Goal: Task Accomplishment & Management: Use online tool/utility

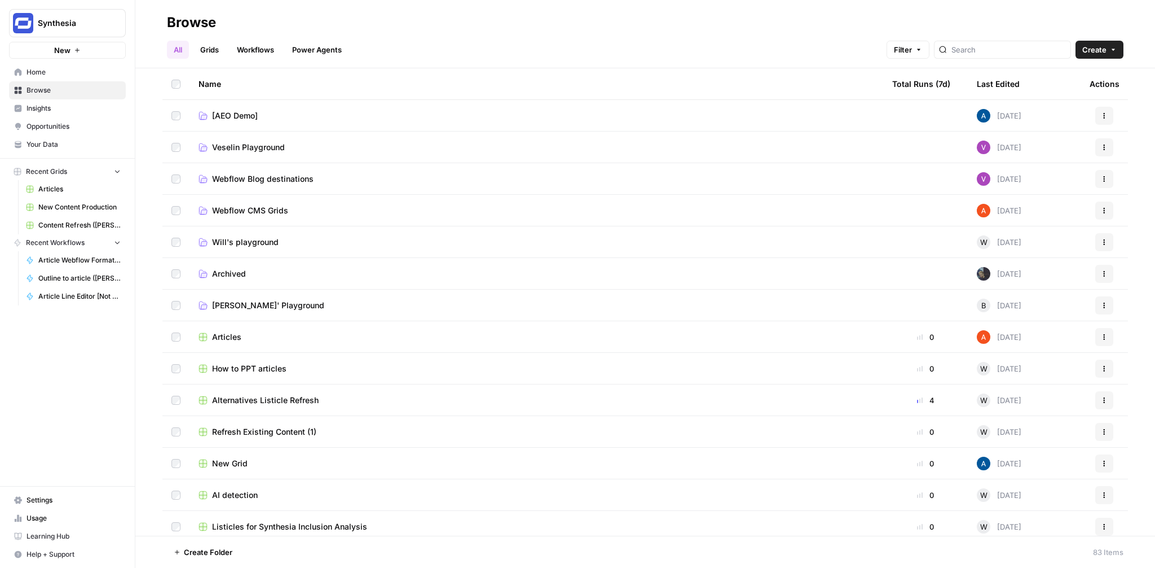
click at [243, 302] on span "[PERSON_NAME]' Playground" at bounding box center [268, 305] width 112 height 11
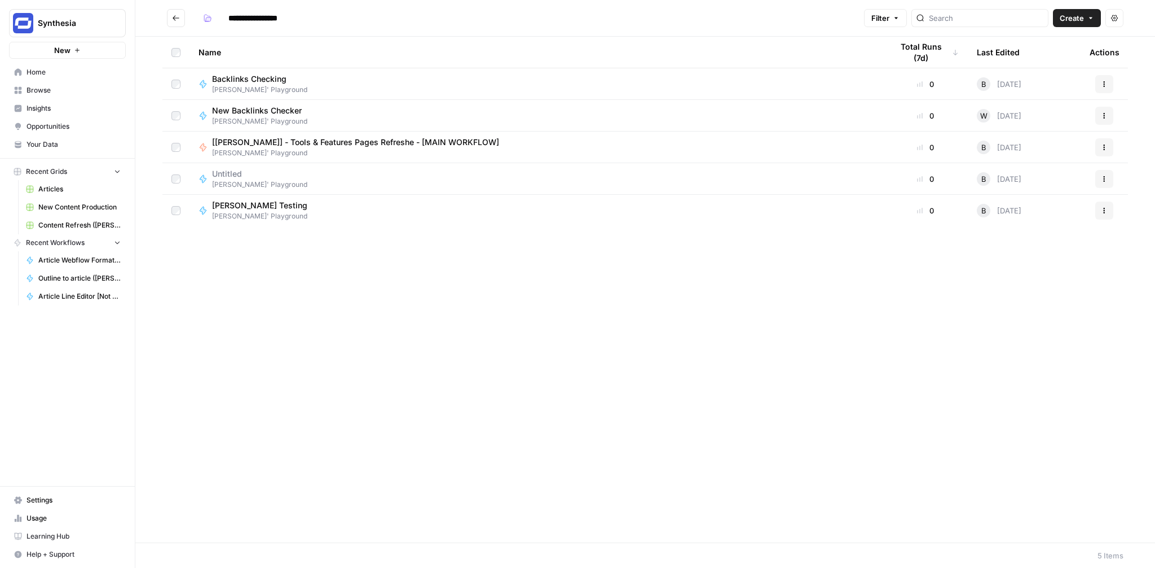
click at [425, 139] on span "[[PERSON_NAME]] - Tools & Features Pages Refreshe - [MAIN WORKFLOW]" at bounding box center [355, 142] width 287 height 11
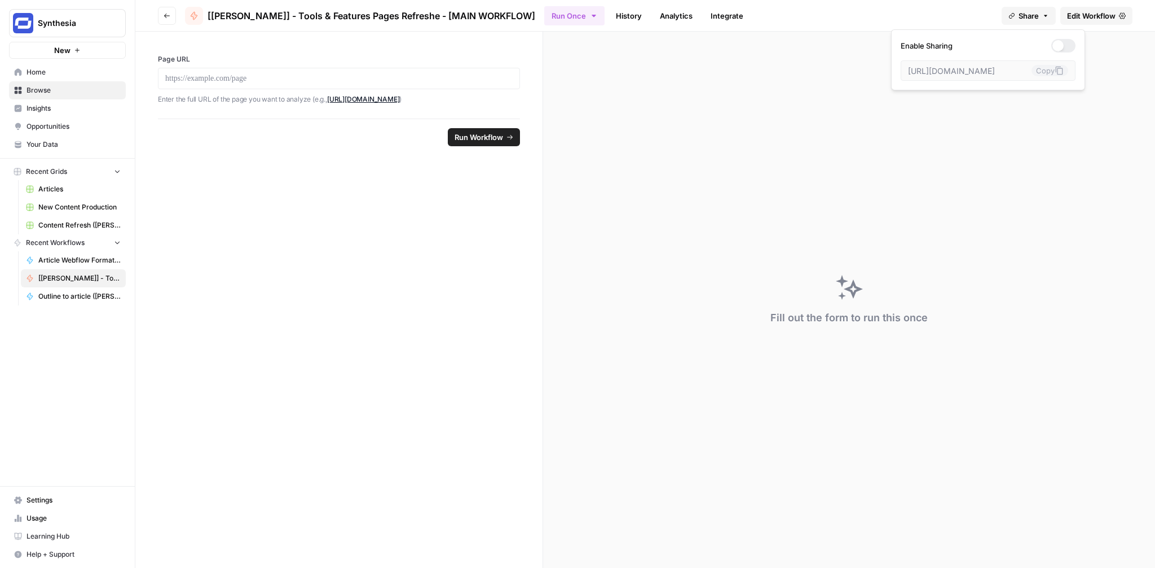
click at [1043, 20] on button "Share" at bounding box center [1029, 16] width 54 height 18
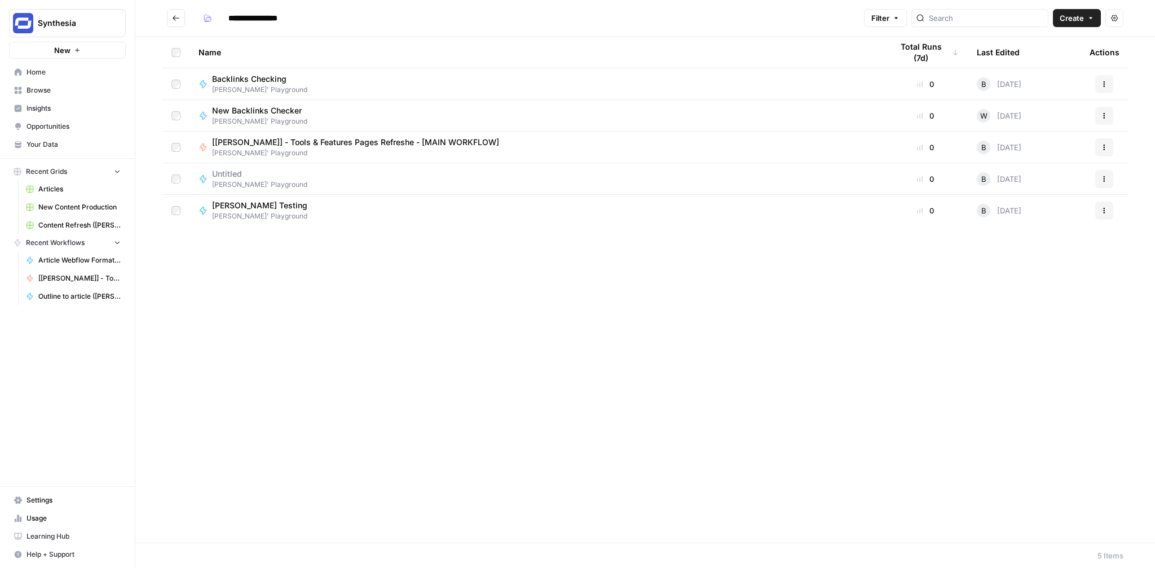
click at [179, 19] on icon "Go back" at bounding box center [176, 18] width 8 height 8
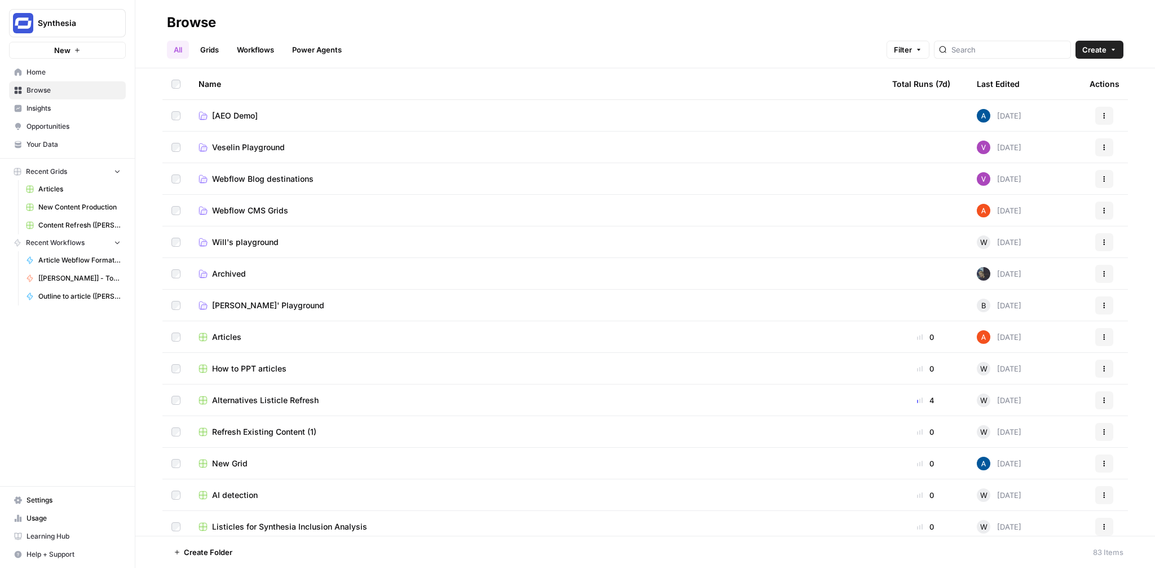
click at [218, 51] on link "Grids" at bounding box center [210, 50] width 32 height 18
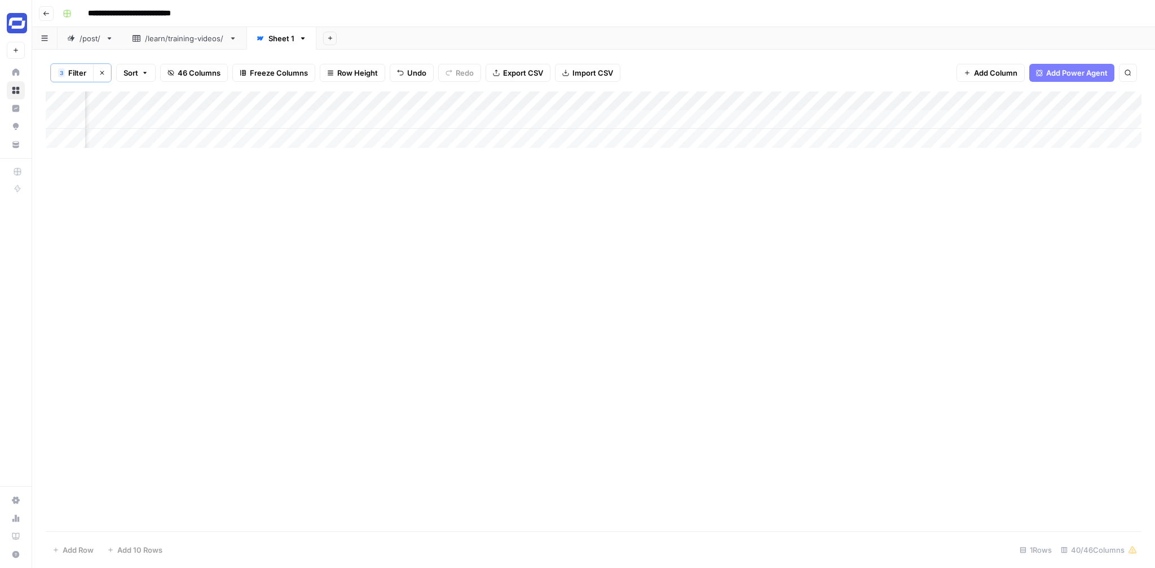
scroll to position [0, 3788]
click at [884, 117] on div "Add Column" at bounding box center [594, 119] width 1096 height 56
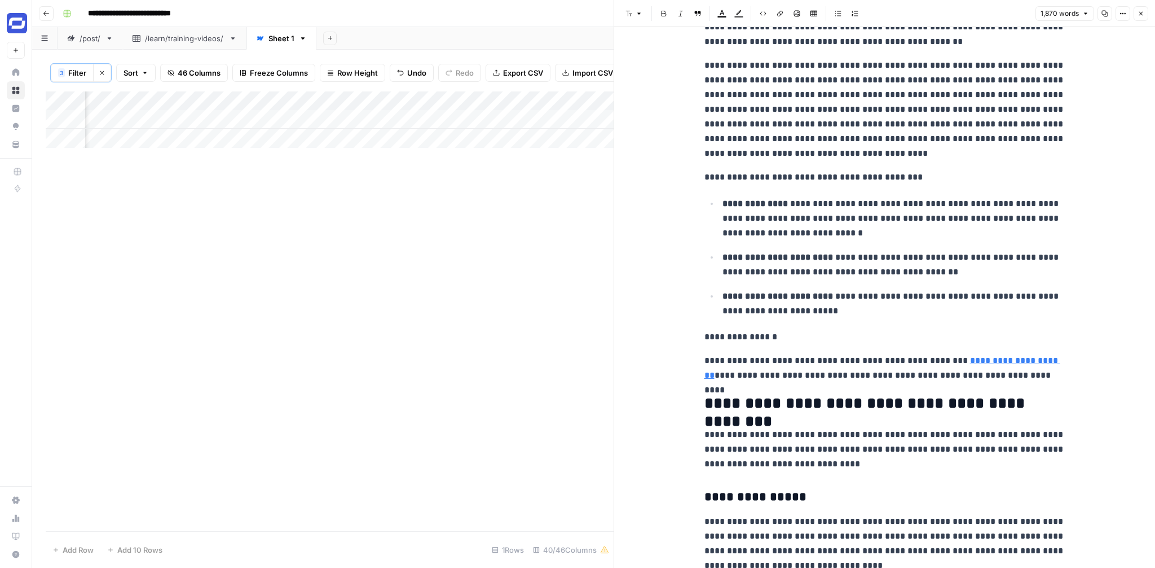
scroll to position [539, 0]
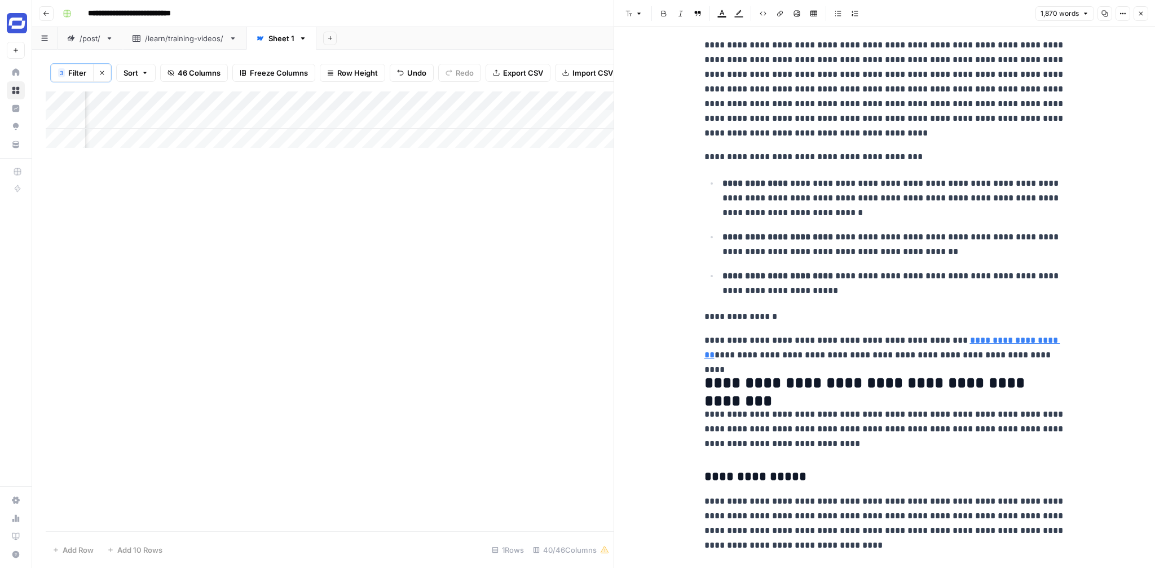
click at [1142, 12] on icon "button" at bounding box center [1141, 13] width 7 height 7
click at [1142, 12] on div "1,870 words Copy Options Close" at bounding box center [1092, 13] width 113 height 15
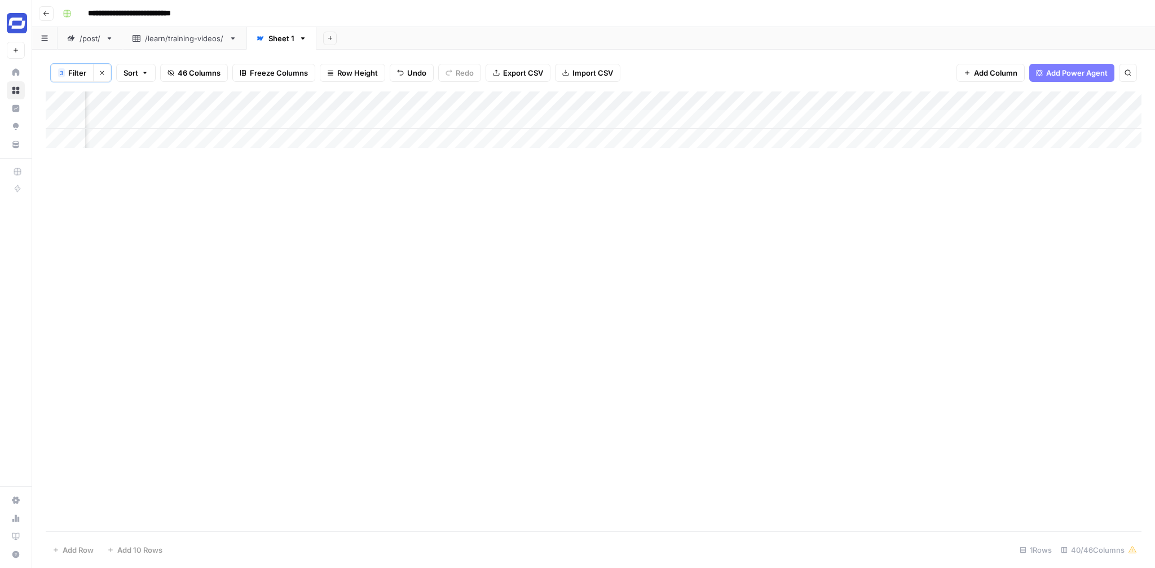
click at [1051, 72] on span "Add Power Agent" at bounding box center [1077, 72] width 61 height 11
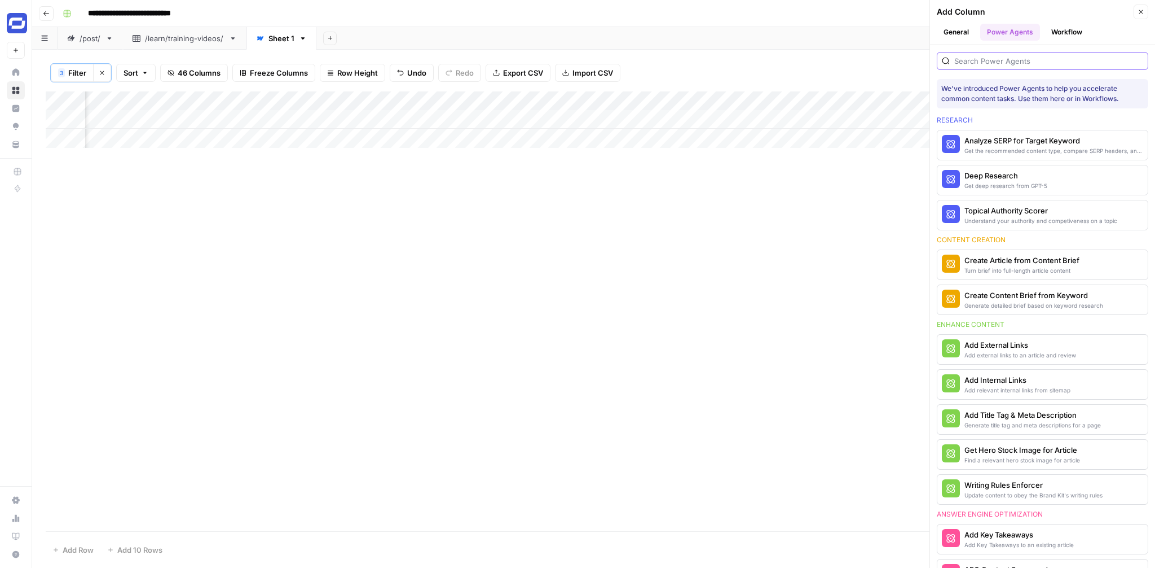
click at [1004, 59] on input "search" at bounding box center [1049, 60] width 189 height 11
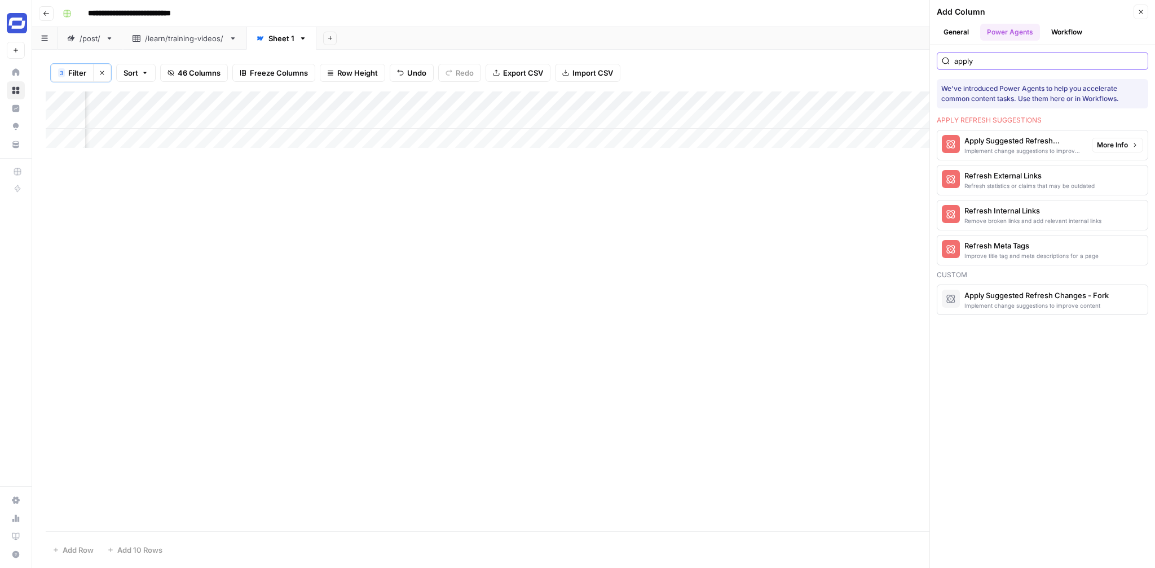
type input "apply"
click at [1105, 144] on span "More Info" at bounding box center [1112, 145] width 31 height 10
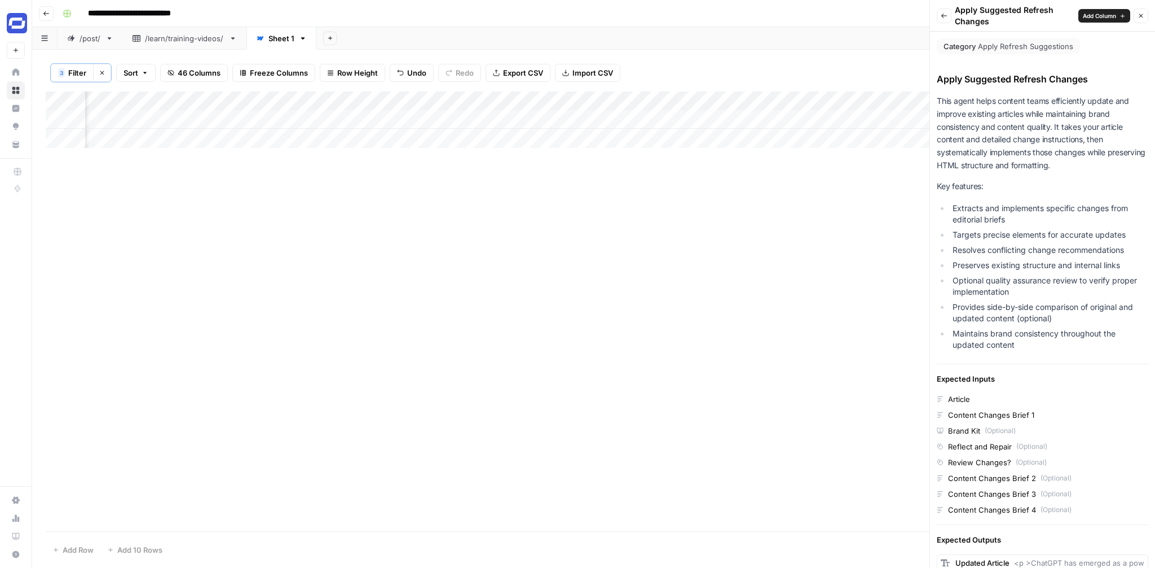
click at [1109, 15] on span "Add Column" at bounding box center [1099, 15] width 33 height 9
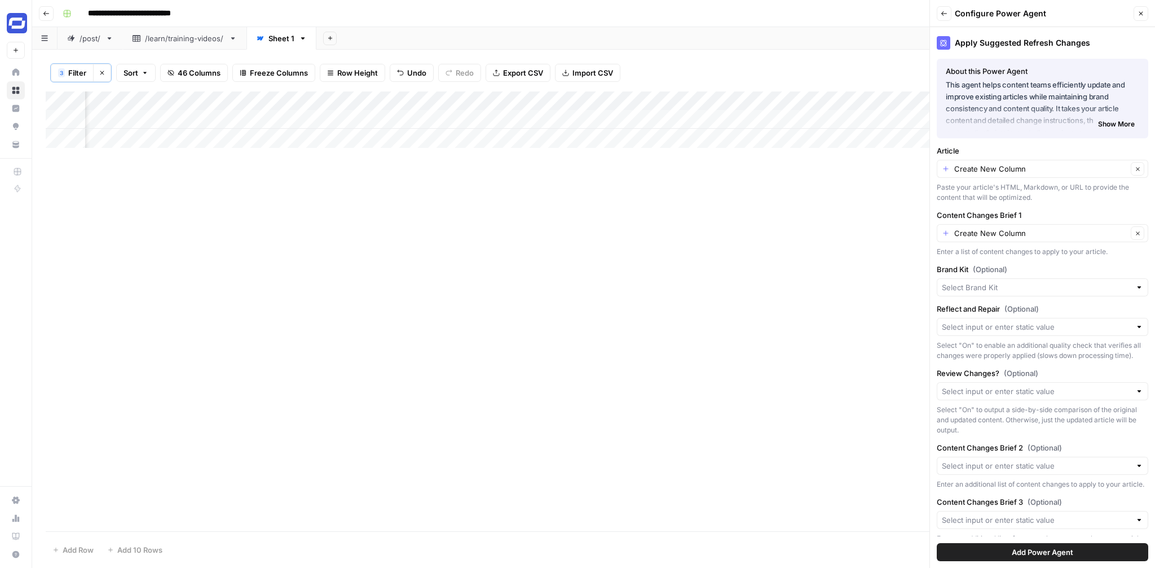
click at [942, 10] on icon "button" at bounding box center [944, 13] width 7 height 7
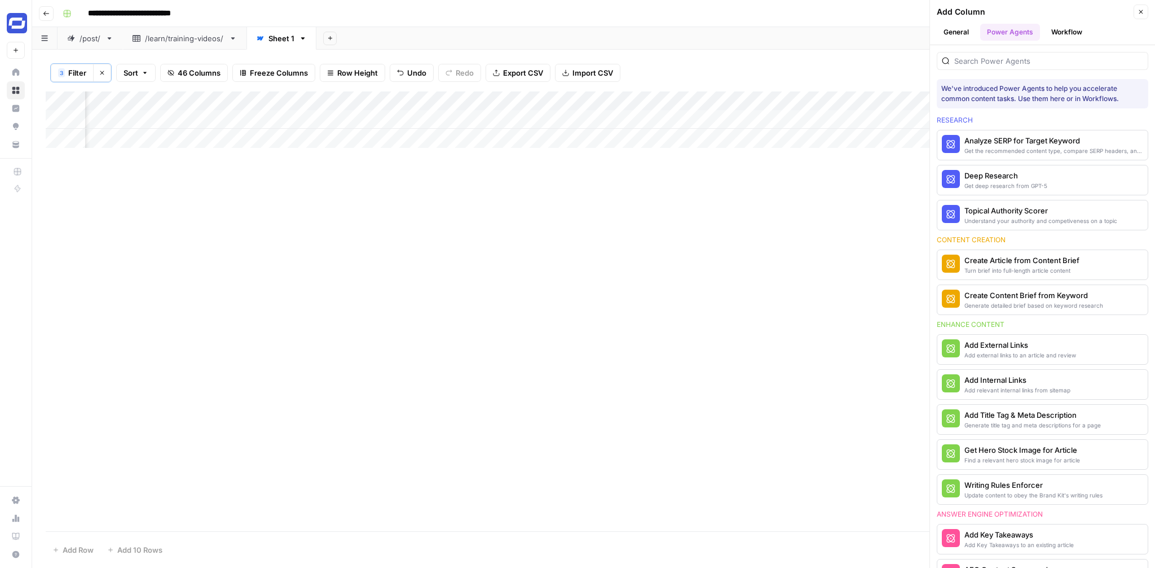
click at [1135, 13] on button "Close" at bounding box center [1141, 12] width 15 height 15
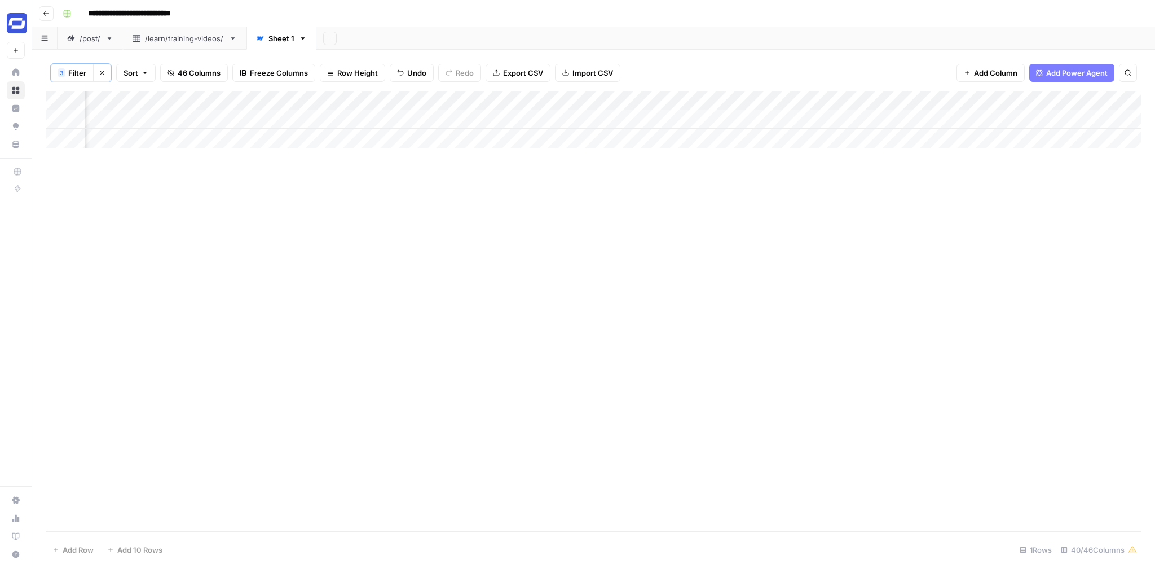
scroll to position [0, 4102]
click at [1063, 68] on span "Add Power Agent" at bounding box center [1077, 72] width 61 height 11
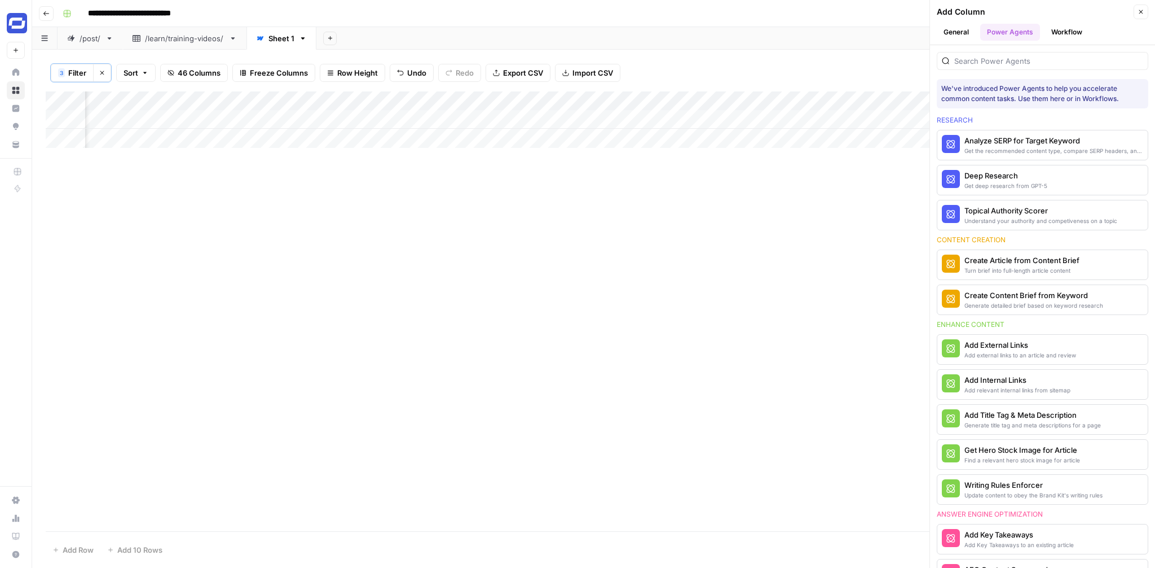
click at [1059, 68] on div at bounding box center [1043, 61] width 212 height 18
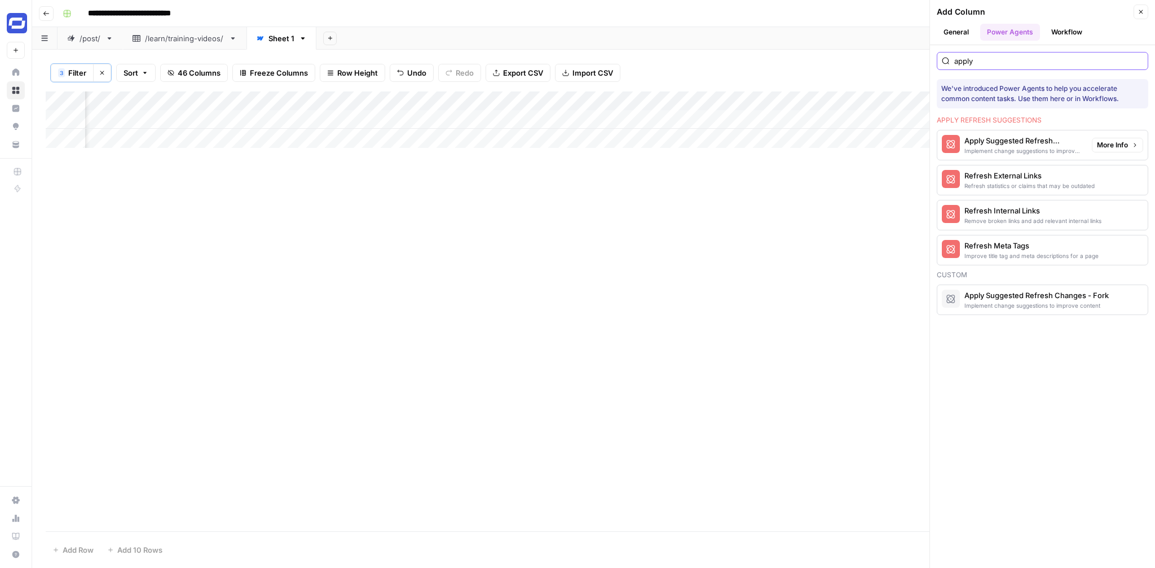
type input "apply"
click at [1025, 142] on div "Apply Suggested Refresh Changes" at bounding box center [1024, 140] width 118 height 11
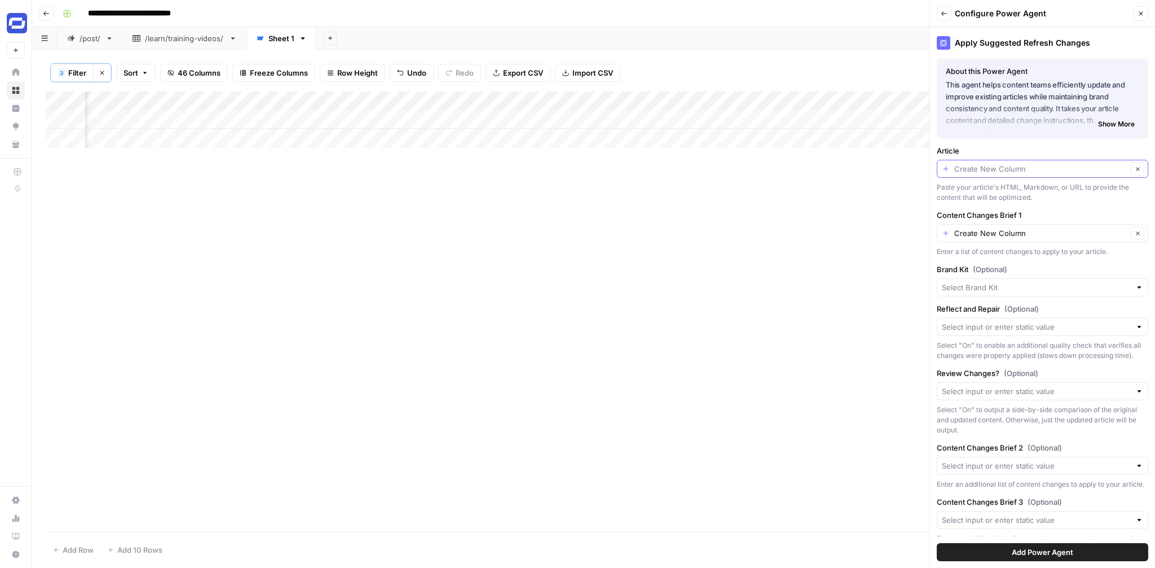
click at [1037, 173] on input "Article" at bounding box center [1041, 168] width 173 height 11
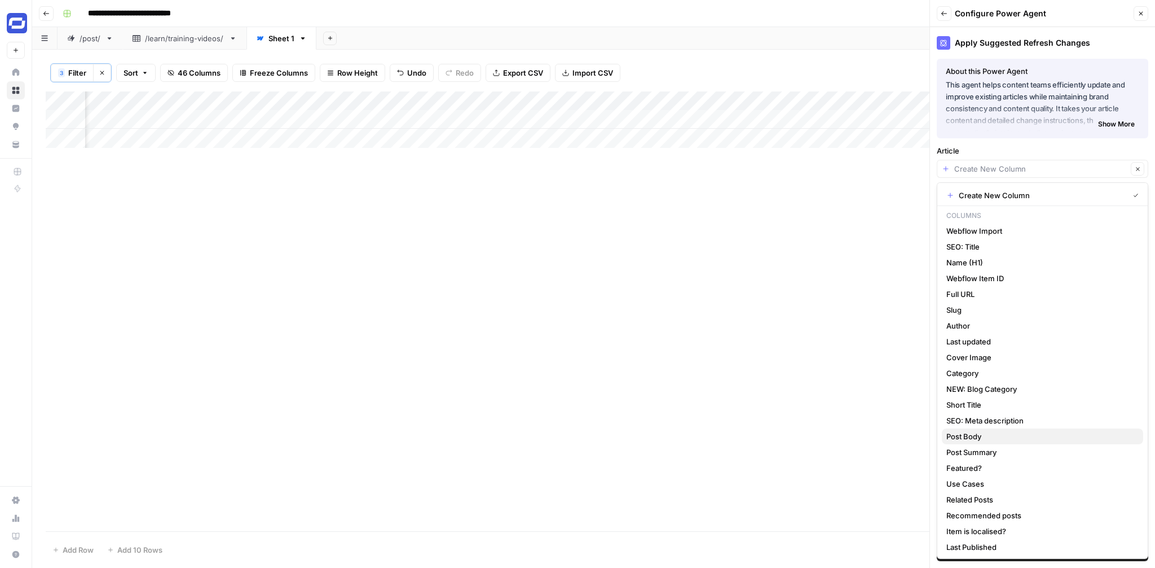
click at [967, 431] on span "Post Body" at bounding box center [1041, 435] width 188 height 11
type input "Post Body"
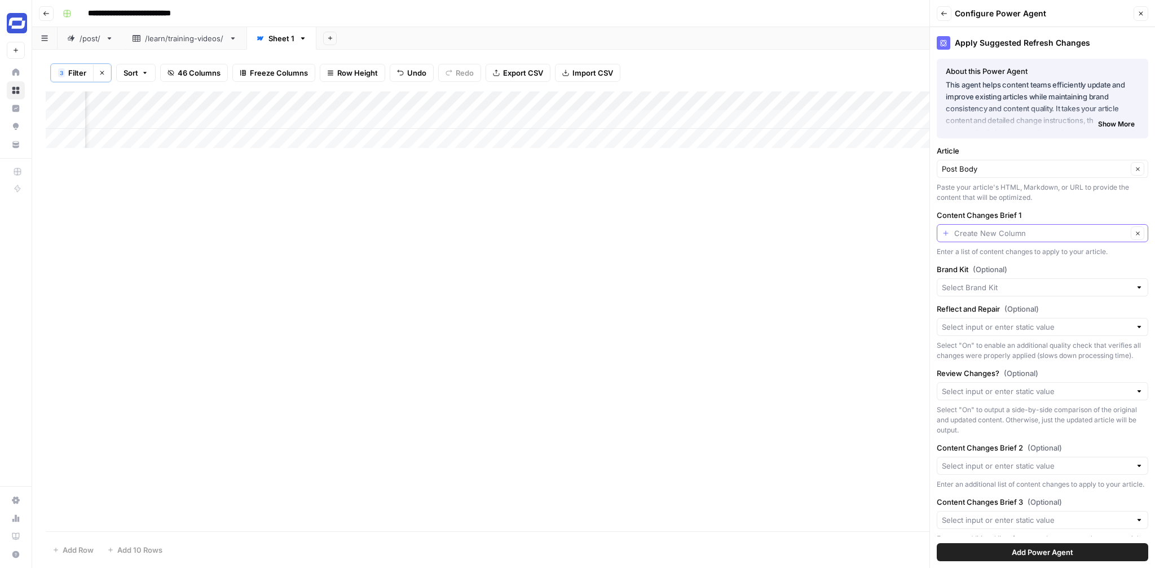
click at [1023, 230] on input "Content Changes Brief 1" at bounding box center [1041, 232] width 173 height 11
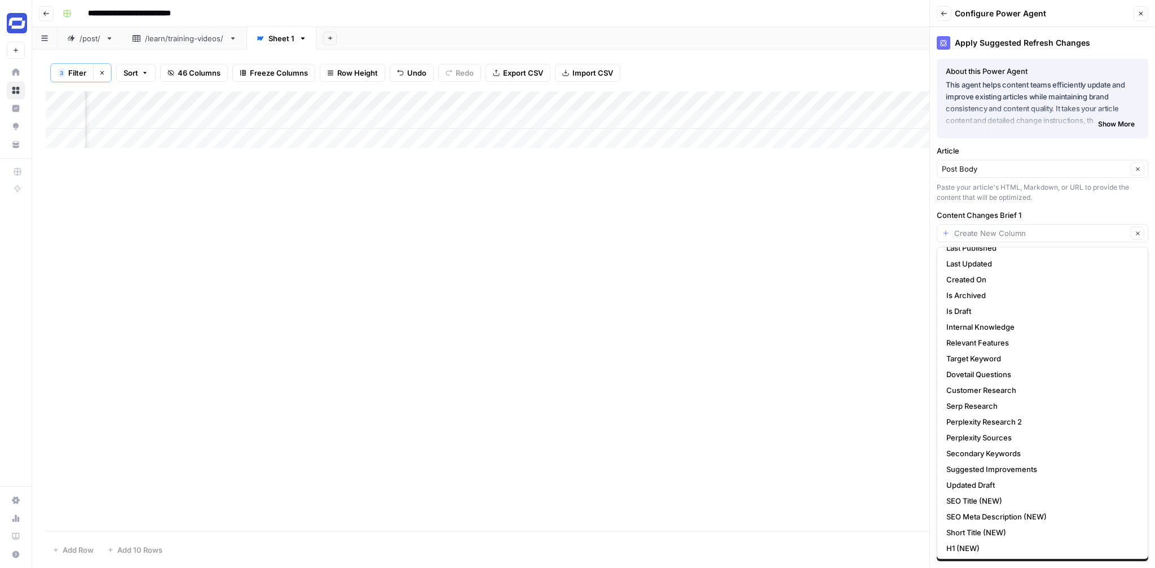
scroll to position [366, 0]
click at [999, 461] on span "Suggested Improvements" at bounding box center [1041, 466] width 188 height 11
type input "Suggested Improvements"
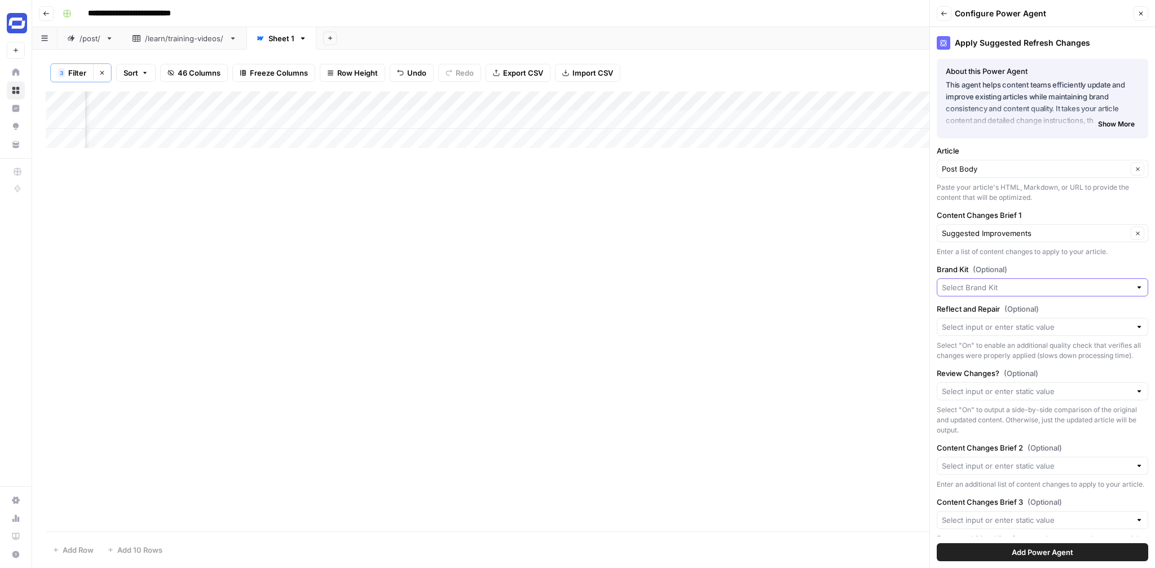
click at [1002, 285] on input "Brand Kit (Optional)" at bounding box center [1036, 287] width 189 height 11
click at [986, 310] on span "Synthesia" at bounding box center [1041, 313] width 188 height 11
type input "Synthesia"
click at [988, 318] on div at bounding box center [1043, 327] width 212 height 18
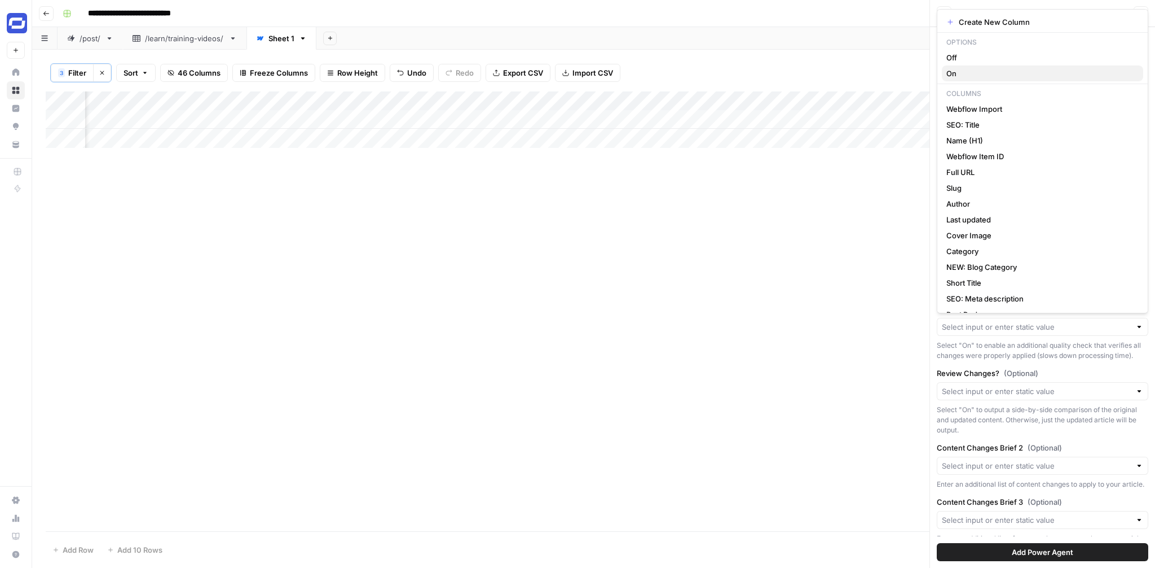
click at [959, 66] on button "On" at bounding box center [1042, 73] width 201 height 16
type input "On"
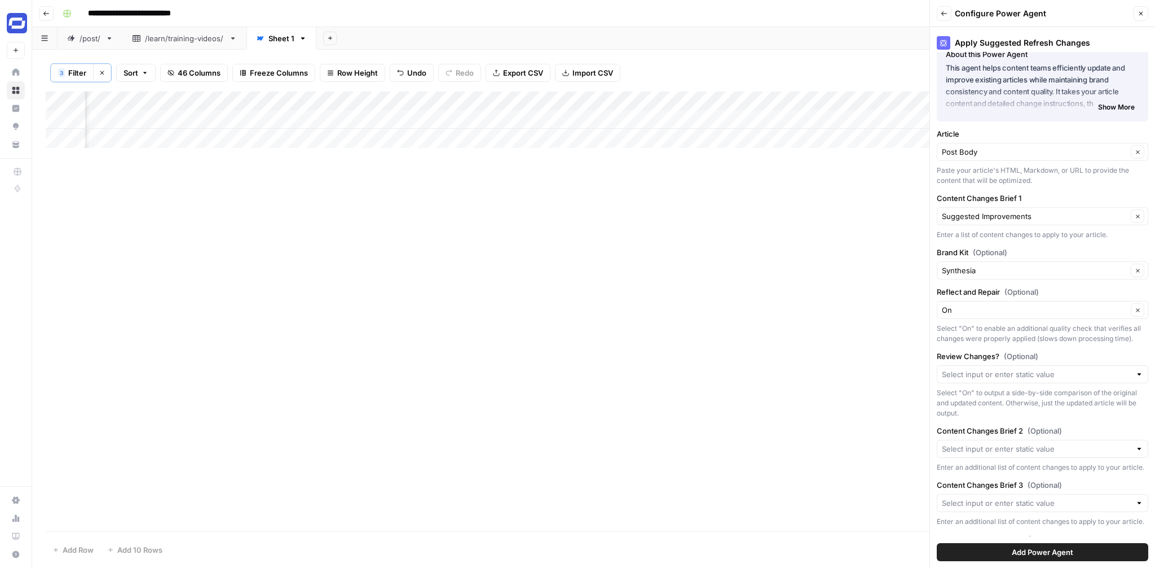
scroll to position [24, 0]
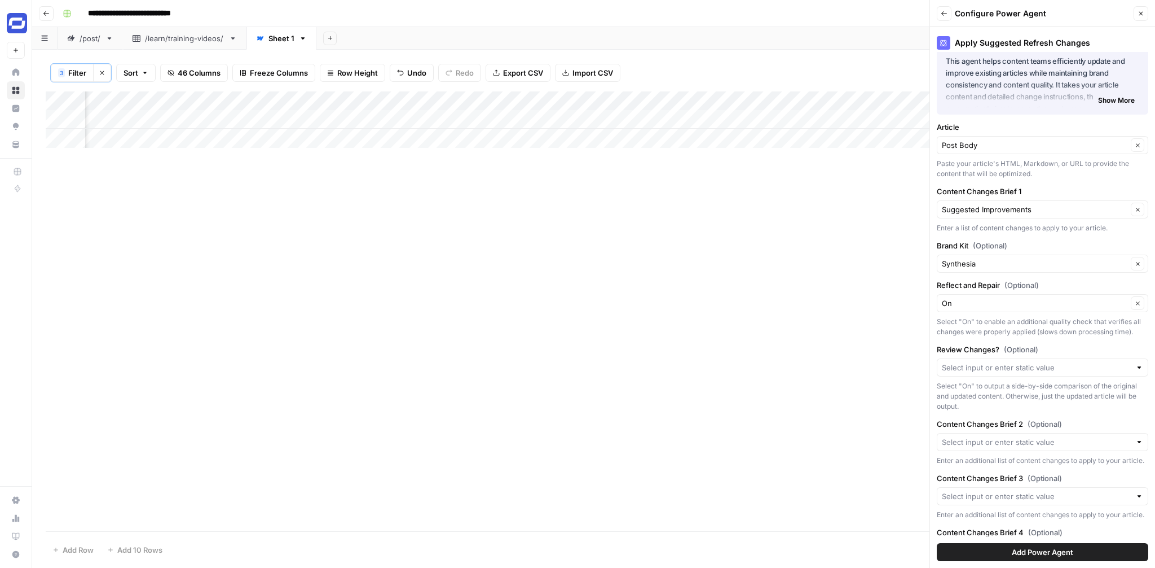
click at [1018, 360] on div at bounding box center [1043, 367] width 212 height 18
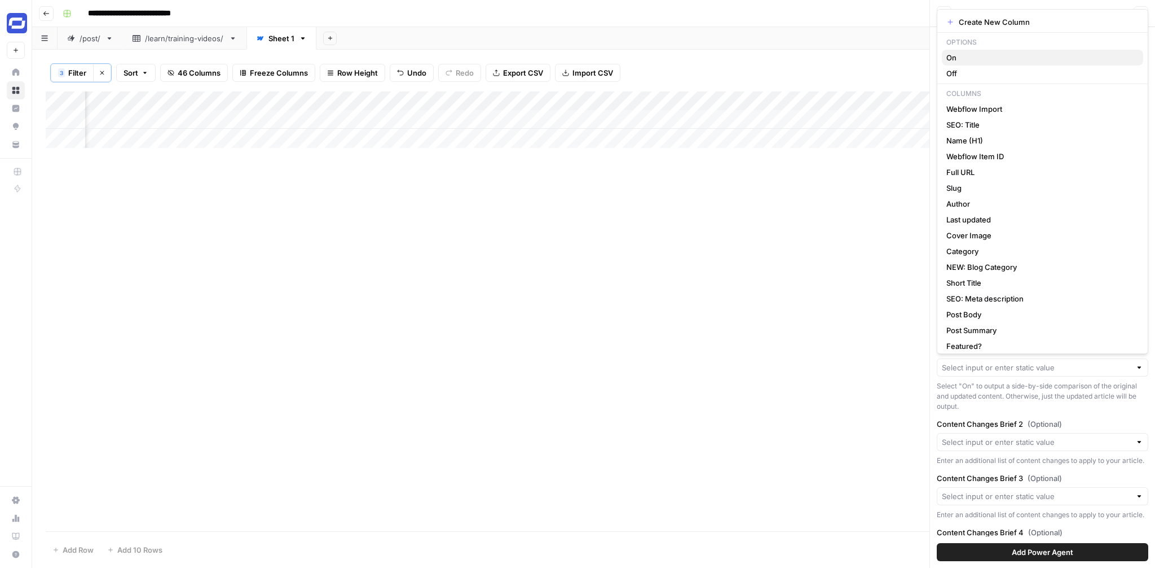
click at [968, 60] on span "On" at bounding box center [1041, 57] width 188 height 11
type input "On"
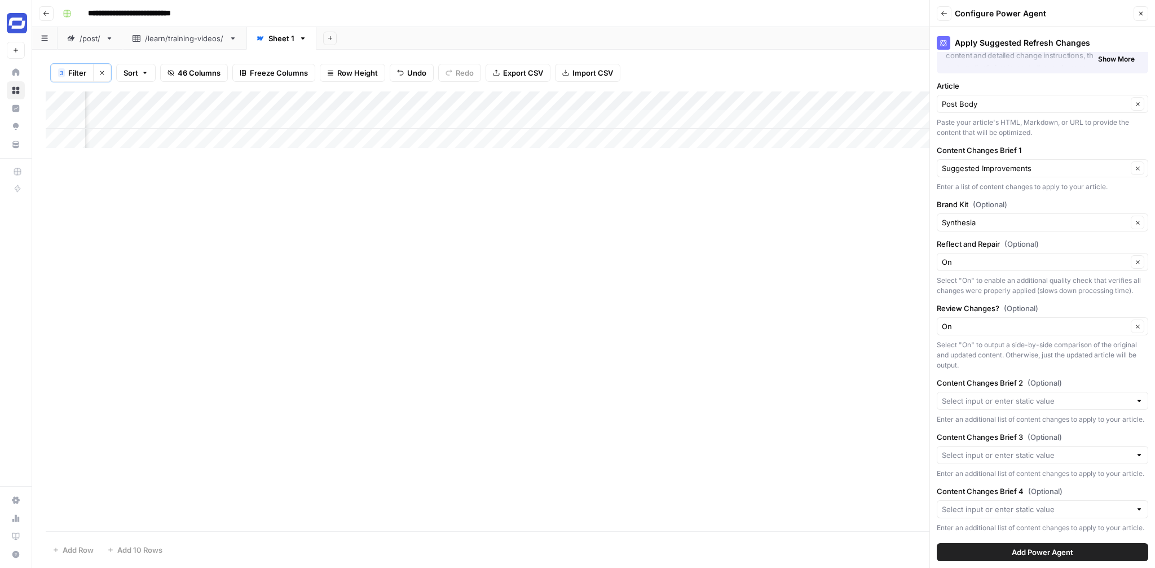
scroll to position [68, 0]
click at [1036, 550] on span "Add Power Agent" at bounding box center [1042, 551] width 61 height 11
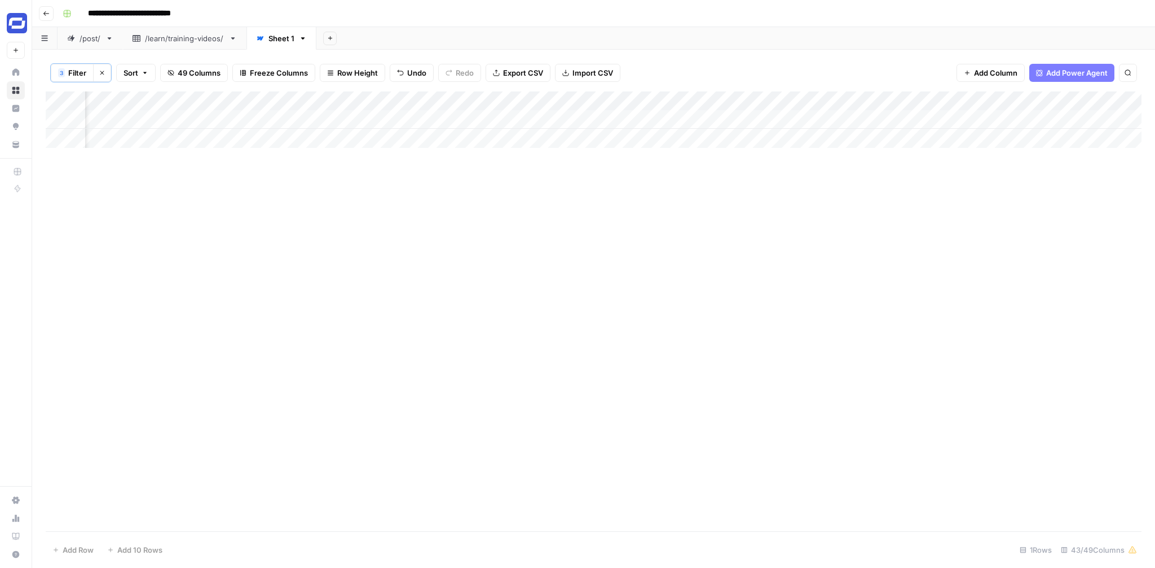
scroll to position [0, 4451]
drag, startPoint x: 940, startPoint y: 100, endPoint x: 359, endPoint y: 108, distance: 580.6
click at [359, 108] on div "Add Column" at bounding box center [594, 119] width 1096 height 56
drag, startPoint x: 1082, startPoint y: 103, endPoint x: 495, endPoint y: 103, distance: 586.7
click at [495, 103] on div "Add Column" at bounding box center [594, 119] width 1096 height 56
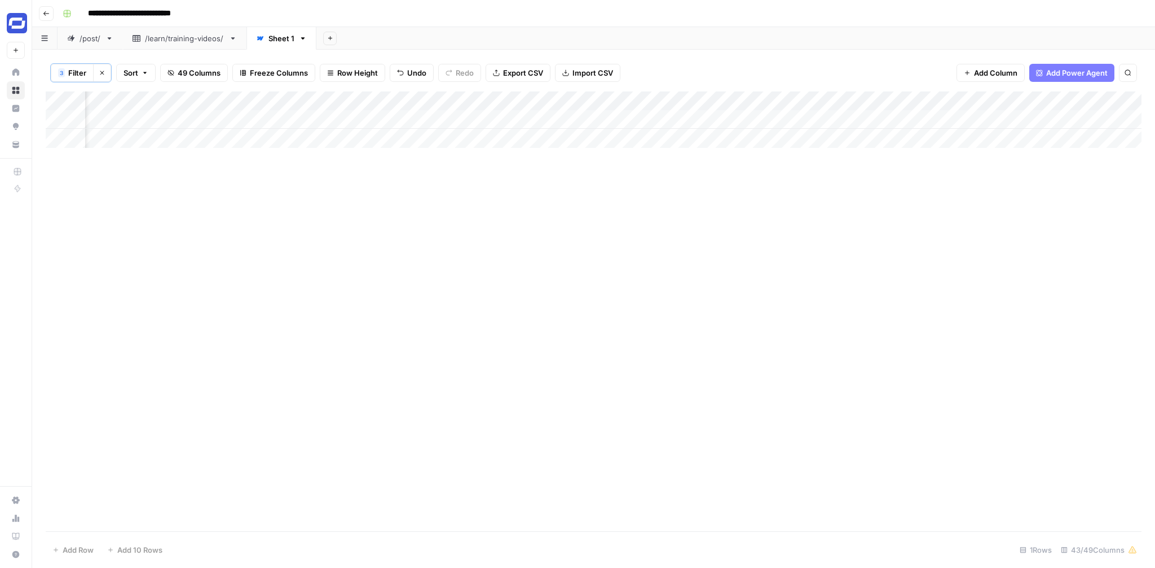
scroll to position [0, 4069]
click at [257, 118] on div "Add Column" at bounding box center [594, 119] width 1096 height 56
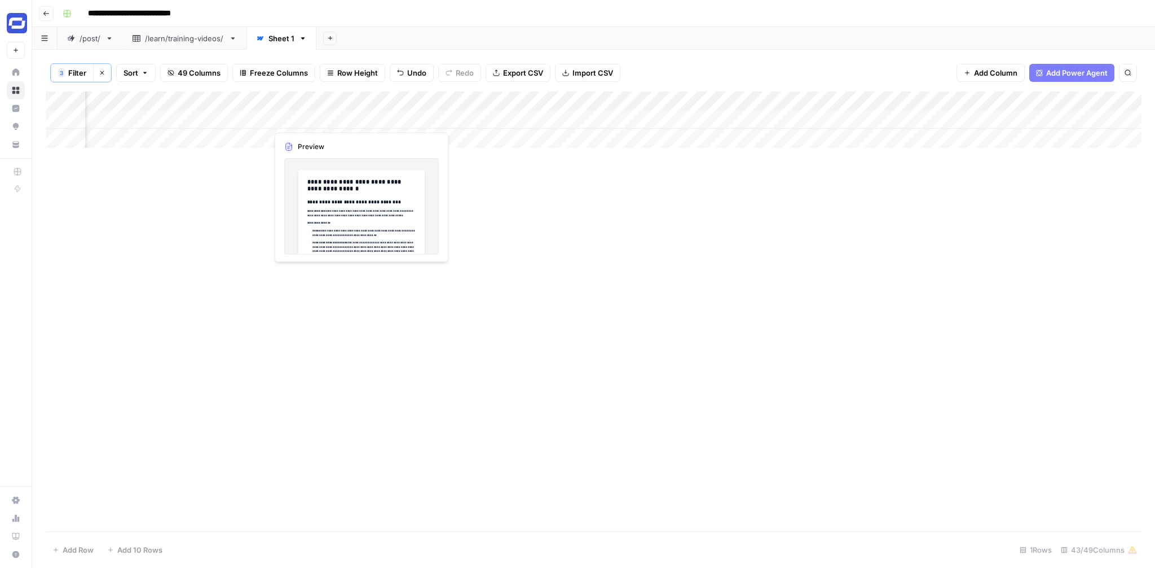
click at [357, 118] on div "Add Column" at bounding box center [594, 119] width 1096 height 56
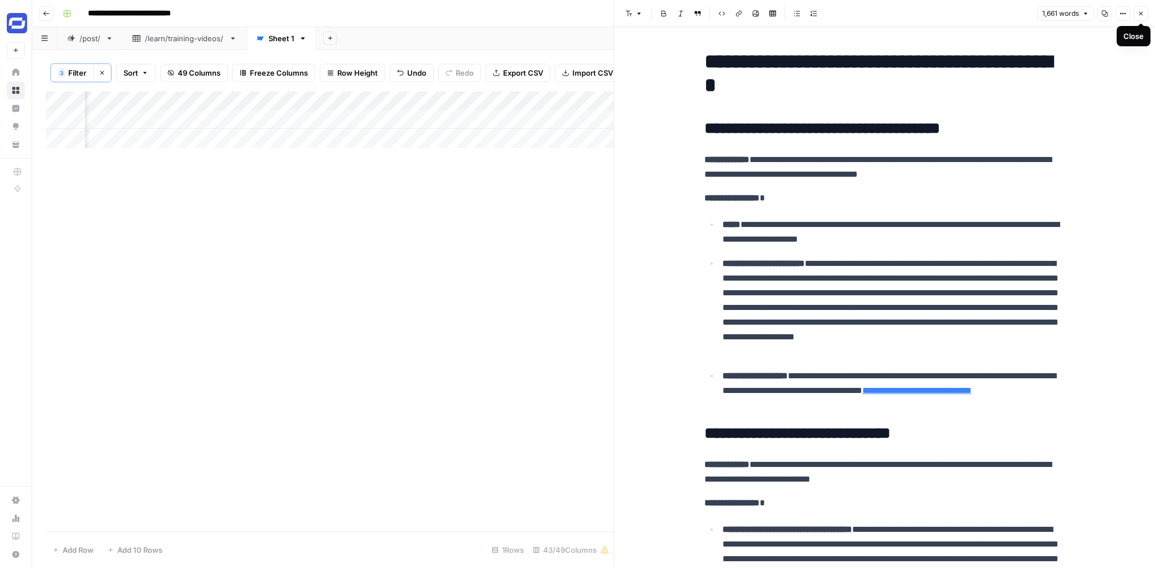
click at [1146, 15] on button "Close" at bounding box center [1141, 13] width 15 height 15
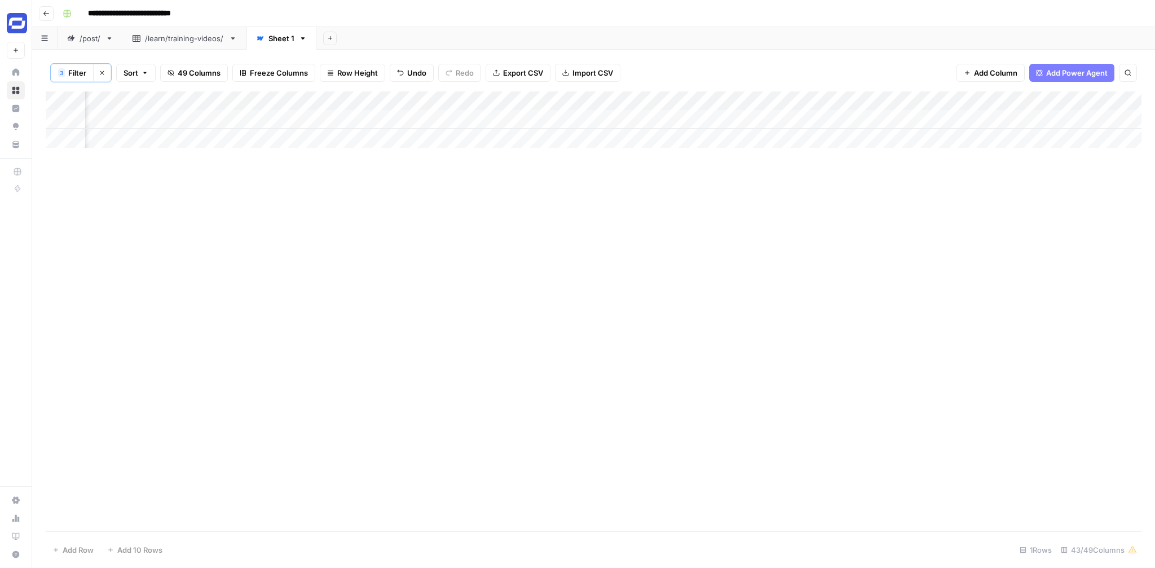
click at [700, 117] on div "Add Column" at bounding box center [594, 119] width 1096 height 56
click at [765, 102] on div "Add Column" at bounding box center [594, 119] width 1096 height 56
click at [764, 192] on div "Add Column" at bounding box center [594, 310] width 1096 height 439
click at [764, 102] on div "Add Column" at bounding box center [594, 119] width 1096 height 56
click at [764, 176] on div "Add Column" at bounding box center [594, 310] width 1096 height 439
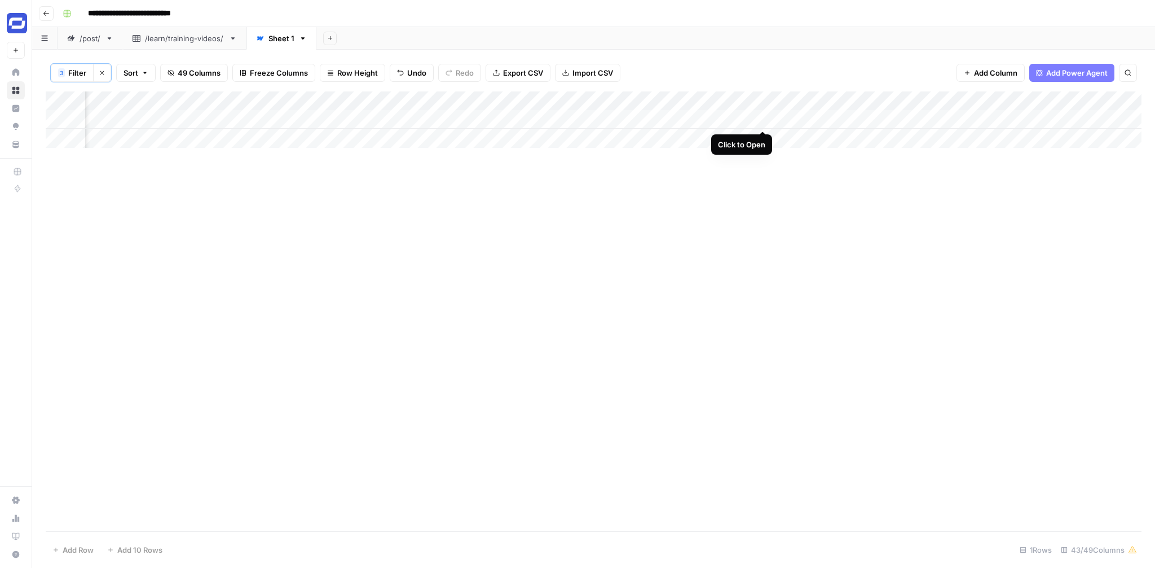
click at [764, 117] on div "Add Column" at bounding box center [594, 119] width 1096 height 56
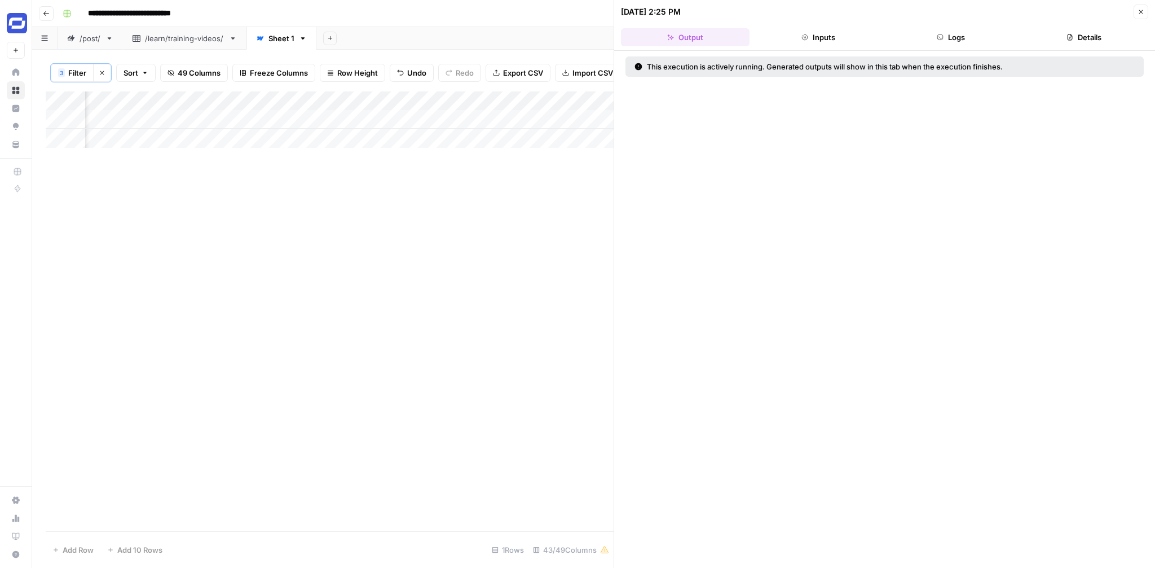
click at [960, 39] on button "Logs" at bounding box center [951, 37] width 129 height 18
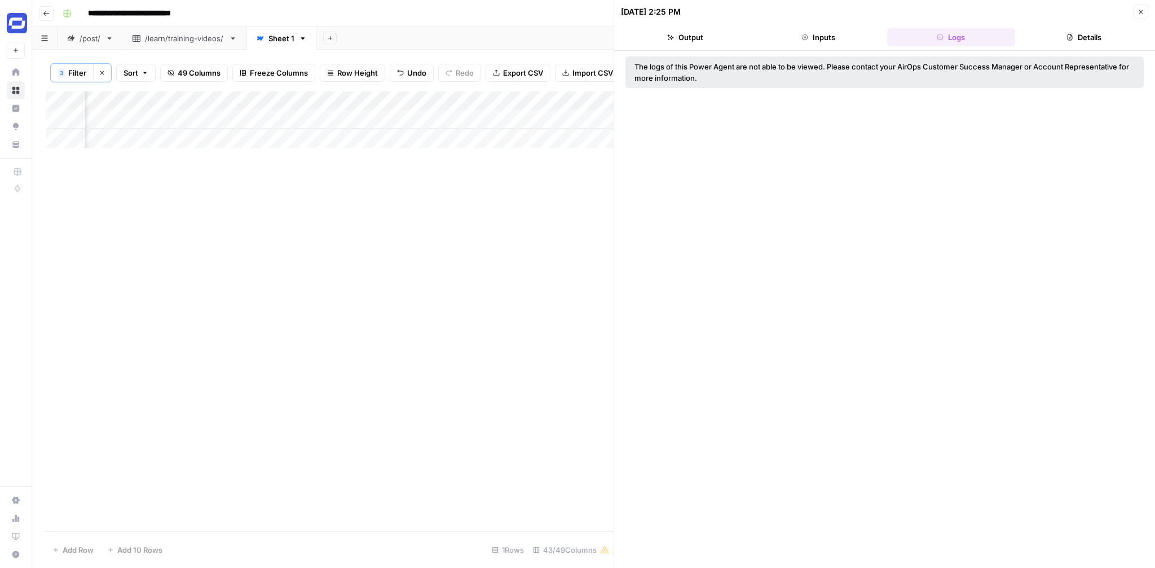
click at [815, 35] on button "Inputs" at bounding box center [818, 37] width 129 height 18
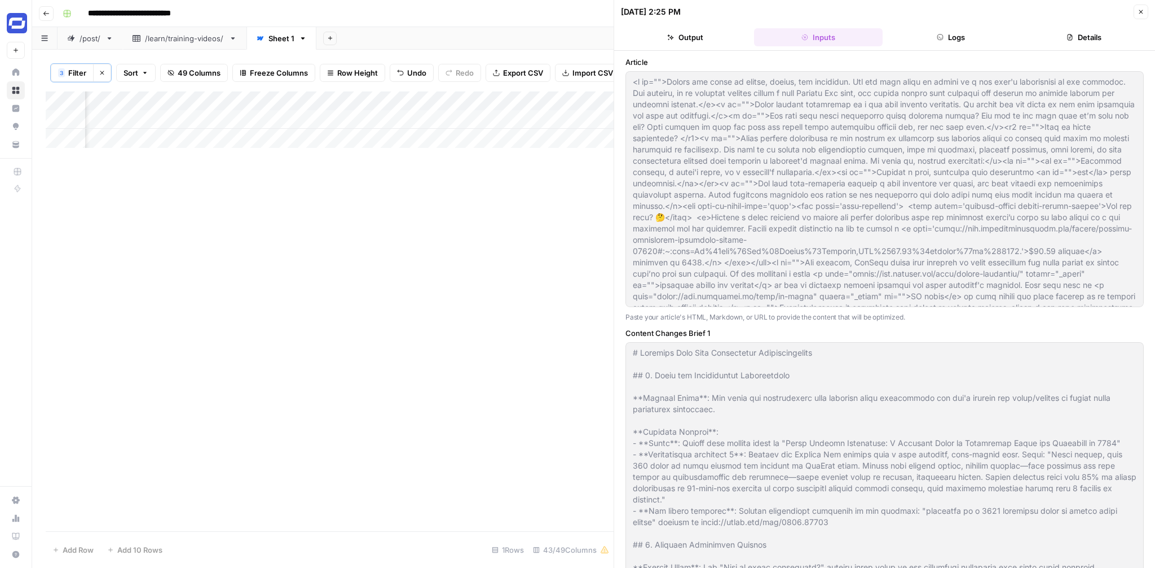
click at [1141, 15] on button "Close" at bounding box center [1141, 12] width 15 height 15
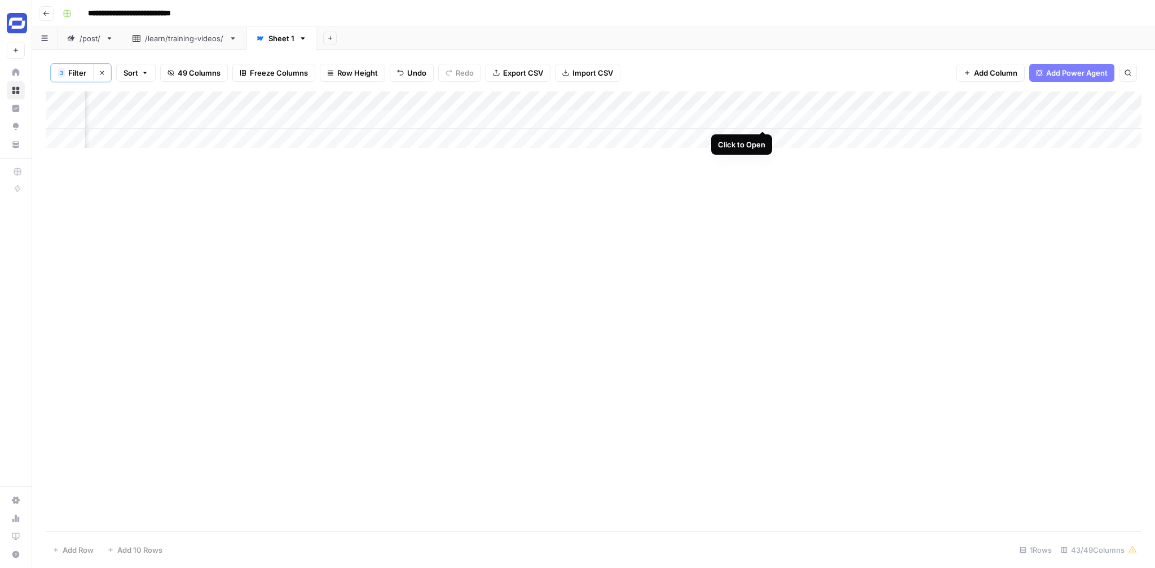
click at [762, 117] on div "Add Column" at bounding box center [594, 119] width 1096 height 56
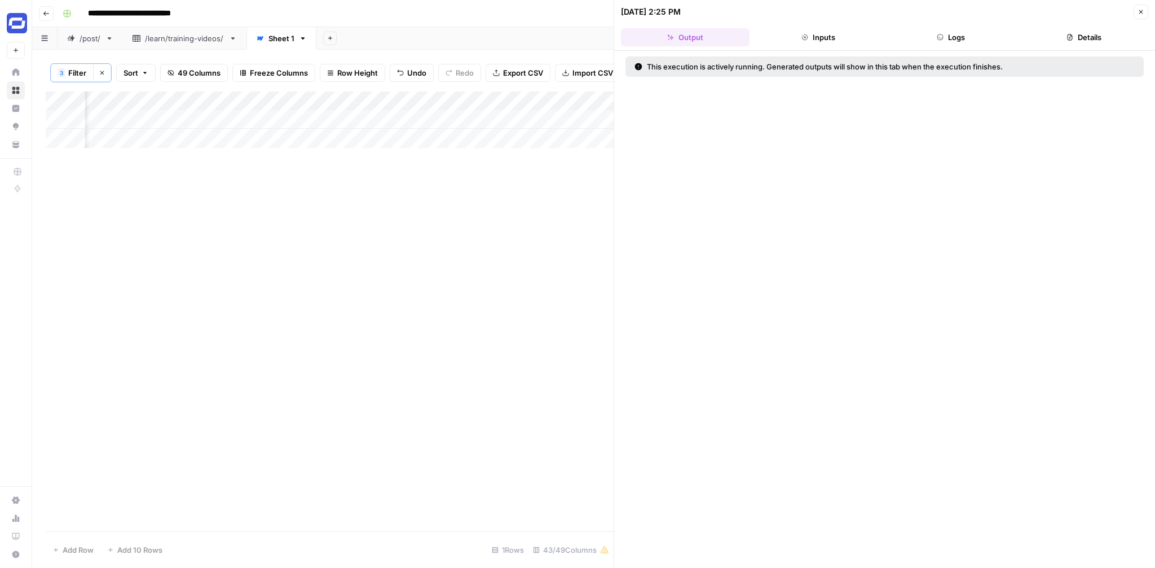
click at [842, 36] on button "Inputs" at bounding box center [818, 37] width 129 height 18
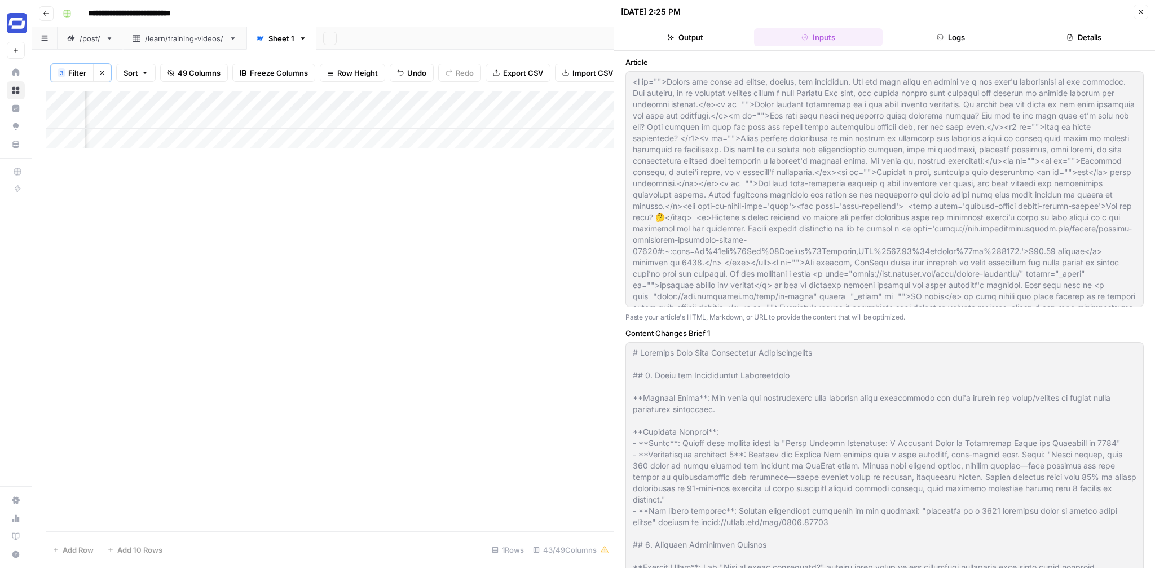
click at [938, 35] on icon "button" at bounding box center [940, 37] width 7 height 7
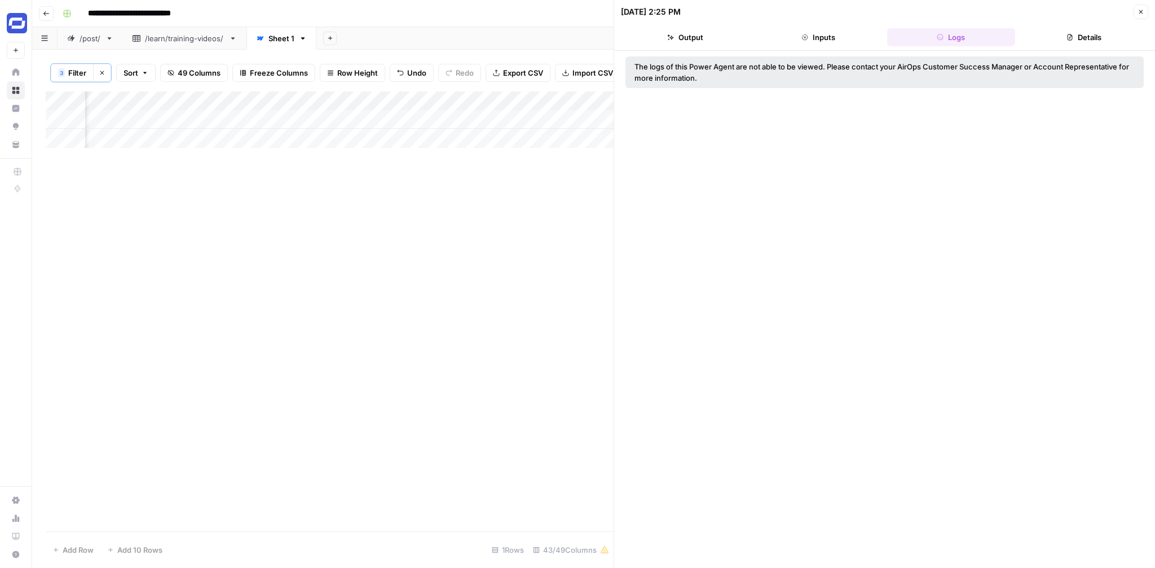
click at [1136, 11] on button "Close" at bounding box center [1141, 12] width 15 height 15
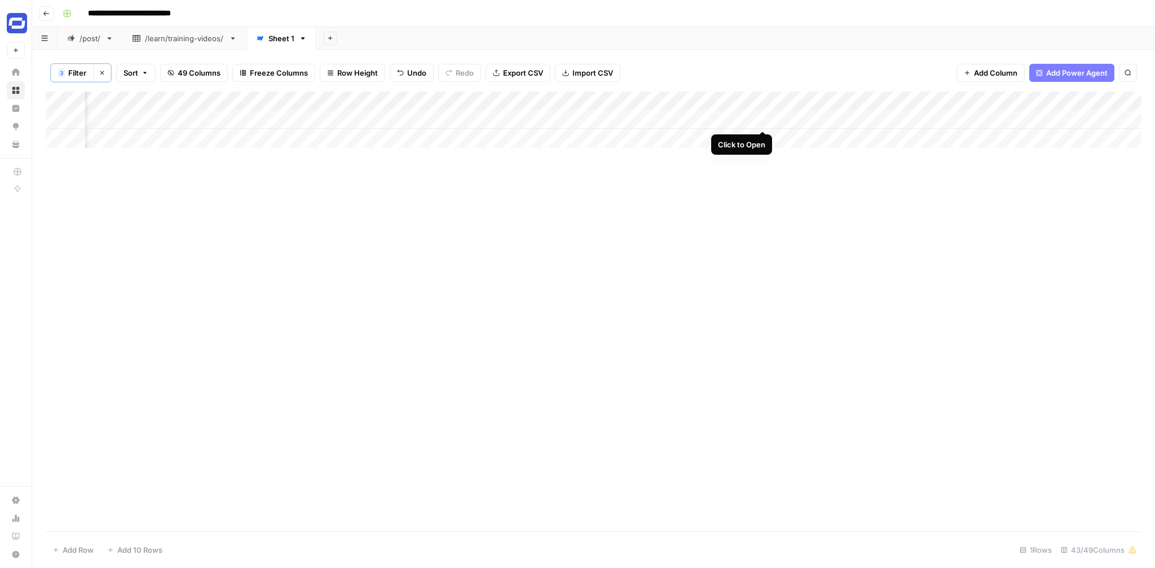
click at [764, 120] on div "Add Column" at bounding box center [594, 119] width 1096 height 56
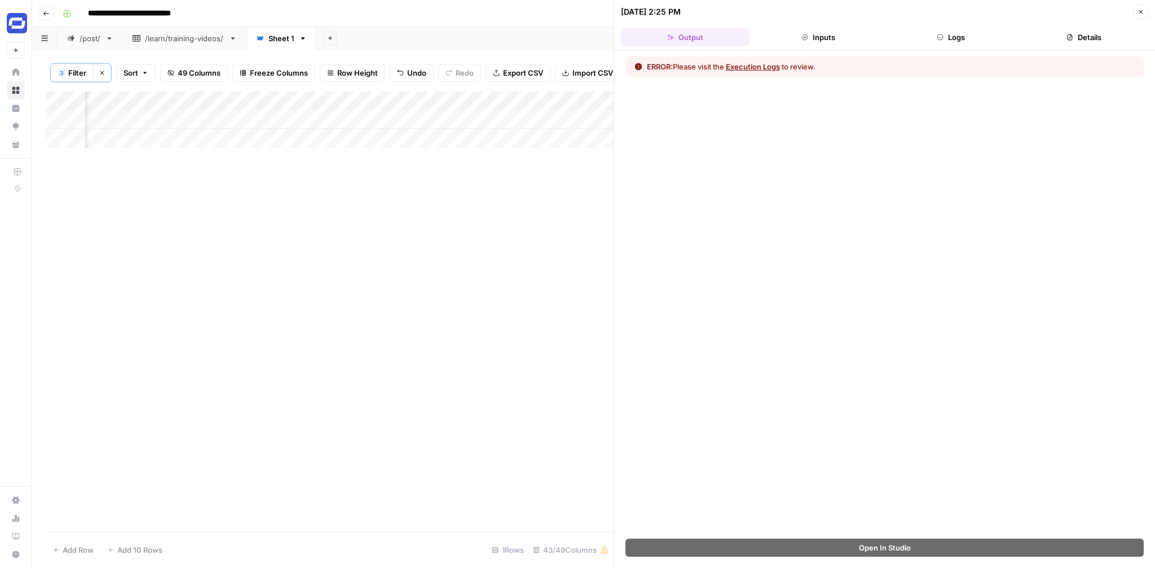
click at [745, 68] on button "Execution Logs" at bounding box center [753, 66] width 54 height 11
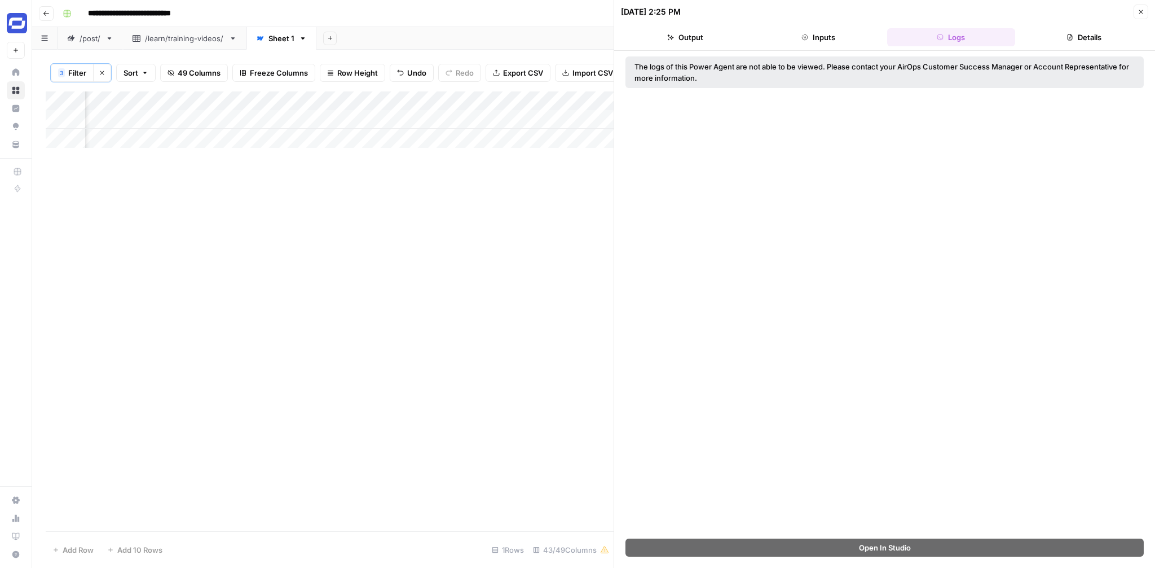
click at [1142, 14] on icon "button" at bounding box center [1141, 11] width 7 height 7
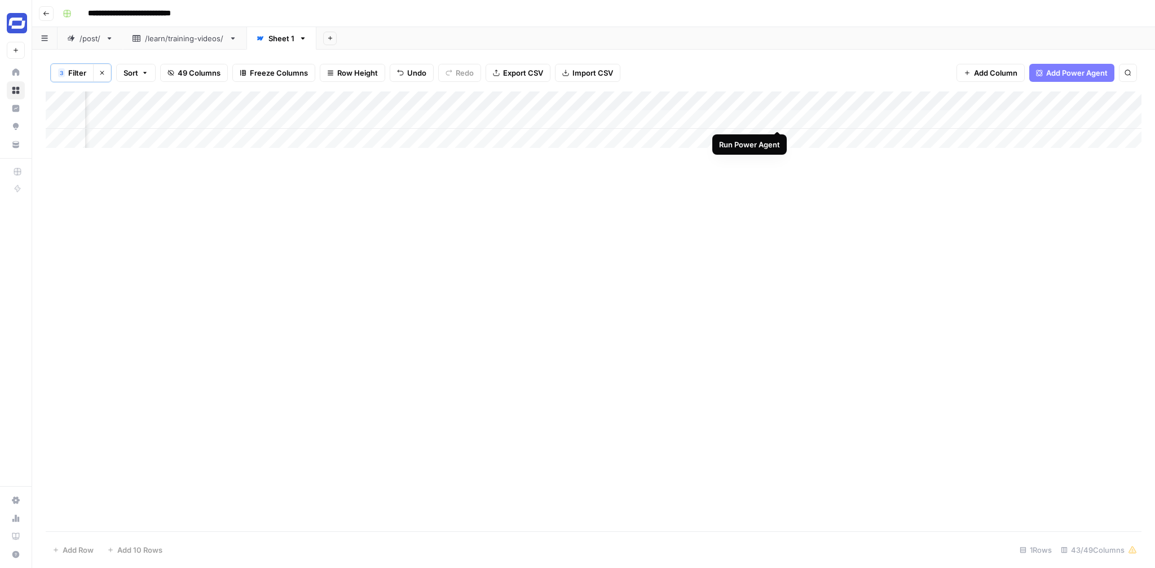
click at [776, 118] on div "Add Column" at bounding box center [594, 119] width 1096 height 56
click at [764, 98] on div "Add Column" at bounding box center [594, 119] width 1096 height 56
click at [788, 156] on div "Add Column" at bounding box center [594, 310] width 1096 height 439
click at [363, 100] on div "Add Column" at bounding box center [594, 119] width 1096 height 56
click at [465, 245] on div "Add Column" at bounding box center [594, 310] width 1096 height 439
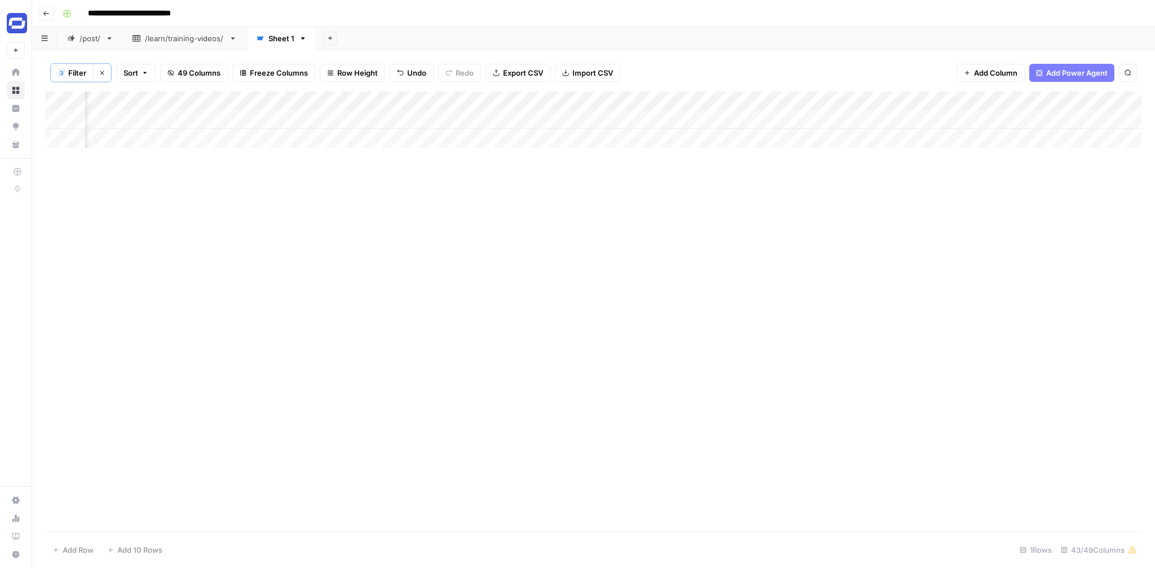
click at [244, 99] on div "Add Column" at bounding box center [594, 119] width 1096 height 56
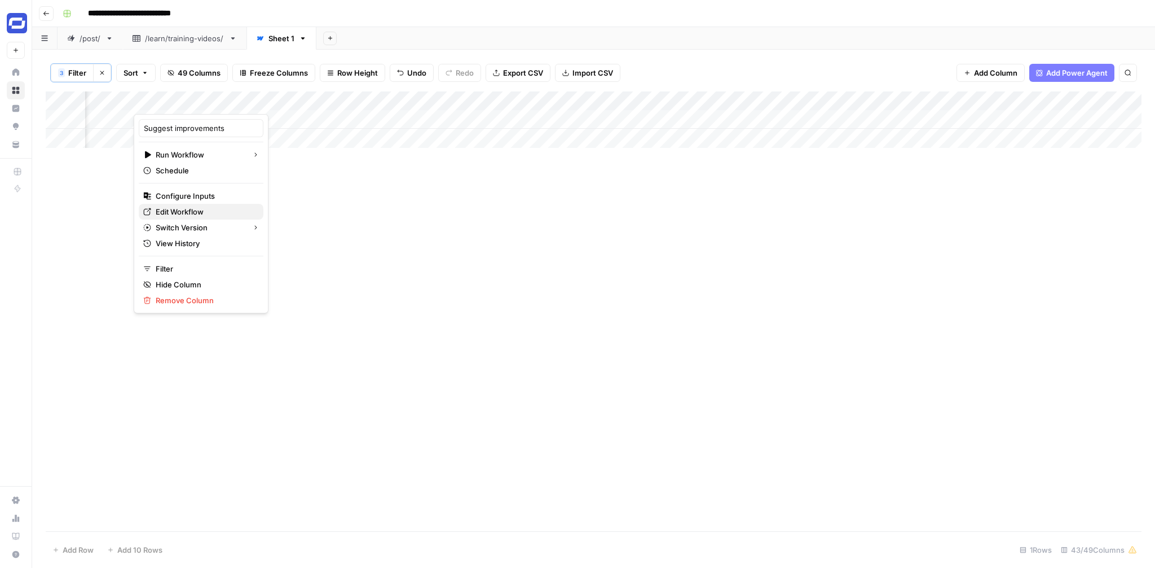
click at [178, 214] on span "Edit Workflow" at bounding box center [205, 211] width 99 height 11
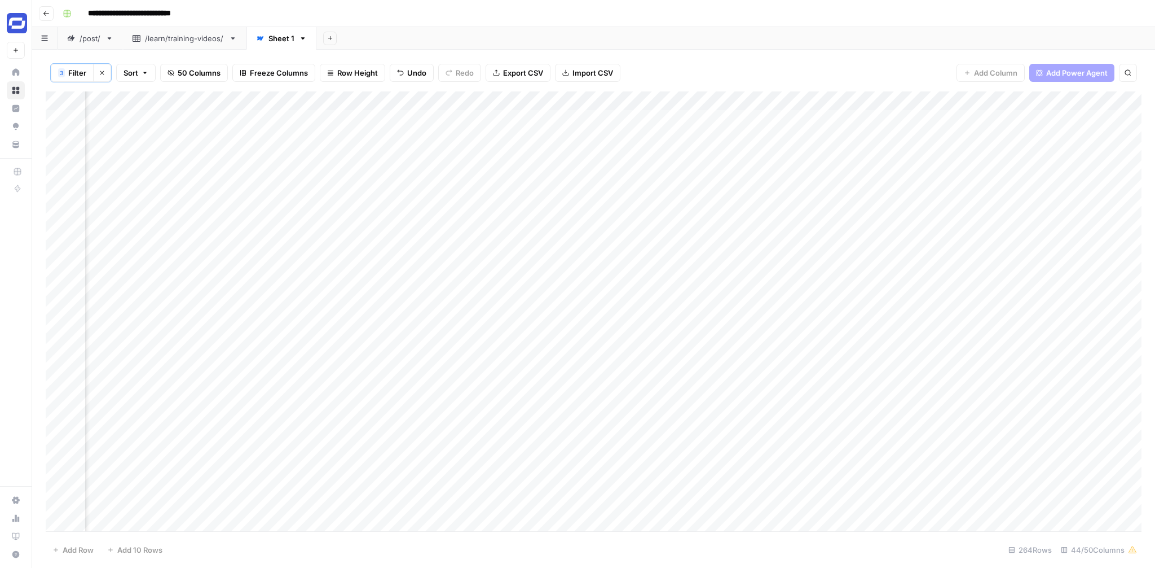
click at [77, 68] on span "Filter" at bounding box center [77, 72] width 18 height 11
click at [67, 235] on button "Save" at bounding box center [77, 235] width 25 height 15
click at [762, 118] on div "Add Column" at bounding box center [594, 119] width 1096 height 56
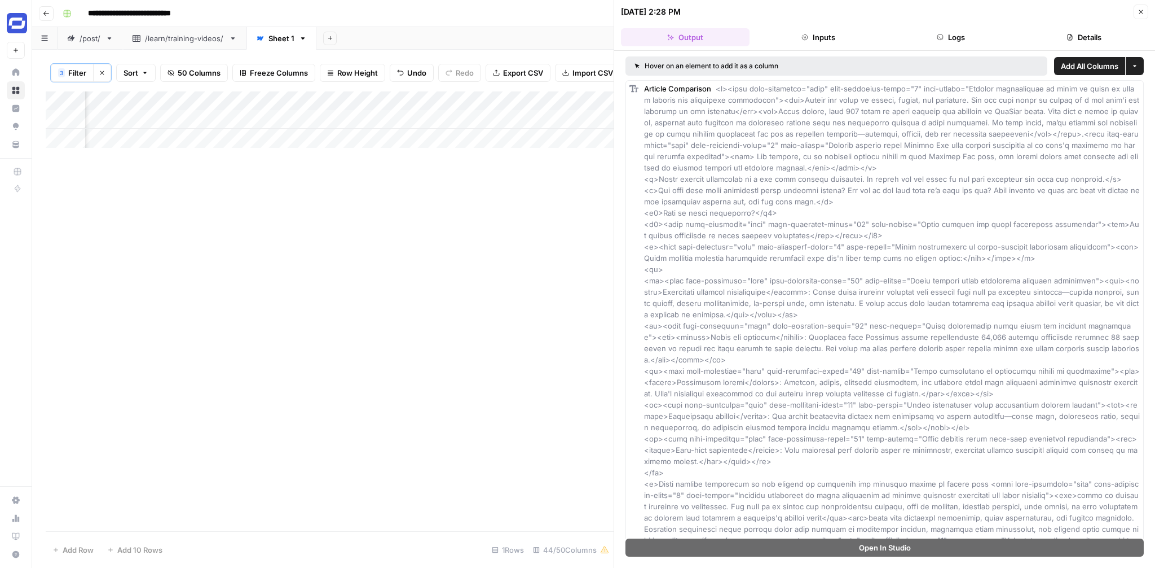
click at [1087, 65] on span "Add All Columns" at bounding box center [1090, 65] width 58 height 11
click at [1144, 10] on icon "button" at bounding box center [1141, 11] width 7 height 7
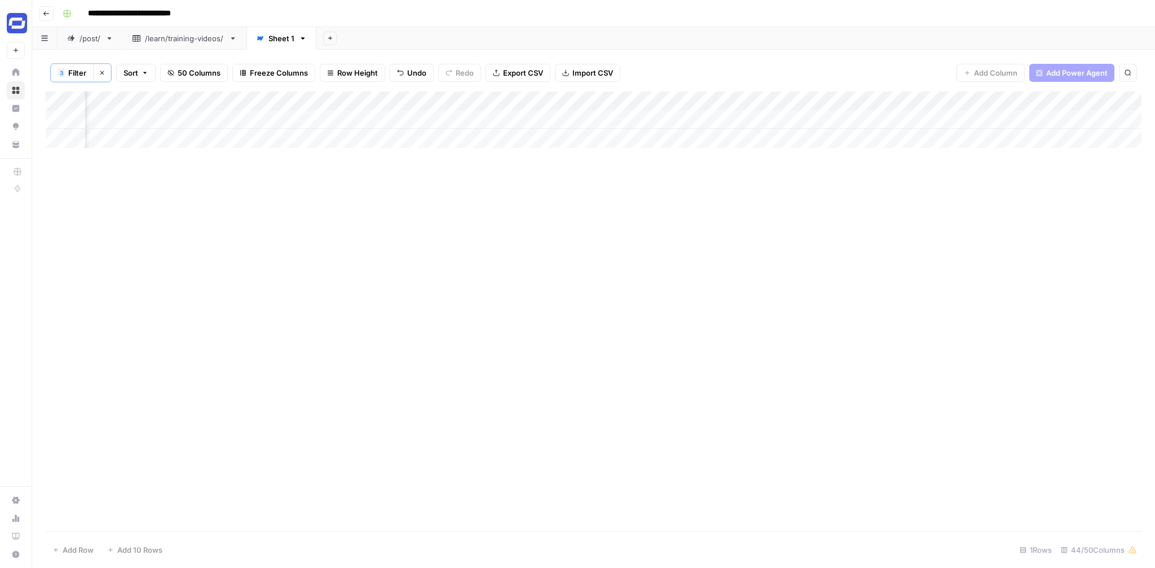
scroll to position [0, 4137]
click at [196, 72] on span "50 Columns" at bounding box center [199, 72] width 43 height 11
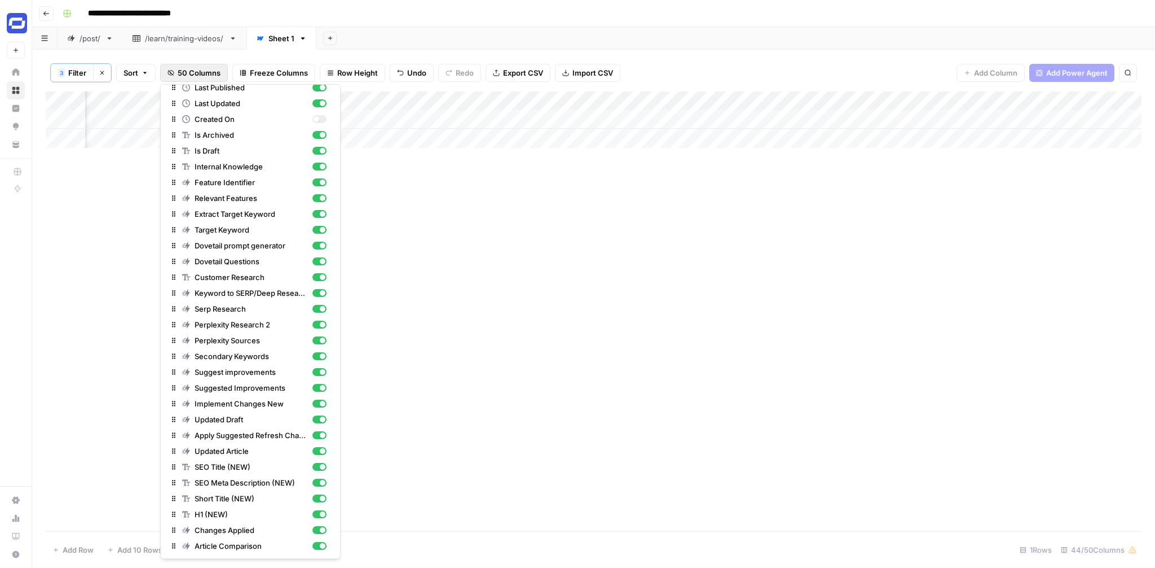
scroll to position [0, 0]
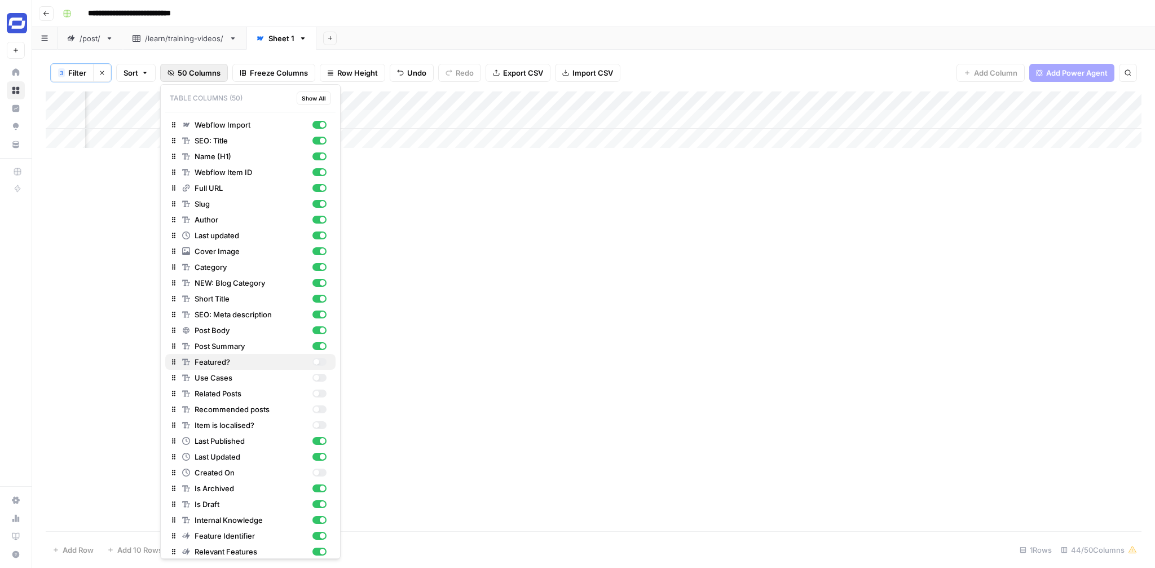
click at [324, 362] on div "button" at bounding box center [320, 362] width 14 height 8
click at [324, 376] on div "button" at bounding box center [320, 377] width 14 height 8
click at [324, 470] on div "button" at bounding box center [320, 472] width 14 height 8
click at [556, 203] on div "Add Column" at bounding box center [594, 310] width 1096 height 439
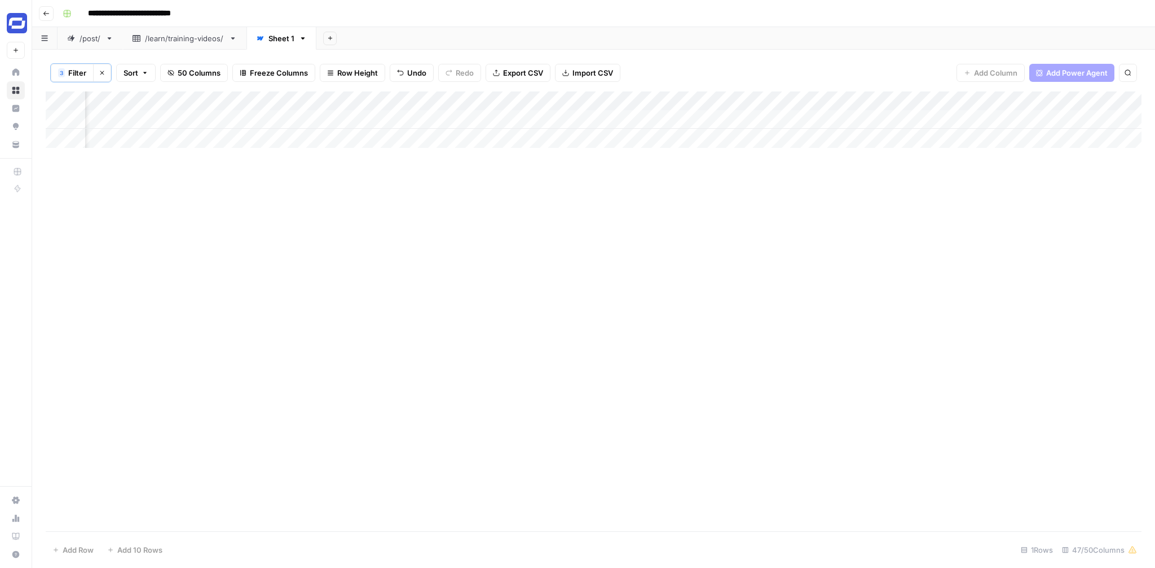
scroll to position [0, 2337]
click at [560, 103] on div "Add Column" at bounding box center [594, 119] width 1096 height 56
click at [510, 252] on span "Remove Column" at bounding box center [540, 252] width 99 height 11
click at [547, 112] on span "Delete" at bounding box center [537, 116] width 24 height 11
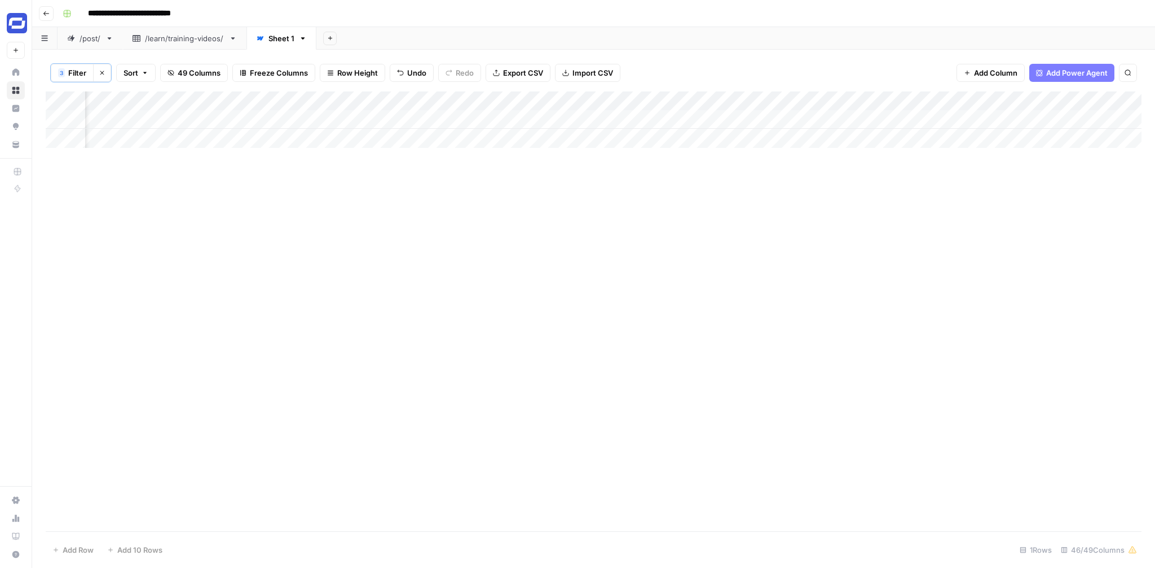
click at [439, 99] on div "Add Column" at bounding box center [594, 119] width 1096 height 56
click at [351, 245] on button "Remove Column" at bounding box center [351, 253] width 125 height 16
click at [535, 116] on span "Delete" at bounding box center [537, 116] width 24 height 11
click at [438, 102] on div "Add Column" at bounding box center [594, 119] width 1096 height 56
click at [335, 248] on span "Remove Column" at bounding box center [355, 252] width 99 height 11
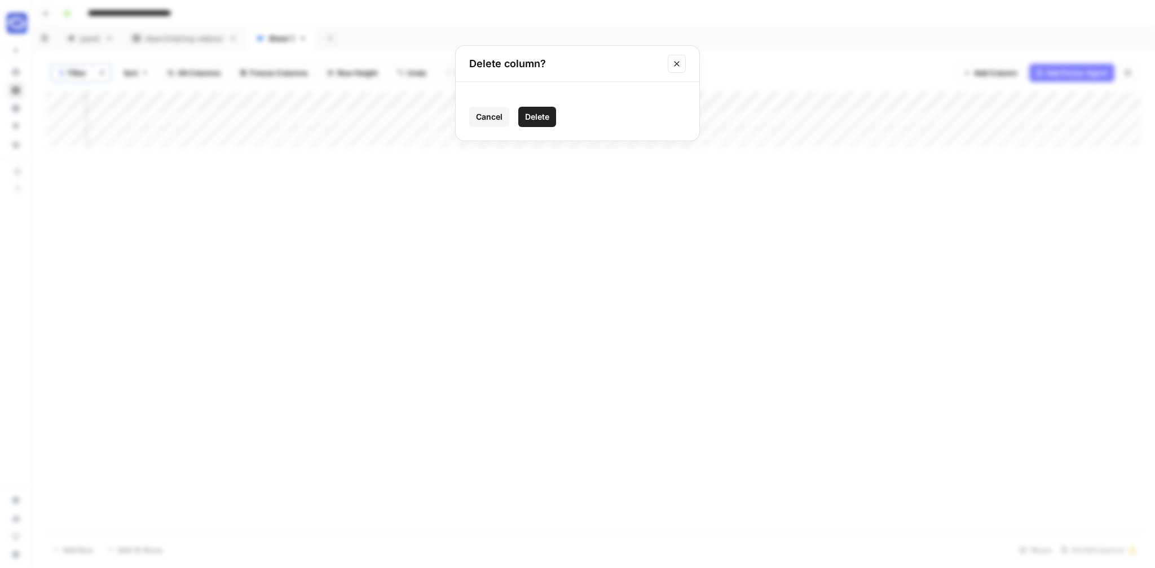
click at [527, 117] on span "Delete" at bounding box center [537, 116] width 24 height 11
drag, startPoint x: 928, startPoint y: 95, endPoint x: 184, endPoint y: 120, distance: 743.4
click at [184, 120] on div "Add Column" at bounding box center [594, 119] width 1096 height 56
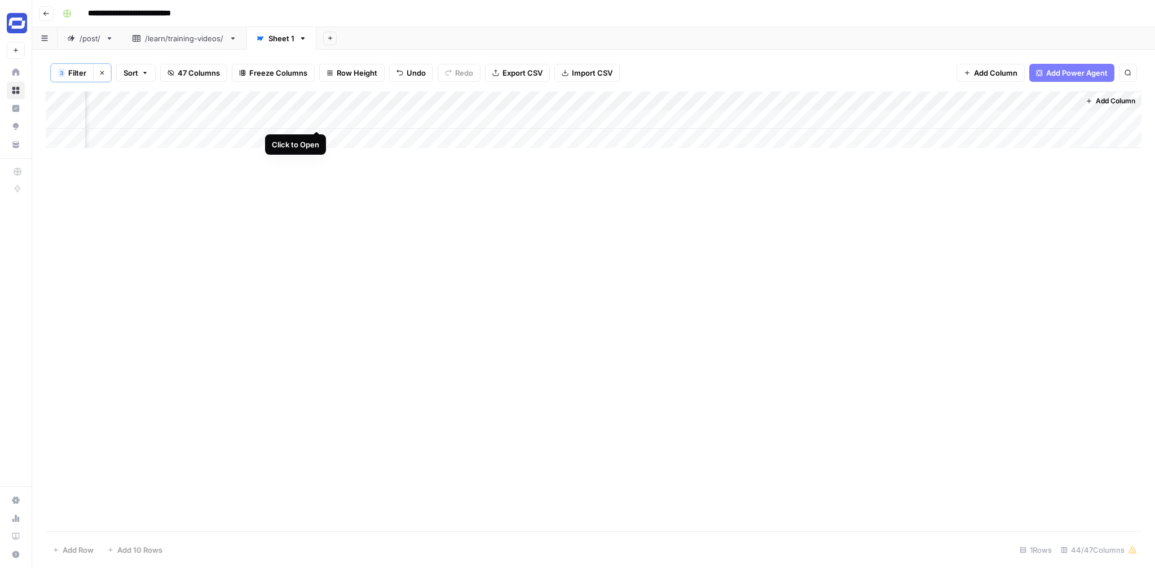
drag, startPoint x: 1022, startPoint y: 99, endPoint x: 322, endPoint y: 118, distance: 700.4
click at [322, 118] on div "Add Column" at bounding box center [594, 119] width 1096 height 56
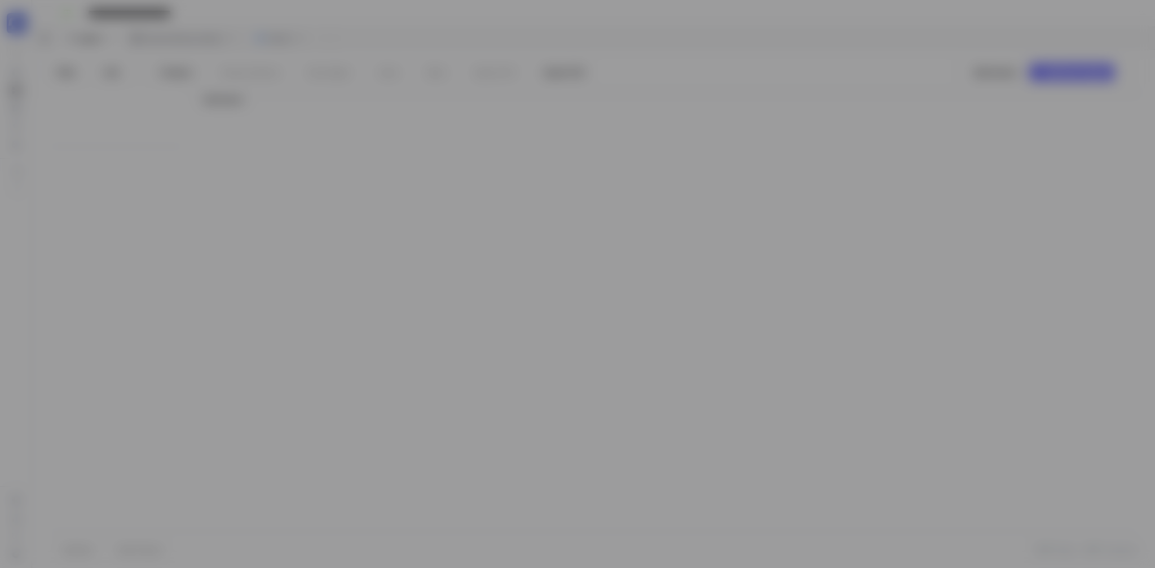
type input "SYNTHESIA.IO"
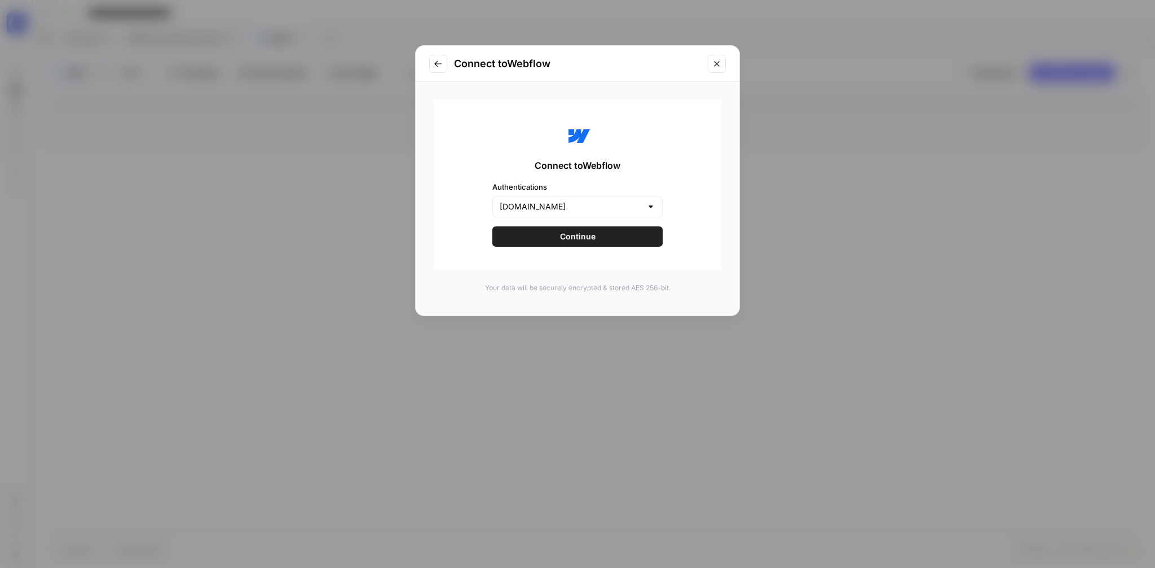
click at [713, 62] on icon "Close modal" at bounding box center [717, 63] width 9 height 9
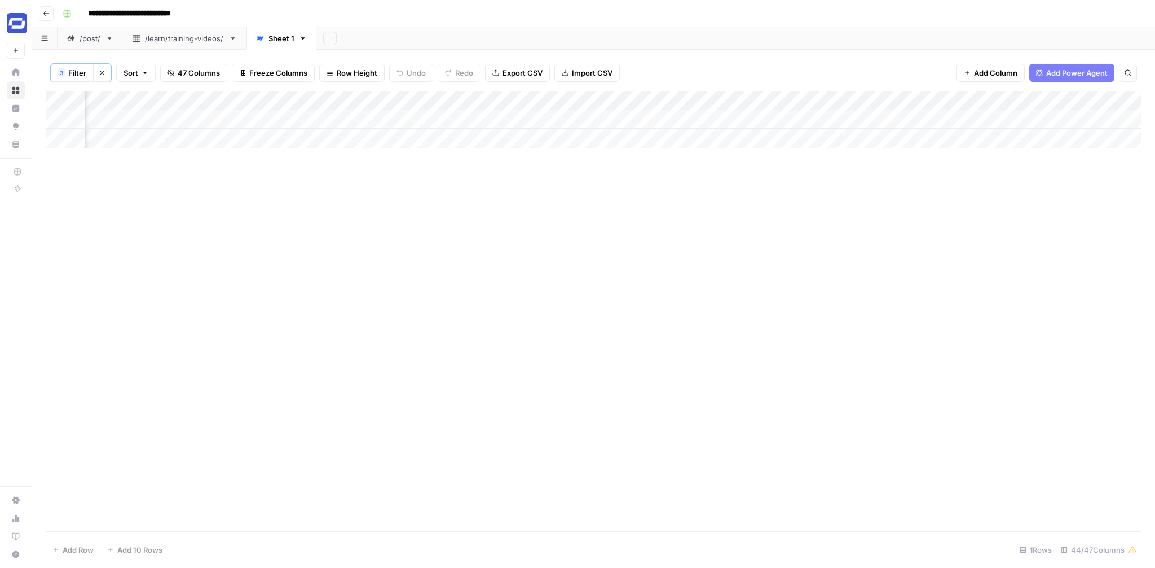
scroll to position [0, 4255]
click at [793, 117] on div "Add Column" at bounding box center [594, 119] width 1096 height 56
click at [795, 117] on div "Add Column" at bounding box center [594, 119] width 1096 height 56
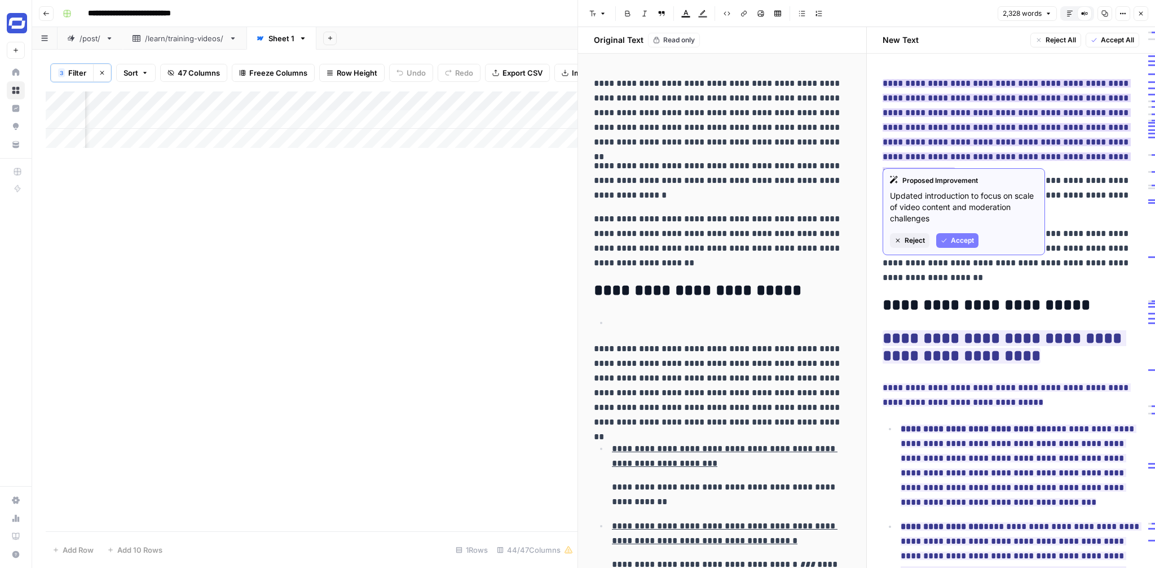
click at [914, 235] on span "Reject" at bounding box center [915, 240] width 20 height 10
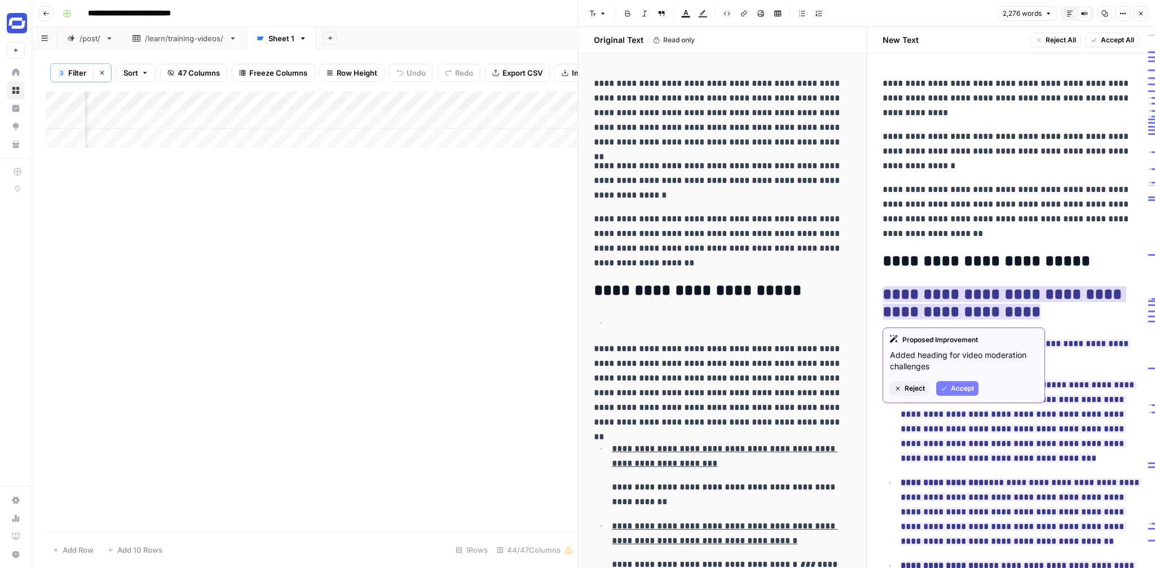
click at [913, 383] on span "Reject" at bounding box center [915, 388] width 20 height 10
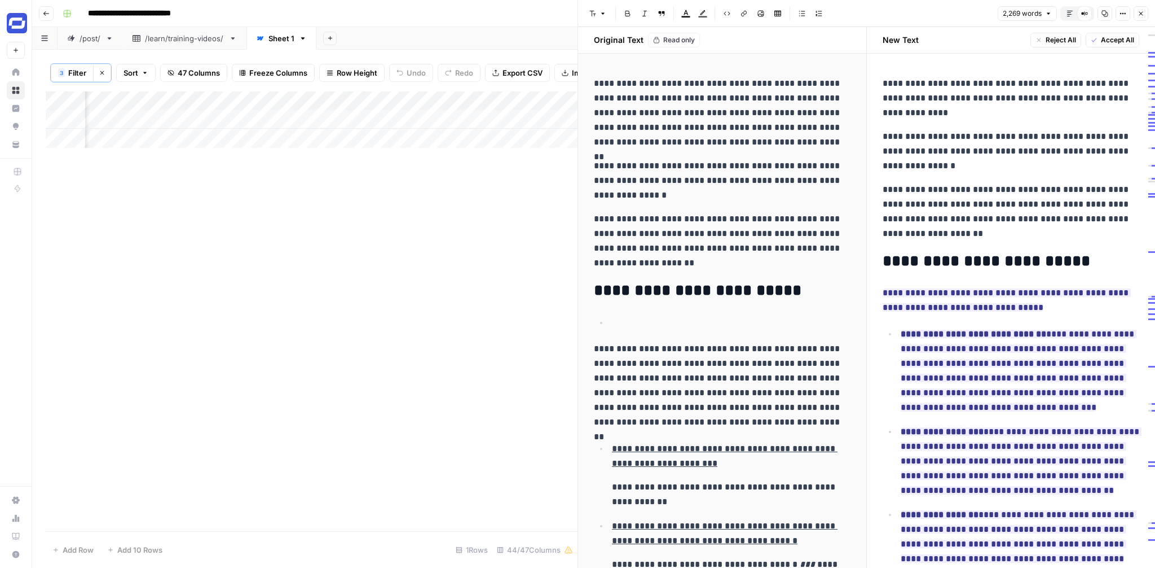
click at [1140, 11] on icon "button" at bounding box center [1141, 13] width 7 height 7
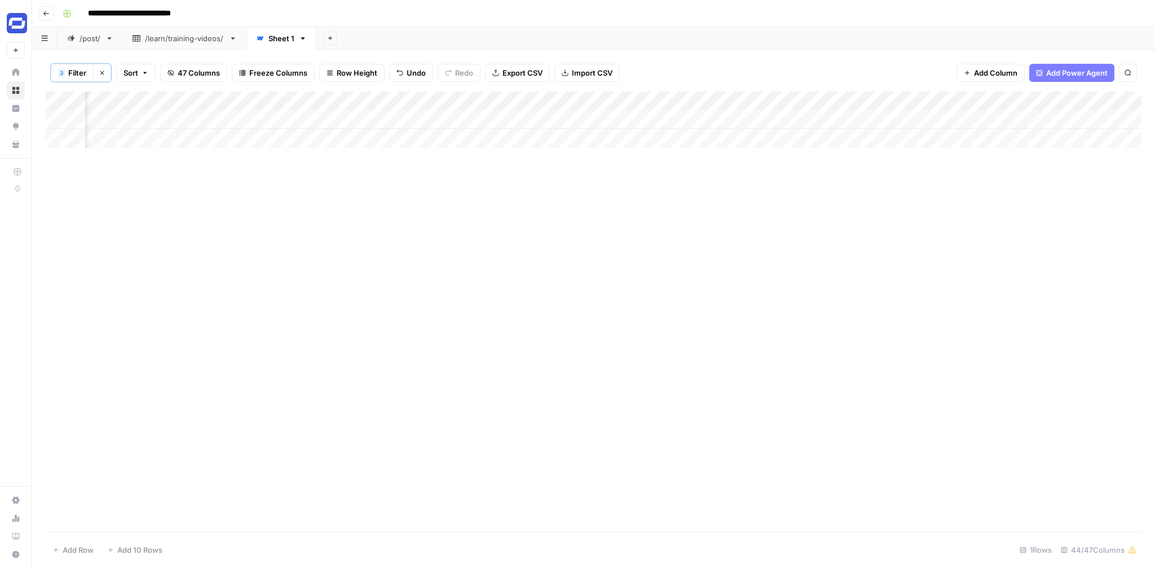
scroll to position [0, 1506]
click at [601, 118] on div "Add Column" at bounding box center [594, 119] width 1096 height 56
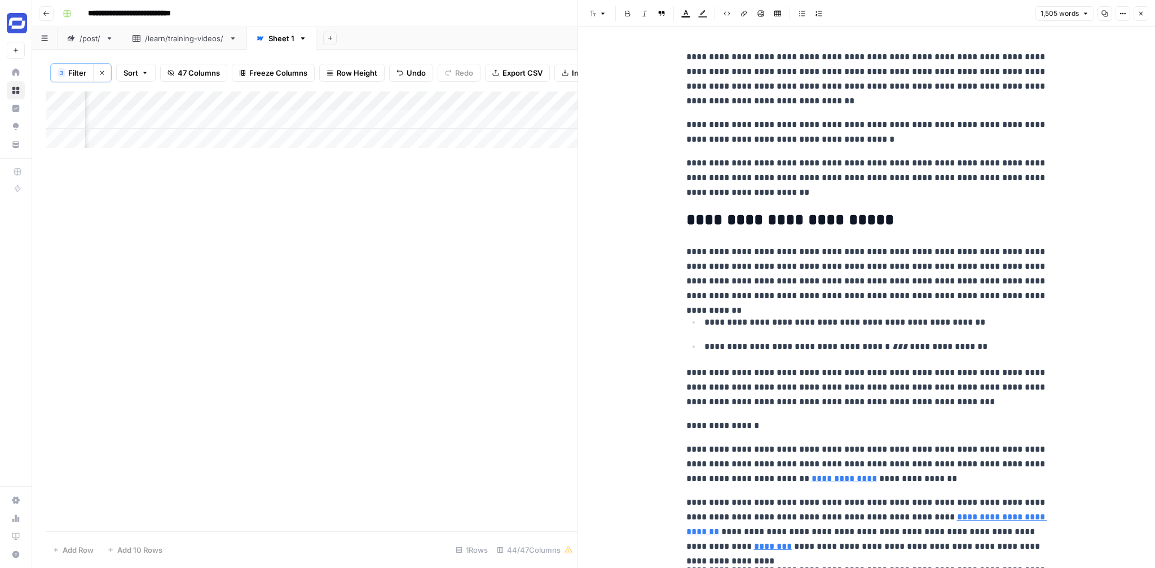
click at [842, 157] on p "**********" at bounding box center [867, 178] width 361 height 44
copy div "**********"
click at [1121, 13] on icon "button" at bounding box center [1121, 14] width 2 height 2
click at [1078, 111] on button "HTML" at bounding box center [1085, 104] width 80 height 16
click at [1121, 10] on icon "button" at bounding box center [1123, 13] width 7 height 7
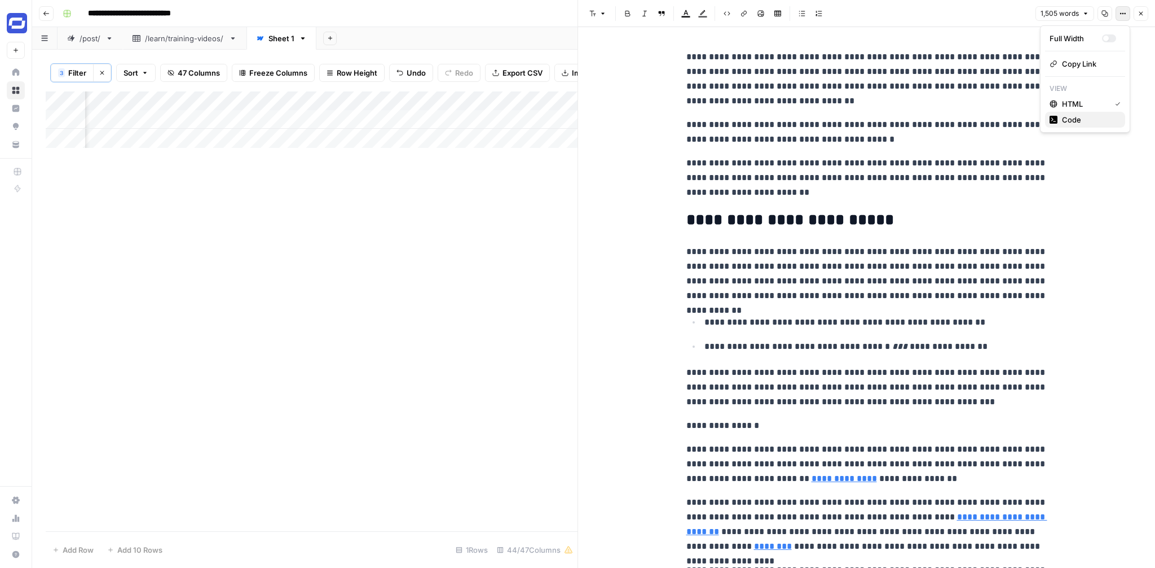
click at [1089, 114] on span "Code" at bounding box center [1089, 119] width 54 height 11
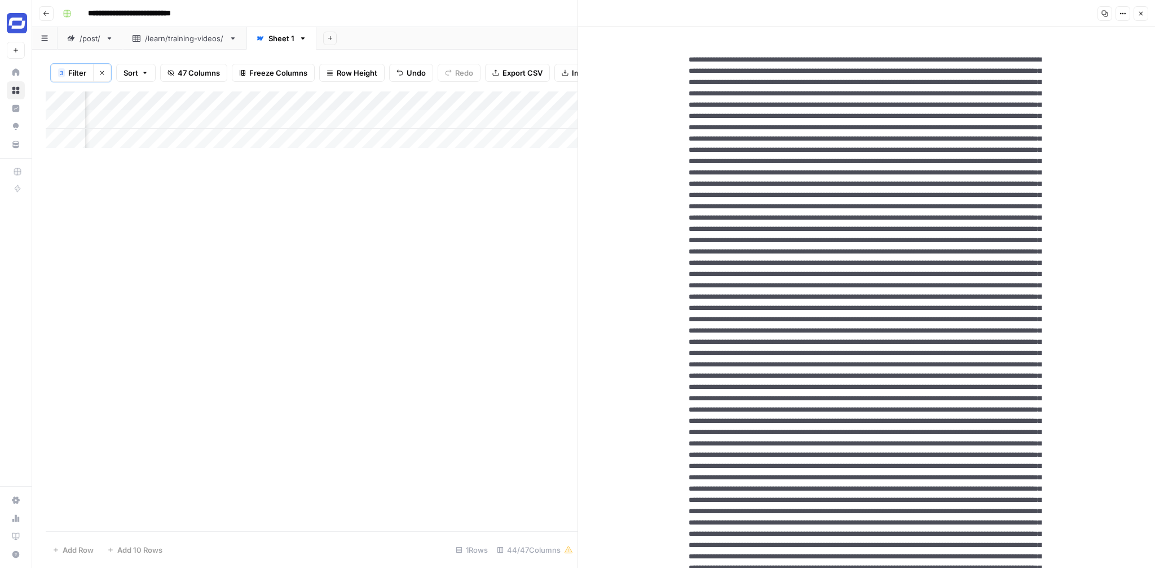
click at [1123, 15] on icon "button" at bounding box center [1123, 13] width 7 height 7
click at [1125, 13] on icon "button" at bounding box center [1126, 14] width 2 height 2
click at [1074, 76] on span "HTML" at bounding box center [1089, 78] width 54 height 11
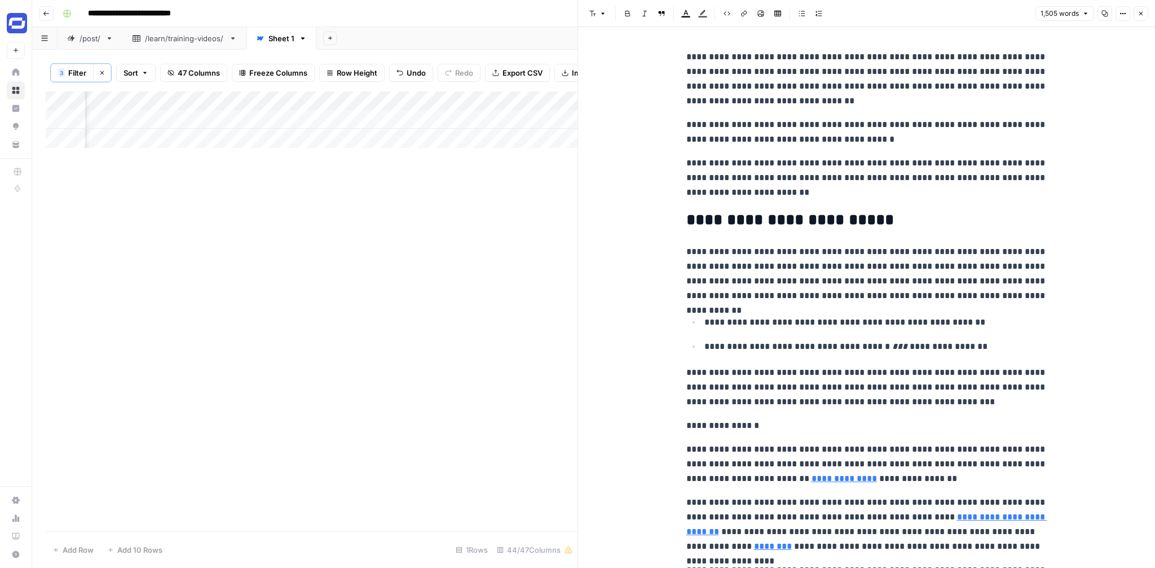
click at [888, 176] on p "**********" at bounding box center [867, 178] width 361 height 44
copy div "**********"
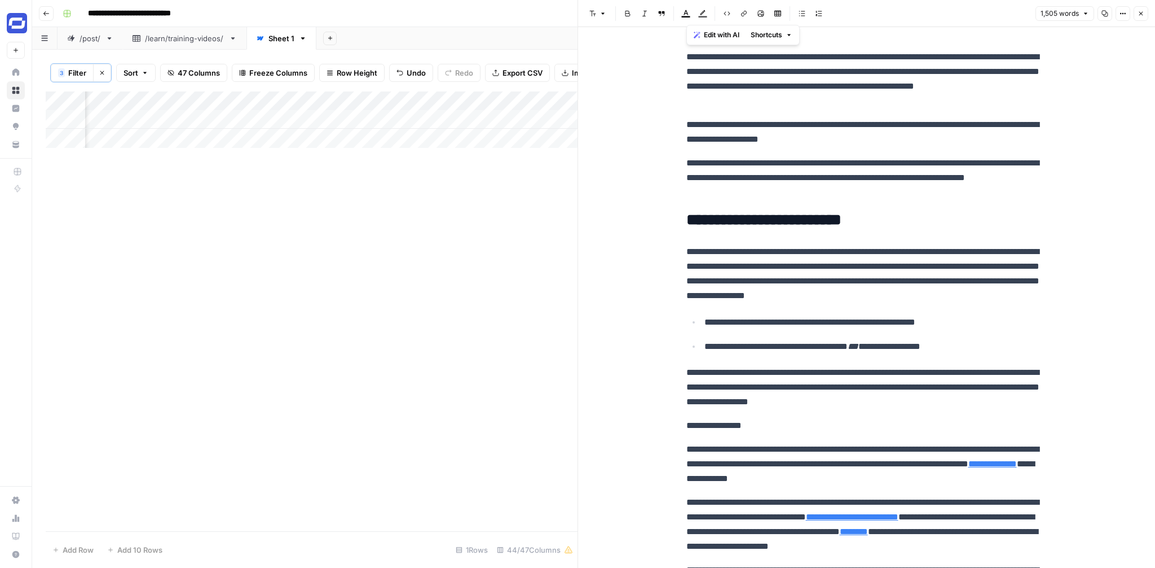
click at [1141, 13] on icon "button" at bounding box center [1142, 14] width 4 height 4
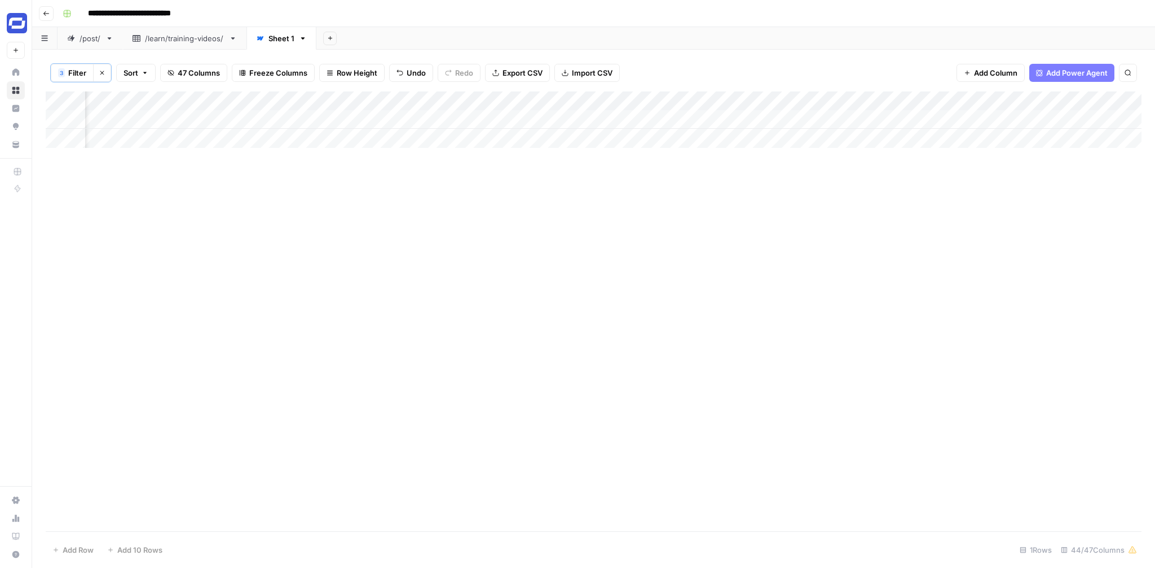
scroll to position [0, 2806]
click at [807, 118] on div "Add Column" at bounding box center [594, 119] width 1096 height 56
click at [776, 121] on div "Add Column" at bounding box center [594, 119] width 1096 height 56
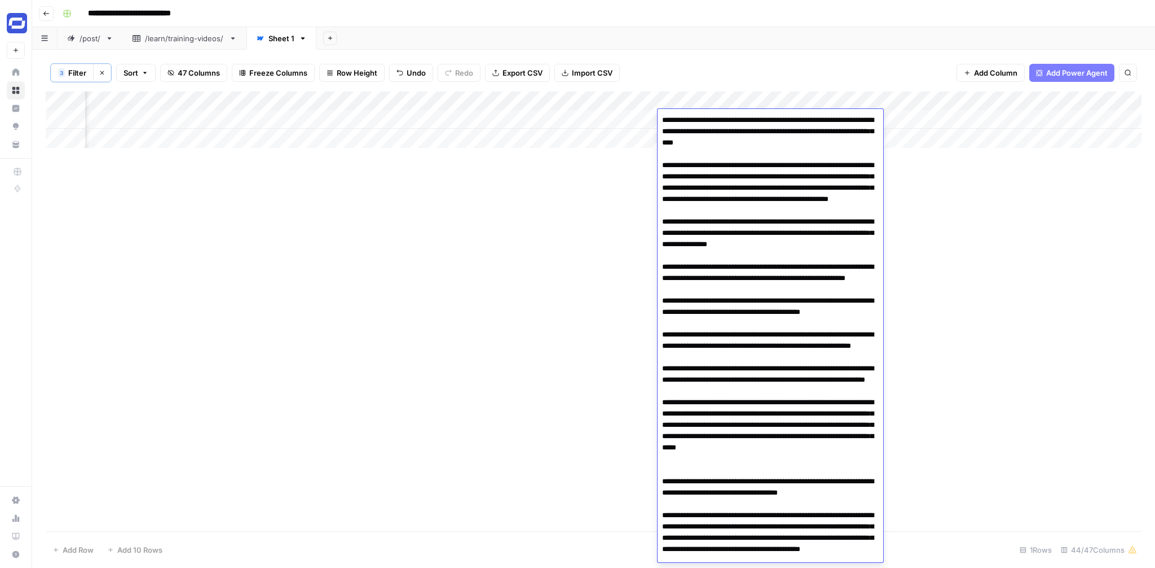
click at [776, 121] on textarea at bounding box center [771, 503] width 226 height 783
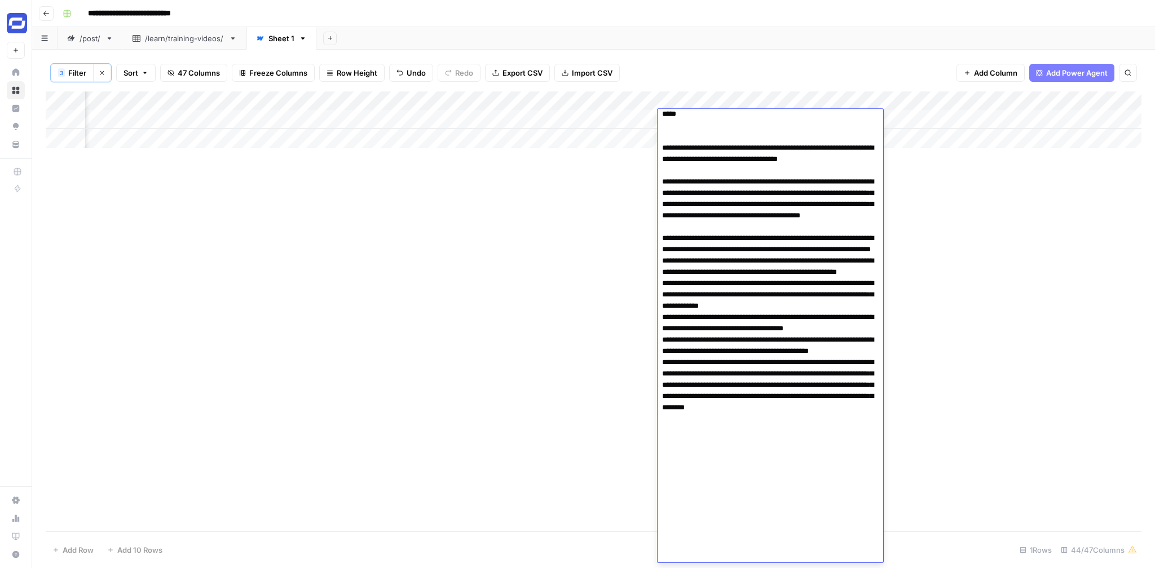
click at [776, 121] on textarea at bounding box center [771, 170] width 226 height 783
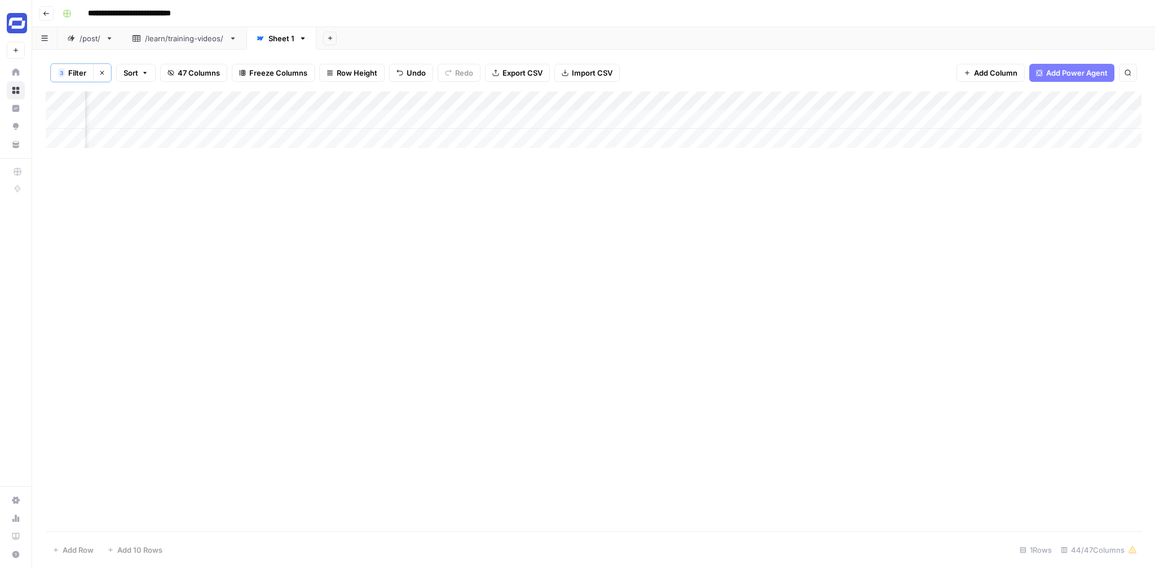
click at [968, 224] on div "Add Column" at bounding box center [594, 310] width 1096 height 439
click at [953, 117] on div "Add Column" at bounding box center [594, 119] width 1096 height 56
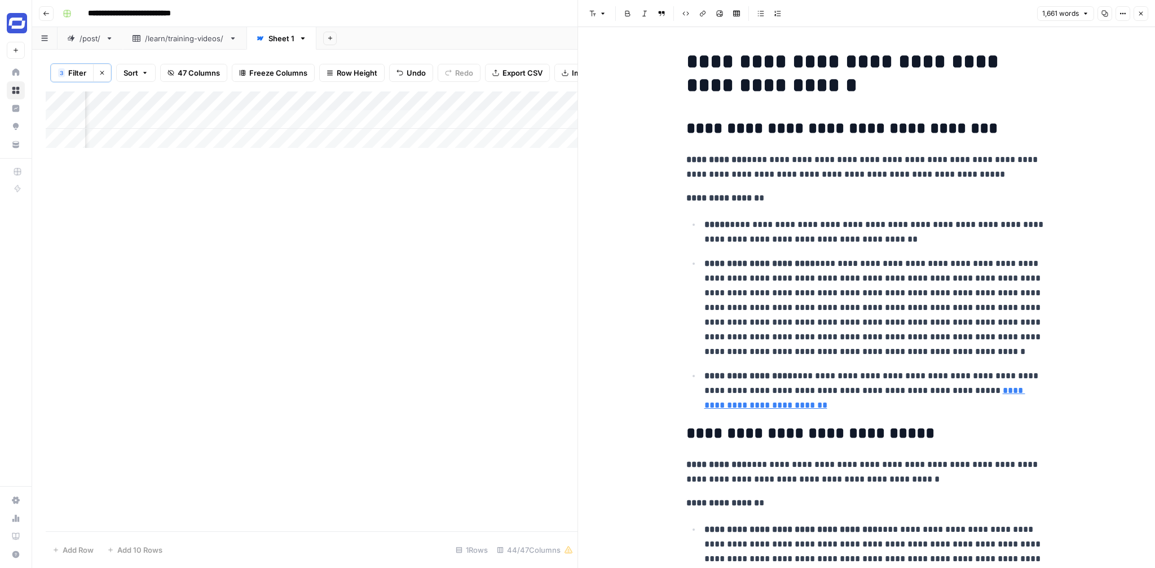
copy div "**********"
click at [454, 207] on div "Add Column" at bounding box center [312, 310] width 532 height 439
click at [1137, 7] on button "Close" at bounding box center [1141, 13] width 15 height 15
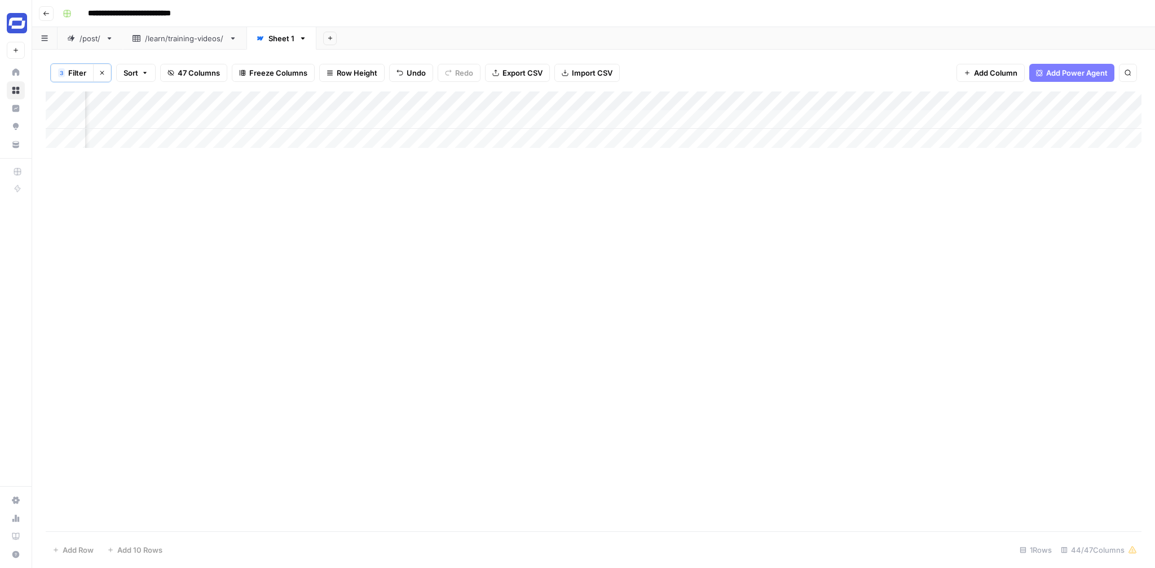
click at [663, 118] on div "Add Column" at bounding box center [594, 119] width 1096 height 56
click at [633, 242] on div "Add Column" at bounding box center [594, 310] width 1096 height 439
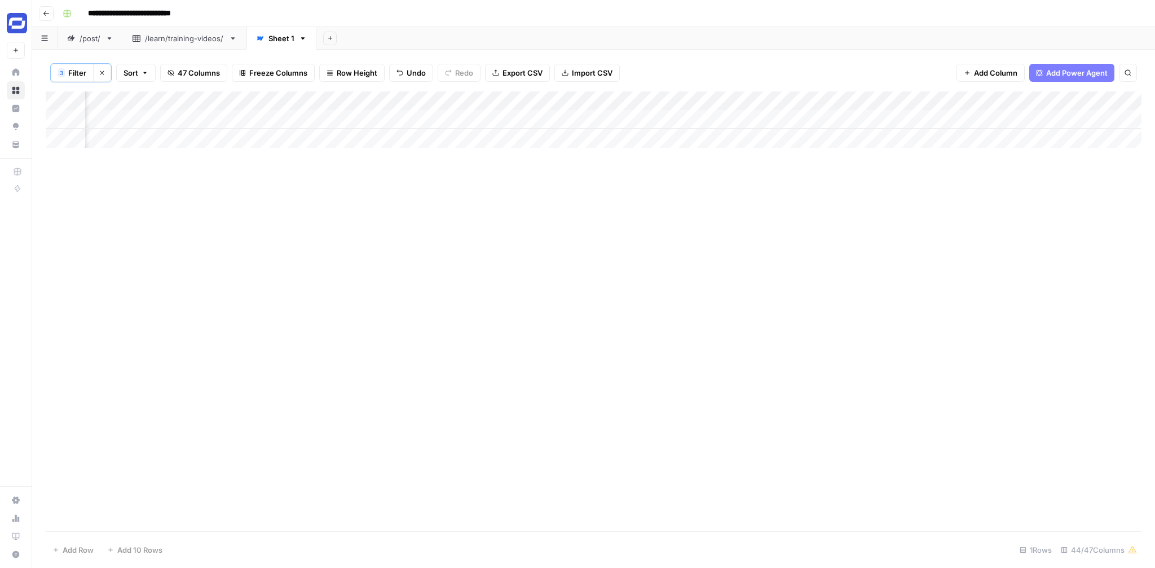
click at [638, 103] on div "Add Column" at bounding box center [594, 119] width 1096 height 56
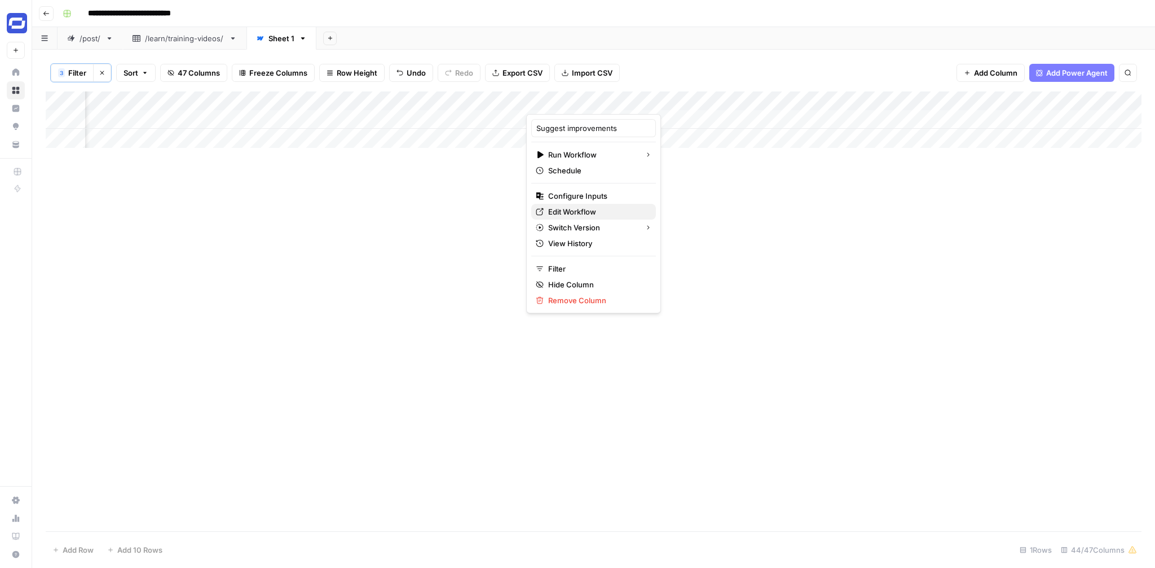
click at [564, 212] on span "Edit Workflow" at bounding box center [597, 211] width 99 height 11
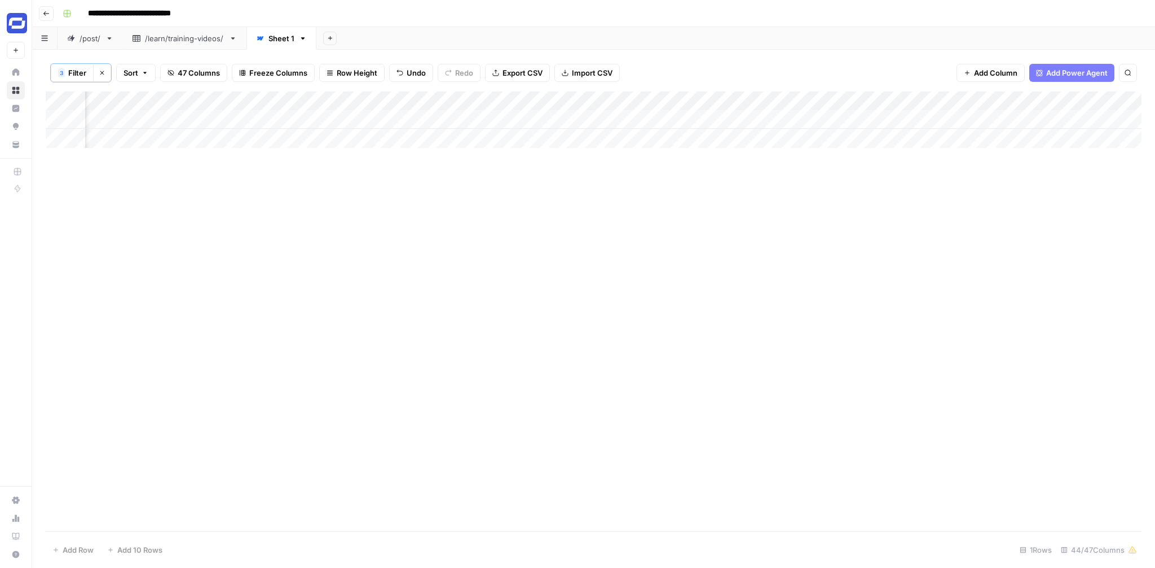
click at [750, 118] on div "Add Column" at bounding box center [594, 119] width 1096 height 56
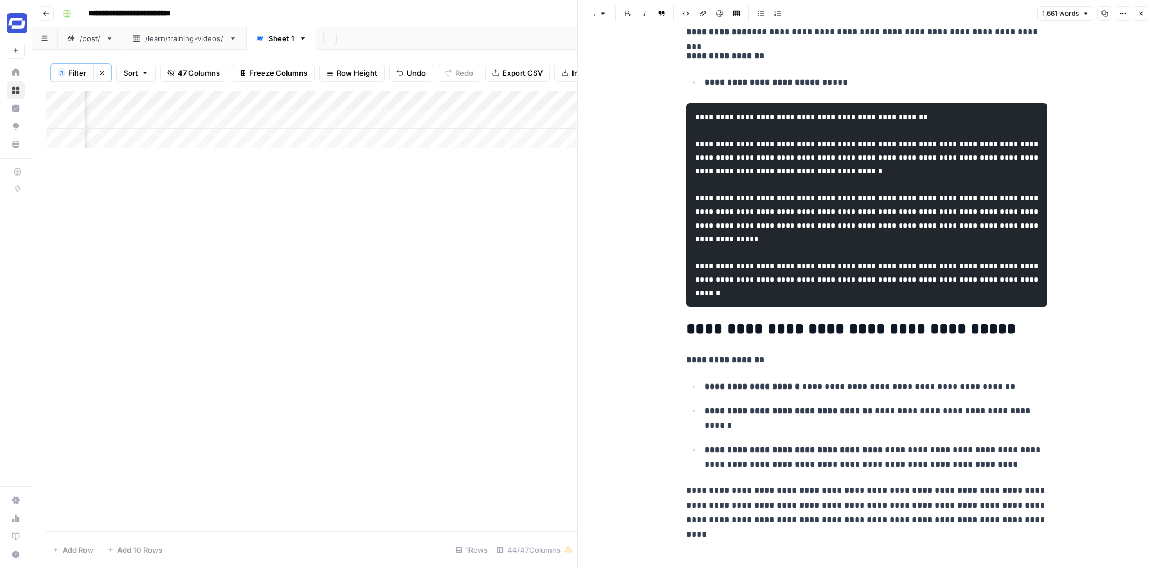
scroll to position [4434, 0]
click at [1142, 12] on icon "button" at bounding box center [1141, 13] width 7 height 7
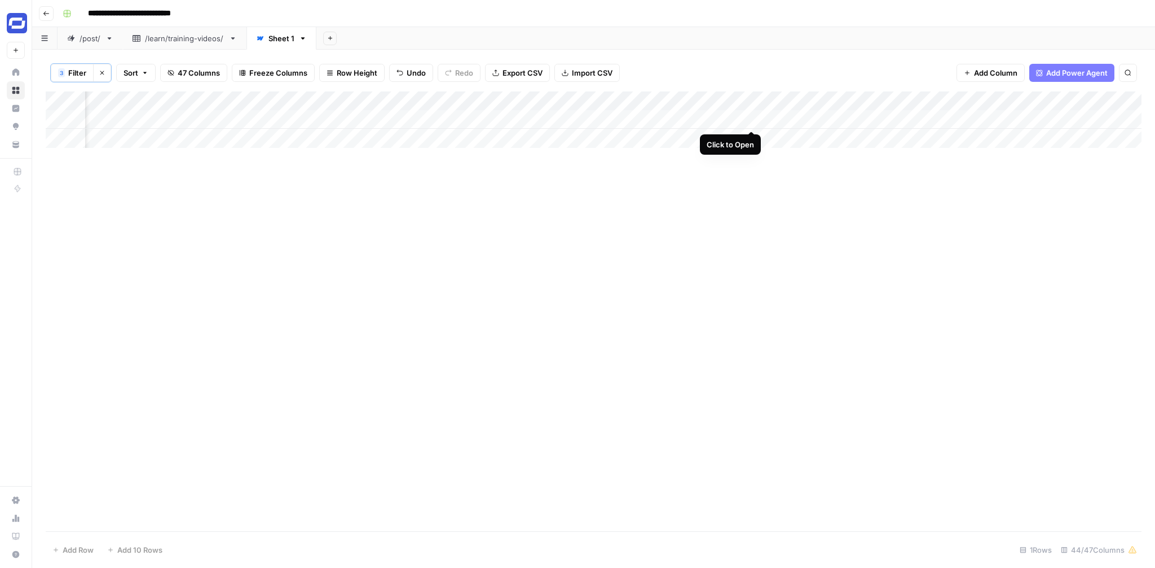
click at [749, 118] on div "Add Column" at bounding box center [594, 119] width 1096 height 56
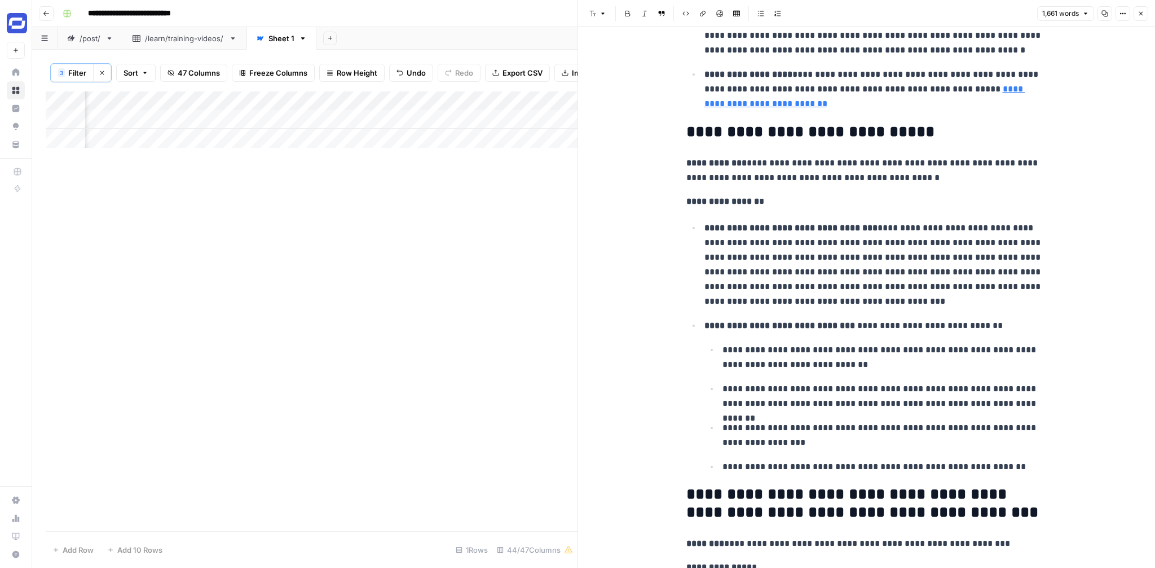
scroll to position [297, 0]
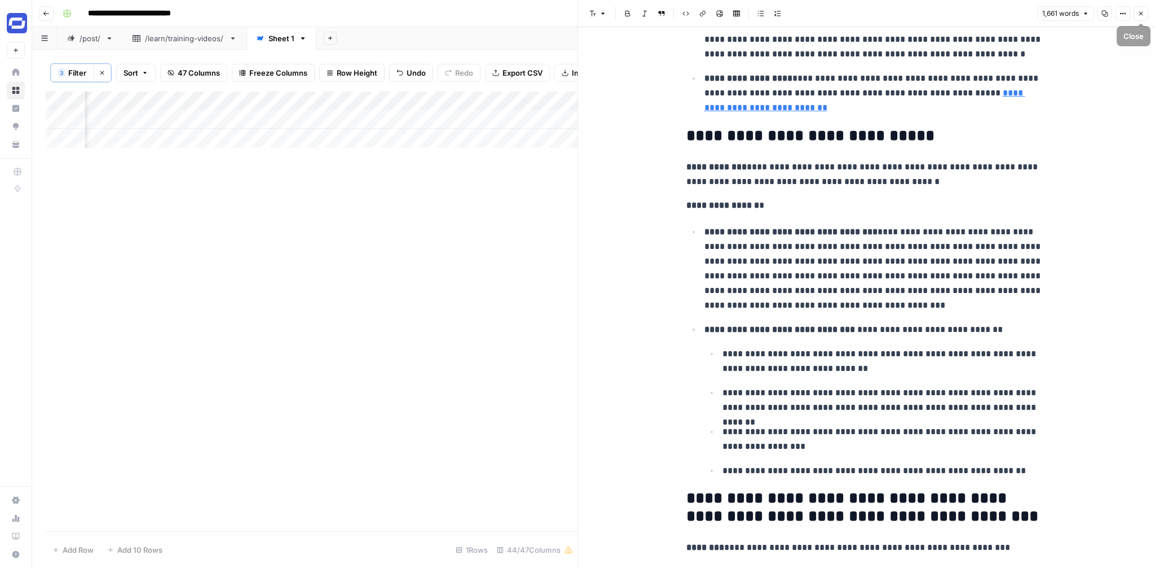
click at [1142, 13] on icon "button" at bounding box center [1141, 13] width 7 height 7
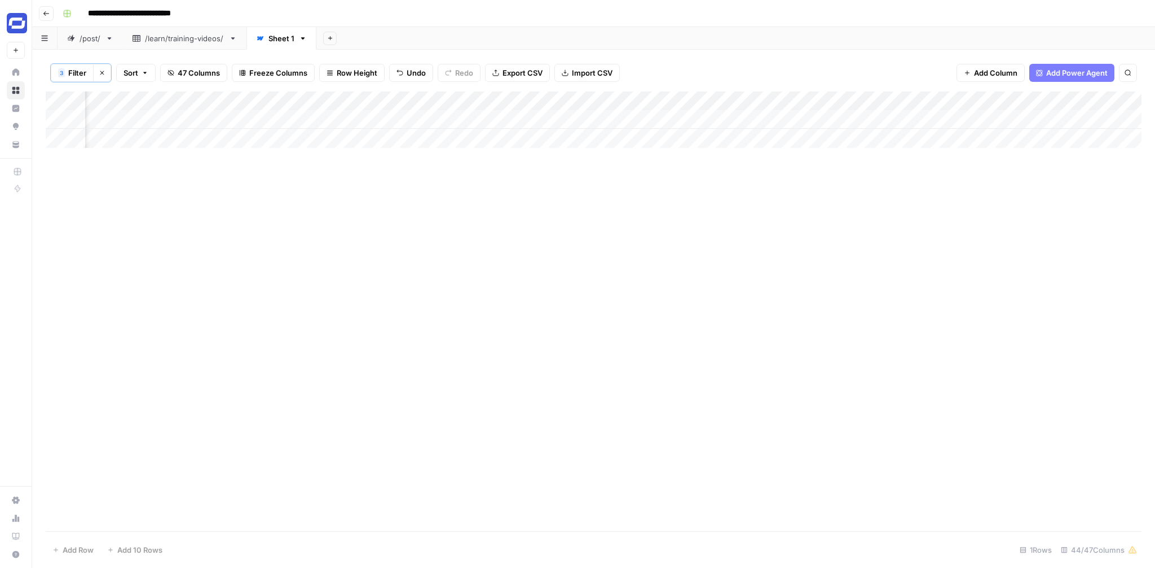
scroll to position [0, 2926]
click at [652, 116] on div "Add Column" at bounding box center [594, 119] width 1096 height 56
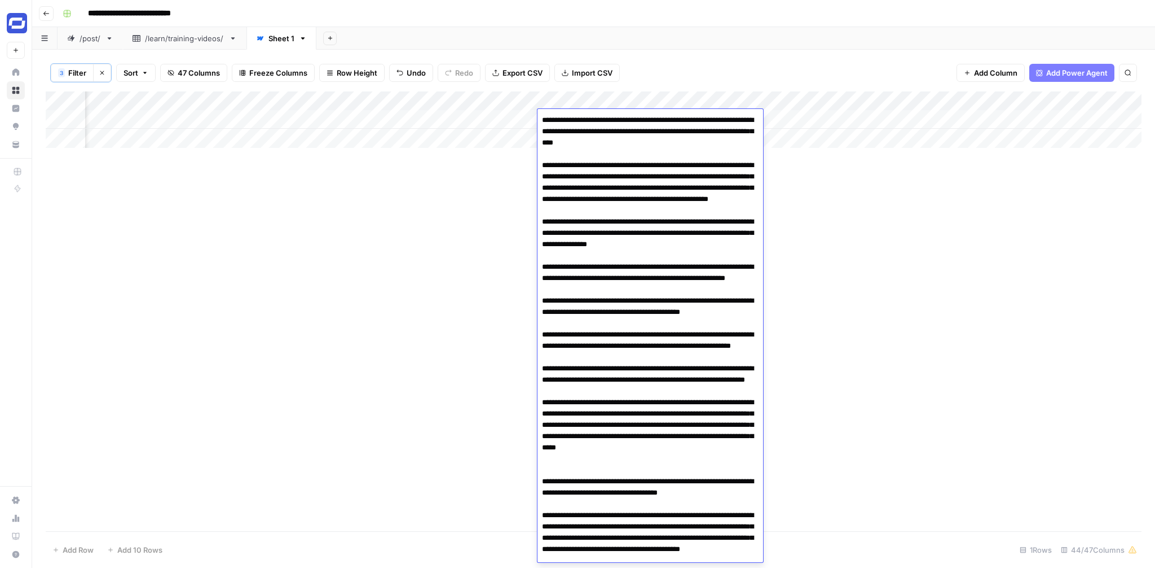
click at [652, 116] on textarea at bounding box center [651, 503] width 226 height 783
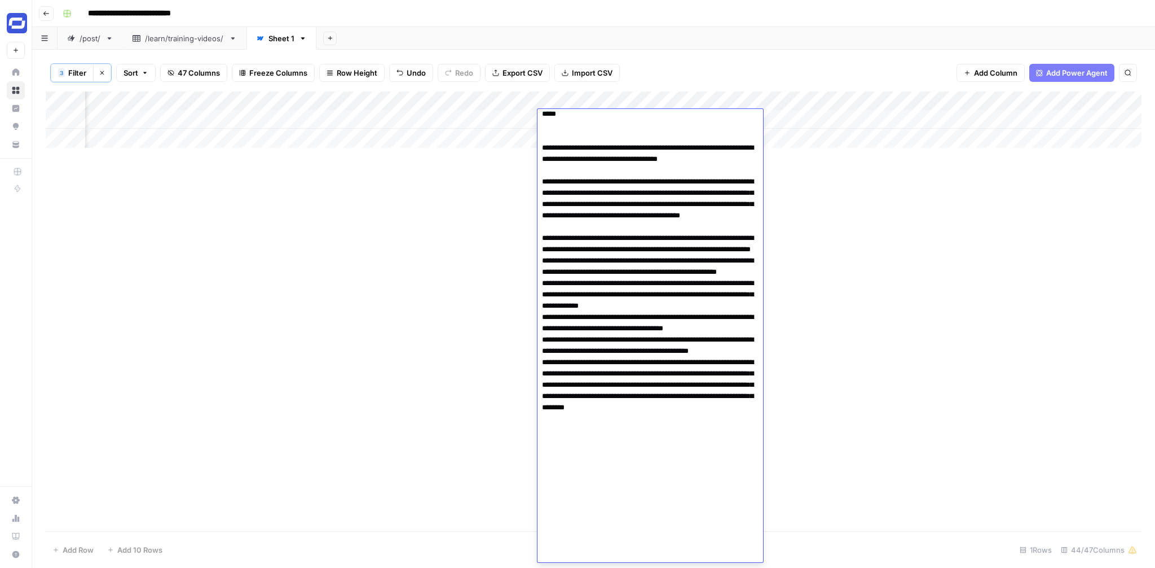
scroll to position [0, 2601]
click at [531, 116] on div "Add Column" at bounding box center [594, 119] width 1096 height 56
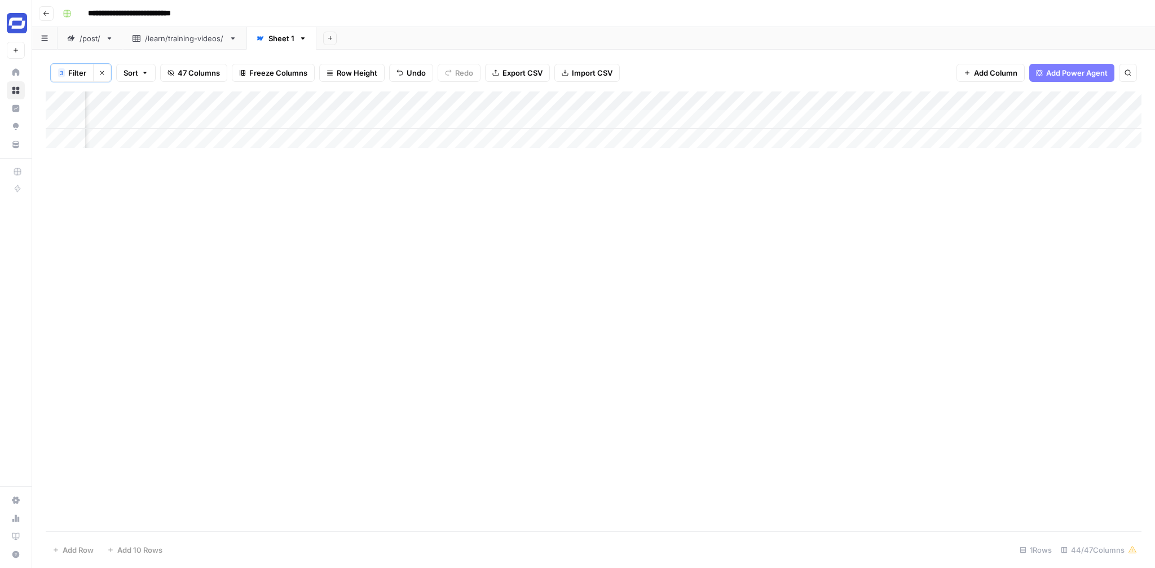
click at [531, 116] on div "Add Column" at bounding box center [594, 119] width 1096 height 56
click at [531, 116] on textarea "**********" at bounding box center [605, 120] width 181 height 16
click at [264, 119] on div "Add Column" at bounding box center [594, 119] width 1096 height 56
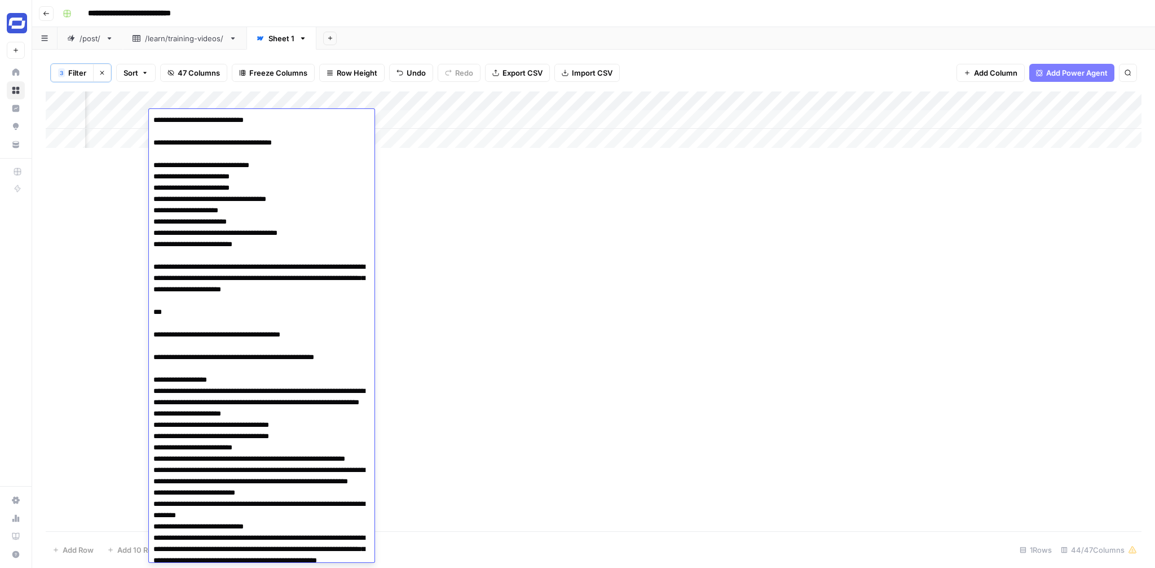
scroll to position [2229, 0]
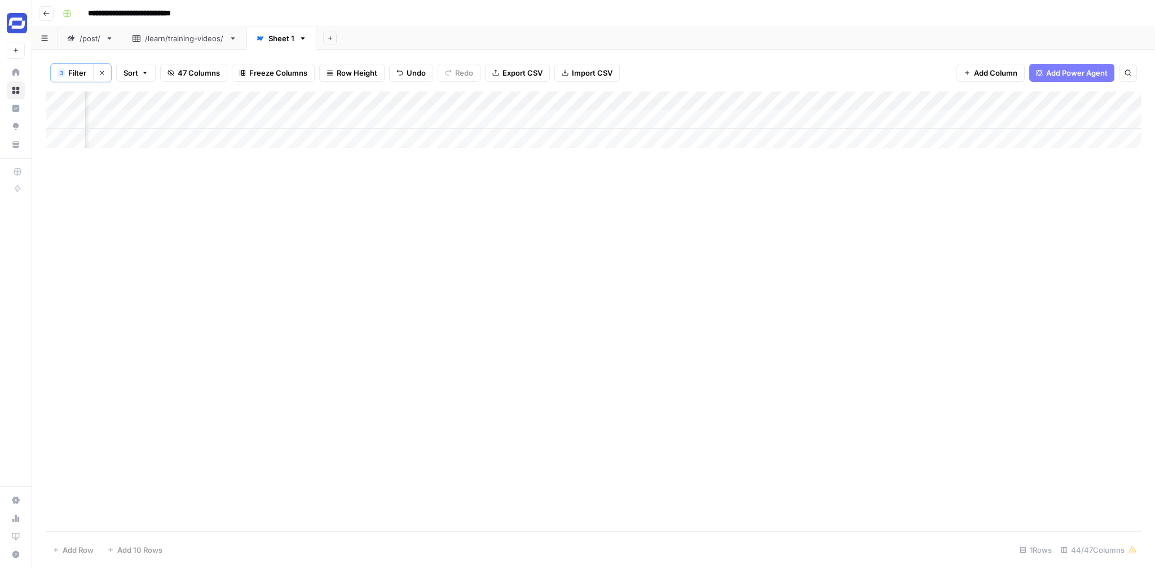
click at [539, 228] on div "Add Column" at bounding box center [594, 310] width 1096 height 439
click at [496, 122] on div "Add Column" at bounding box center [594, 119] width 1096 height 56
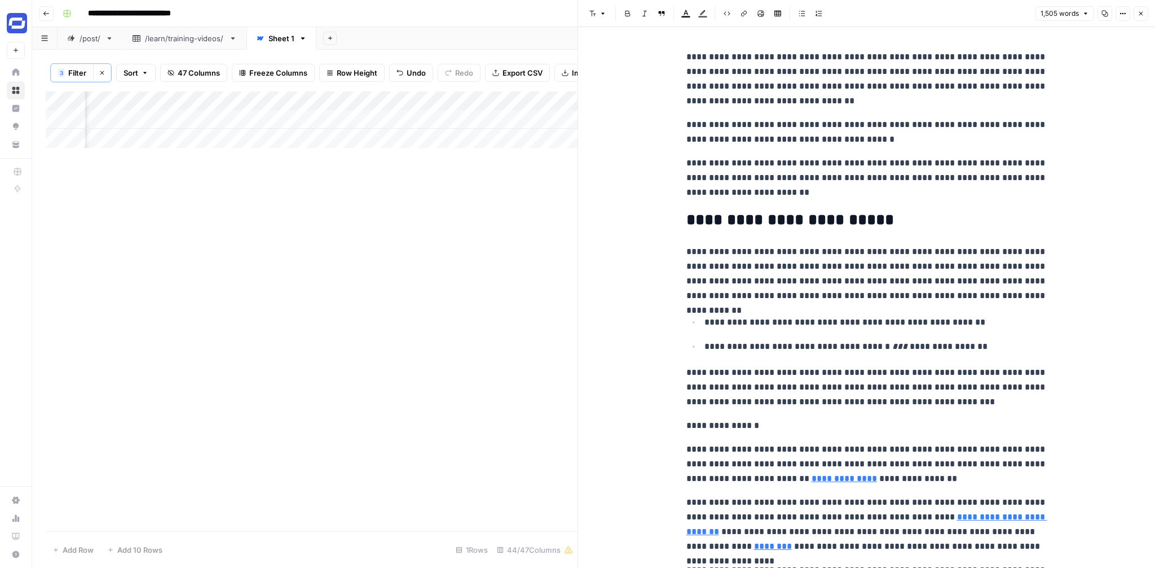
copy div "**********"
click at [1120, 13] on icon "button" at bounding box center [1121, 14] width 2 height 2
click at [1080, 119] on span "Code" at bounding box center [1089, 119] width 54 height 11
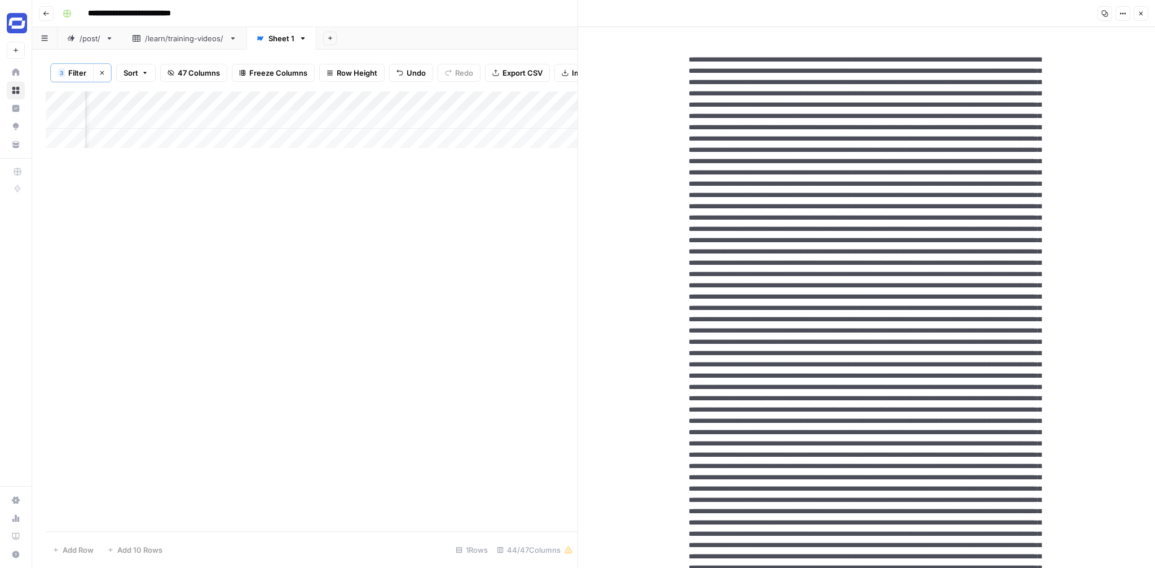
click at [1121, 14] on icon "button" at bounding box center [1121, 14] width 2 height 2
click at [1078, 74] on span "HTML" at bounding box center [1089, 78] width 54 height 11
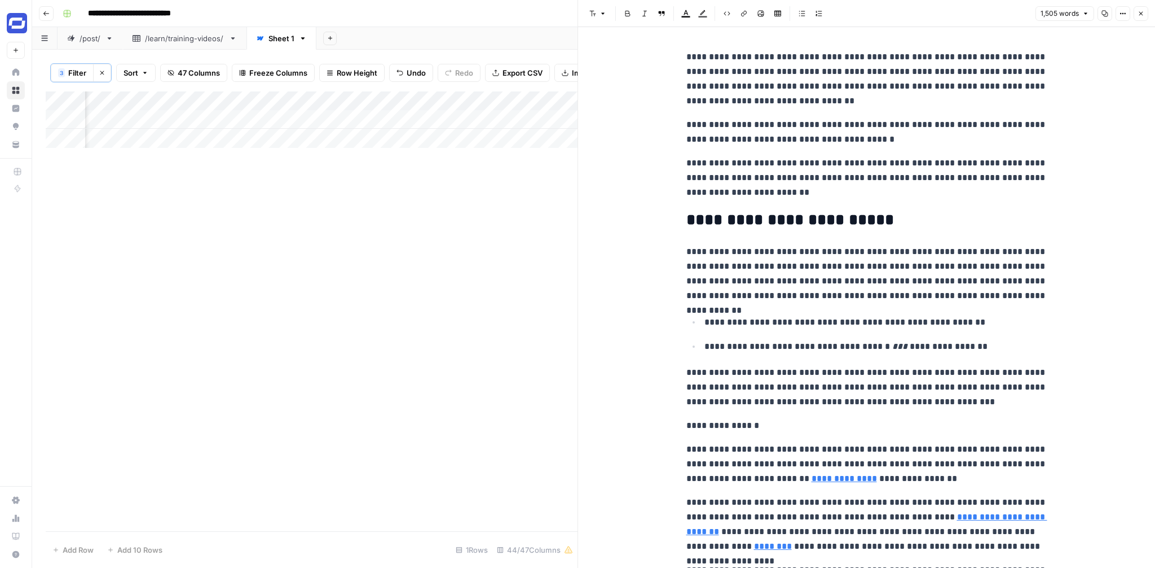
click at [1142, 15] on icon "button" at bounding box center [1141, 13] width 7 height 7
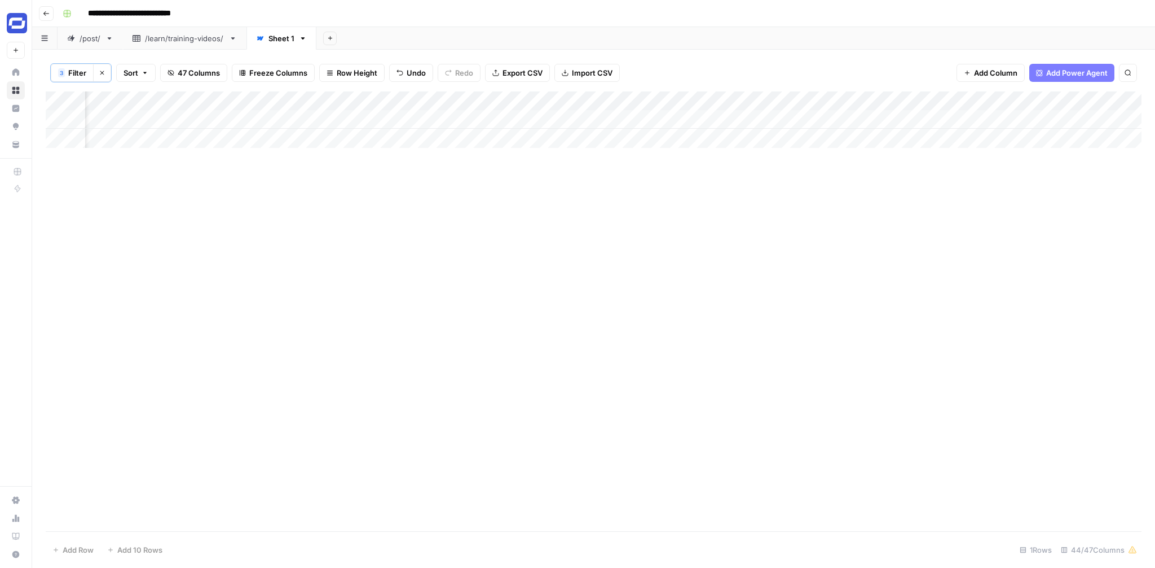
scroll to position [0, 2266]
click at [667, 121] on div "Add Column" at bounding box center [594, 119] width 1096 height 56
click at [667, 121] on textarea "**********" at bounding box center [726, 142] width 226 height 61
click at [672, 142] on textarea "**********" at bounding box center [726, 142] width 226 height 61
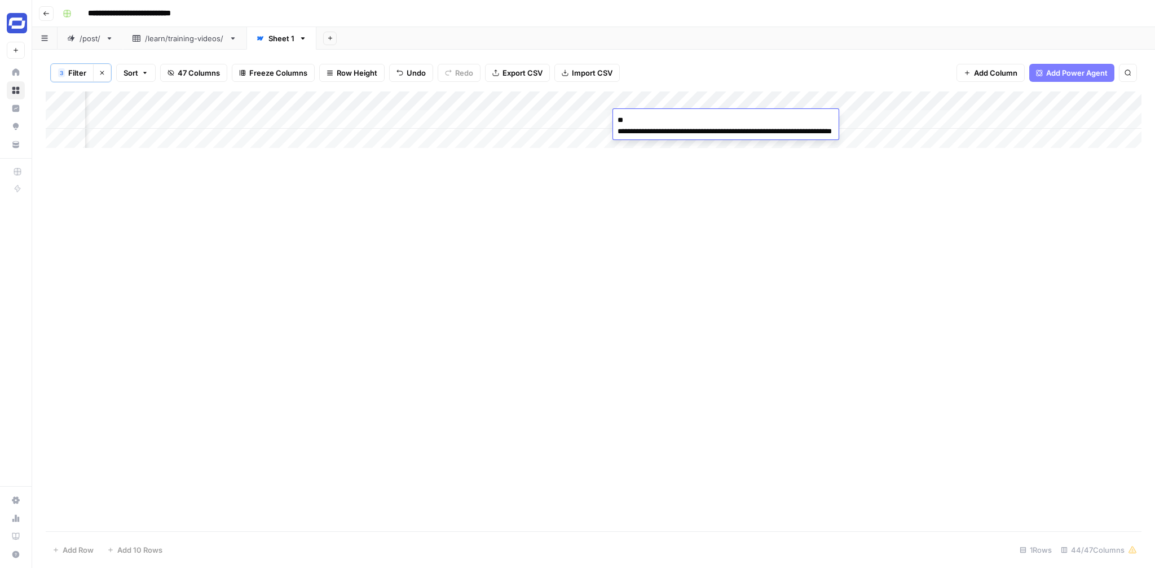
click at [871, 131] on div "Add Column" at bounding box center [594, 119] width 1096 height 56
click at [758, 118] on div "Add Column" at bounding box center [594, 119] width 1096 height 56
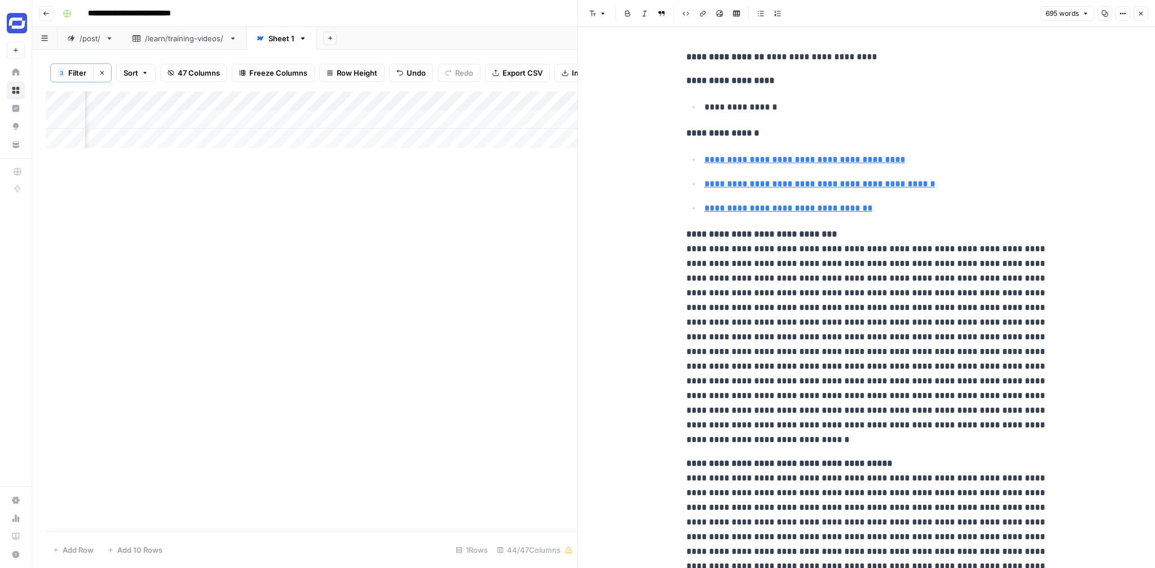
click at [870, 133] on p "**********" at bounding box center [867, 133] width 361 height 15
copy div "**********"
click at [1124, 8] on button "Options" at bounding box center [1123, 13] width 15 height 15
click at [1075, 114] on span "Code" at bounding box center [1089, 119] width 54 height 11
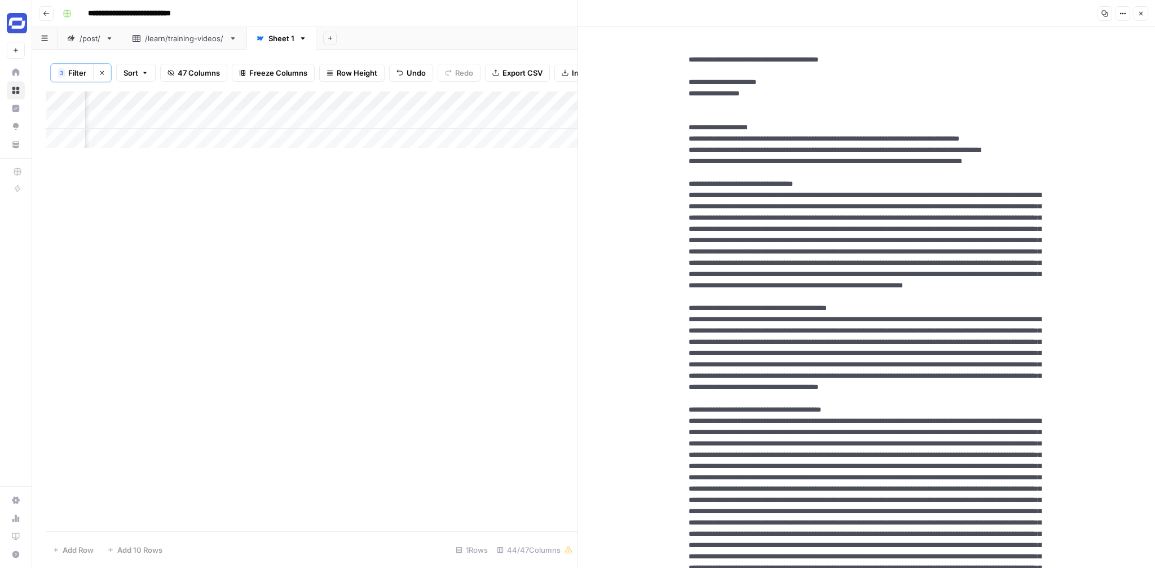
click at [882, 202] on textarea at bounding box center [867, 533] width 375 height 977
click at [1142, 14] on icon "button" at bounding box center [1141, 13] width 7 height 7
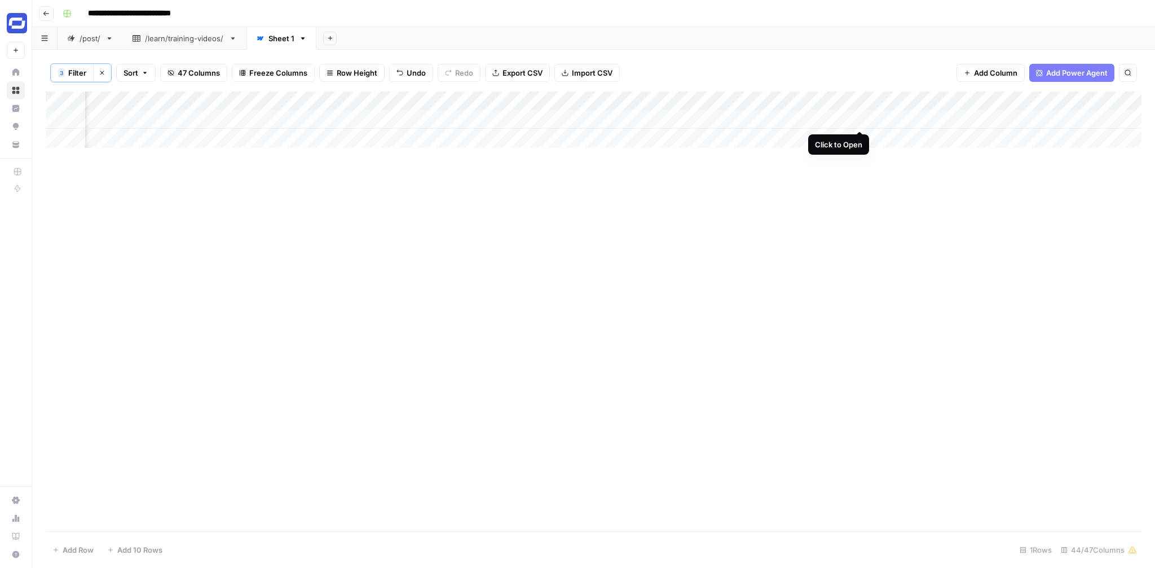
click at [859, 118] on div "Add Column" at bounding box center [594, 119] width 1096 height 56
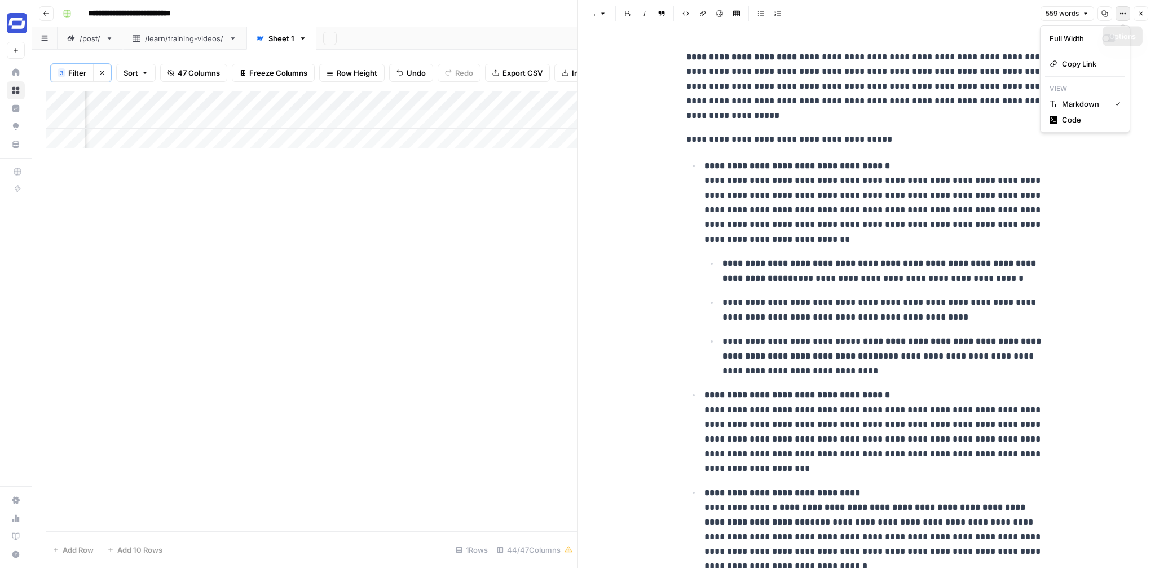
click at [1130, 12] on button "Options" at bounding box center [1123, 13] width 15 height 15
click at [1078, 123] on span "Code" at bounding box center [1089, 119] width 54 height 11
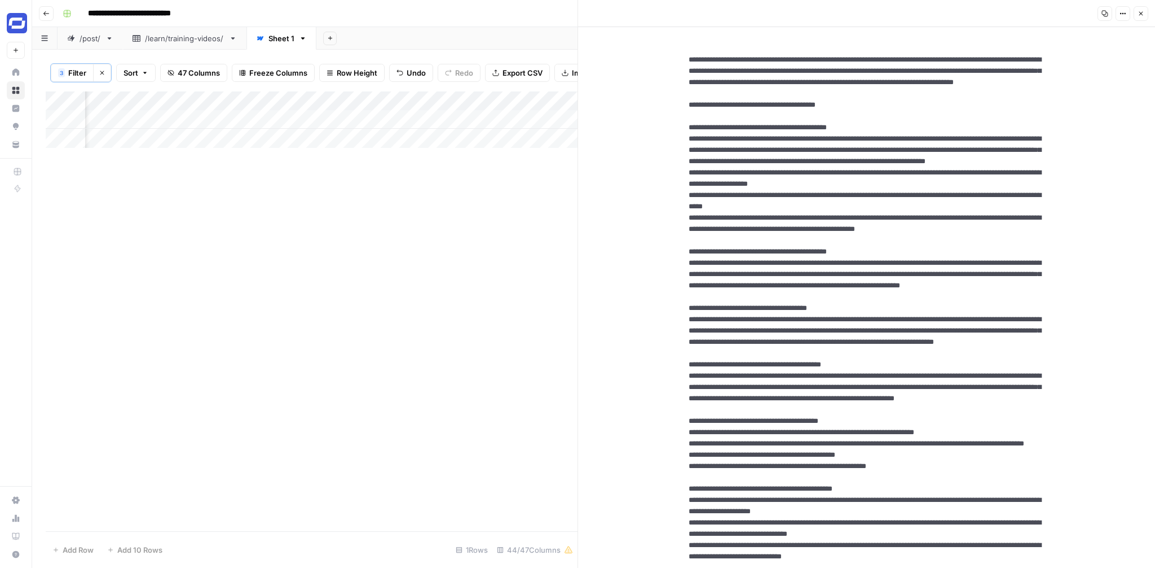
click at [912, 197] on textarea at bounding box center [867, 550] width 375 height 1011
click at [1145, 12] on button "Close" at bounding box center [1141, 13] width 15 height 15
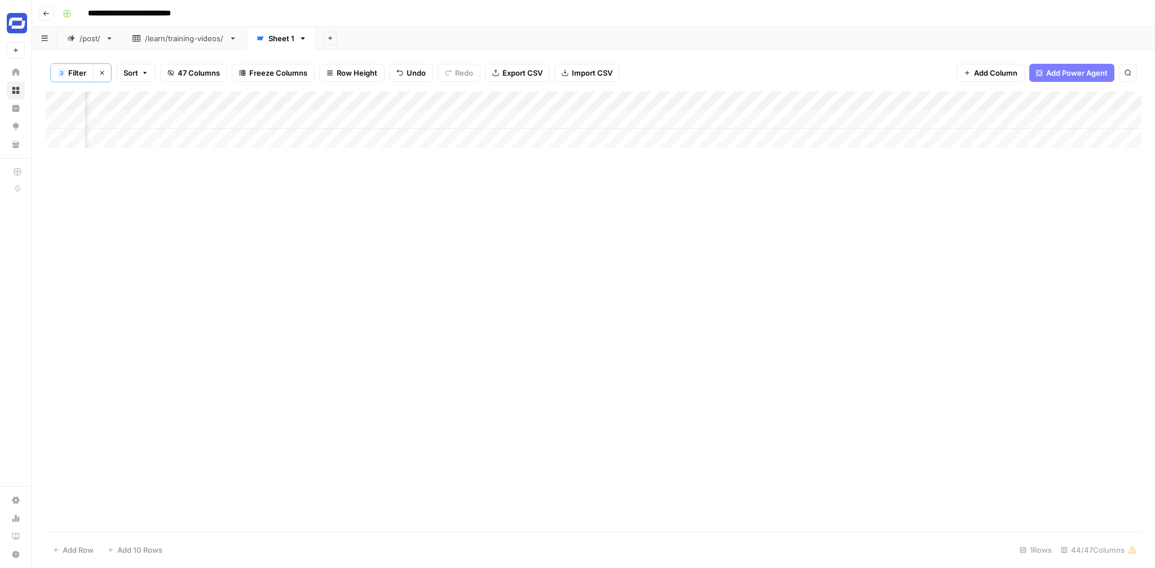
click at [962, 120] on div "Add Column" at bounding box center [594, 119] width 1096 height 56
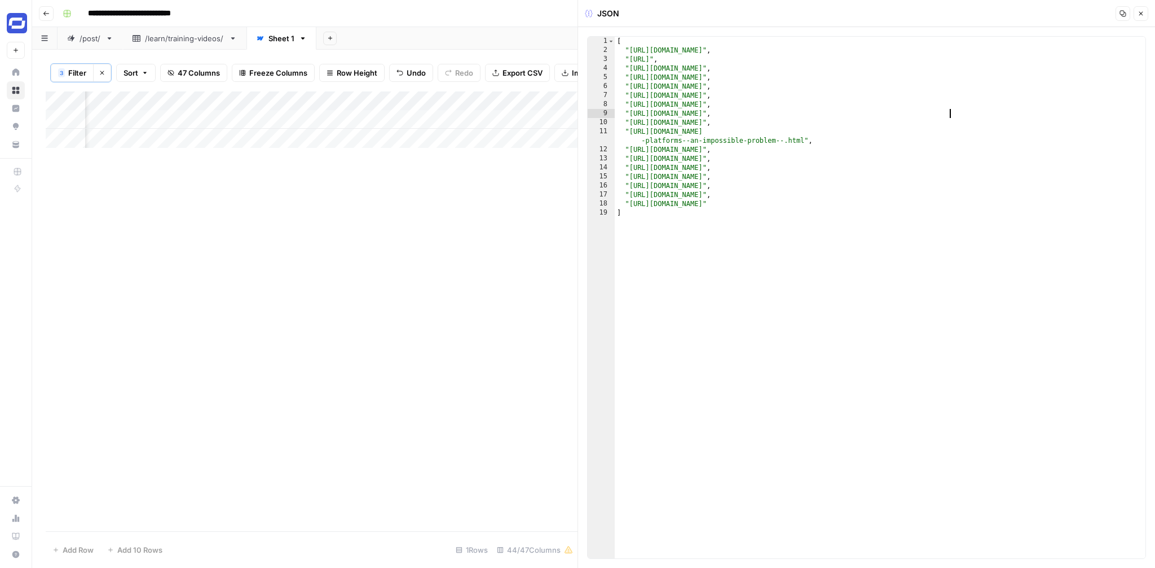
click at [949, 117] on div "[ "https://arxiv.org/abs/2505.11160" , "https://vidizmo.ai/blog/what-is-video-c…" at bounding box center [880, 306] width 531 height 539
type textarea "**********"
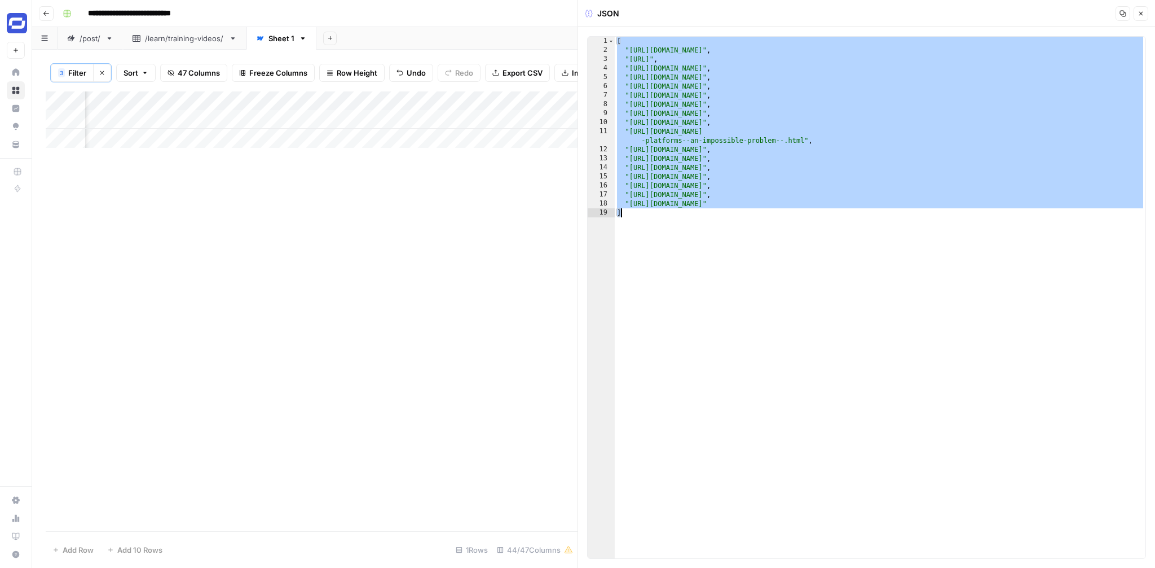
click at [1140, 10] on icon "button" at bounding box center [1141, 13] width 7 height 7
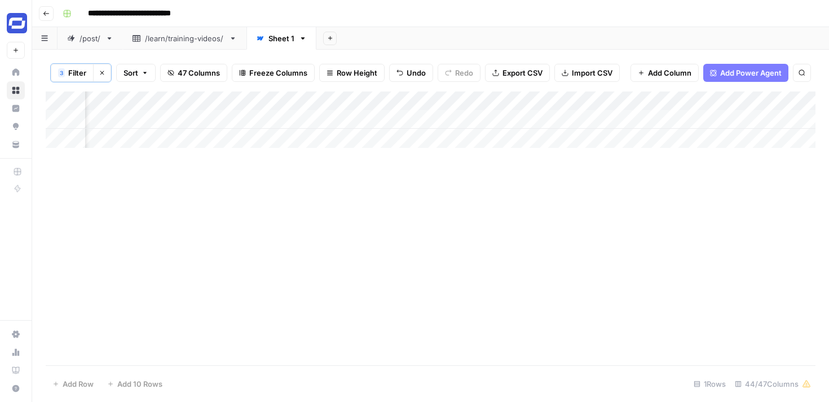
scroll to position [0, 3130]
click at [480, 103] on div "Add Column" at bounding box center [431, 119] width 770 height 56
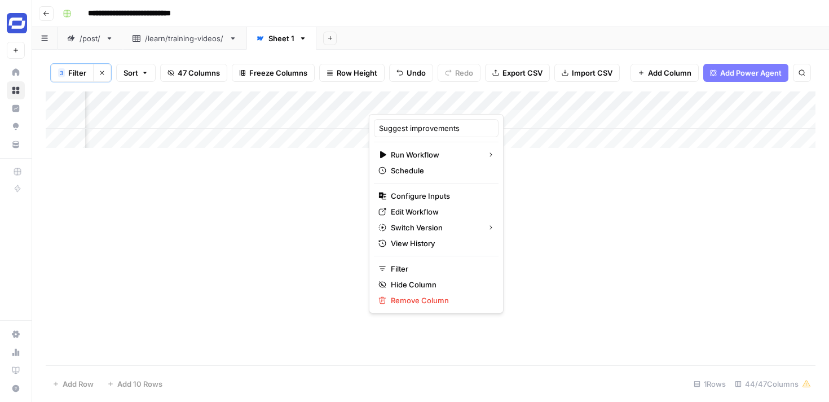
click at [667, 73] on span "Add Column" at bounding box center [669, 72] width 43 height 11
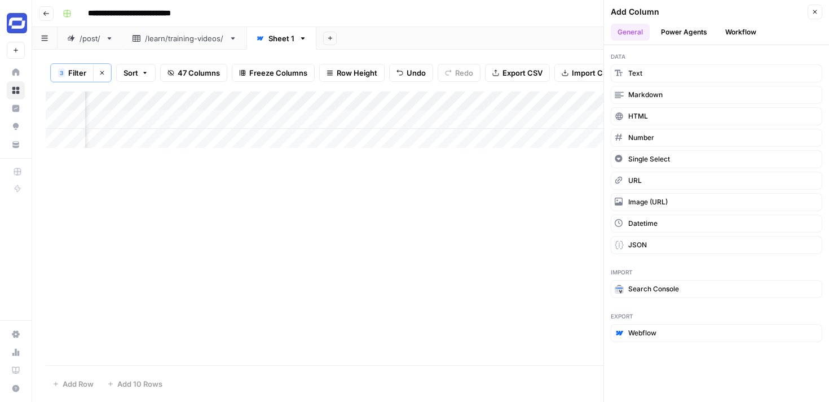
click at [739, 35] on button "Workflow" at bounding box center [741, 32] width 45 height 17
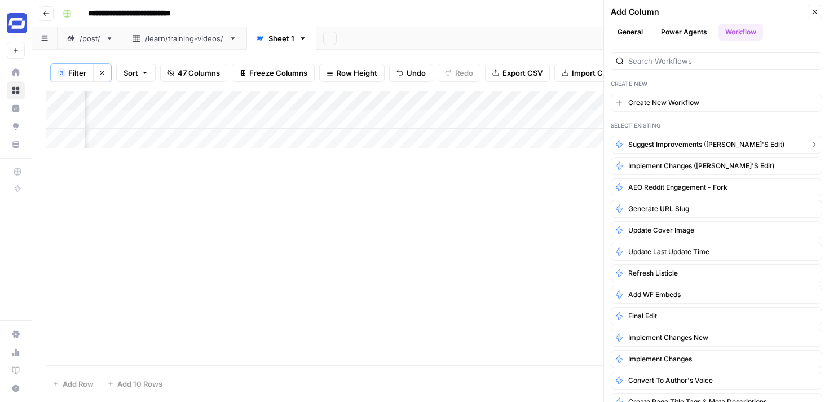
click at [745, 143] on button "Suggest improvements ([PERSON_NAME]'s edit)" at bounding box center [717, 144] width 212 height 18
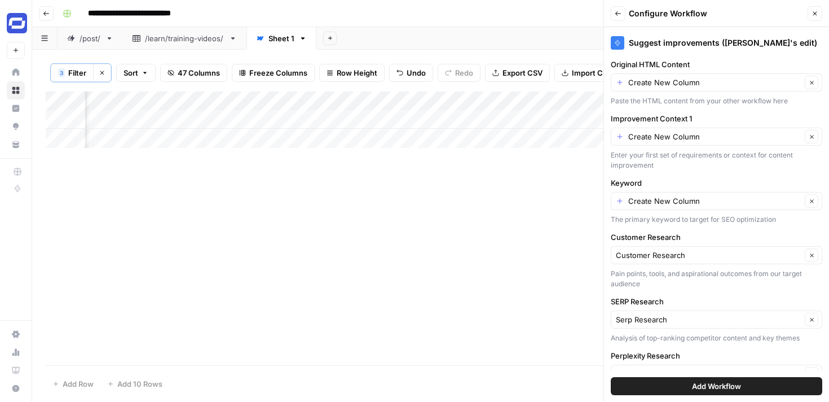
click at [704, 88] on div "Create New Column Clear" at bounding box center [717, 82] width 212 height 18
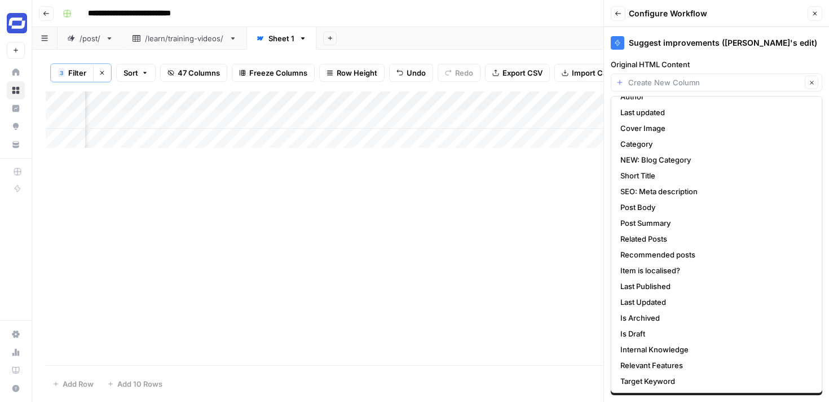
scroll to position [140, 0]
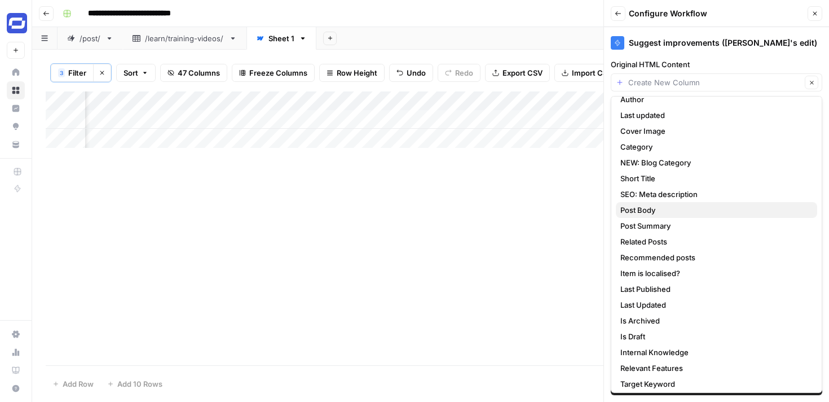
click at [654, 207] on span "Post Body" at bounding box center [715, 209] width 188 height 11
type input "Post Body"
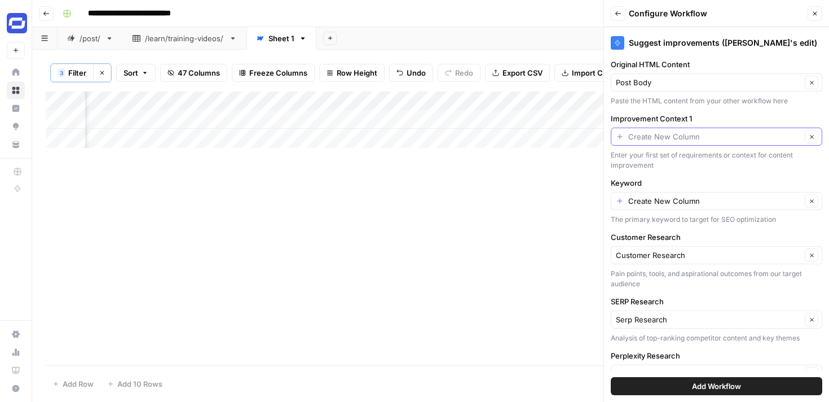
click at [698, 135] on input "Improvement Context 1" at bounding box center [714, 136] width 173 height 11
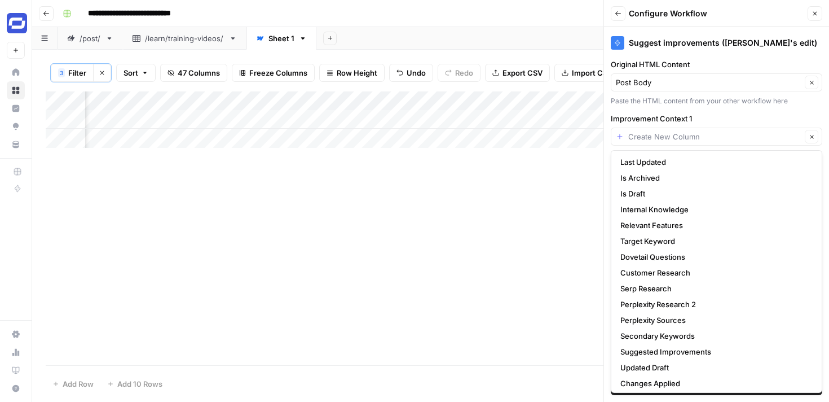
scroll to position [329, 0]
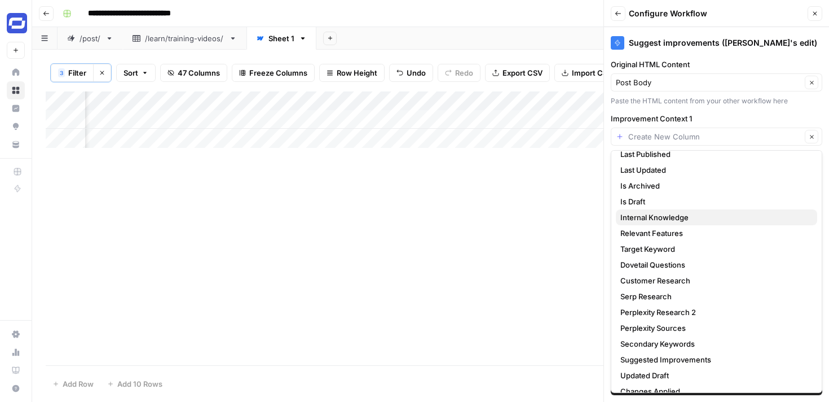
click at [716, 221] on span "Internal Knowledge" at bounding box center [715, 217] width 188 height 11
type input "Internal Knowledge"
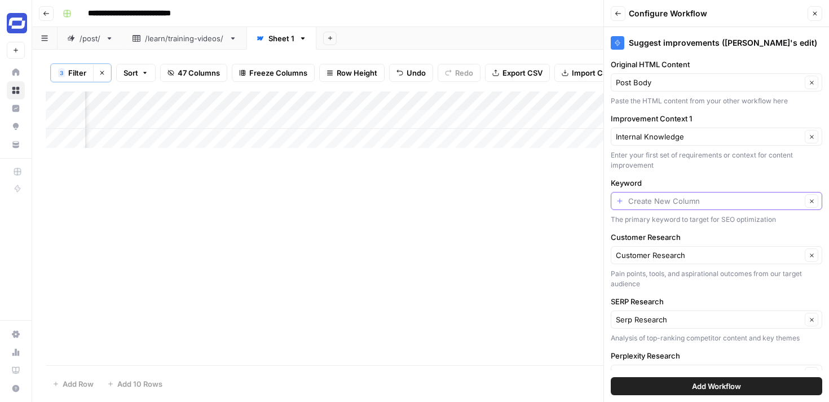
click at [647, 196] on input "Keyword" at bounding box center [714, 200] width 173 height 11
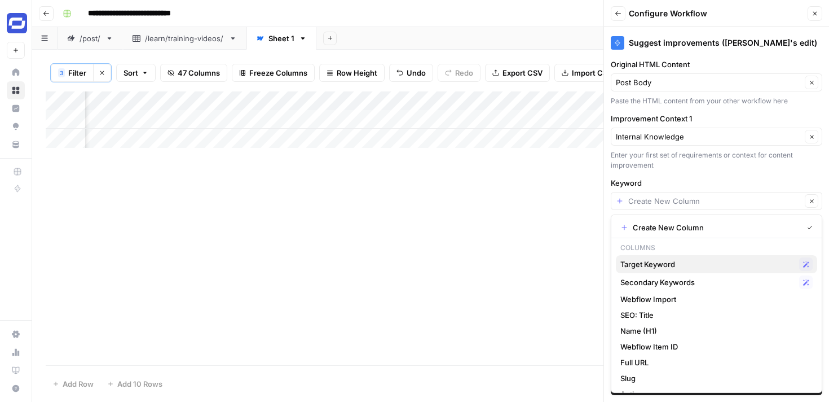
click at [656, 266] on span "Target Keyword" at bounding box center [708, 263] width 174 height 11
type input "Target Keyword"
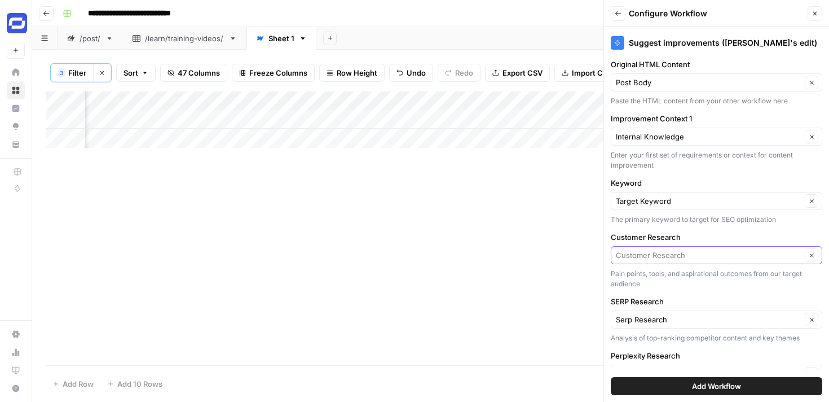
click at [670, 257] on input "Customer Research" at bounding box center [709, 254] width 186 height 11
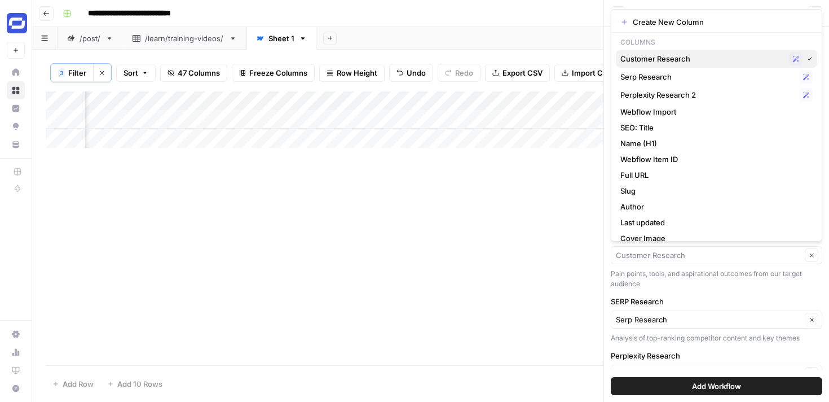
click at [667, 62] on span "Customer Research" at bounding box center [703, 58] width 164 height 11
type input "Customer Research"
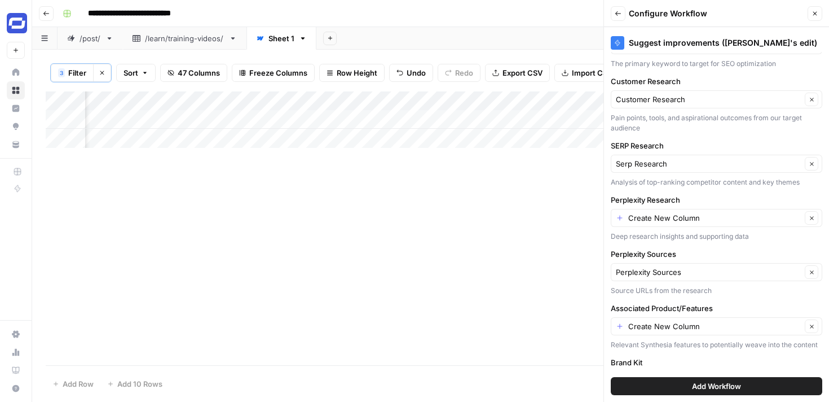
scroll to position [159, 0]
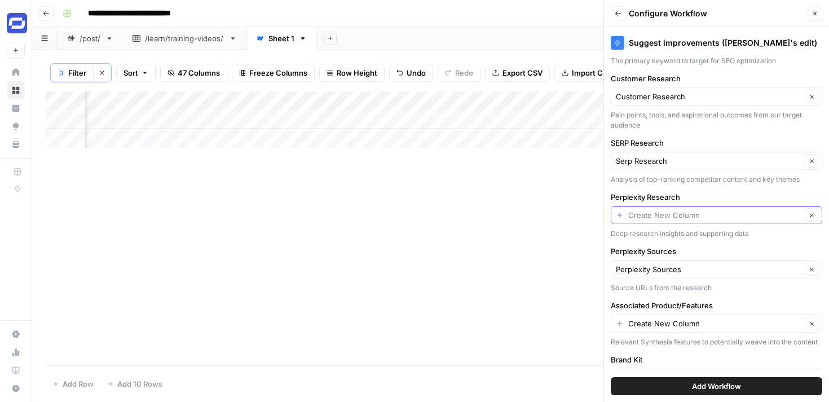
click at [666, 212] on input "Perplexity Research" at bounding box center [714, 214] width 173 height 11
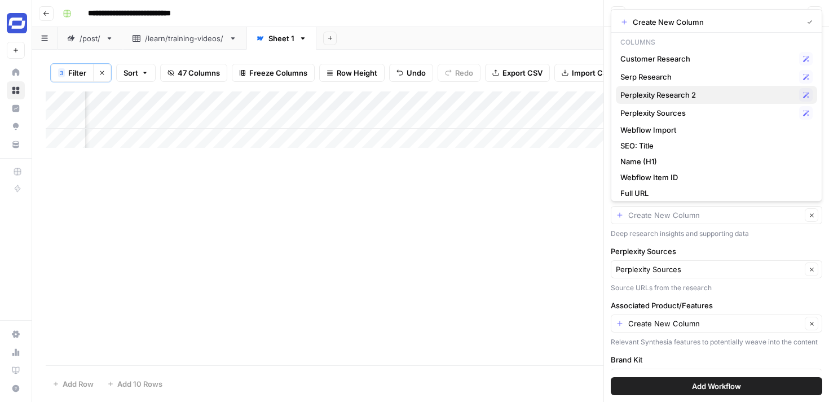
click at [680, 94] on span "Perplexity Research 2" at bounding box center [708, 94] width 174 height 11
type input "Perplexity Research 2"
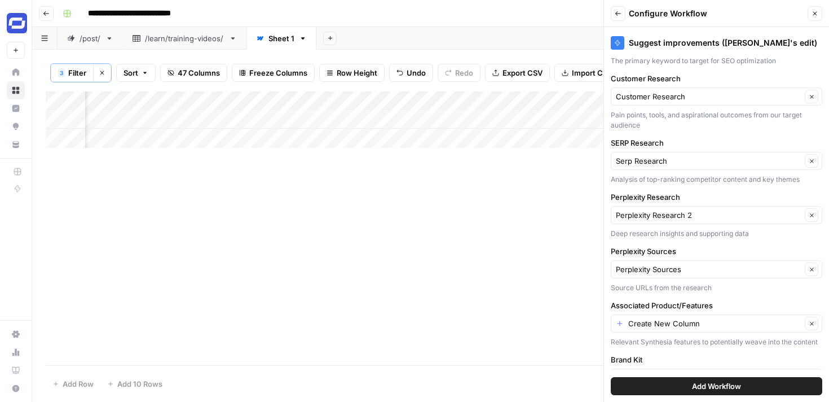
scroll to position [182, 0]
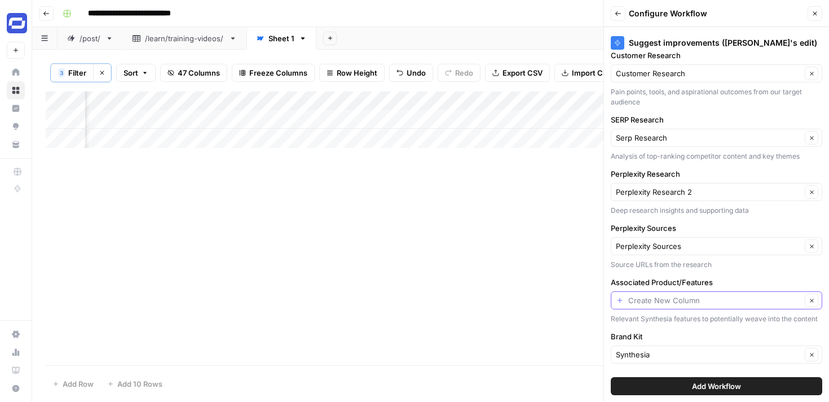
click at [681, 297] on input "Associated Product/Features" at bounding box center [714, 300] width 173 height 11
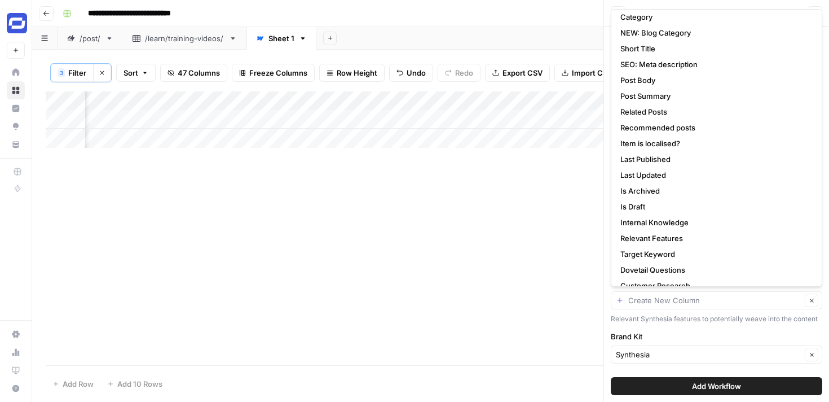
scroll to position [191, 0]
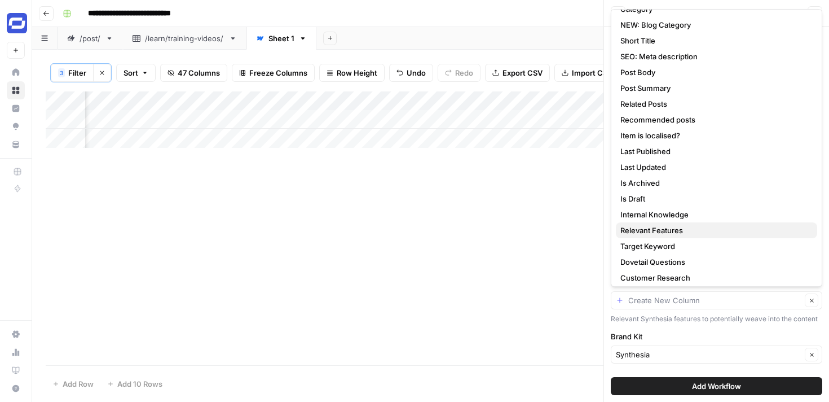
click at [658, 233] on span "Relevant Features" at bounding box center [715, 230] width 188 height 11
type input "Relevant Features"
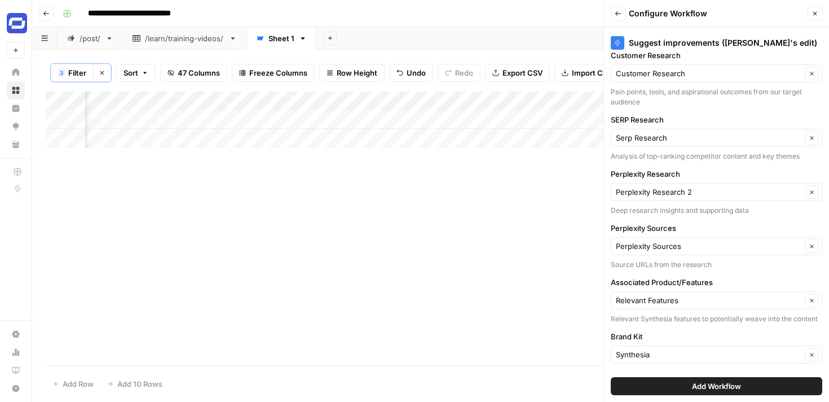
click at [706, 391] on span "Add Workflow" at bounding box center [716, 385] width 49 height 11
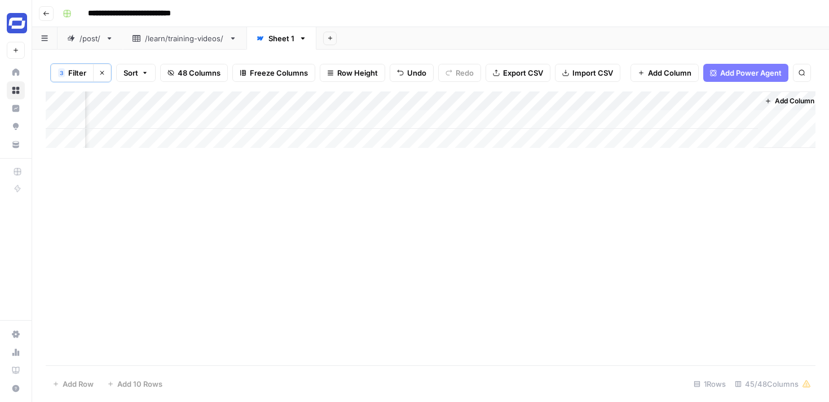
scroll to position [0, 5235]
drag, startPoint x: 663, startPoint y: 99, endPoint x: 156, endPoint y: 110, distance: 507.9
click at [156, 110] on div "Add Column" at bounding box center [431, 119] width 770 height 56
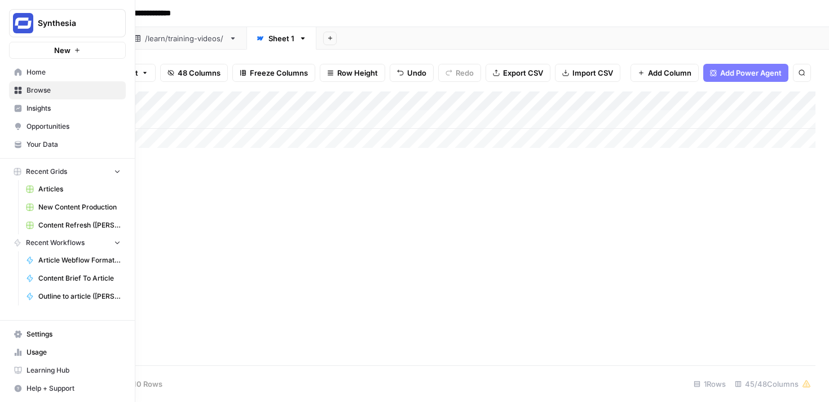
scroll to position [0, 3741]
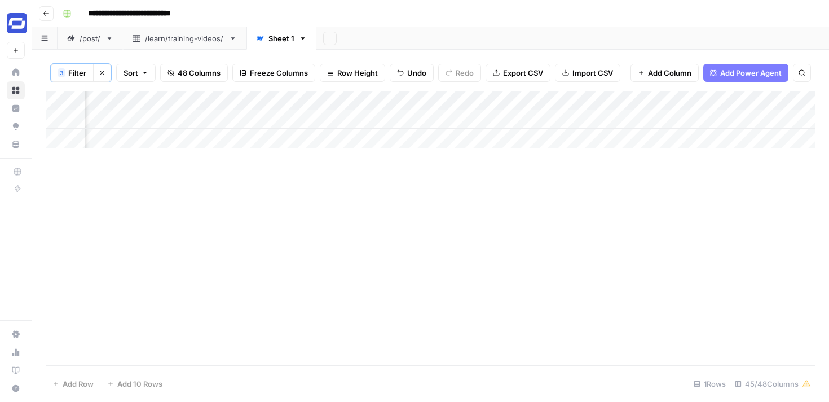
drag, startPoint x: 531, startPoint y: 104, endPoint x: 579, endPoint y: 111, distance: 48.5
click at [579, 111] on div "Add Column" at bounding box center [431, 119] width 770 height 56
click at [353, 119] on div "Add Column" at bounding box center [431, 119] width 770 height 56
click at [282, 40] on div "Sheet 1" at bounding box center [282, 38] width 26 height 11
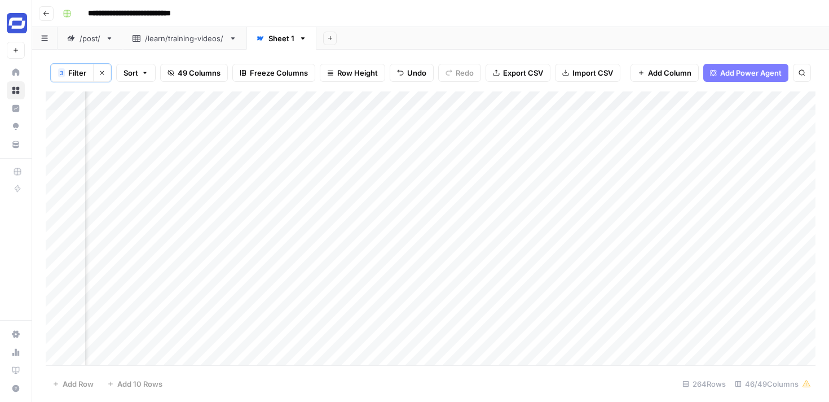
click at [282, 40] on div "Sheet 1" at bounding box center [282, 38] width 26 height 11
type input "*****"
click at [77, 72] on span "Filter" at bounding box center [77, 72] width 18 height 11
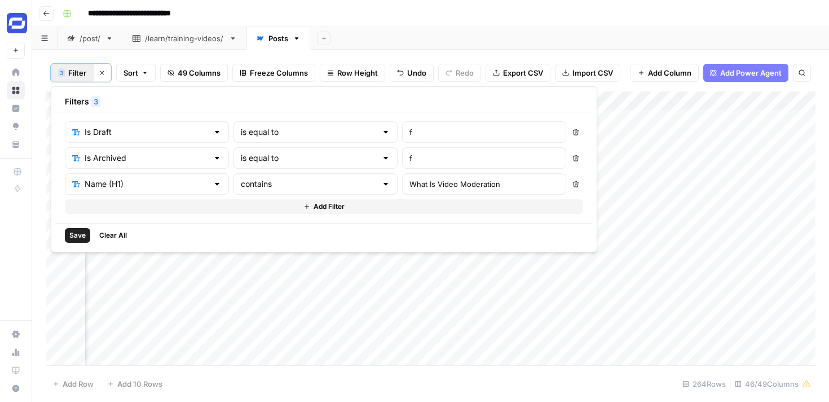
click at [71, 236] on span "Save" at bounding box center [77, 235] width 16 height 10
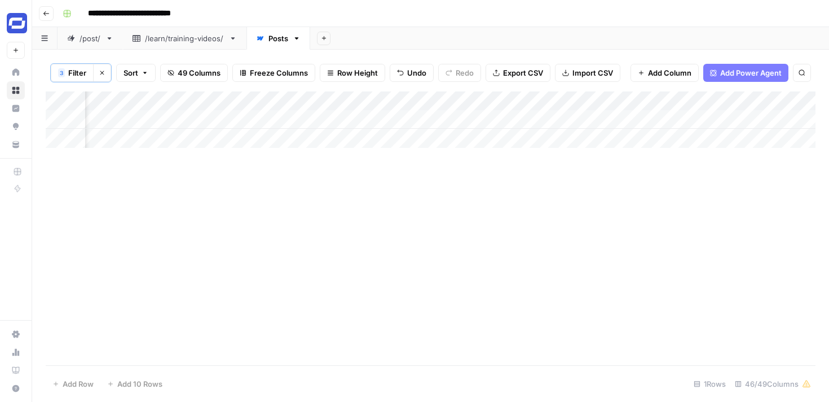
click at [515, 119] on div "Add Column" at bounding box center [431, 119] width 770 height 56
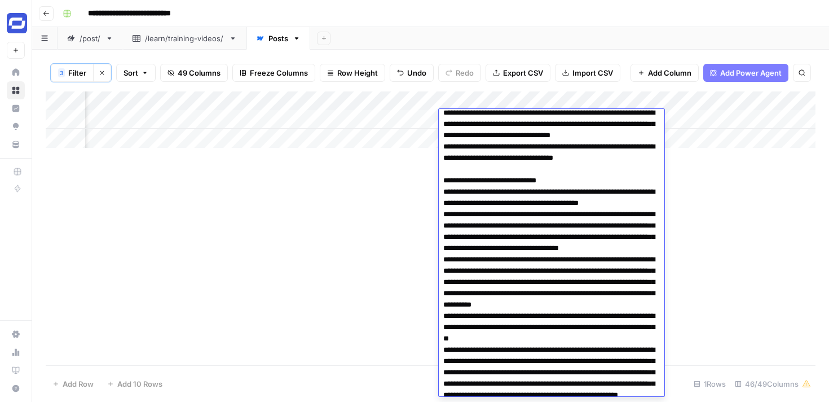
scroll to position [0, 0]
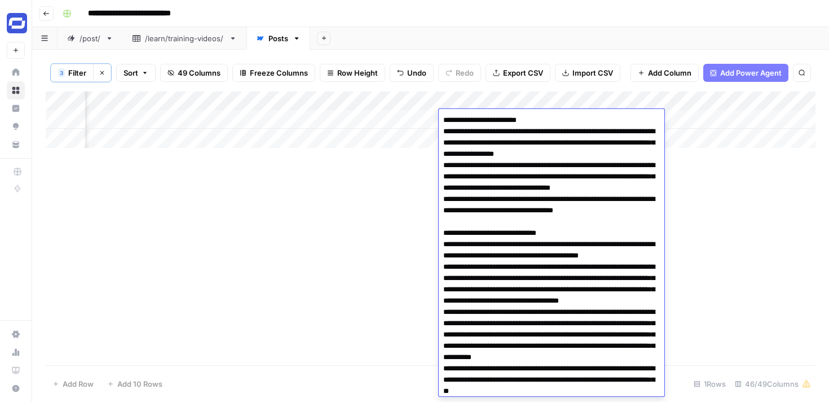
click at [737, 121] on div "Add Column" at bounding box center [431, 119] width 770 height 56
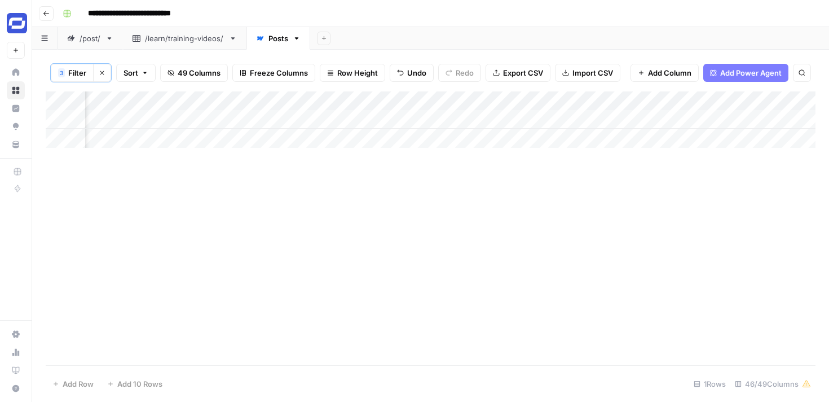
click at [737, 121] on div "Add Column" at bounding box center [431, 119] width 770 height 56
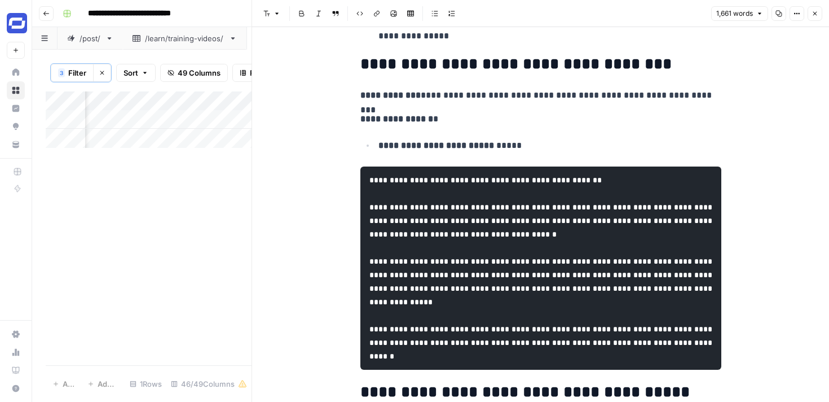
scroll to position [4600, 0]
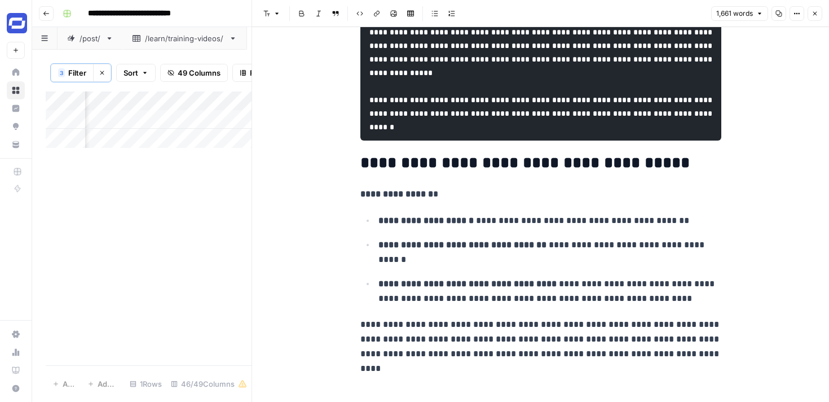
click at [815, 17] on button "Close" at bounding box center [815, 13] width 15 height 15
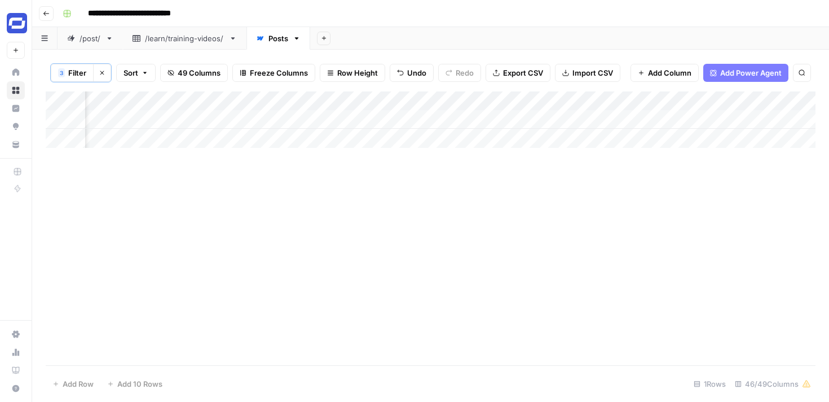
click at [479, 122] on div "Add Column" at bounding box center [431, 119] width 770 height 56
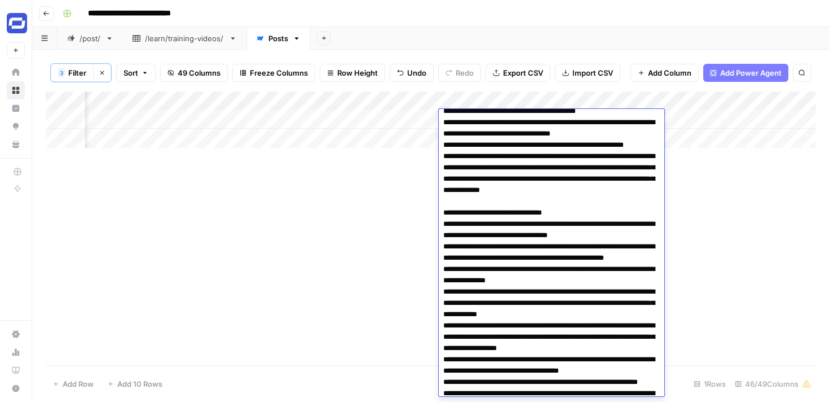
scroll to position [0, 0]
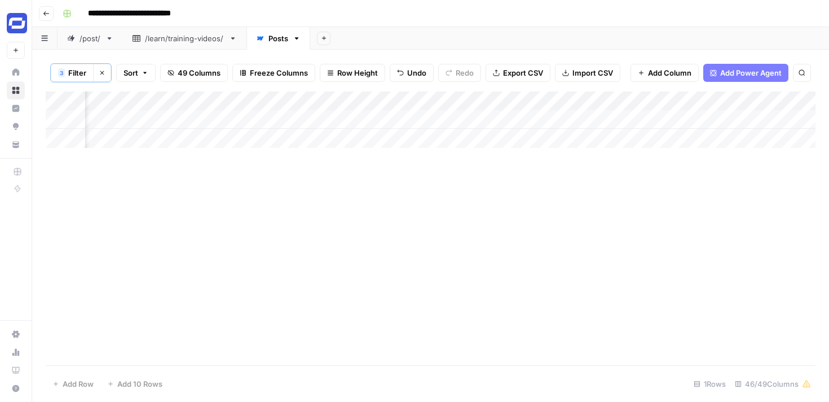
click at [411, 169] on div "Add Column" at bounding box center [431, 228] width 770 height 274
click at [531, 123] on div "Add Column" at bounding box center [431, 119] width 770 height 56
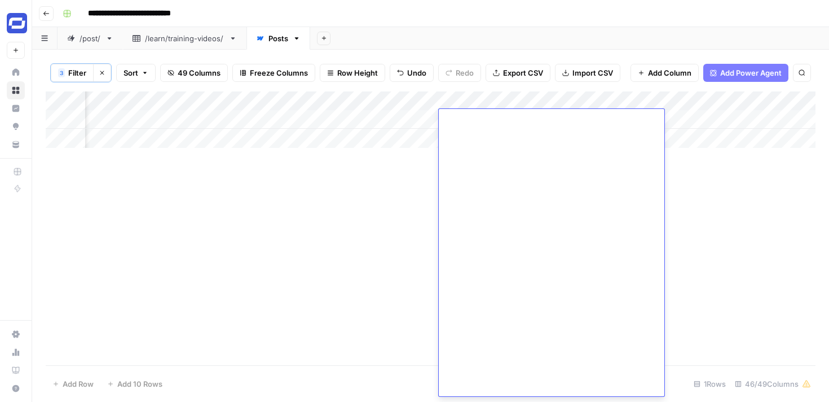
click at [512, 100] on div "Add Column" at bounding box center [431, 119] width 770 height 56
click at [614, 208] on div "Add Column" at bounding box center [431, 228] width 770 height 274
click at [506, 118] on div "Add Column" at bounding box center [431, 119] width 770 height 56
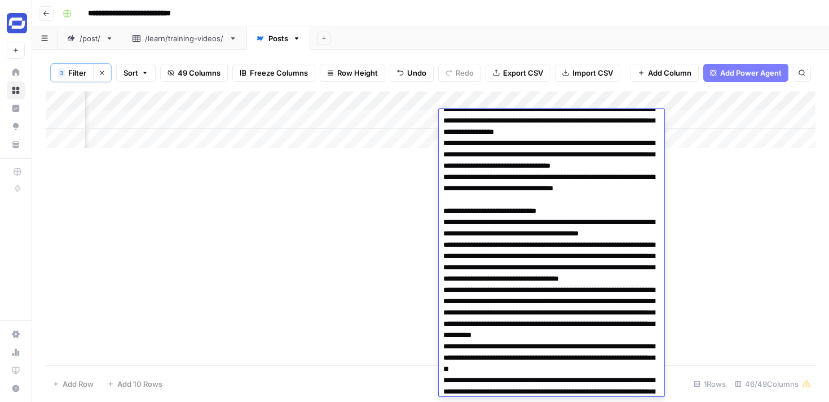
scroll to position [0, 0]
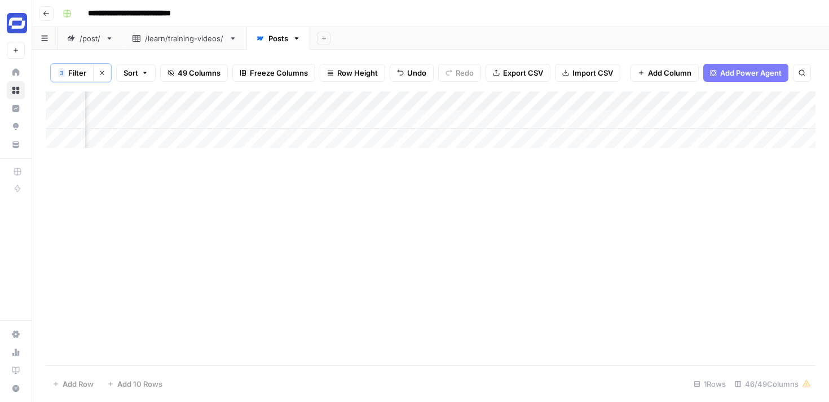
click at [763, 118] on div "Add Column" at bounding box center [431, 119] width 770 height 56
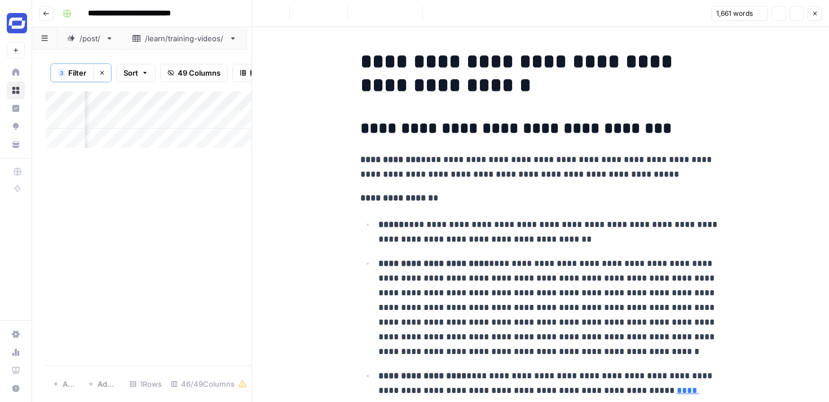
click at [590, 173] on p "**********" at bounding box center [541, 166] width 361 height 29
copy div "**********"
click at [815, 9] on button "Close" at bounding box center [815, 13] width 15 height 15
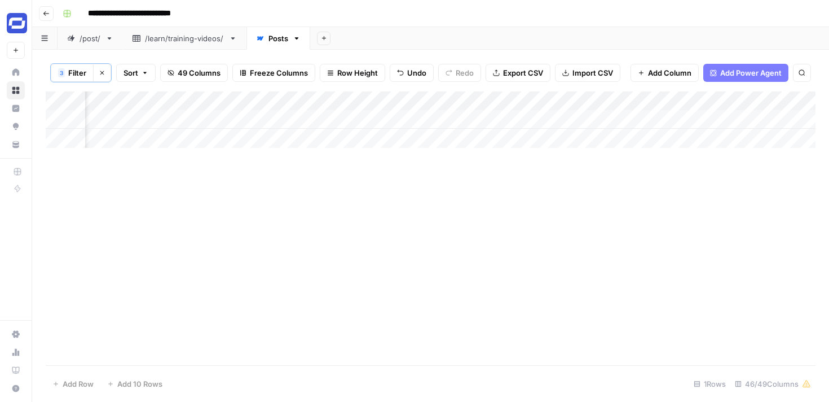
scroll to position [0, 4122]
click at [337, 119] on div "Add Column" at bounding box center [431, 119] width 770 height 56
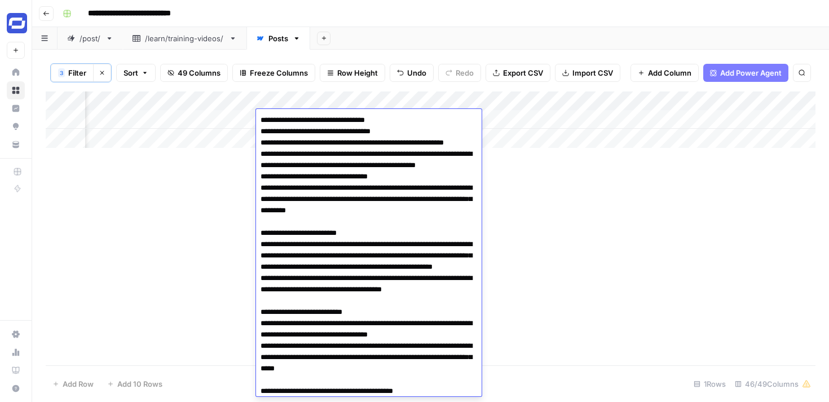
scroll to position [2934, 0]
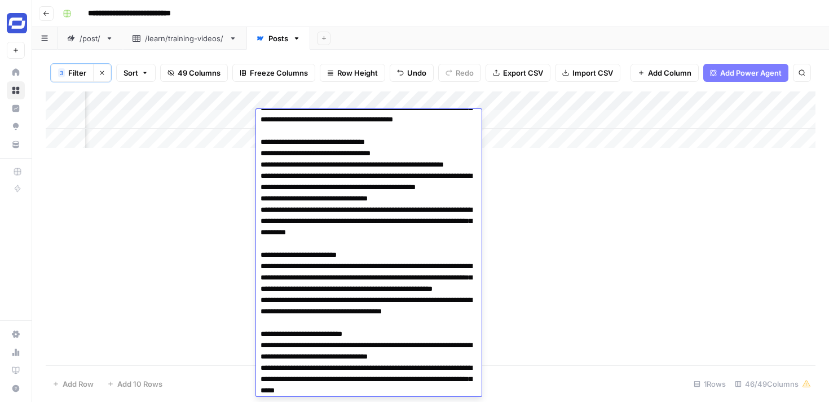
click at [600, 201] on div "Add Column" at bounding box center [431, 228] width 770 height 274
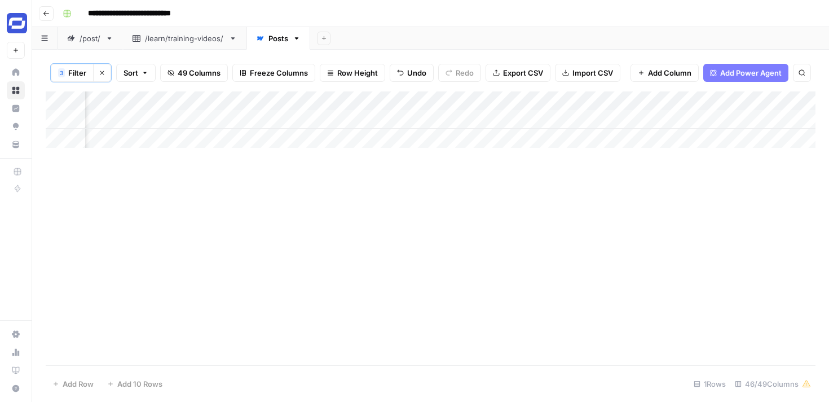
scroll to position [0, 4306]
click at [297, 117] on div "Add Column" at bounding box center [431, 119] width 770 height 56
click at [397, 119] on div "Add Column" at bounding box center [431, 119] width 770 height 56
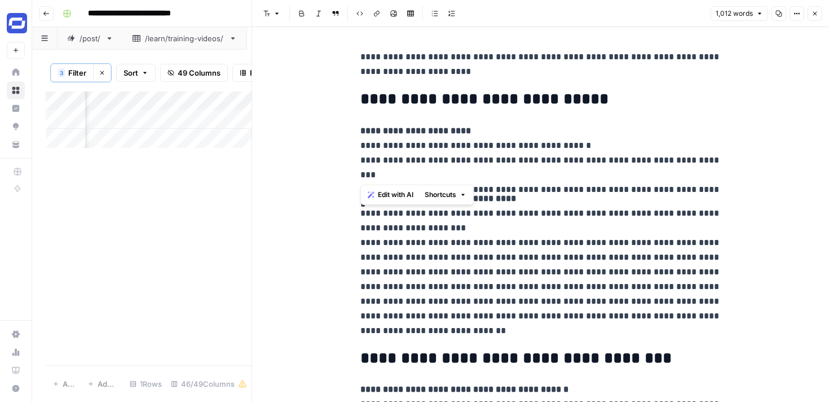
drag, startPoint x: 711, startPoint y: 175, endPoint x: 341, endPoint y: 129, distance: 372.9
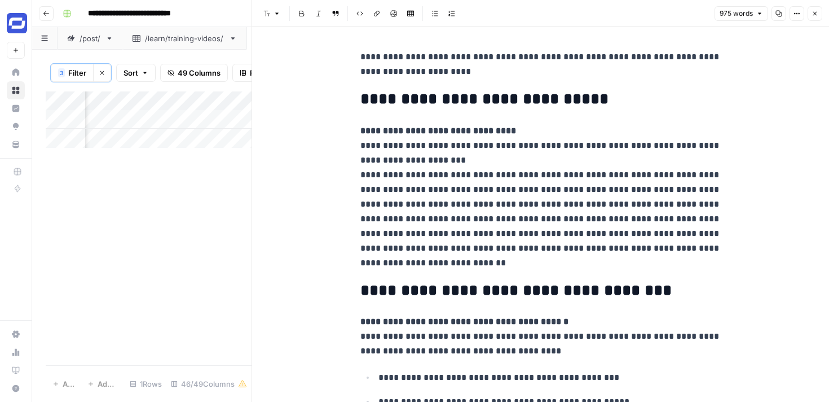
click at [817, 10] on button "Close" at bounding box center [815, 13] width 15 height 15
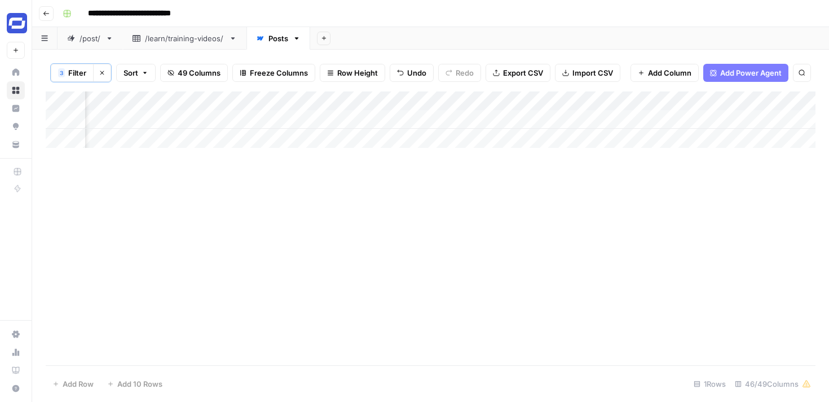
scroll to position [0, 4398]
click at [724, 118] on div "Add Column" at bounding box center [431, 119] width 770 height 56
click at [704, 117] on div "Add Column" at bounding box center [431, 119] width 770 height 56
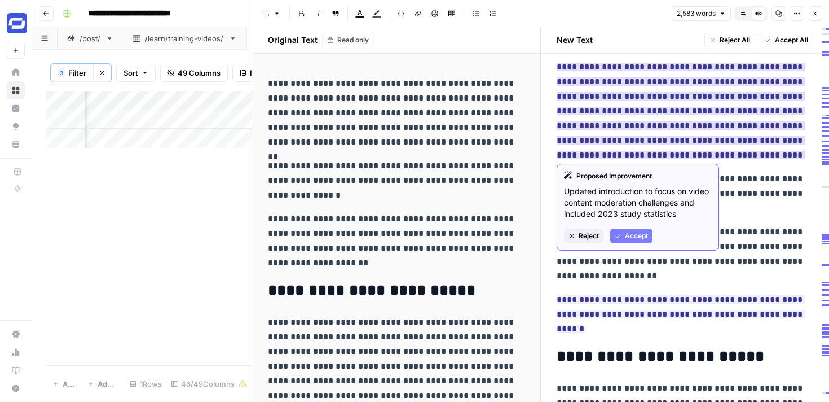
scroll to position [19, 0]
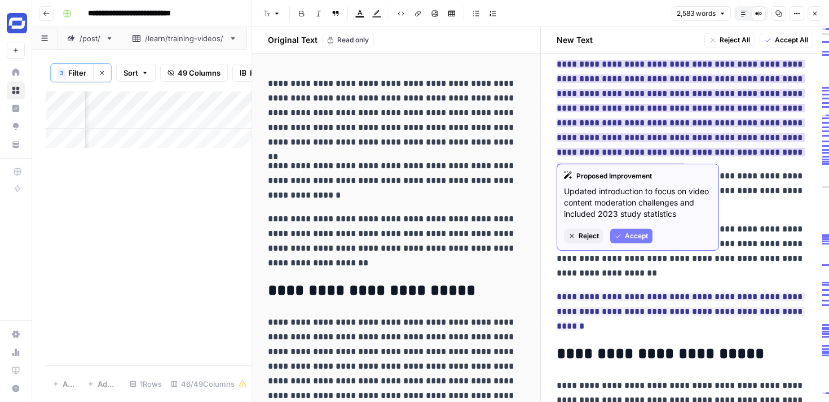
click at [588, 232] on span "Reject" at bounding box center [589, 236] width 20 height 10
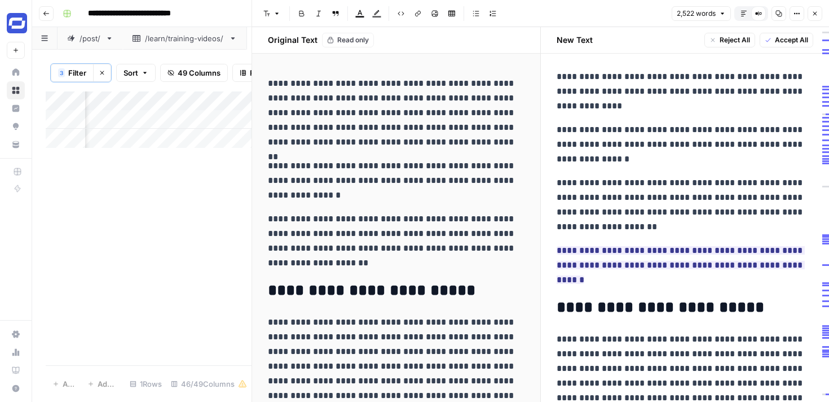
scroll to position [0, 0]
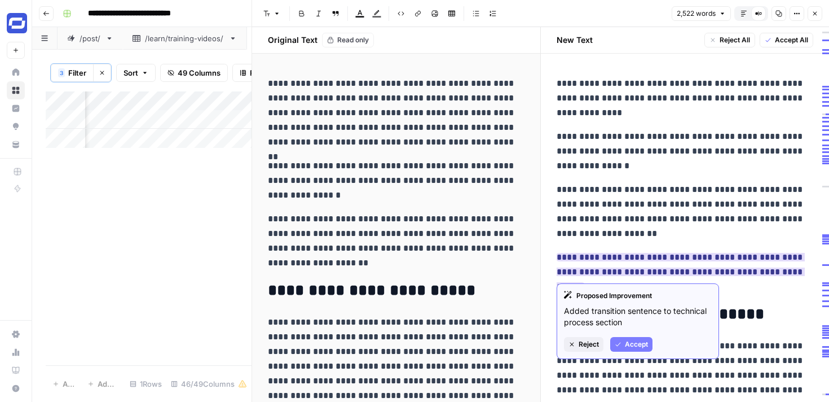
click at [588, 338] on button "Reject" at bounding box center [583, 344] width 39 height 15
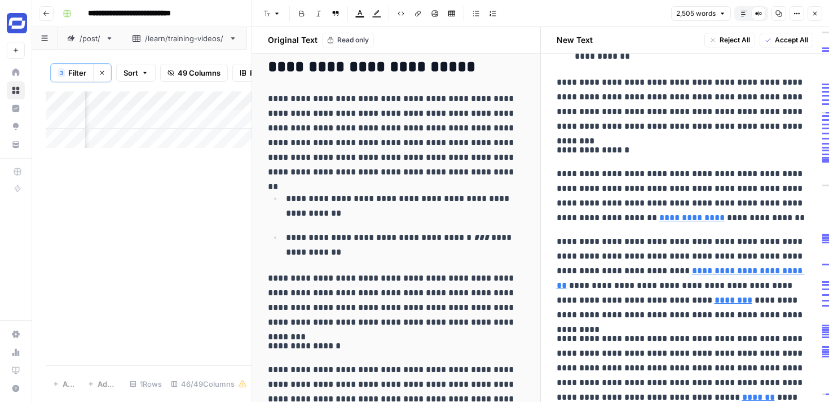
scroll to position [542, 0]
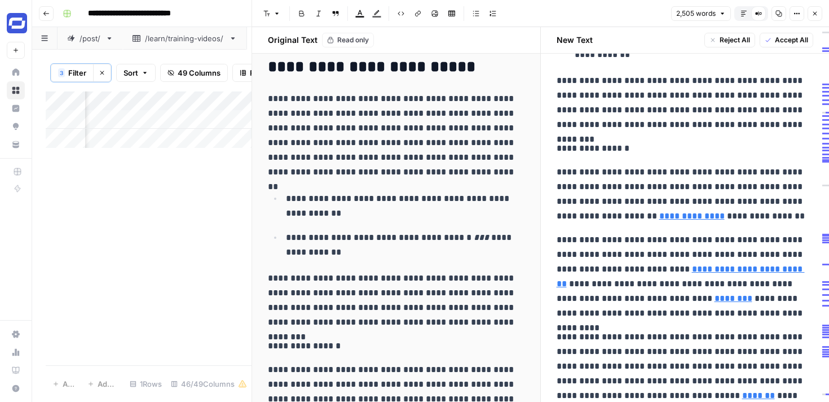
click at [814, 16] on icon "button" at bounding box center [815, 13] width 7 height 7
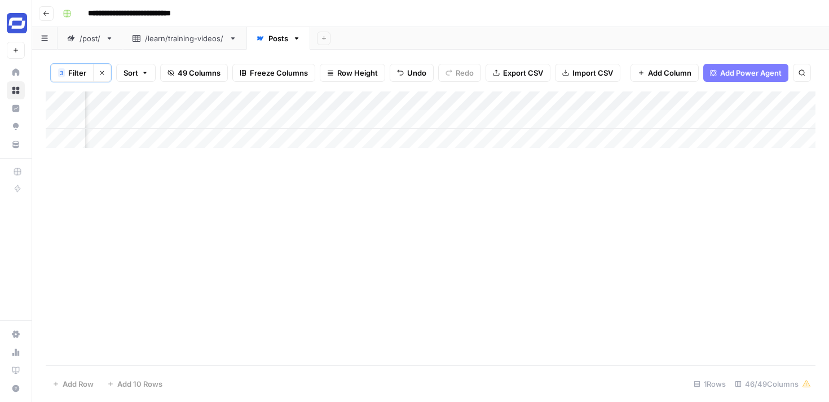
scroll to position [0, 4603]
click at [345, 118] on div "Add Column" at bounding box center [431, 119] width 770 height 56
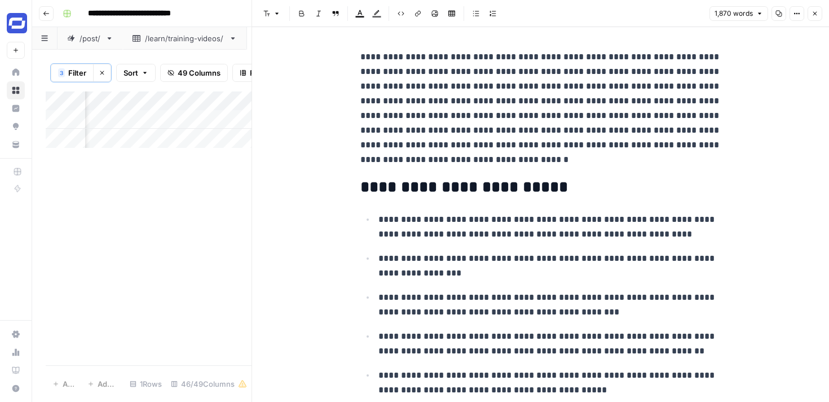
click at [814, 15] on icon "button" at bounding box center [816, 14] width 4 height 4
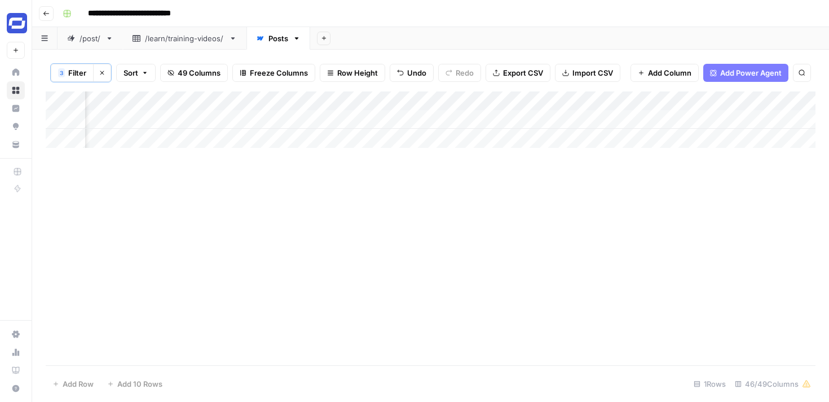
scroll to position [0, 157]
click at [71, 73] on span "Filter" at bounding box center [77, 72] width 18 height 11
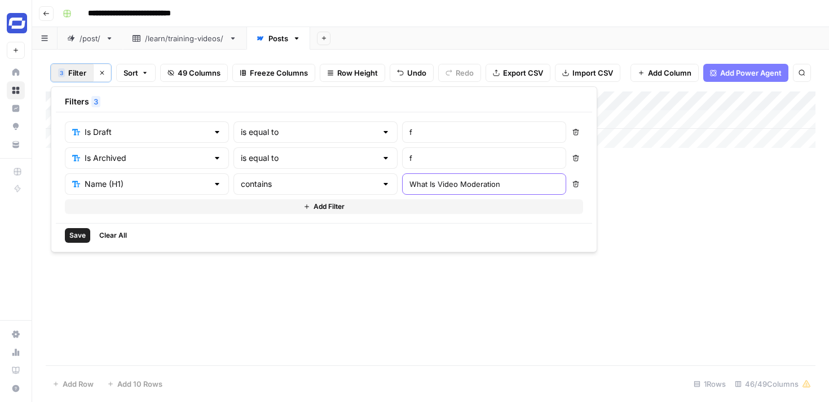
click at [410, 178] on input "What Is Video Moderation" at bounding box center [485, 183] width 150 height 11
type input "alternatives"
click at [77, 240] on button "Save" at bounding box center [77, 235] width 25 height 15
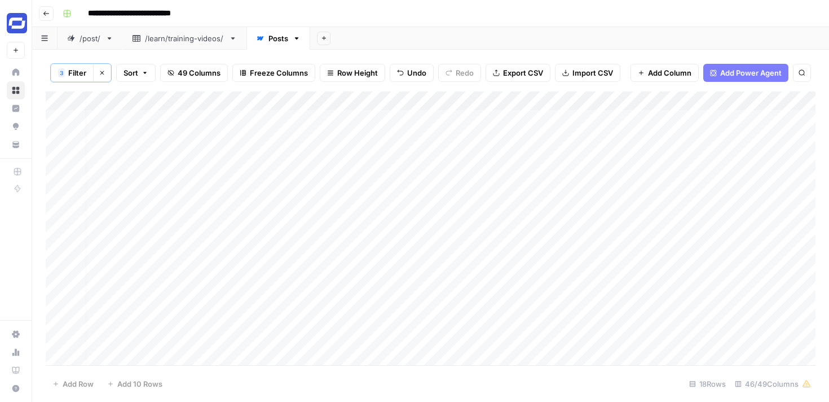
scroll to position [0, 7]
click at [390, 161] on div "Add Column" at bounding box center [431, 228] width 770 height 274
click at [401, 159] on div "Add Column" at bounding box center [431, 228] width 770 height 274
click at [401, 159] on textarea "**********" at bounding box center [431, 159] width 181 height 16
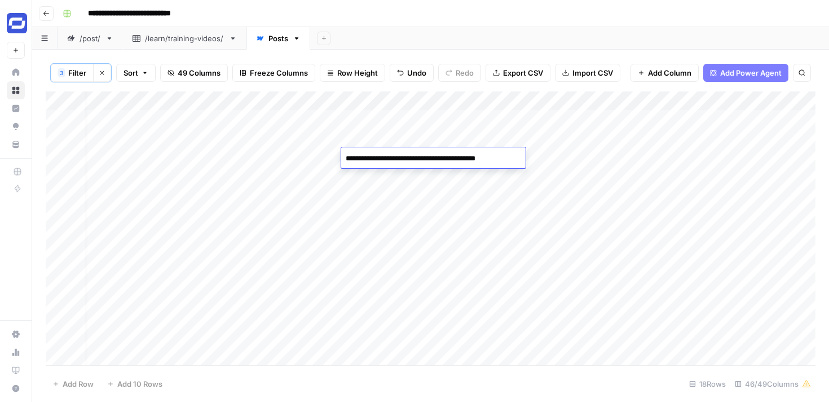
click at [401, 159] on textarea "**********" at bounding box center [431, 159] width 181 height 16
click at [69, 72] on span "Filter" at bounding box center [77, 72] width 18 height 11
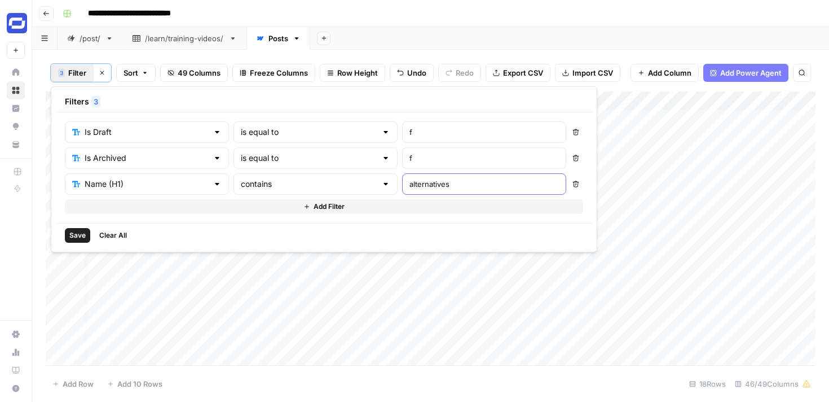
click at [410, 188] on input "alternatives" at bounding box center [485, 183] width 150 height 11
paste input "Wondershare"
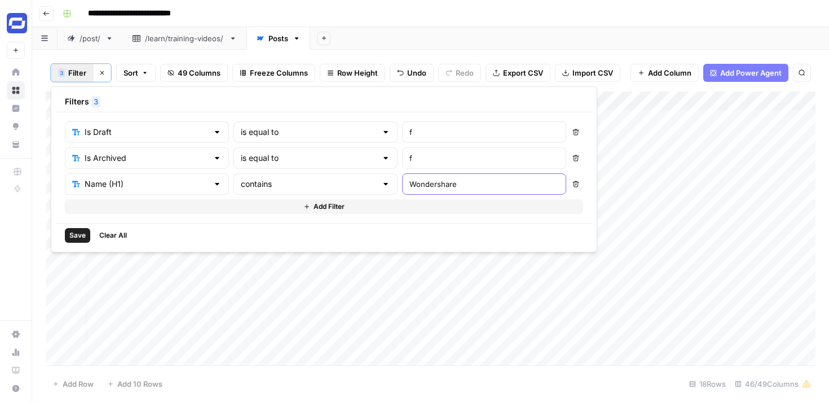
type input "Wondershare"
click at [83, 230] on span "Save" at bounding box center [77, 235] width 16 height 10
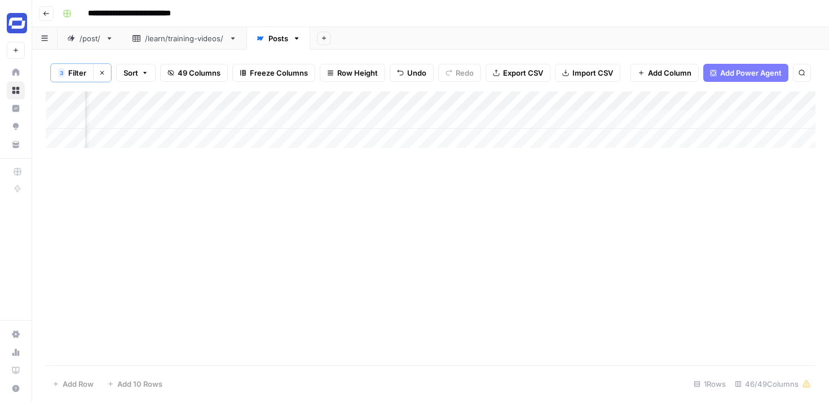
scroll to position [0, 2178]
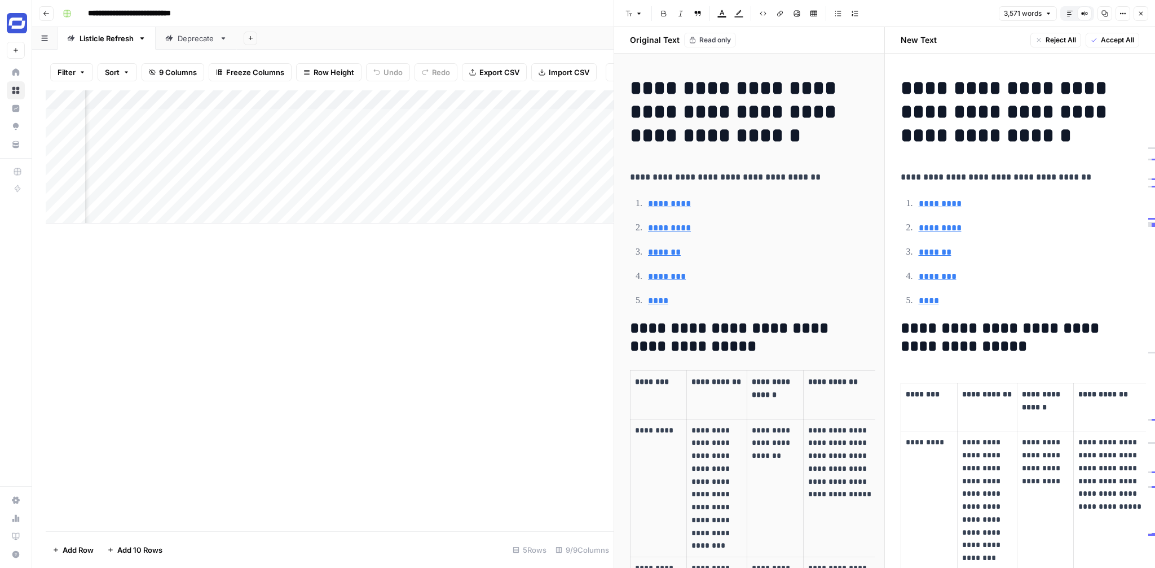
scroll to position [0, 101]
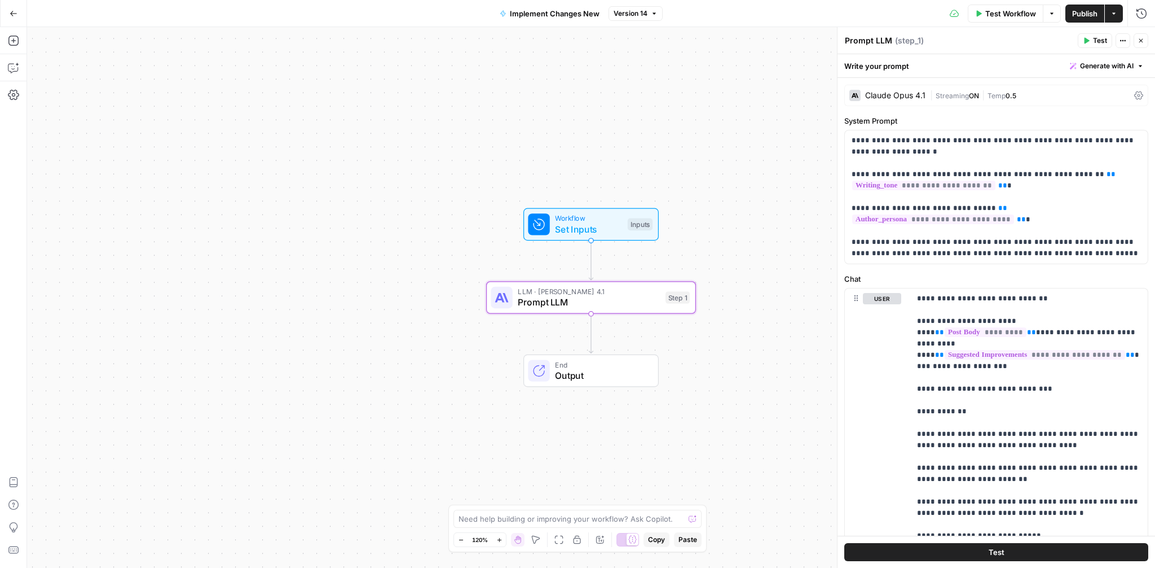
click at [574, 12] on span "Implement Changes New" at bounding box center [555, 13] width 90 height 11
click at [16, 14] on icon "button" at bounding box center [14, 14] width 8 height 8
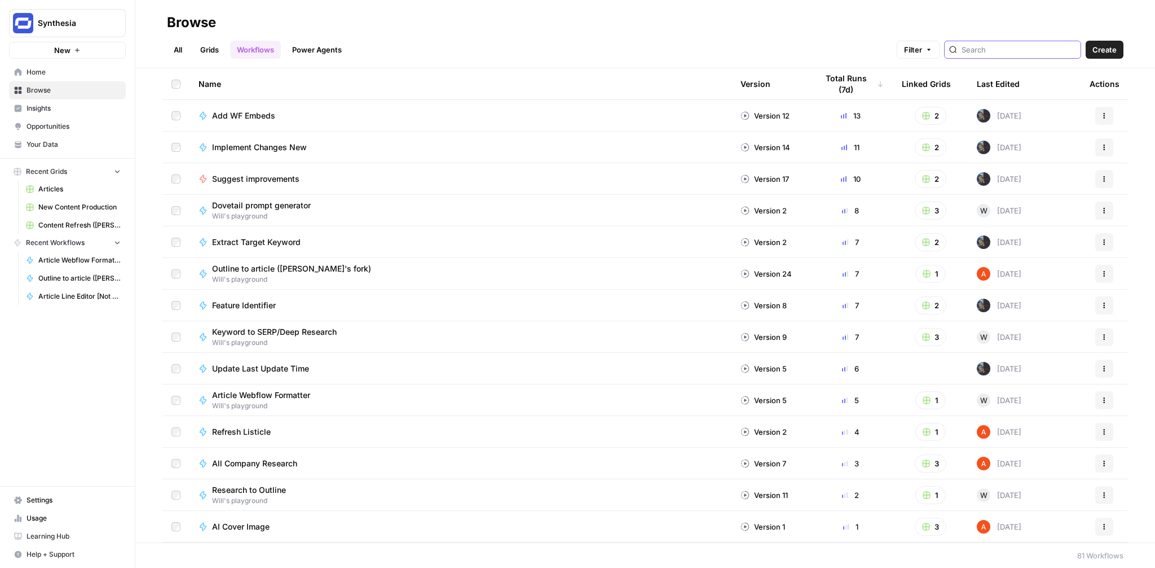
click at [1005, 50] on input "search" at bounding box center [1019, 49] width 115 height 11
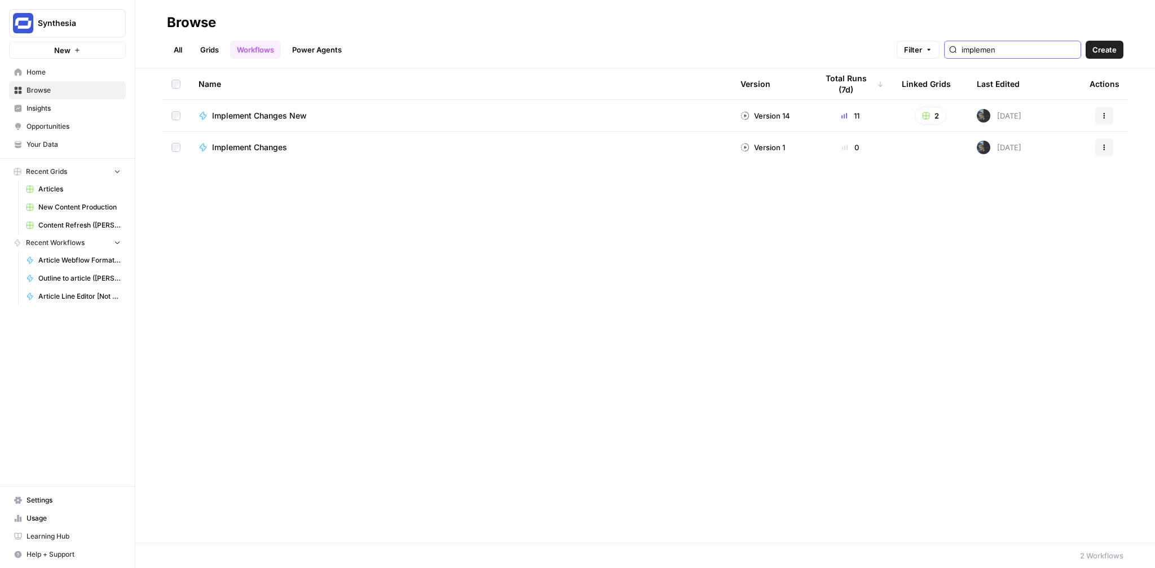
type input "implemen"
click at [1104, 112] on icon "button" at bounding box center [1104, 115] width 7 height 7
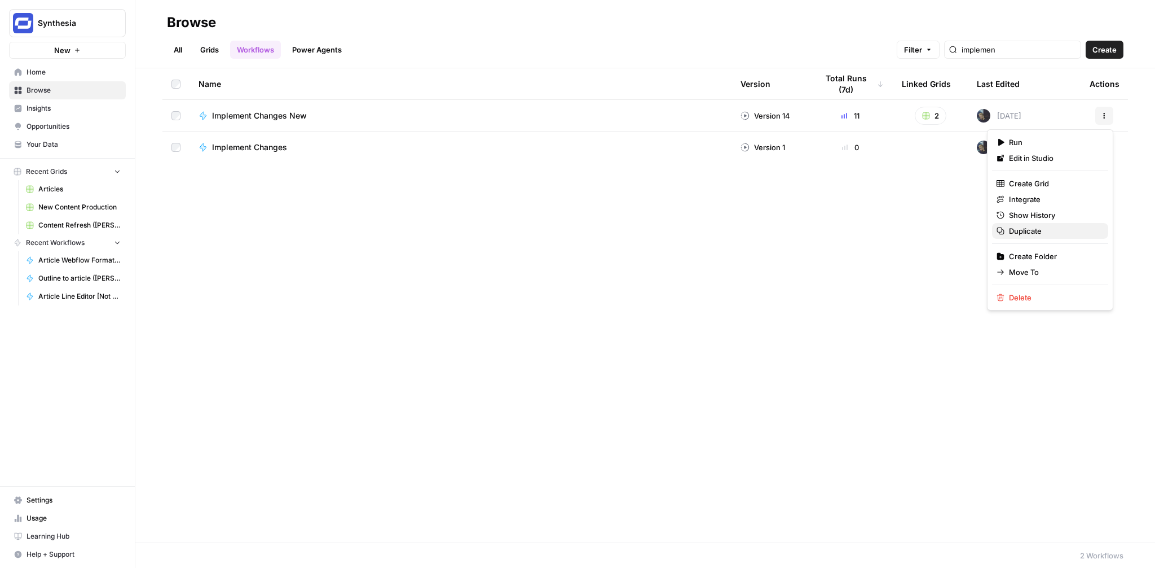
click at [1034, 228] on span "Duplicate" at bounding box center [1054, 230] width 90 height 11
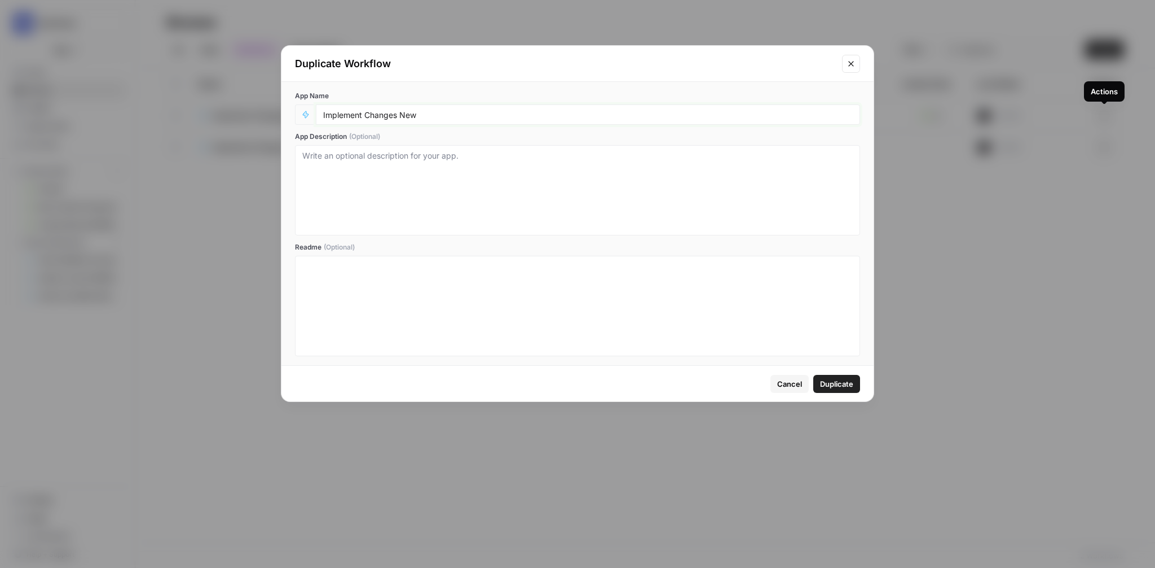
click at [443, 111] on input "Implement Changes New" at bounding box center [588, 114] width 530 height 10
type input "Implement Changes (Will's edit)"
click at [835, 379] on span "Duplicate" at bounding box center [836, 383] width 33 height 11
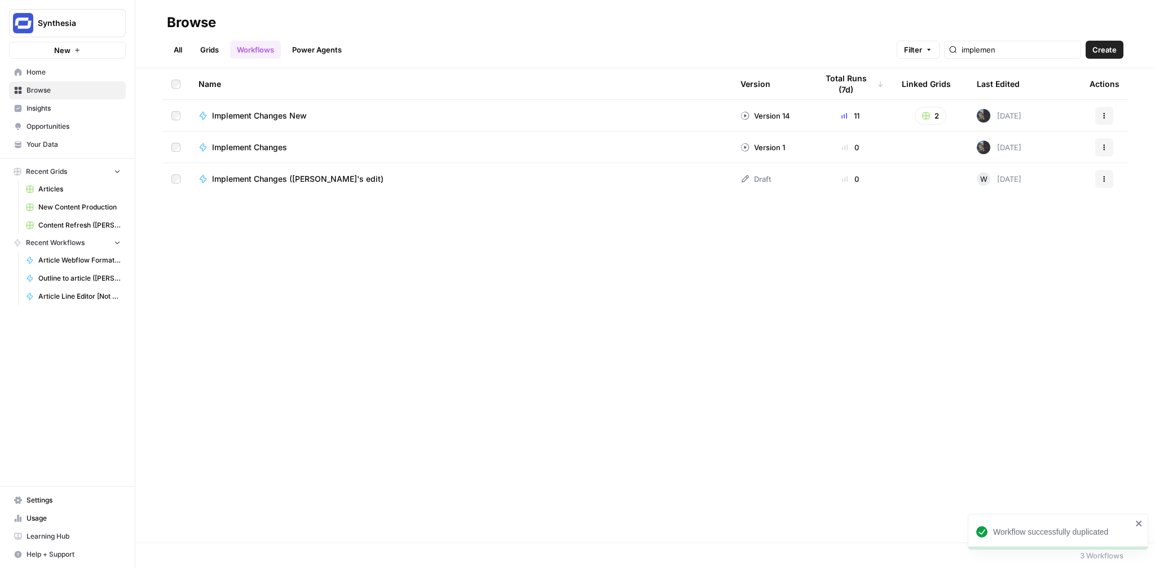
click at [283, 182] on span "Implement Changes (Will's edit)" at bounding box center [298, 178] width 172 height 11
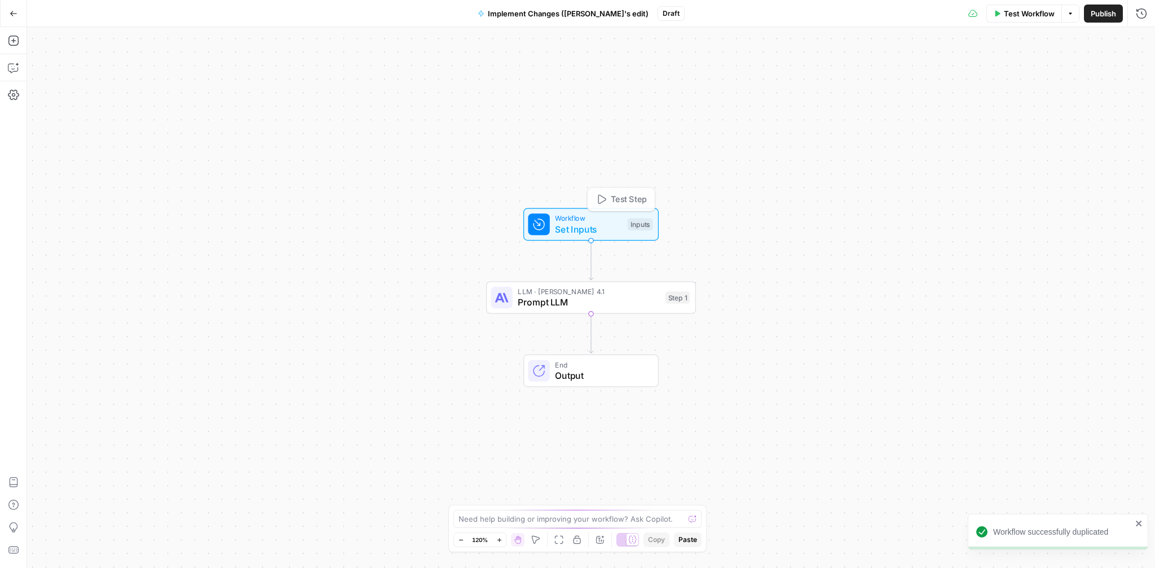
click at [609, 302] on span "Prompt LLM" at bounding box center [589, 302] width 142 height 14
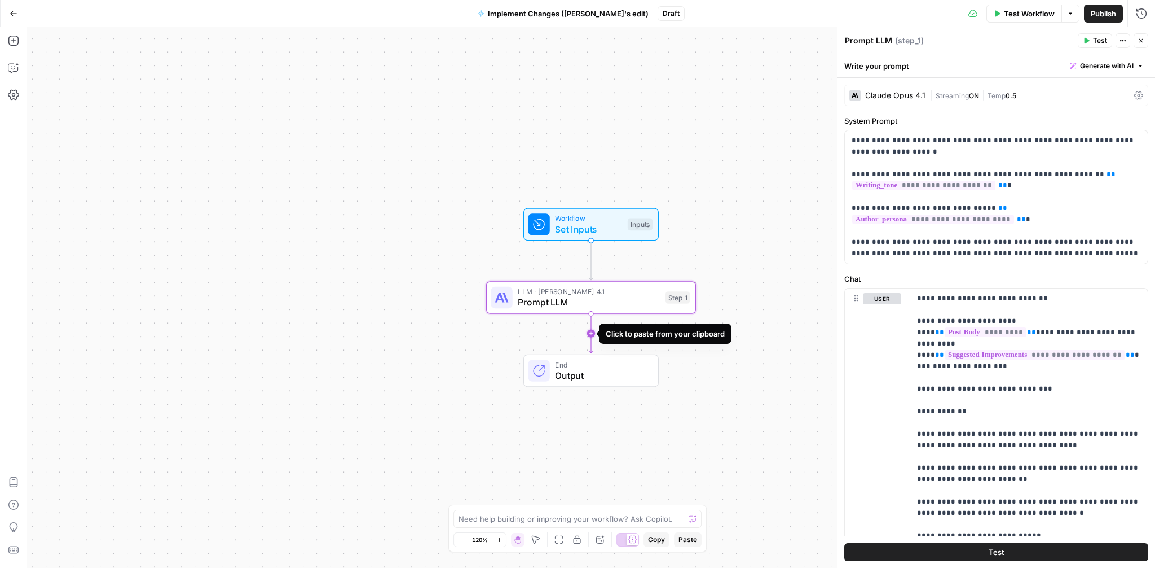
drag, startPoint x: 12, startPoint y: 37, endPoint x: 591, endPoint y: 336, distance: 651.3
click at [591, 336] on icon "Edge from step_1 to end" at bounding box center [591, 333] width 4 height 39
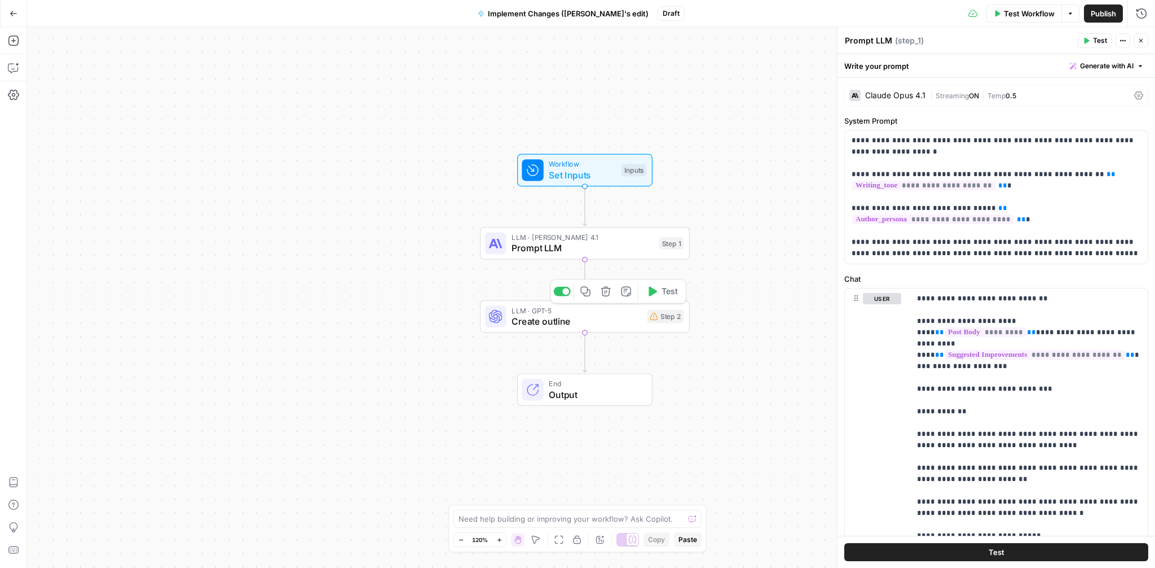
click at [605, 293] on icon "button" at bounding box center [606, 291] width 11 height 11
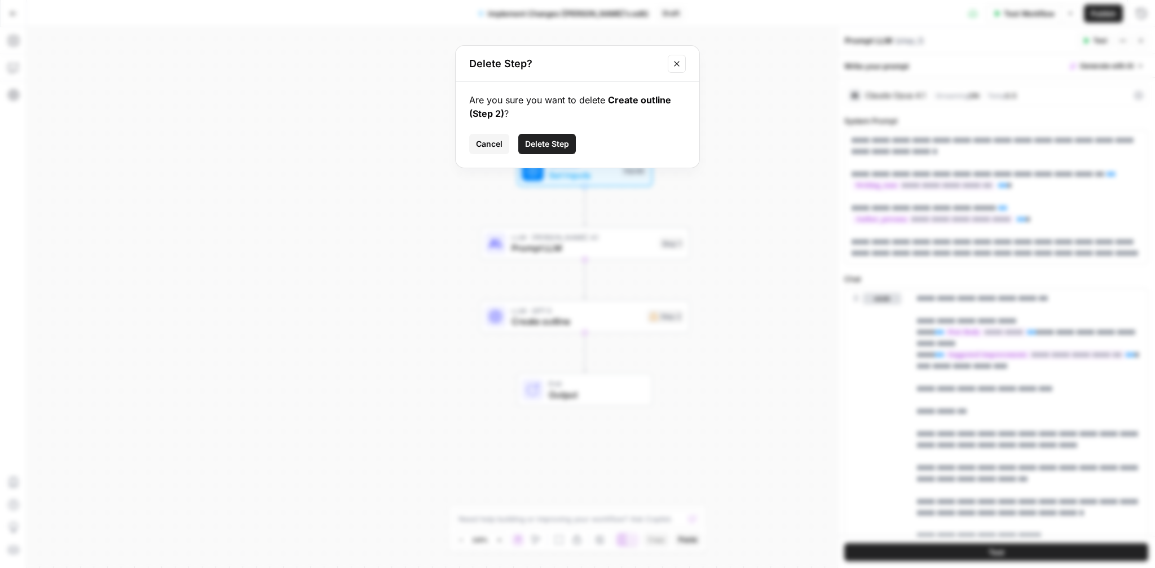
click at [555, 142] on span "Delete Step" at bounding box center [547, 143] width 44 height 11
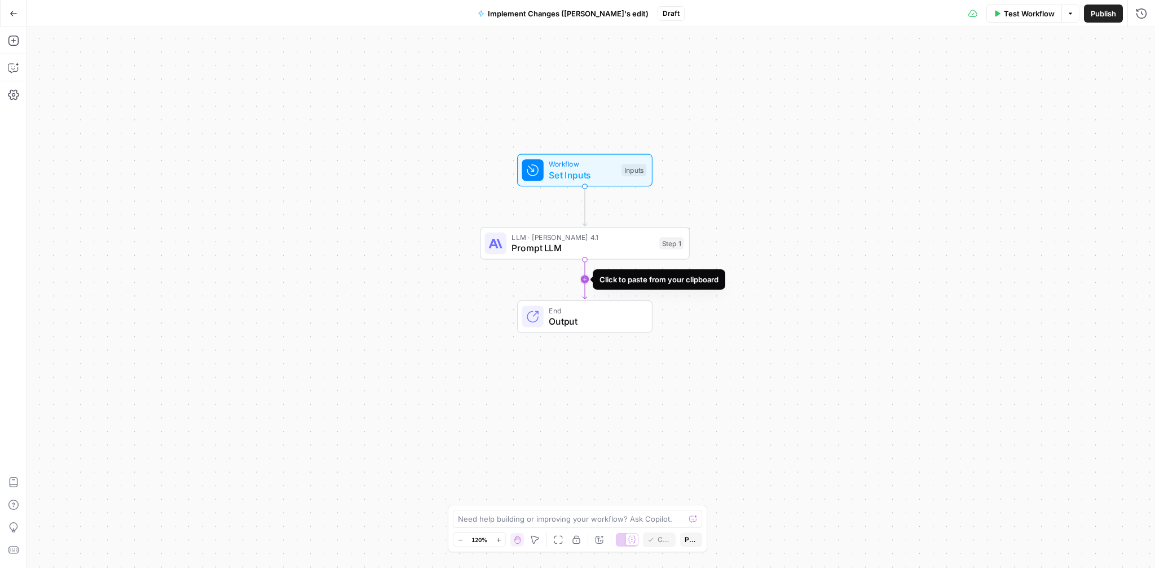
click at [587, 279] on icon "Edge from step_1 to end" at bounding box center [585, 279] width 4 height 39
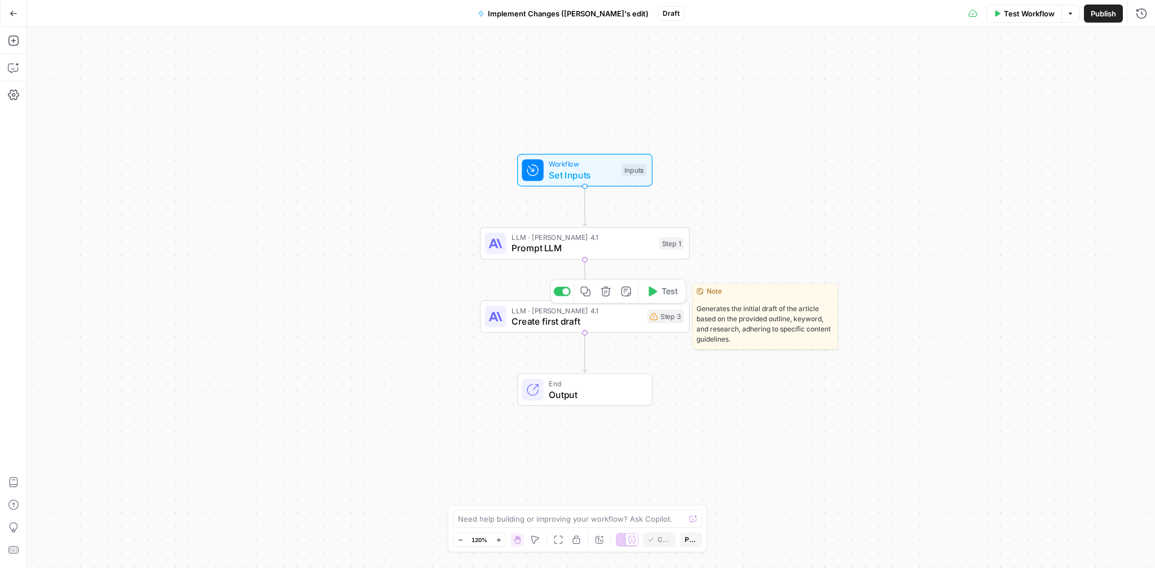
click at [566, 319] on span "Create first draft" at bounding box center [577, 321] width 130 height 14
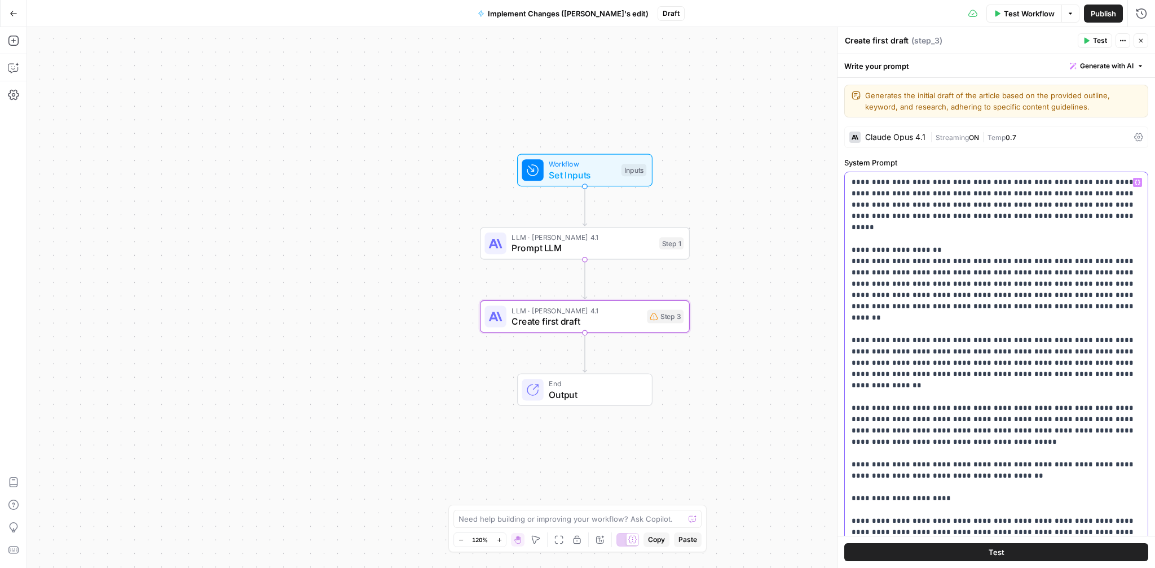
drag, startPoint x: 877, startPoint y: 272, endPoint x: 977, endPoint y: 261, distance: 100.6
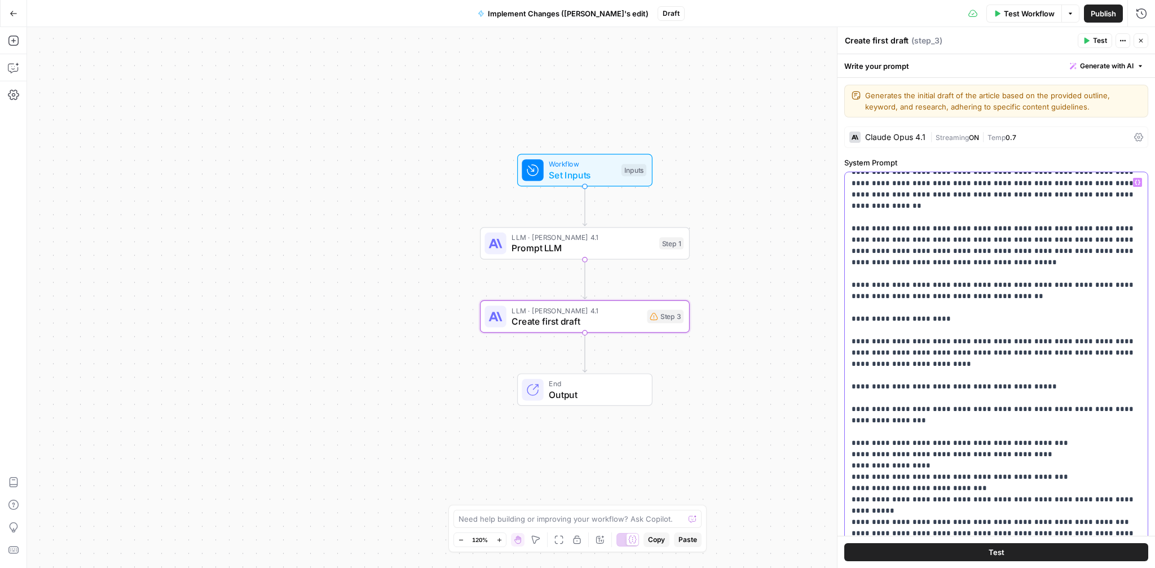
scroll to position [169, 0]
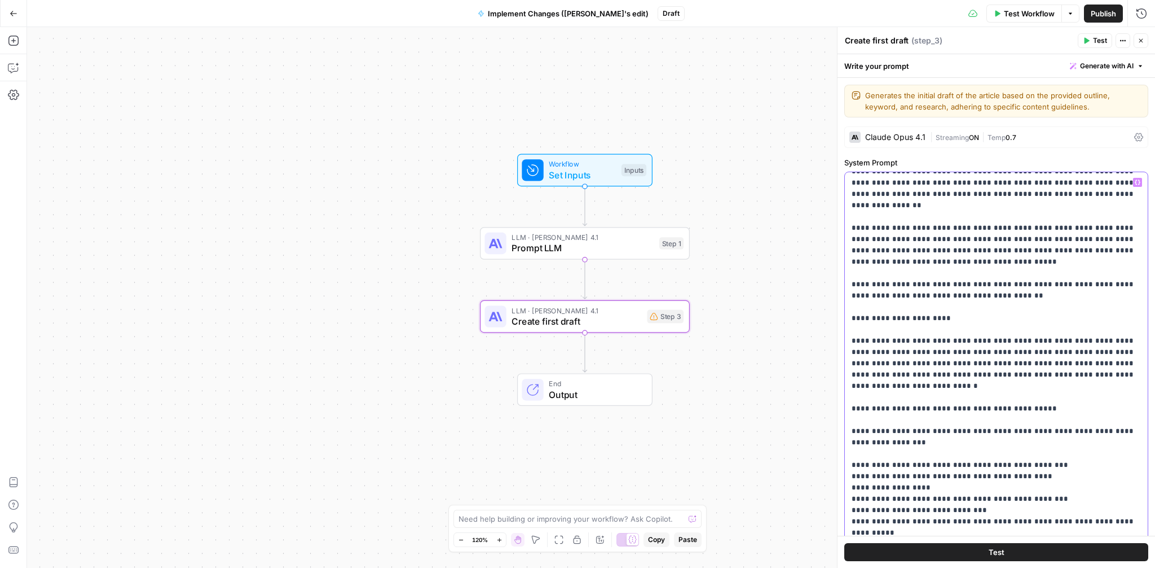
drag, startPoint x: 1100, startPoint y: 342, endPoint x: 850, endPoint y: 326, distance: 249.9
click at [850, 326] on div "**********" at bounding box center [996, 402] width 303 height 460
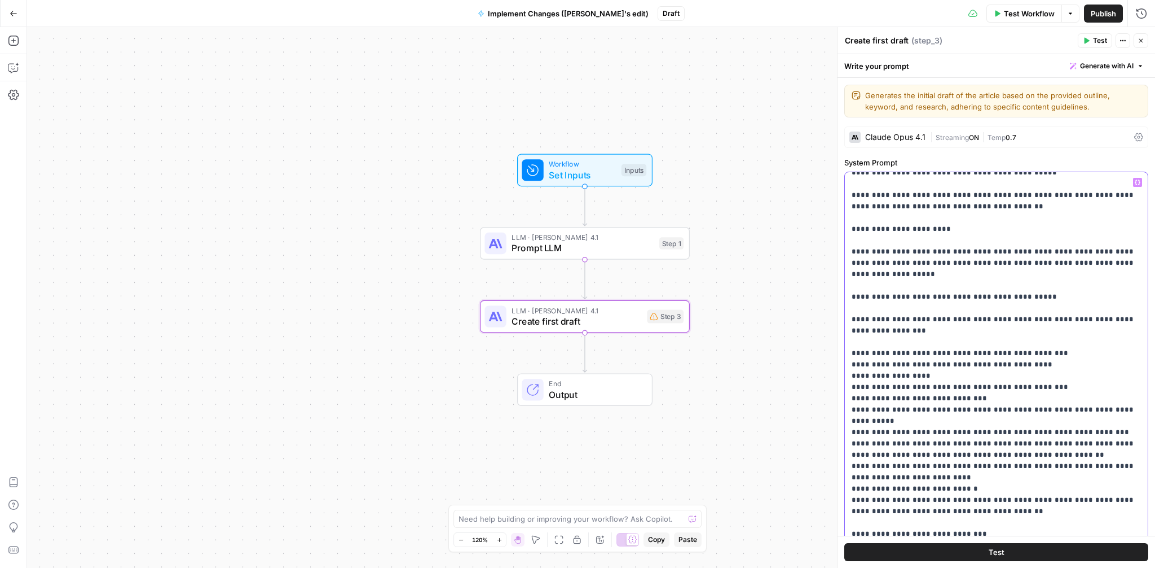
scroll to position [276, 0]
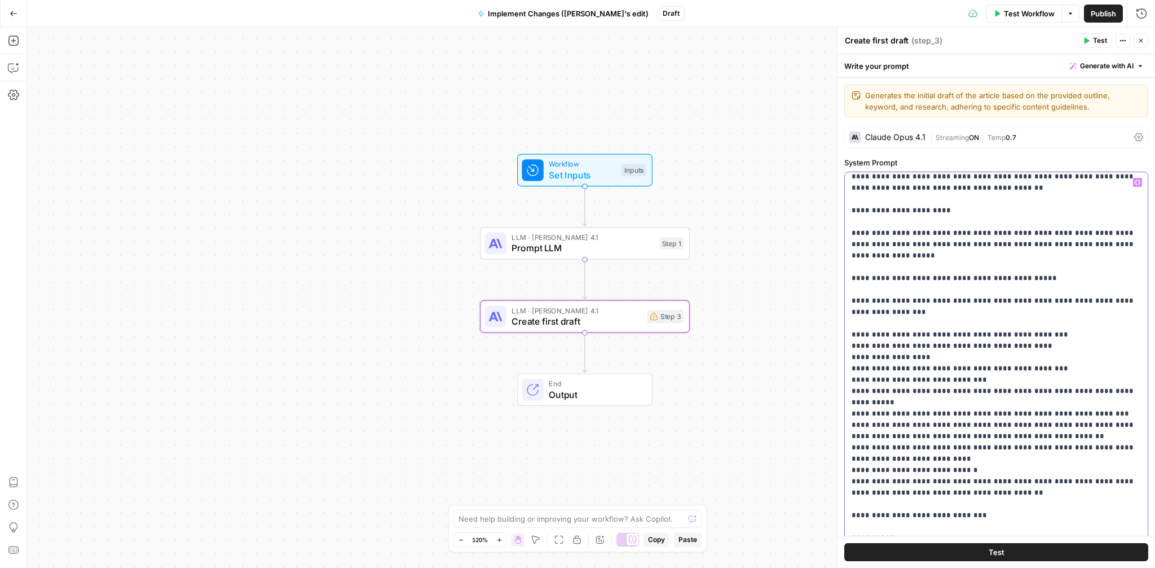
drag, startPoint x: 983, startPoint y: 439, endPoint x: 850, endPoint y: 252, distance: 229.0
click at [850, 252] on div "**********" at bounding box center [996, 402] width 303 height 460
drag, startPoint x: 974, startPoint y: 414, endPoint x: 850, endPoint y: 392, distance: 125.5
click at [850, 392] on div "**********" at bounding box center [996, 402] width 303 height 460
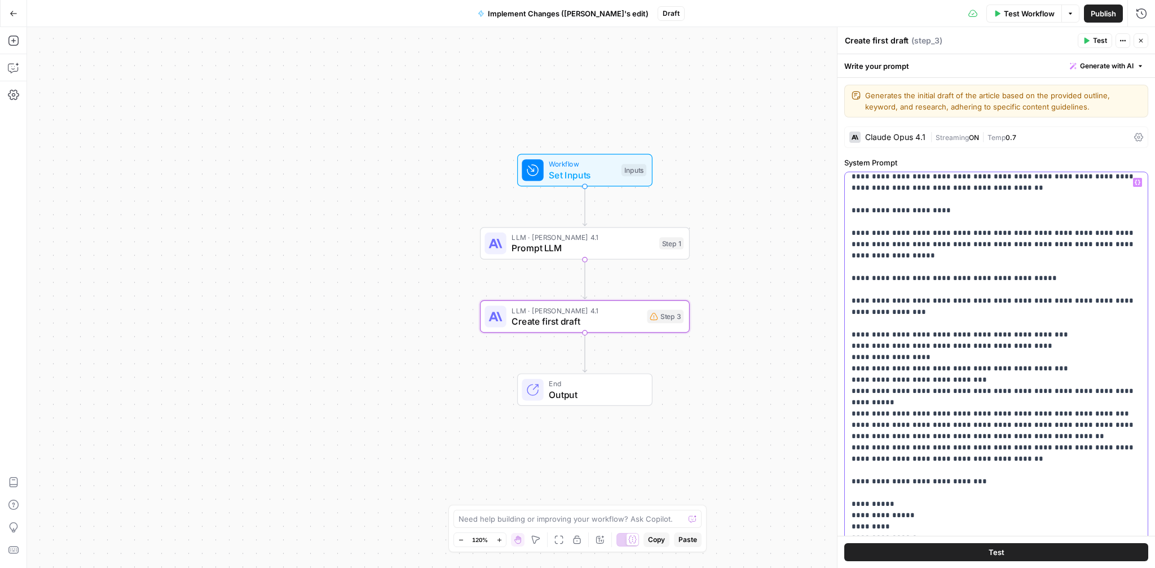
drag, startPoint x: 1043, startPoint y: 325, endPoint x: 847, endPoint y: 293, distance: 197.8
click at [847, 293] on div "**********" at bounding box center [996, 402] width 303 height 460
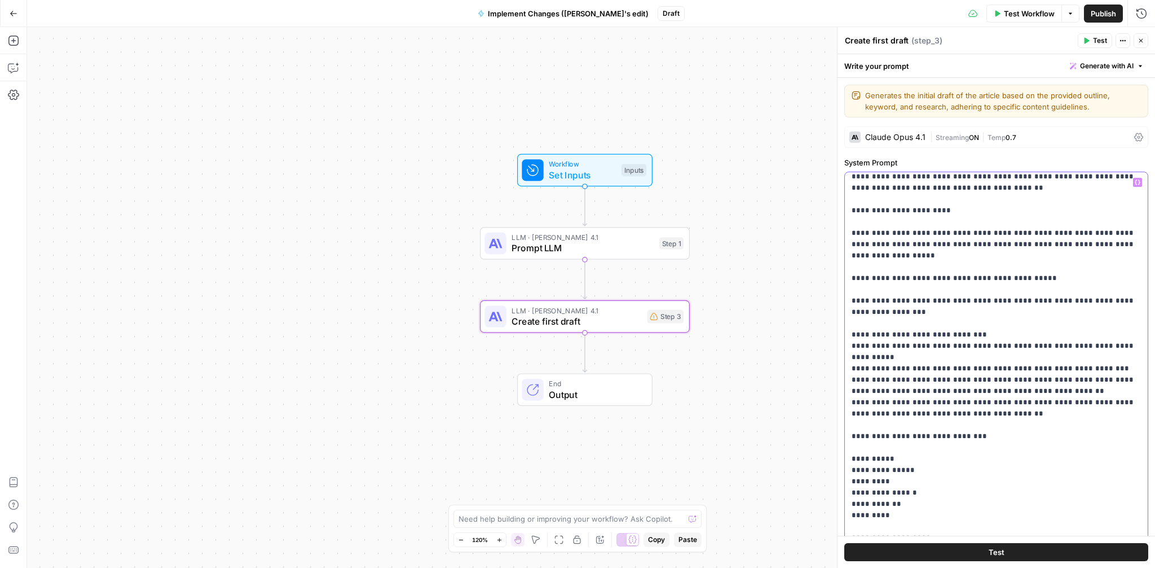
drag, startPoint x: 884, startPoint y: 266, endPoint x: 850, endPoint y: 255, distance: 35.0
click at [850, 255] on div "**********" at bounding box center [996, 402] width 303 height 460
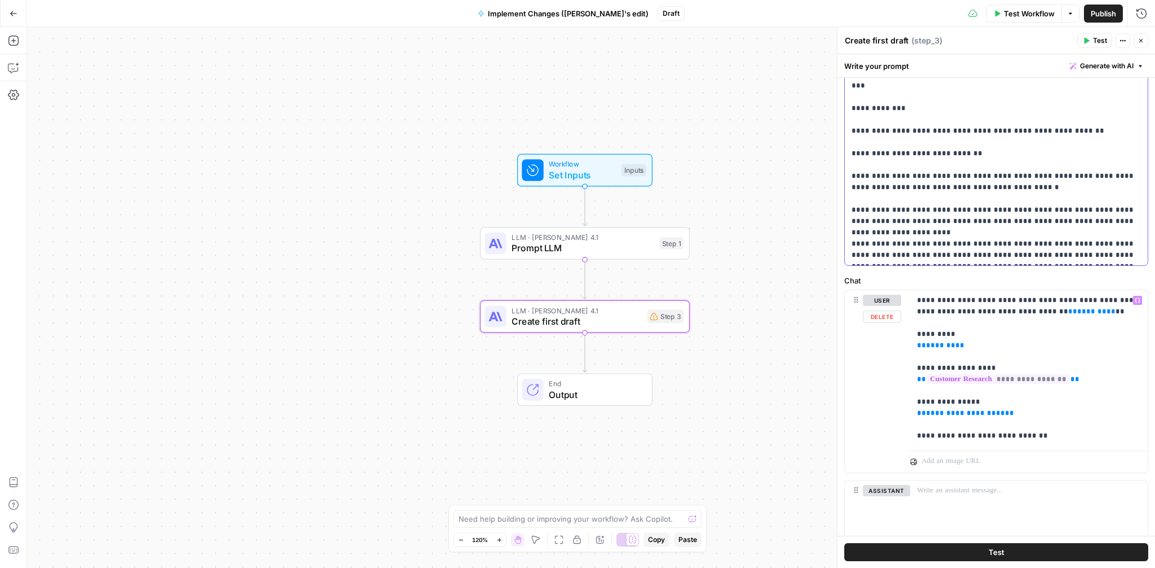
scroll to position [368, 0]
click at [919, 296] on p "**********" at bounding box center [1029, 366] width 224 height 147
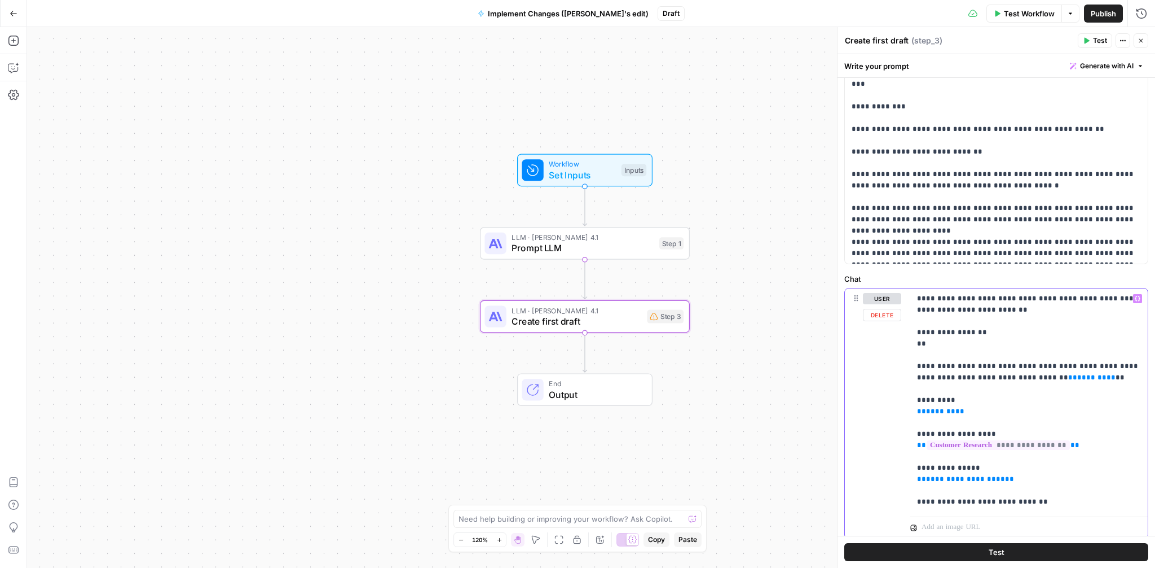
click at [1140, 298] on icon "button" at bounding box center [1138, 298] width 6 height 5
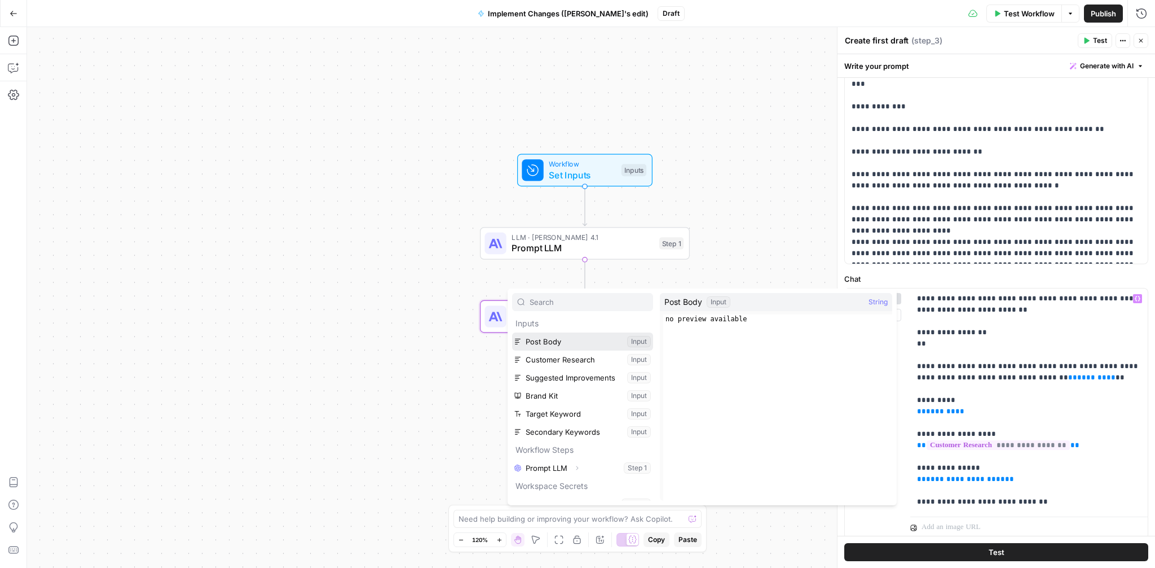
click at [572, 346] on button "Select variable Post Body" at bounding box center [582, 341] width 141 height 18
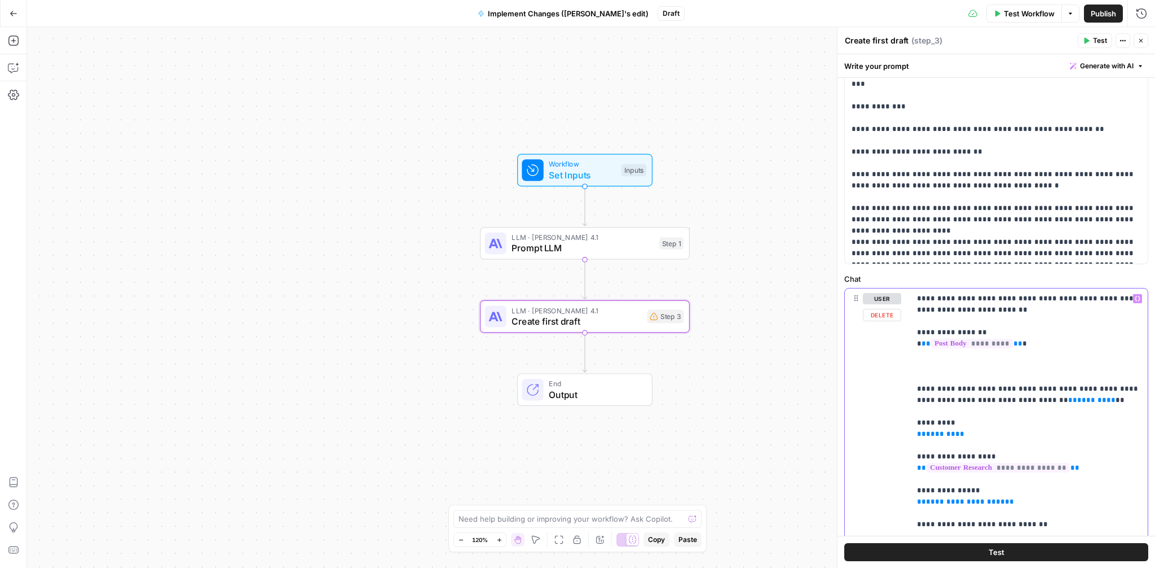
click at [918, 328] on p "**********" at bounding box center [1029, 411] width 224 height 237
click at [929, 371] on p "**********" at bounding box center [1029, 411] width 224 height 237
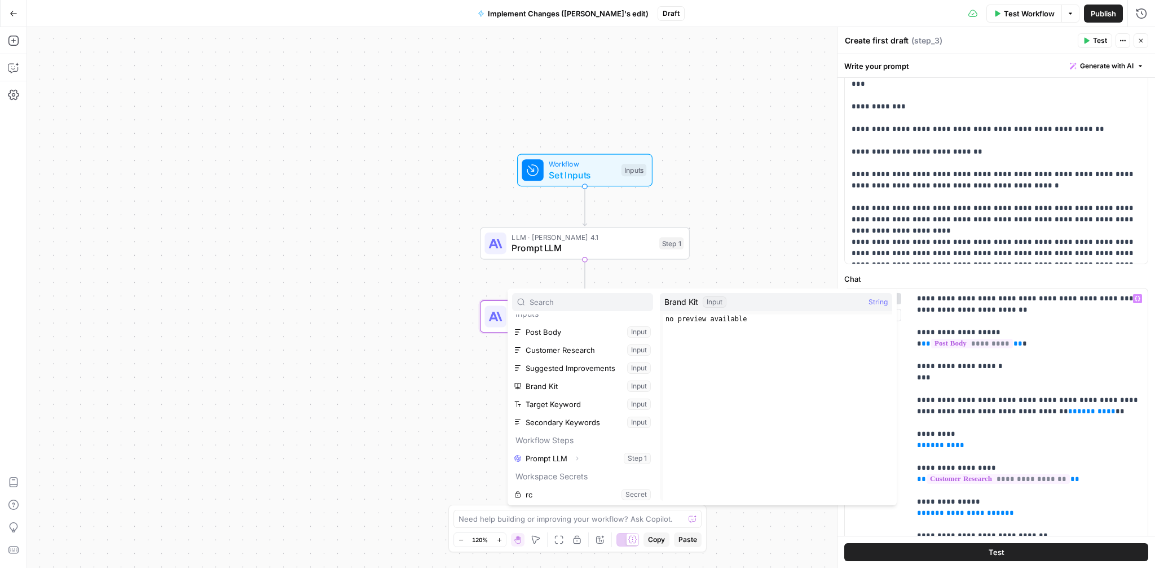
scroll to position [0, 0]
click at [571, 377] on button "Select variable Suggested Improvements" at bounding box center [582, 377] width 141 height 18
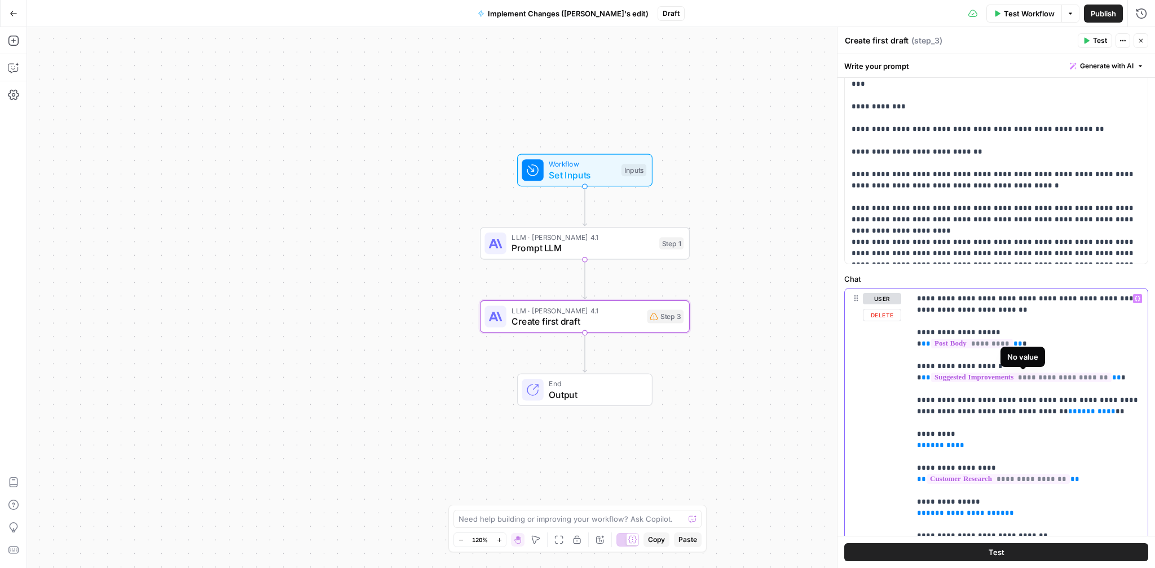
click at [978, 366] on p "**********" at bounding box center [1029, 417] width 224 height 248
click at [918, 399] on p "**********" at bounding box center [1029, 417] width 224 height 248
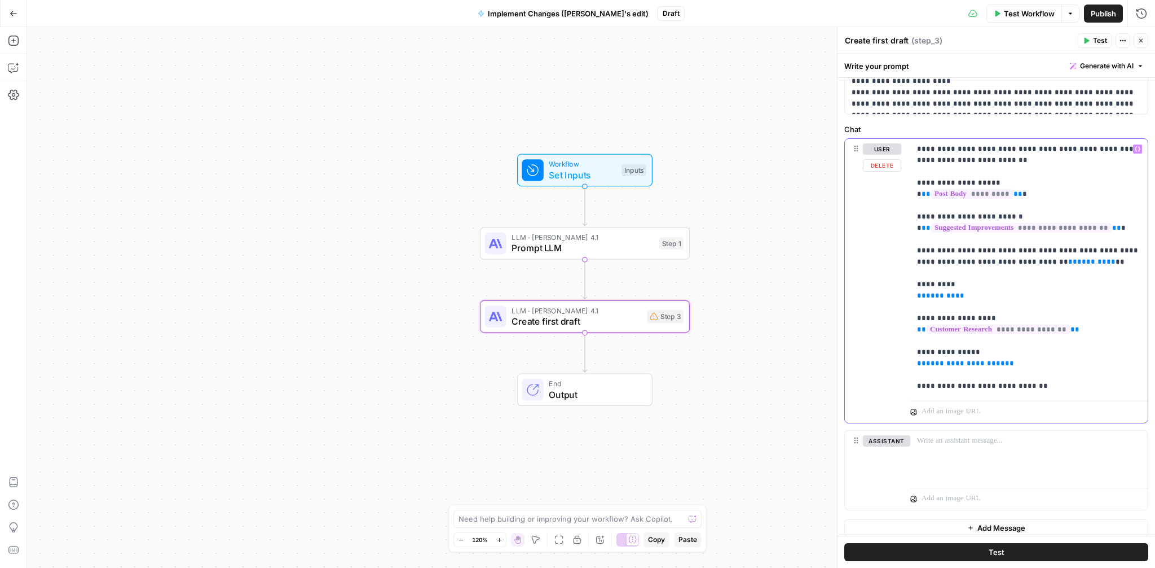
scroll to position [525, 0]
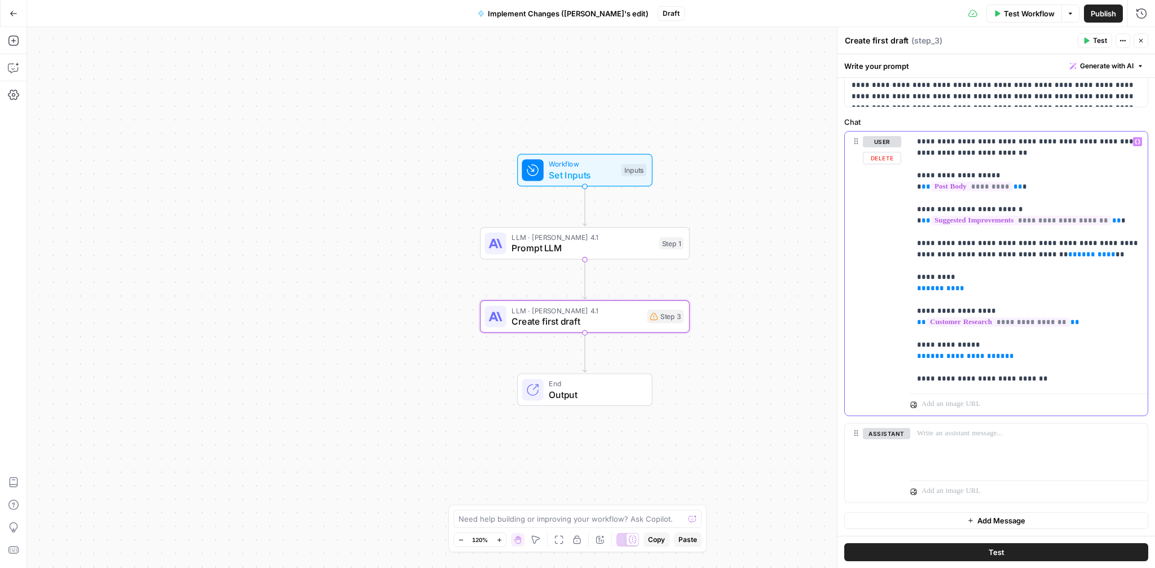
click at [1053, 382] on p "**********" at bounding box center [1029, 260] width 224 height 248
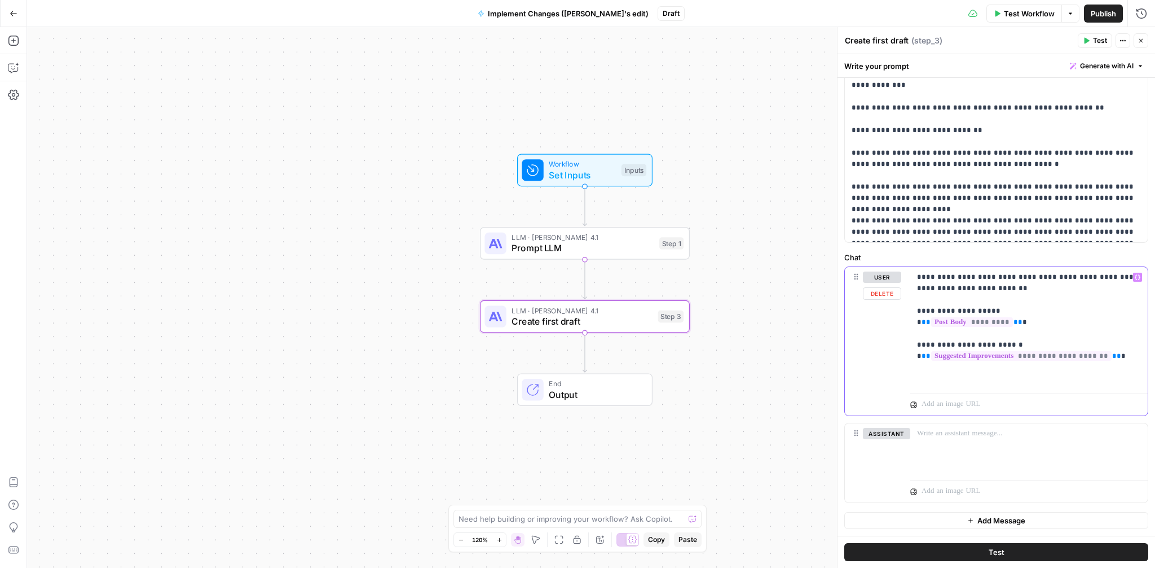
scroll to position [379, 0]
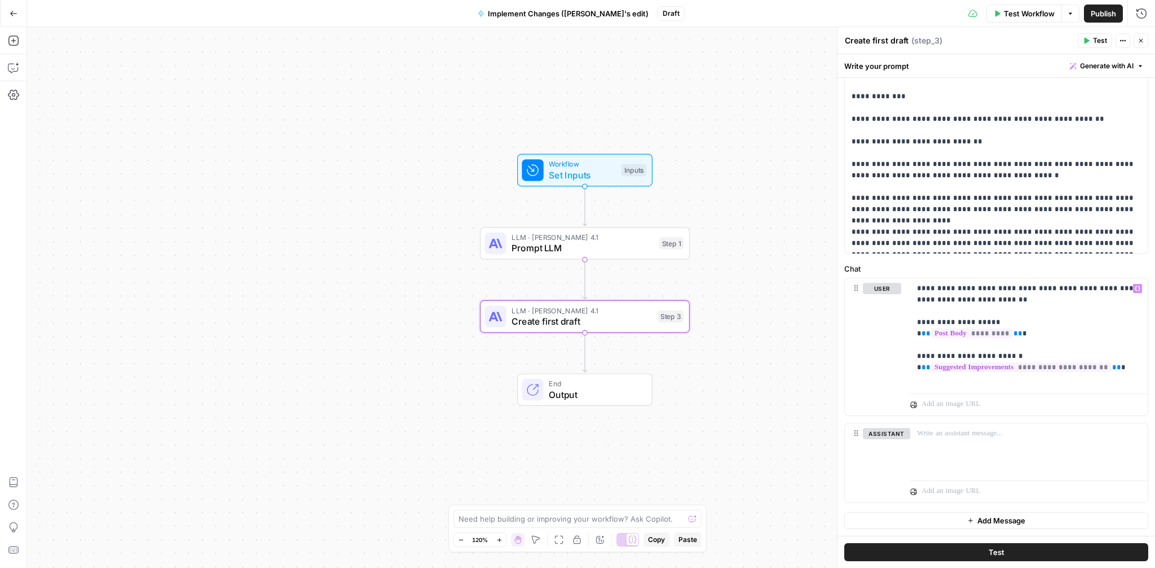
click at [587, 250] on span "Prompt LLM" at bounding box center [583, 248] width 142 height 14
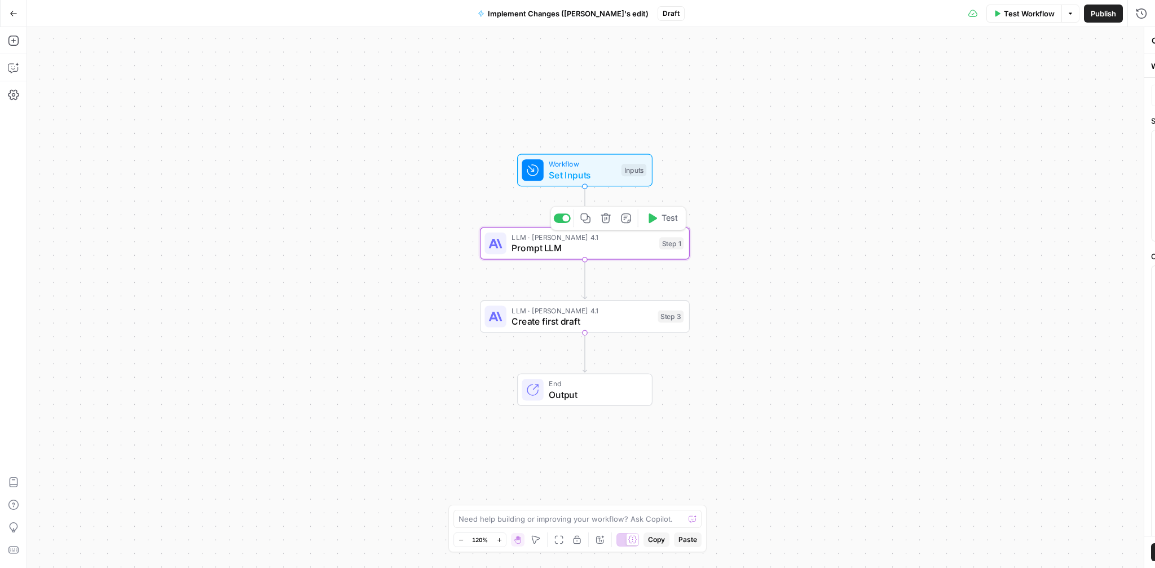
type textarea "Prompt LLM"
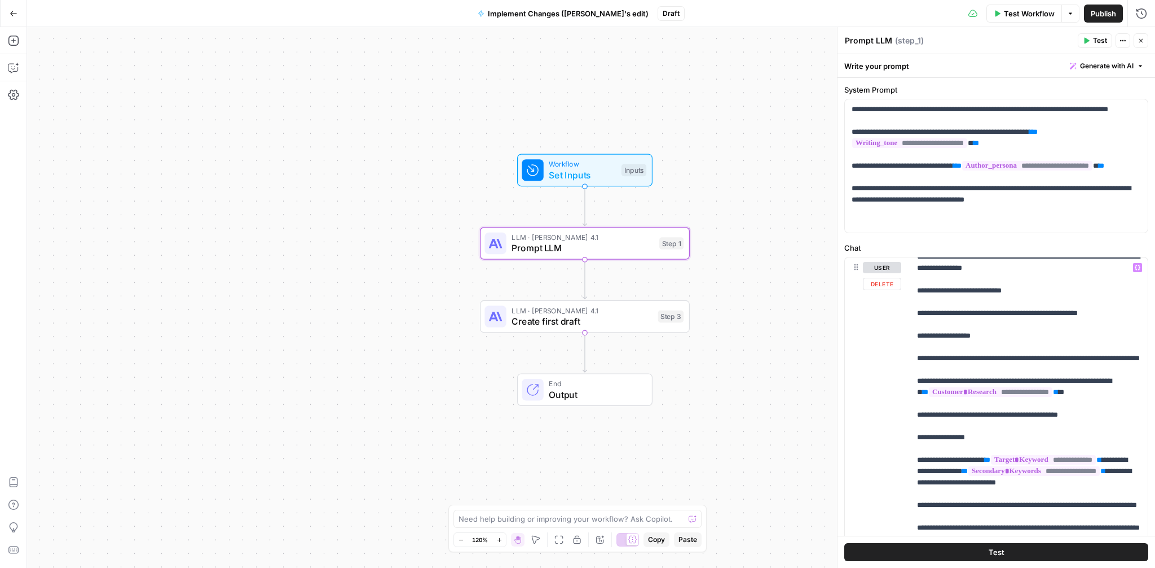
scroll to position [202, 0]
click at [915, 392] on div "**********" at bounding box center [1030, 487] width 238 height 460
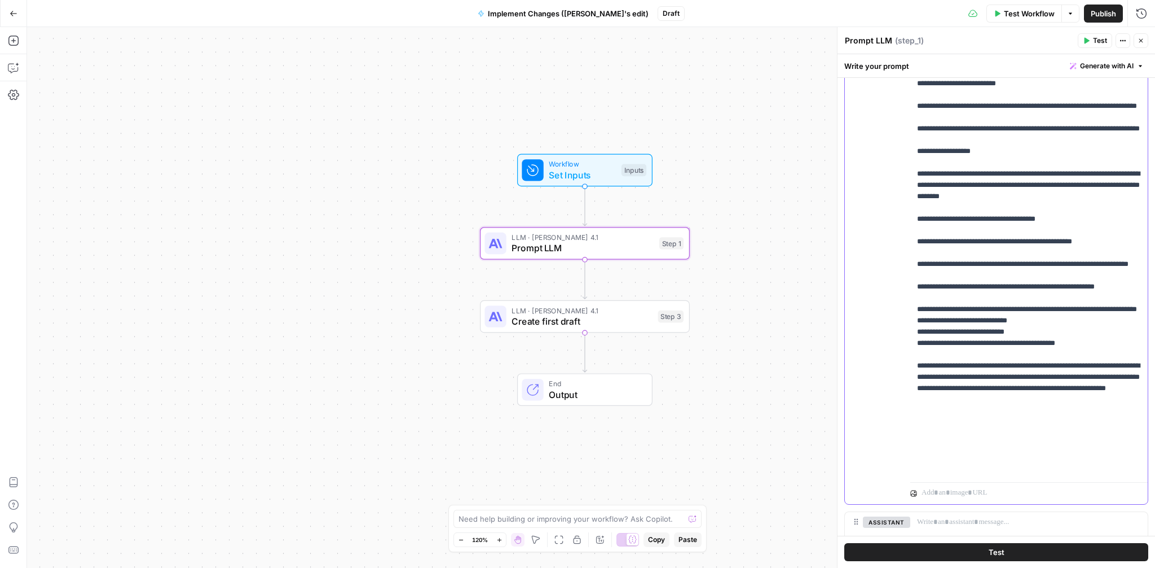
scroll to position [271, 0]
click at [1076, 462] on p "**********" at bounding box center [1029, 66] width 224 height 812
copy p "**********"
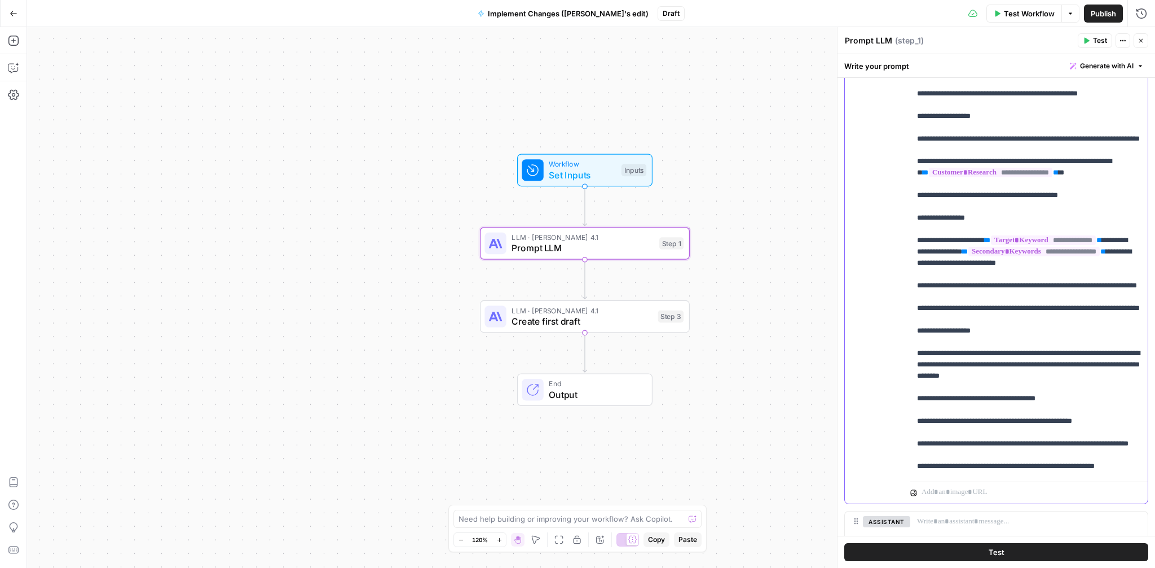
scroll to position [166, 0]
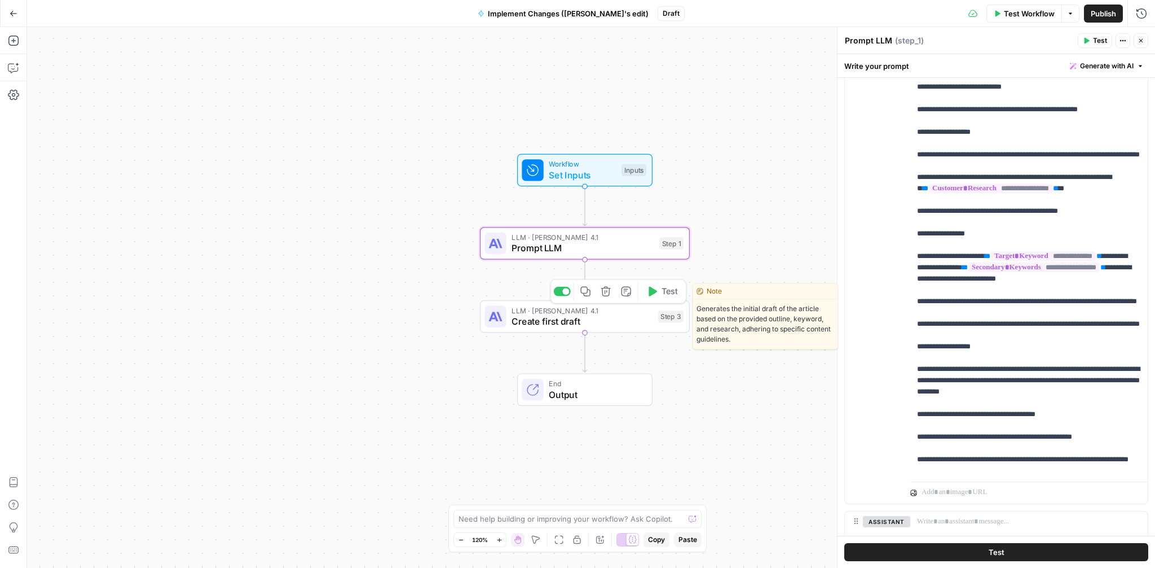
click at [572, 320] on span "Create first draft" at bounding box center [582, 321] width 141 height 14
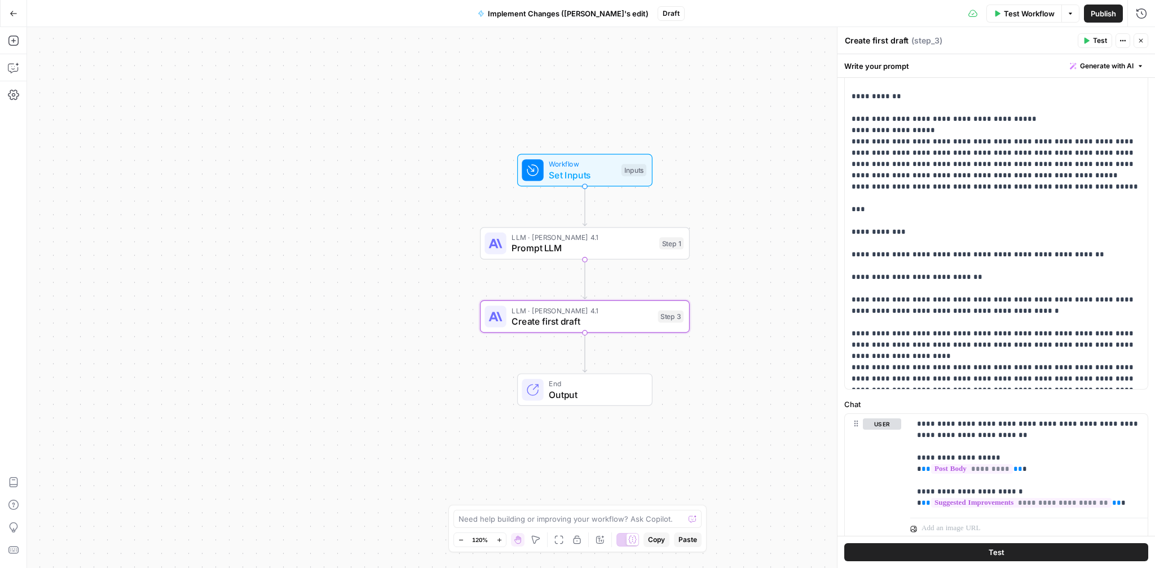
scroll to position [367, 0]
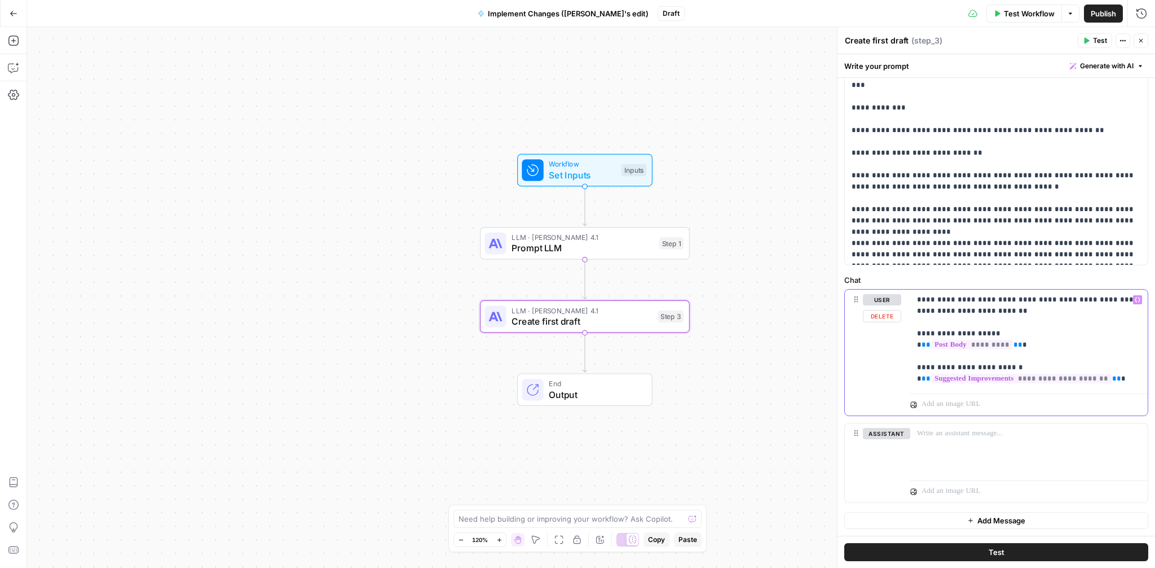
click at [1137, 378] on p "**********" at bounding box center [1029, 339] width 224 height 90
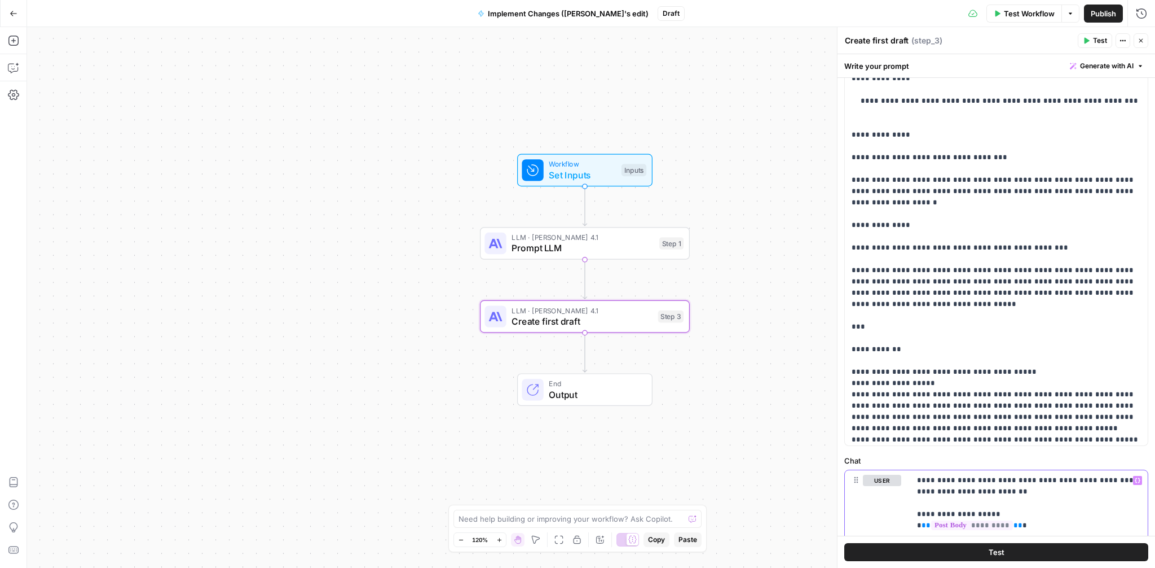
scroll to position [2695, 0]
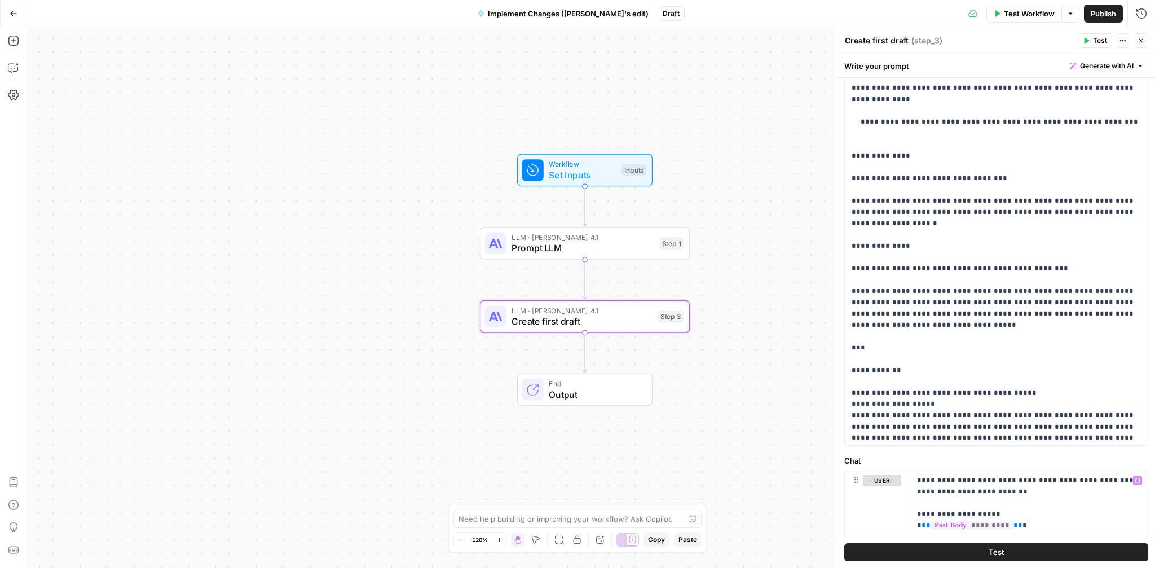
click at [1018, 12] on span "Test Workflow" at bounding box center [1029, 13] width 51 height 11
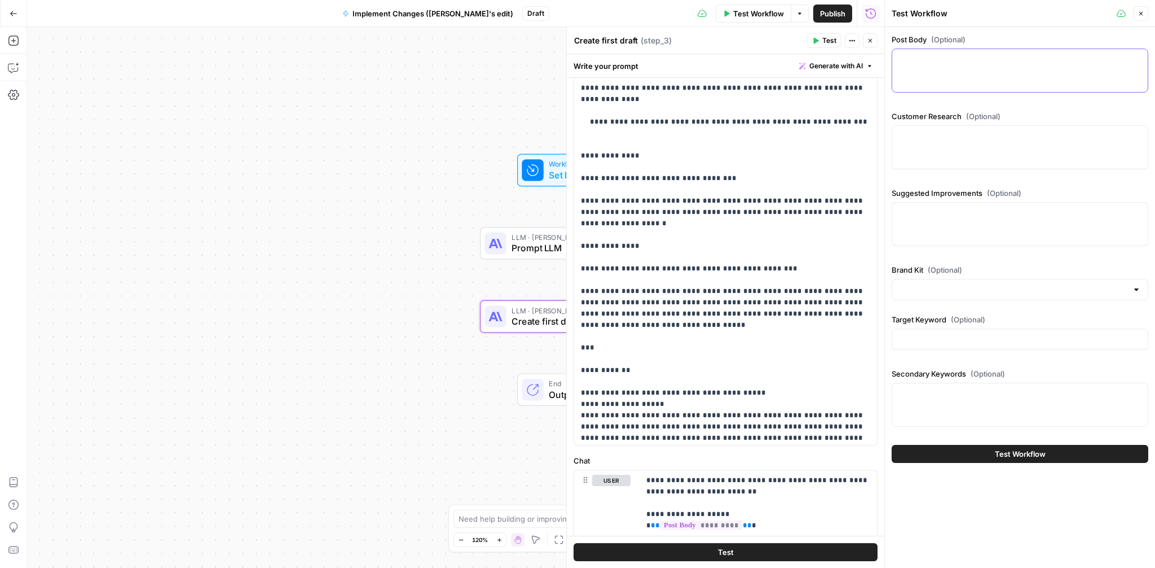
click at [953, 56] on textarea "Post Body (Optional)" at bounding box center [1020, 59] width 242 height 11
paste textarea "Videos are meant to inform, engage, and entertain. But all that needs to happen…"
type textarea "Videos are meant to inform, engage, and entertain. But all that needs to happen…"
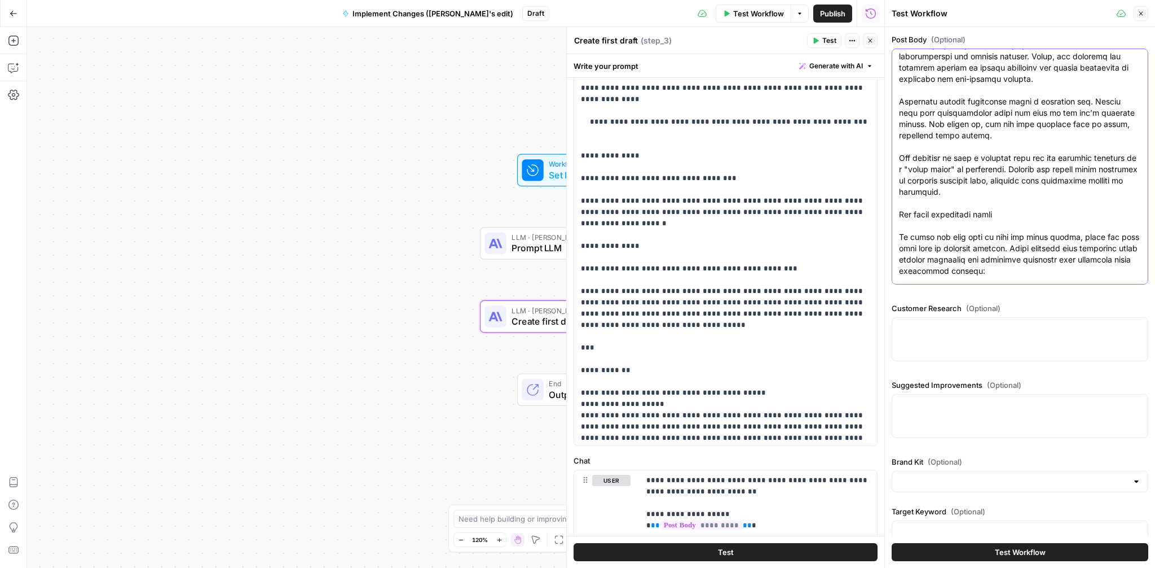
scroll to position [0, 0]
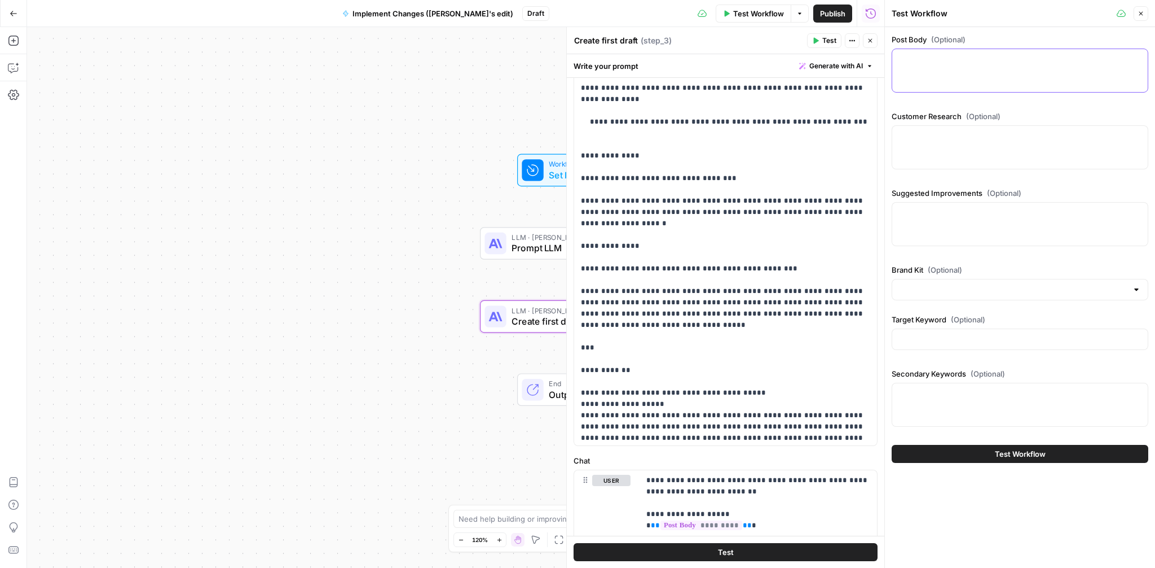
paste textarea "Videos are meant to inform, engage, and entertain. But all that needs to happen…"
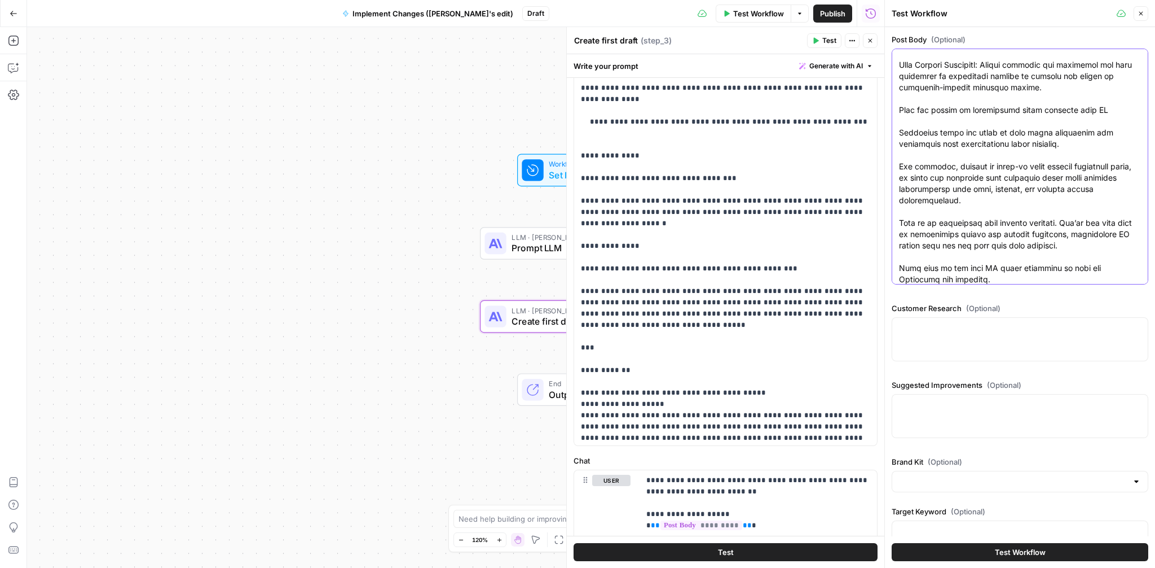
scroll to position [3351, 0]
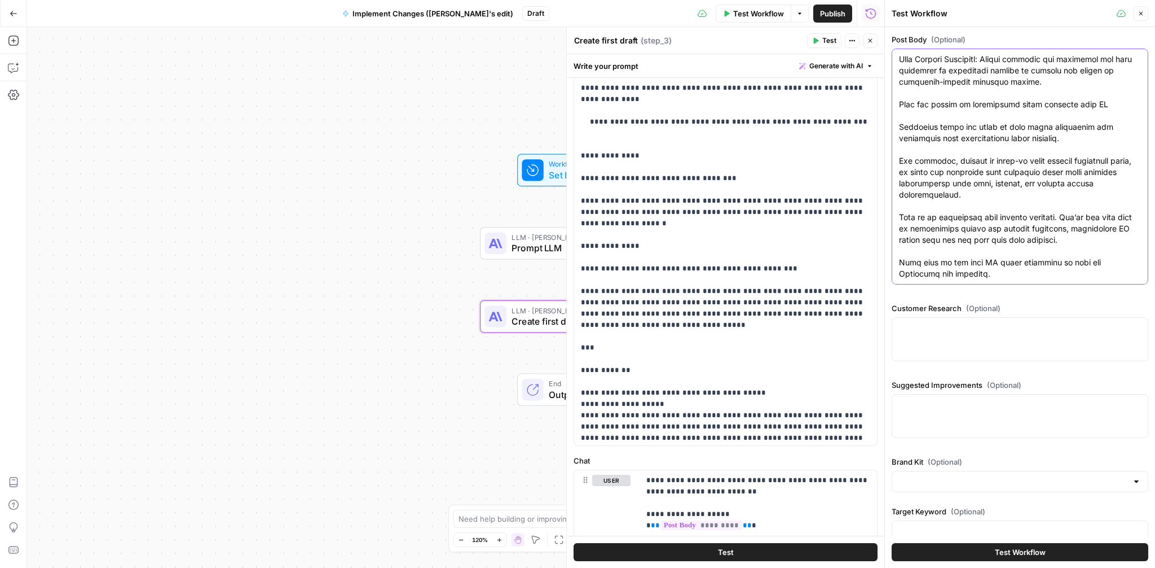
type textarea "Videos are meant to inform, engage, and entertain. But all that needs to happen…"
click at [931, 329] on textarea "Customer Research (Optional)" at bounding box center [1020, 327] width 242 height 11
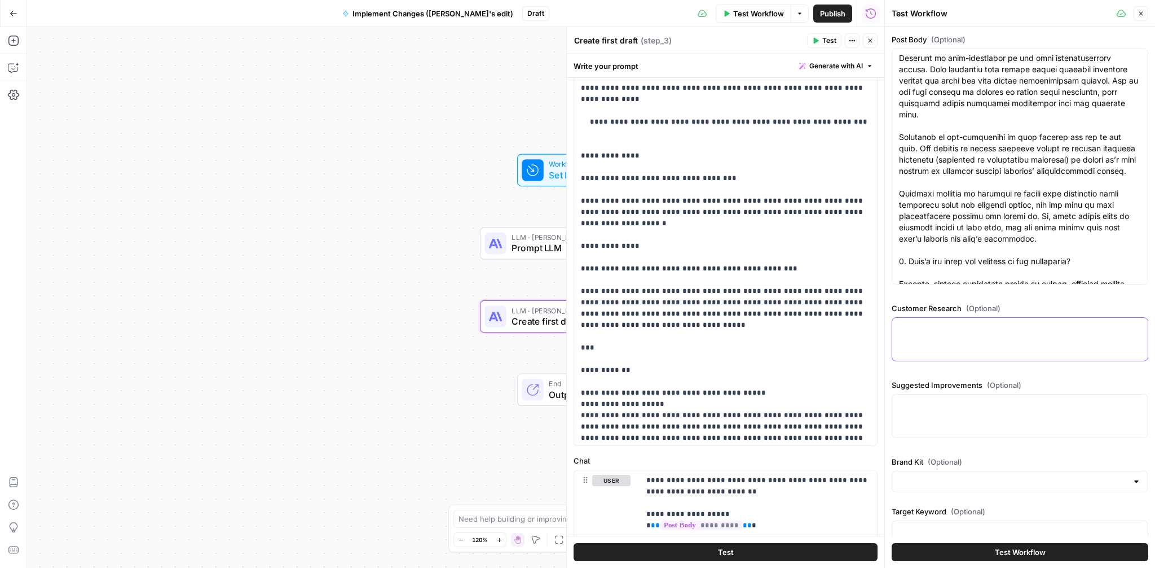
scroll to position [1634, 0]
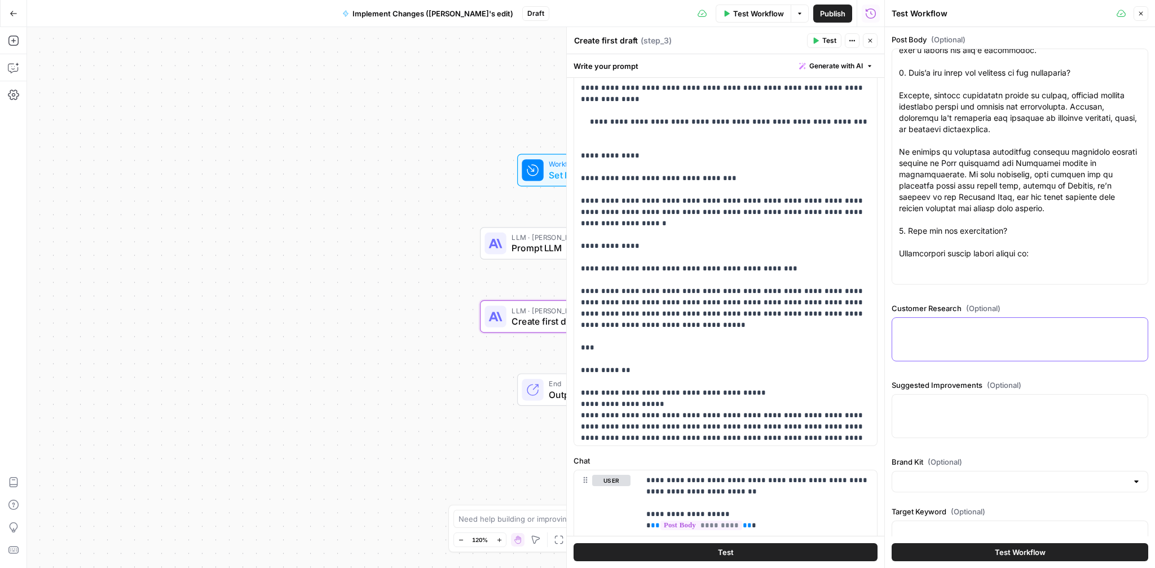
click at [922, 322] on textarea "Customer Research (Optional)" at bounding box center [1020, 327] width 242 height 11
paste textarea "## What are the current methods or tools customers use for video content modera…"
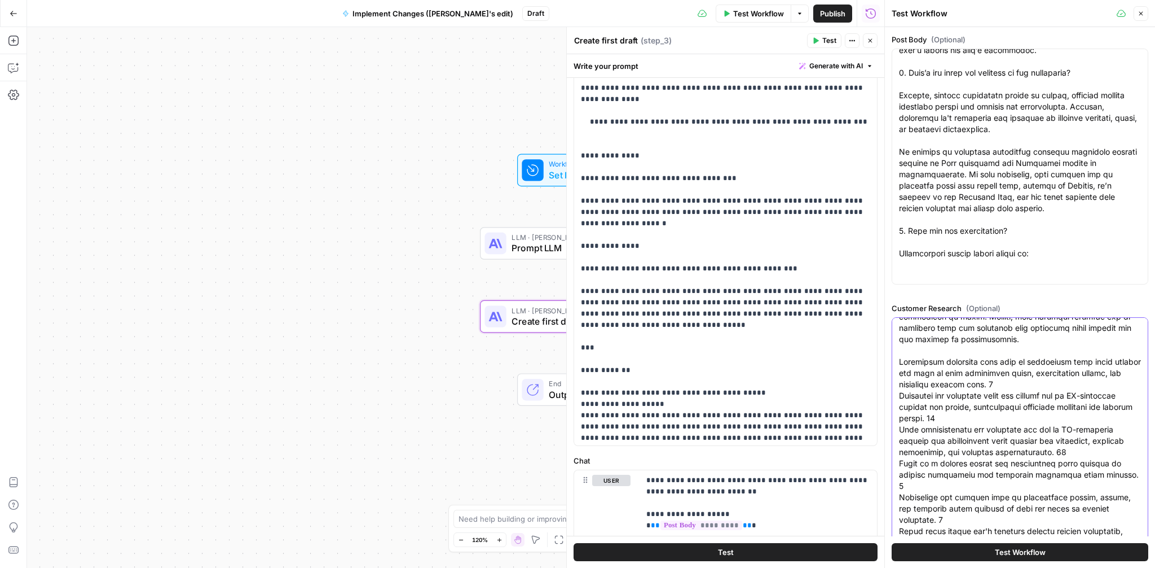
type textarea "## What are the current methods or tools customers use for video content modera…"
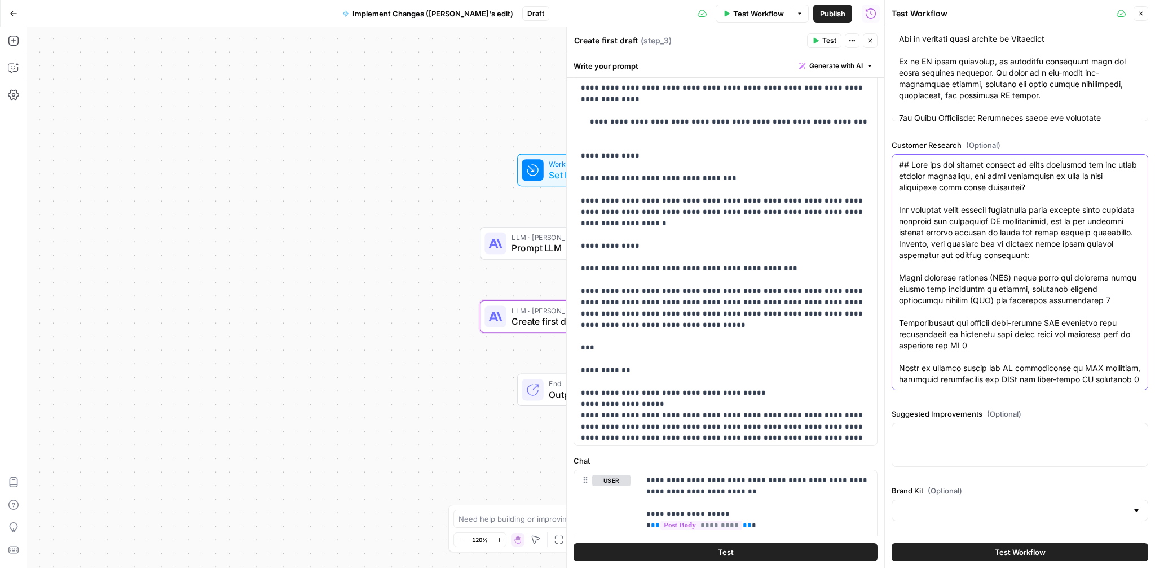
scroll to position [285, 0]
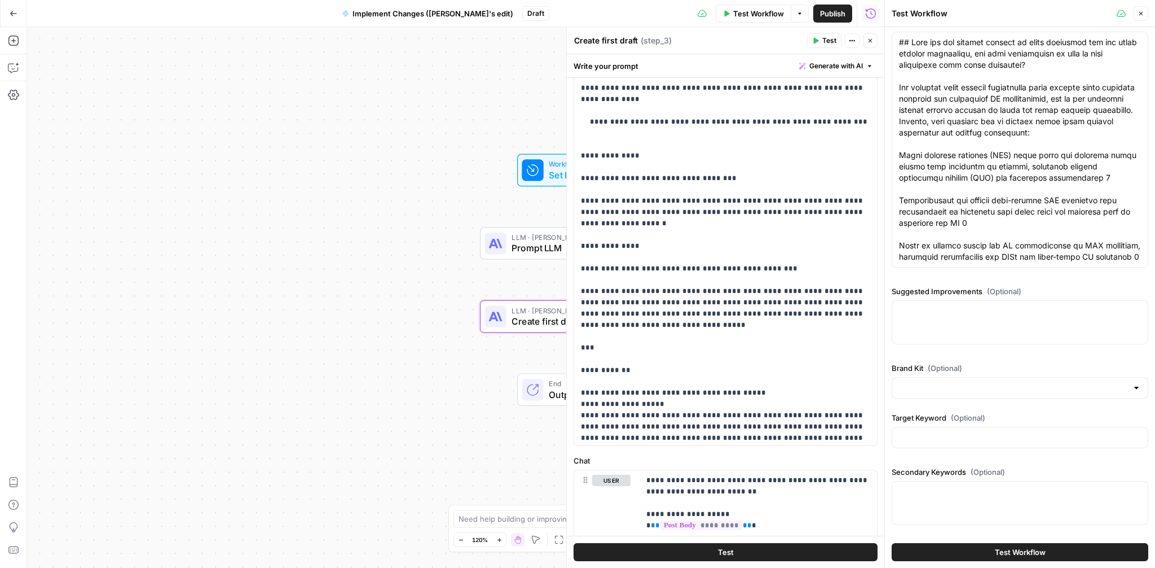
click at [924, 317] on div at bounding box center [1020, 322] width 257 height 44
paste textarea "Detailed Blog Post Improvement Recommendations 1. Title and Introduction Improv…"
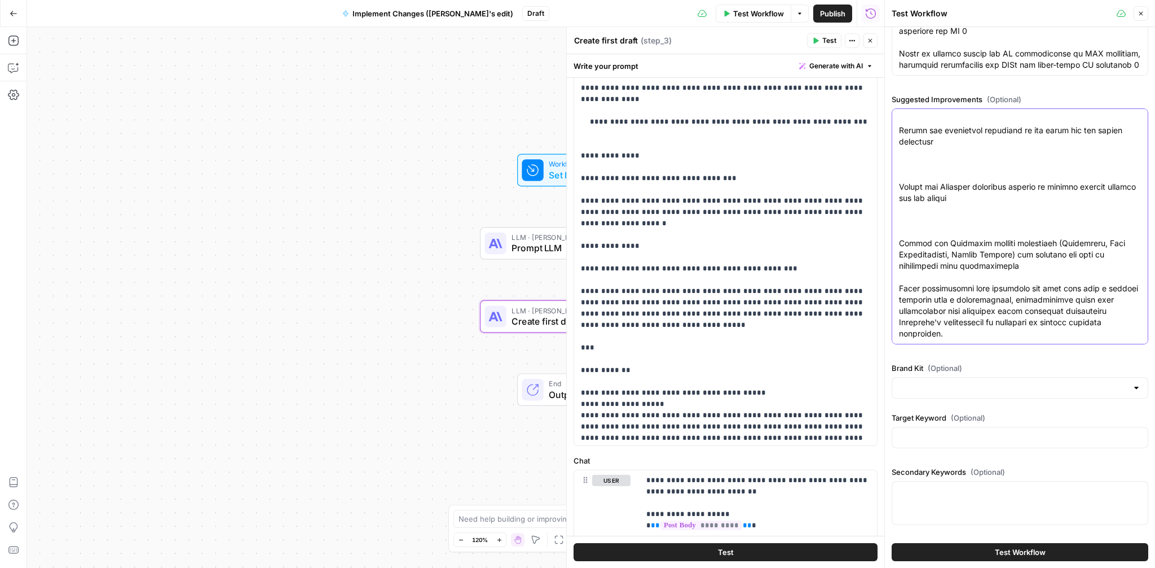
scroll to position [4920, 0]
type textarea "Detailed Blog Post Improvement Recommendations 1. Title and Introduction Improv…"
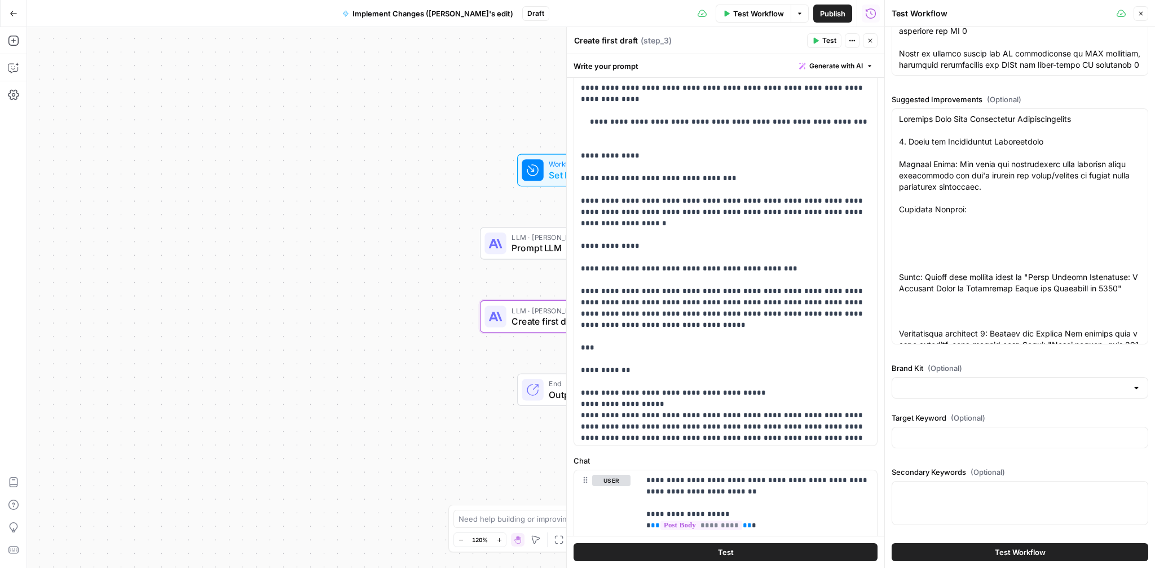
click at [974, 380] on div at bounding box center [1020, 387] width 257 height 21
click at [939, 421] on span "Synthesia" at bounding box center [1018, 415] width 233 height 11
type input "Synthesia"
click at [944, 429] on div at bounding box center [1020, 437] width 257 height 21
click at [917, 482] on div at bounding box center [1020, 503] width 257 height 44
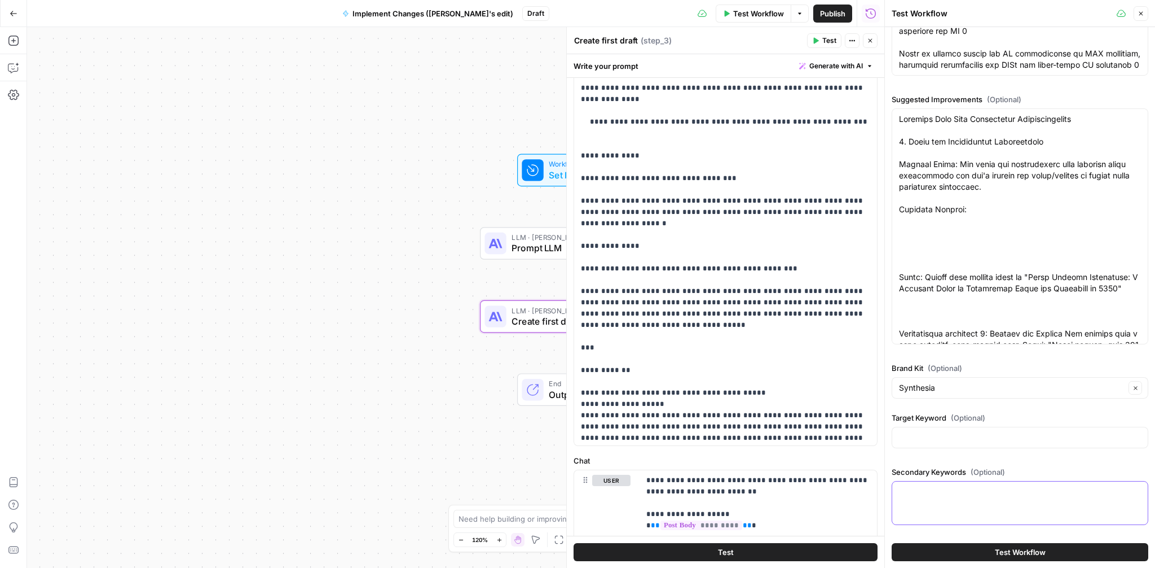
paste textarea "video content moderation"
type textarea "video content moderation"
click at [917, 449] on div "Target Keyword (Optional)" at bounding box center [1020, 432] width 257 height 41
click at [917, 442] on input "Target Keyword (Optional)" at bounding box center [1020, 437] width 242 height 11
type input "video moderation"
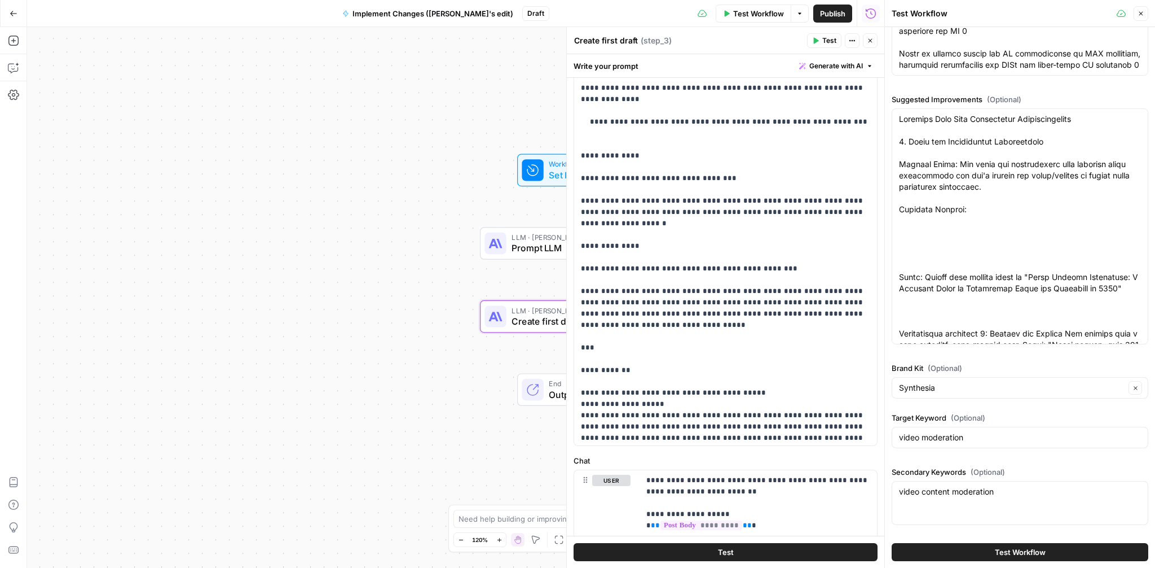
click at [1000, 551] on span "Test Workflow" at bounding box center [1020, 551] width 51 height 11
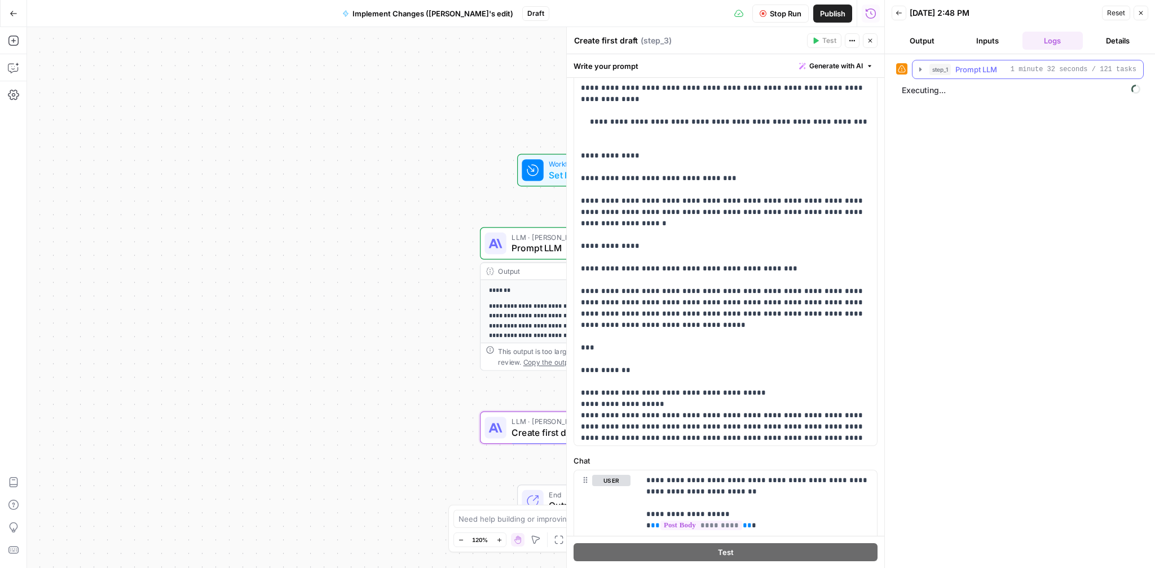
click at [920, 63] on button "step_1 Prompt LLM 1 minute 32 seconds / 121 tasks" at bounding box center [1028, 69] width 231 height 18
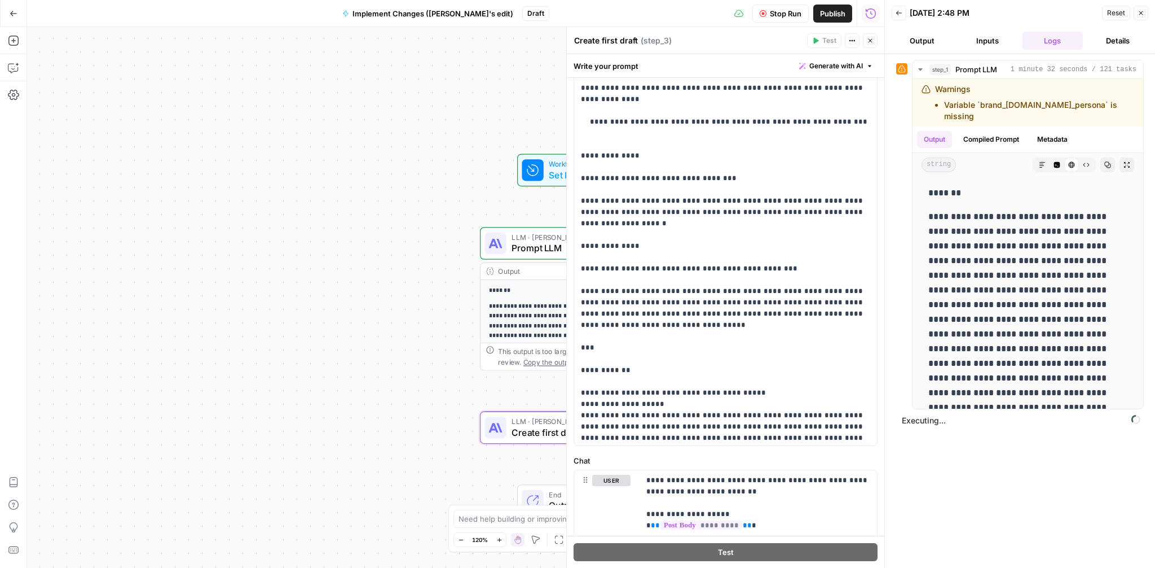
click at [1143, 8] on button "Close" at bounding box center [1141, 13] width 15 height 15
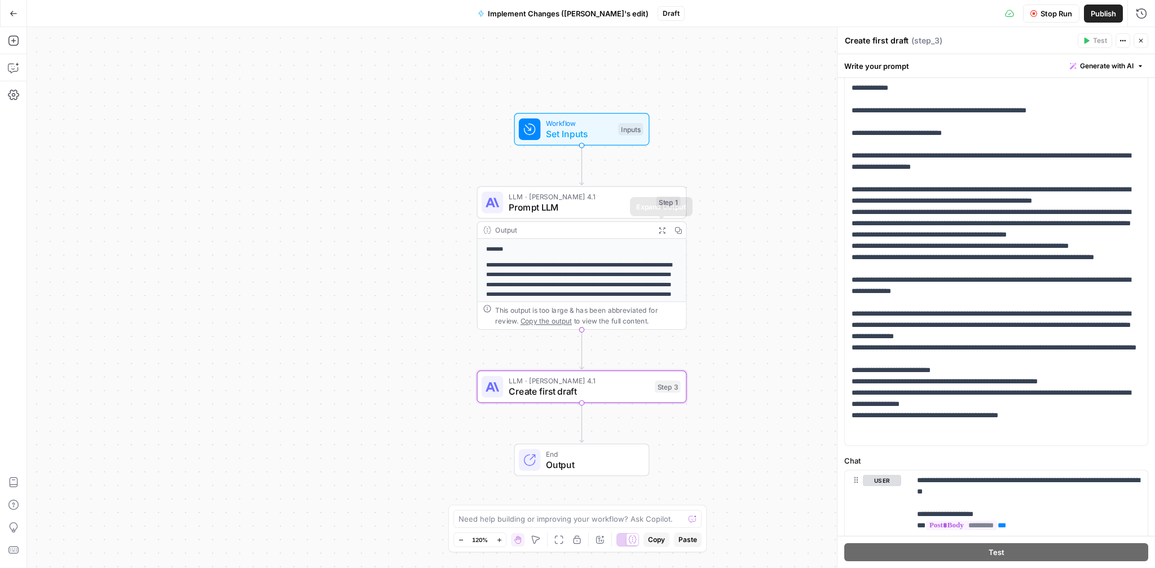
click at [663, 232] on icon "button" at bounding box center [662, 230] width 6 height 6
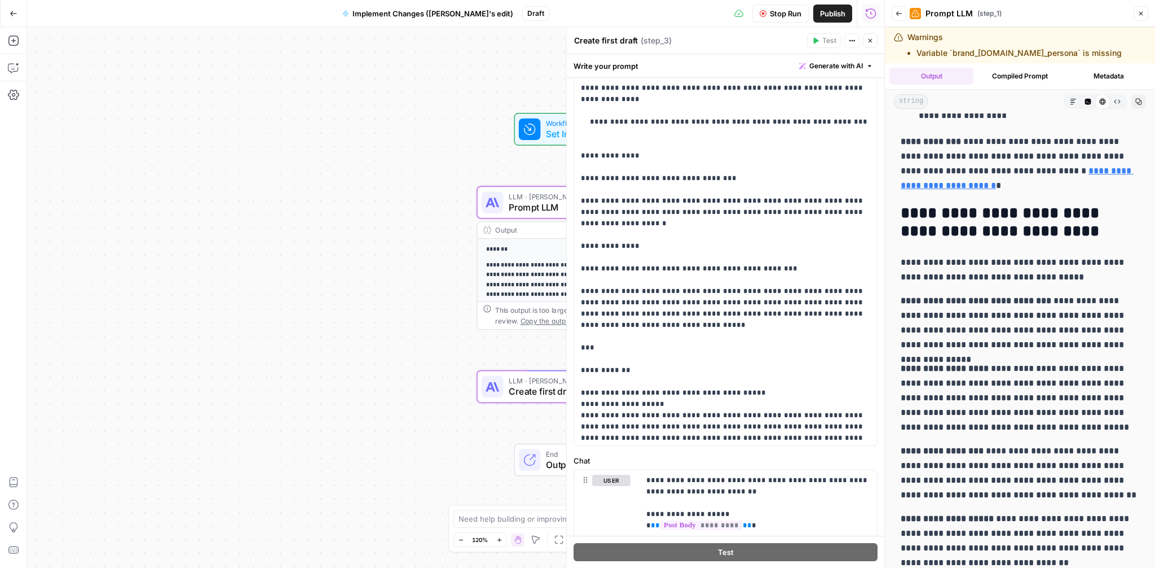
scroll to position [990, 0]
click at [1099, 170] on link "**********" at bounding box center [1017, 176] width 233 height 23
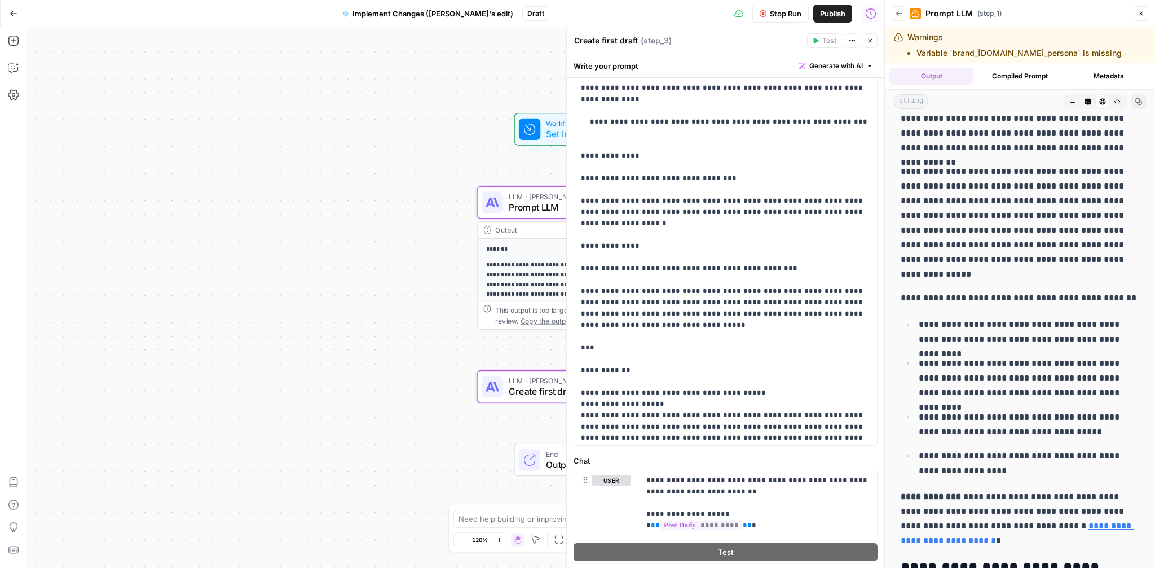
scroll to position [0, 0]
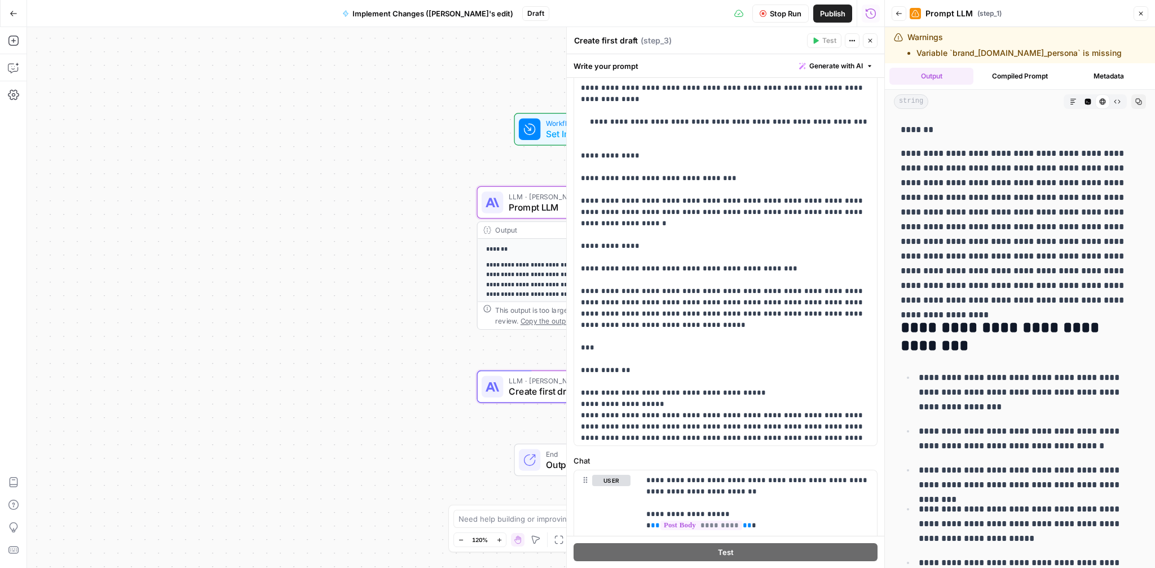
click at [1146, 11] on button "Close" at bounding box center [1141, 13] width 15 height 15
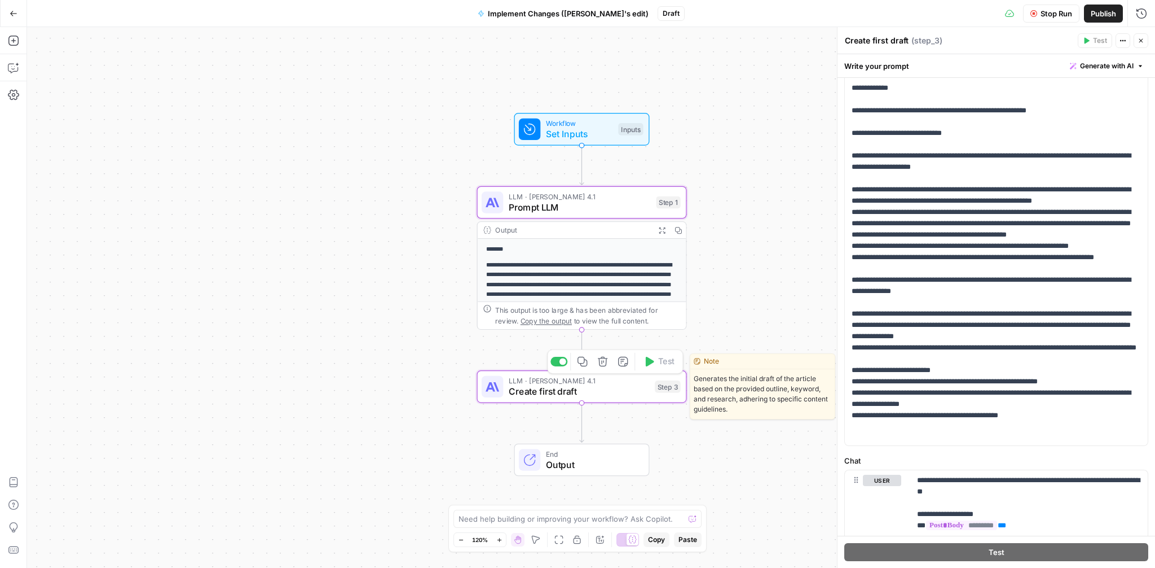
click at [619, 390] on span "Create first draft" at bounding box center [579, 391] width 141 height 14
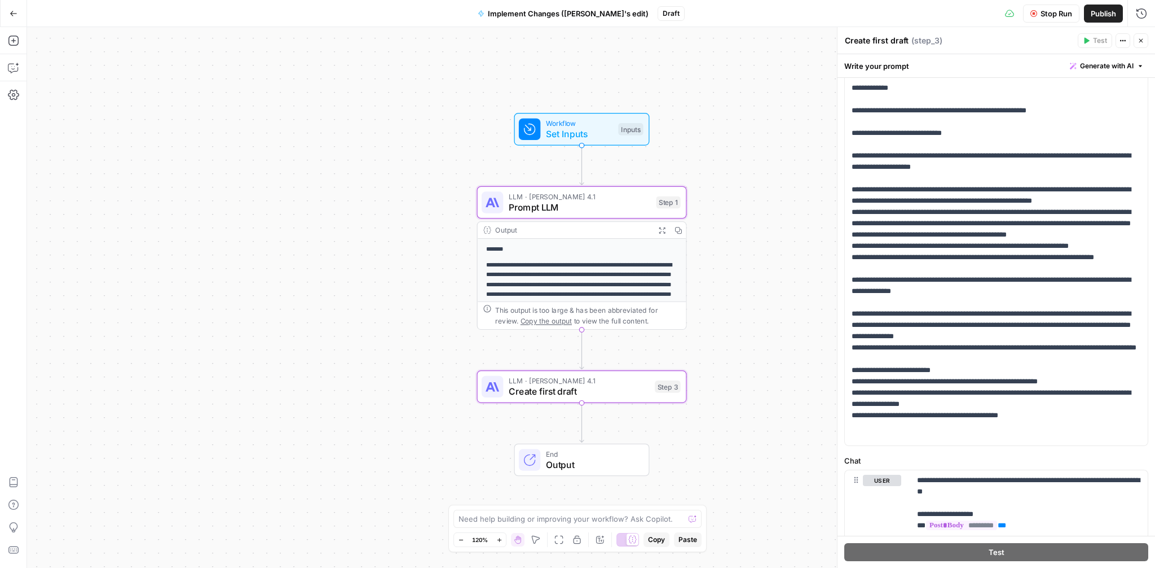
click at [764, 263] on div "**********" at bounding box center [591, 297] width 1128 height 540
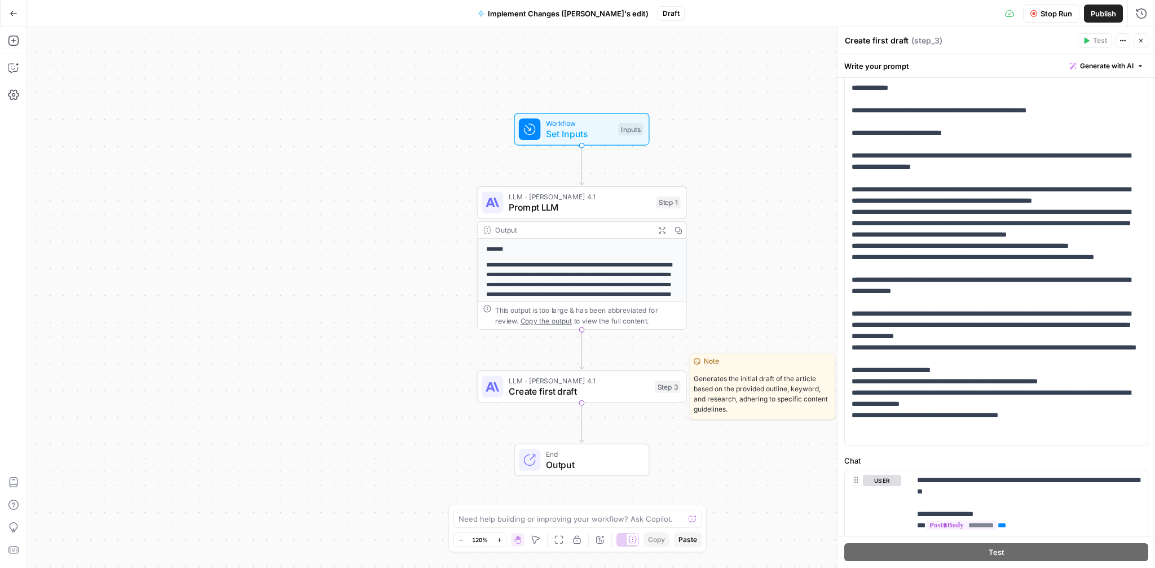
click at [586, 388] on span "Create first draft" at bounding box center [579, 391] width 141 height 14
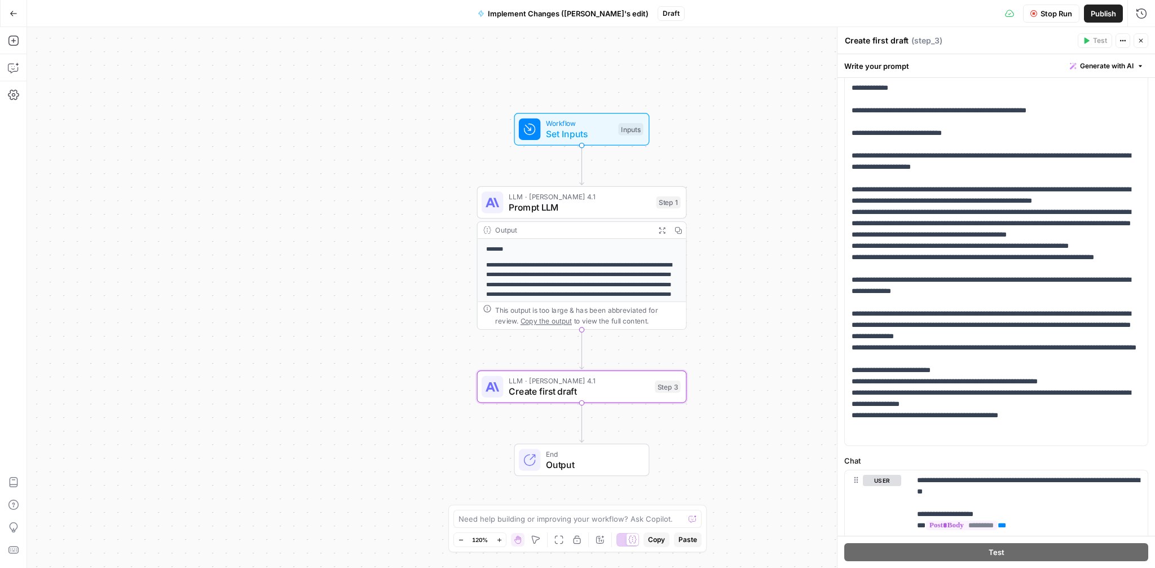
click at [560, 471] on span "Output" at bounding box center [592, 465] width 92 height 14
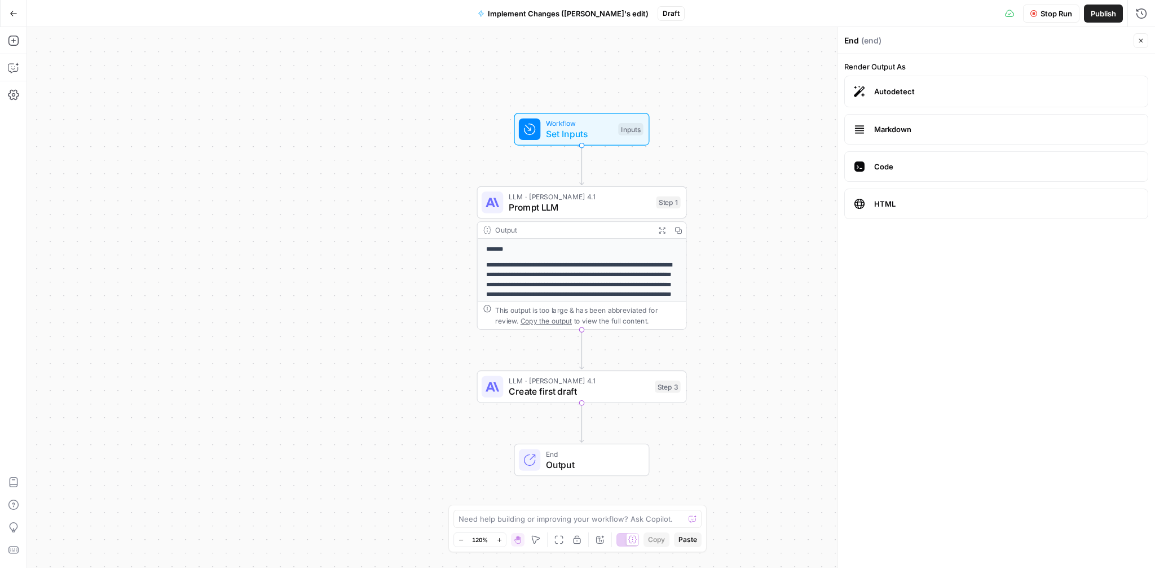
click at [1141, 39] on span "E" at bounding box center [1139, 37] width 9 height 11
click at [1143, 39] on icon "button" at bounding box center [1141, 40] width 7 height 7
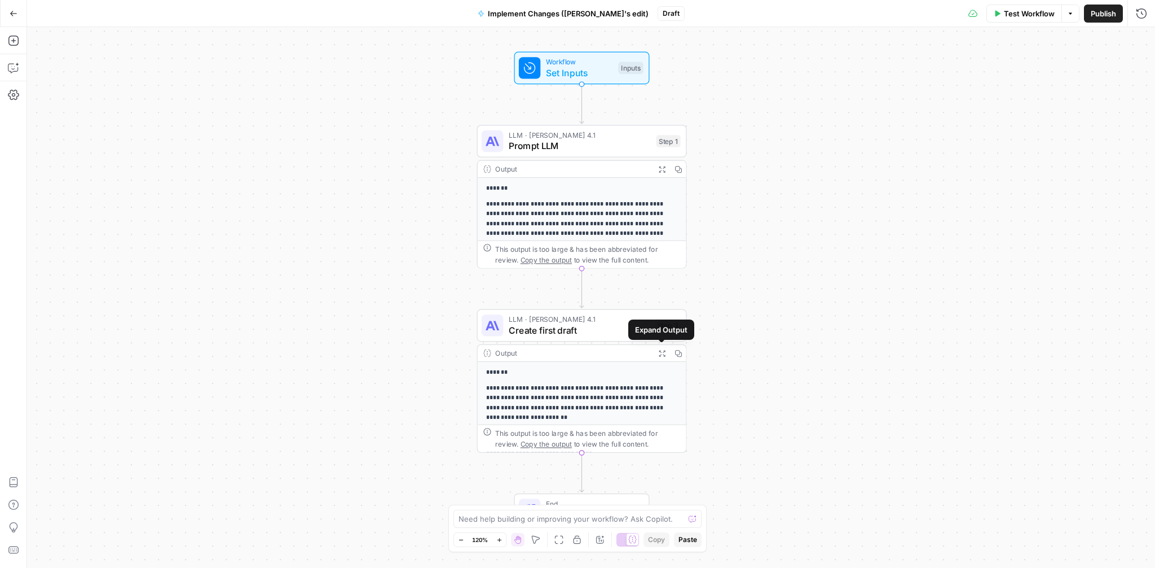
click at [661, 354] on icon "button" at bounding box center [662, 353] width 6 height 6
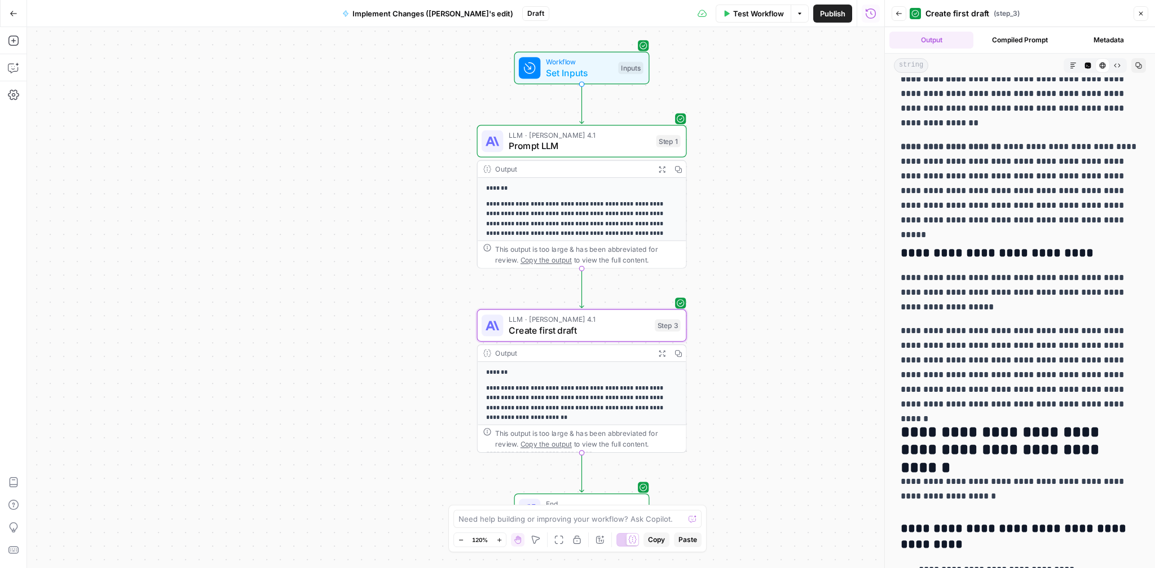
scroll to position [2874, 0]
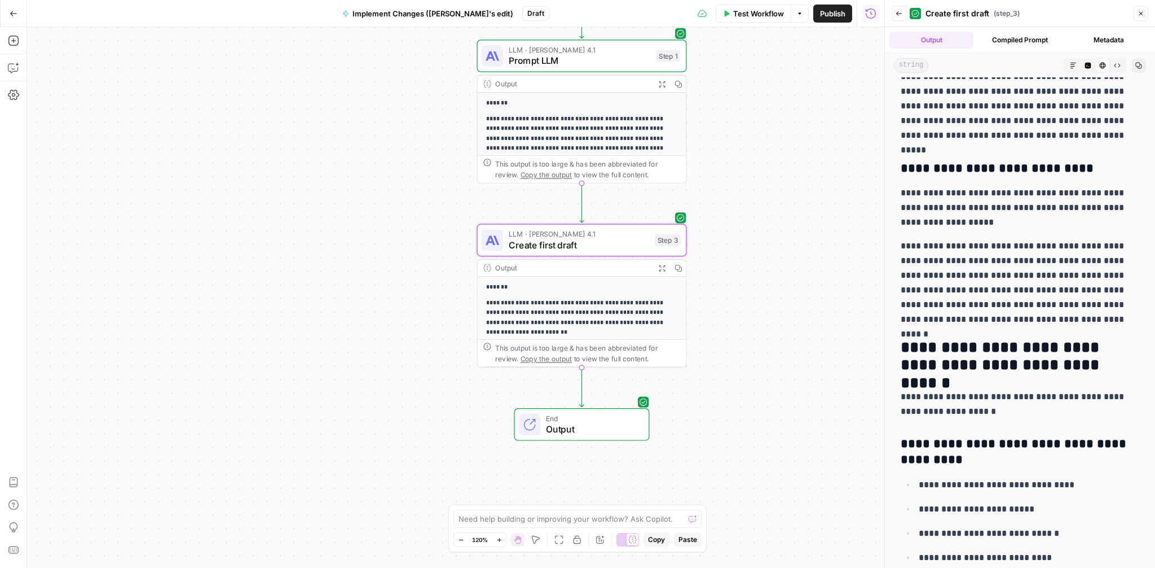
drag, startPoint x: 801, startPoint y: 212, endPoint x: 801, endPoint y: 126, distance: 85.2
click at [801, 126] on div "**********" at bounding box center [456, 297] width 858 height 540
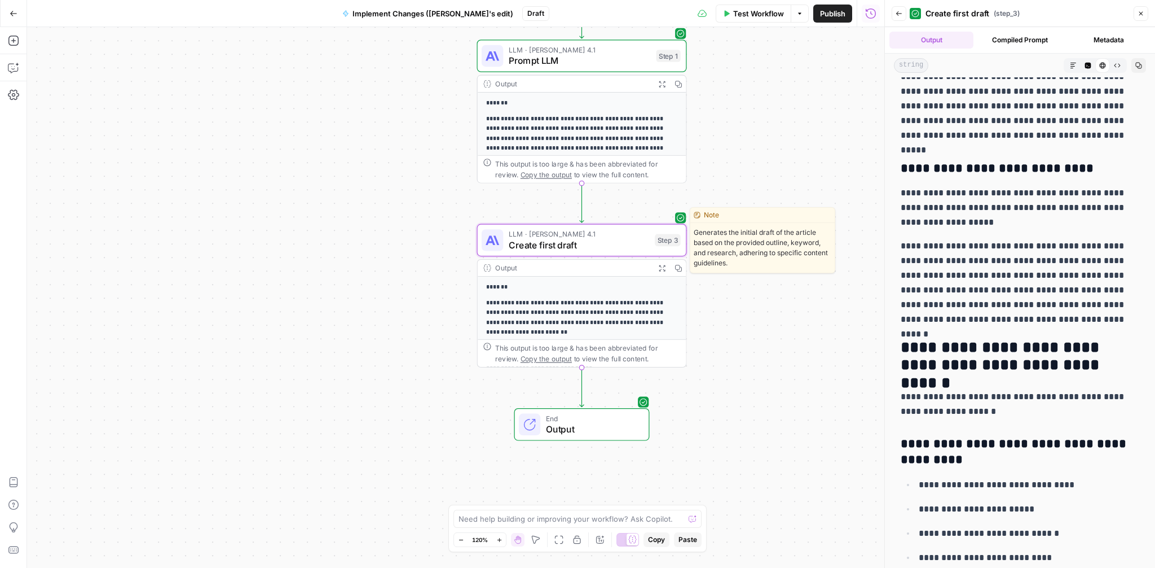
click at [584, 239] on span "Create first draft" at bounding box center [579, 245] width 141 height 14
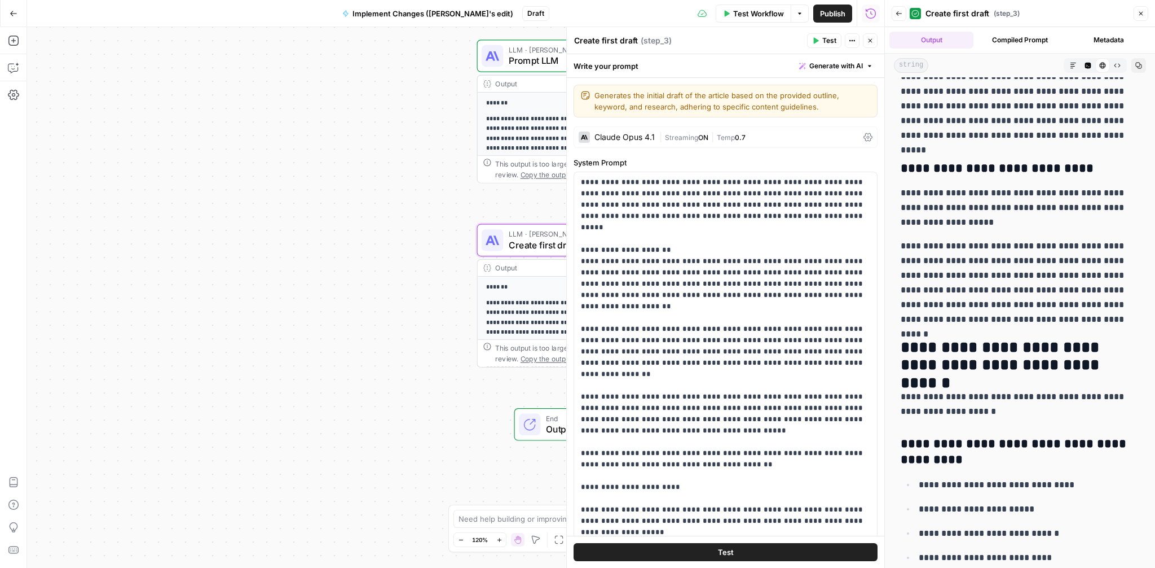
click at [640, 138] on div "Claude Opus 4.1" at bounding box center [625, 137] width 60 height 8
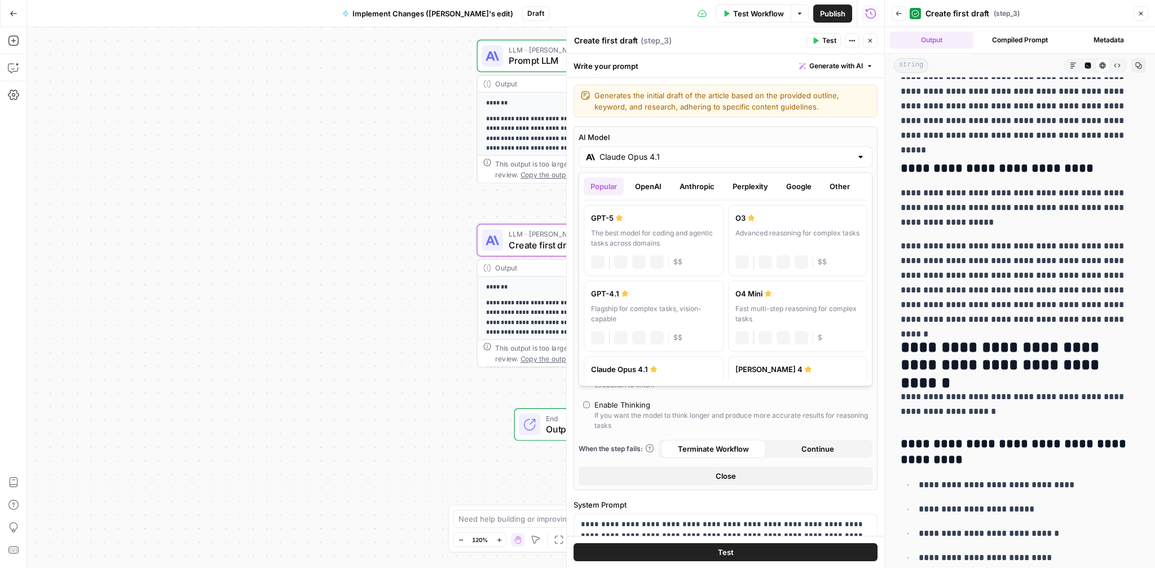
click at [669, 162] on div "Claude Opus 4.1" at bounding box center [726, 156] width 294 height 21
click at [644, 217] on div "GPT-5" at bounding box center [653, 217] width 125 height 11
type input "GPT-5"
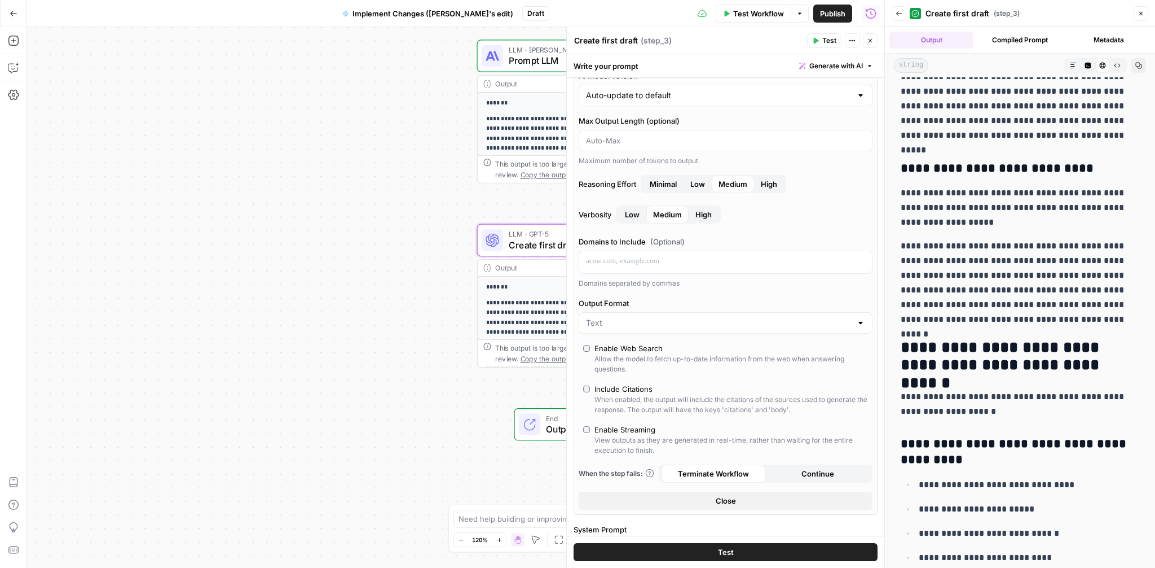
scroll to position [157, 0]
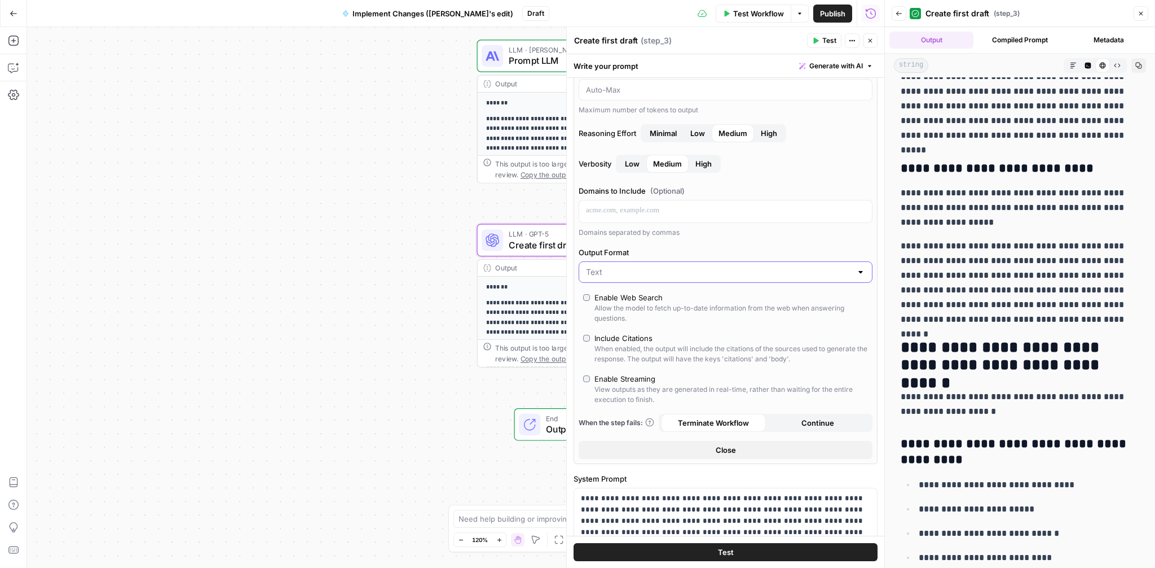
click at [625, 276] on input "Output Format" at bounding box center [719, 271] width 266 height 11
click at [621, 312] on span "JSON" at bounding box center [723, 315] width 270 height 11
type input "JSON"
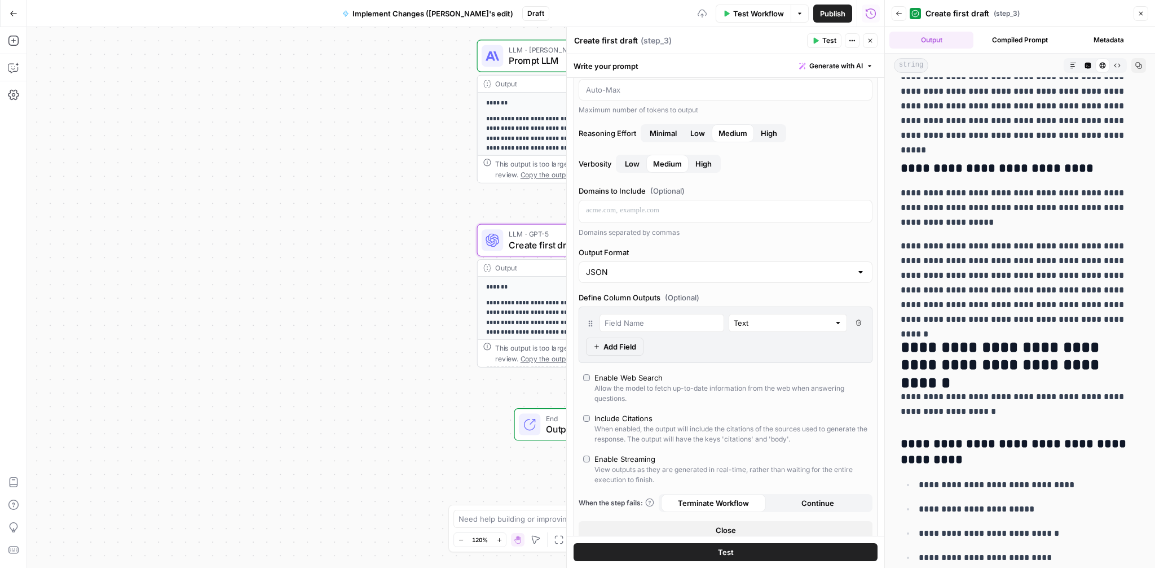
scroll to position [215, 0]
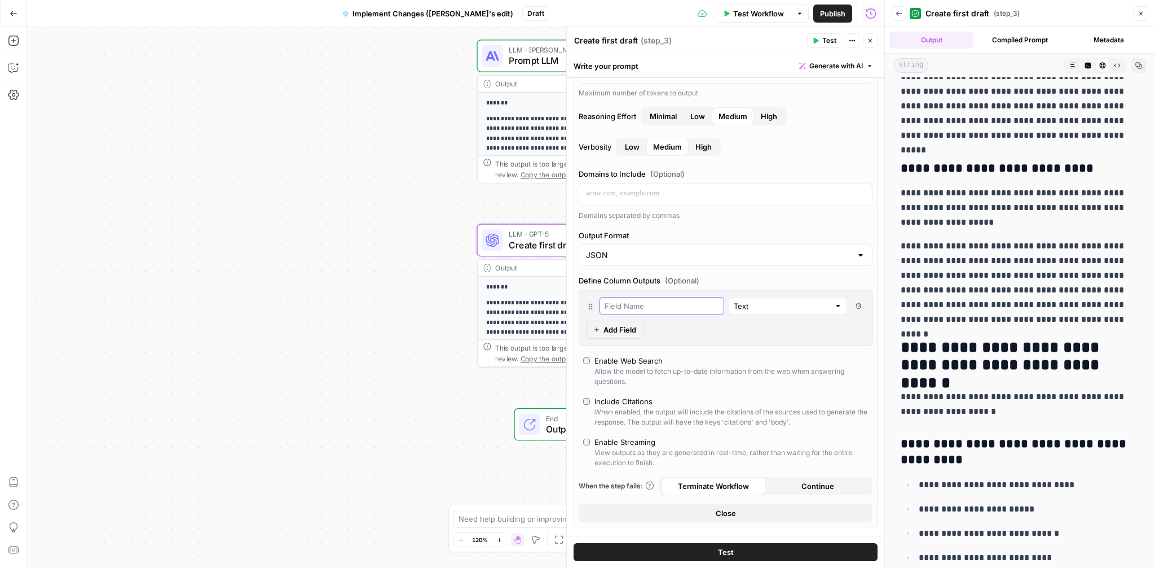
click at [648, 307] on input "text" at bounding box center [662, 305] width 115 height 11
click at [1142, 12] on icon "button" at bounding box center [1141, 13] width 7 height 7
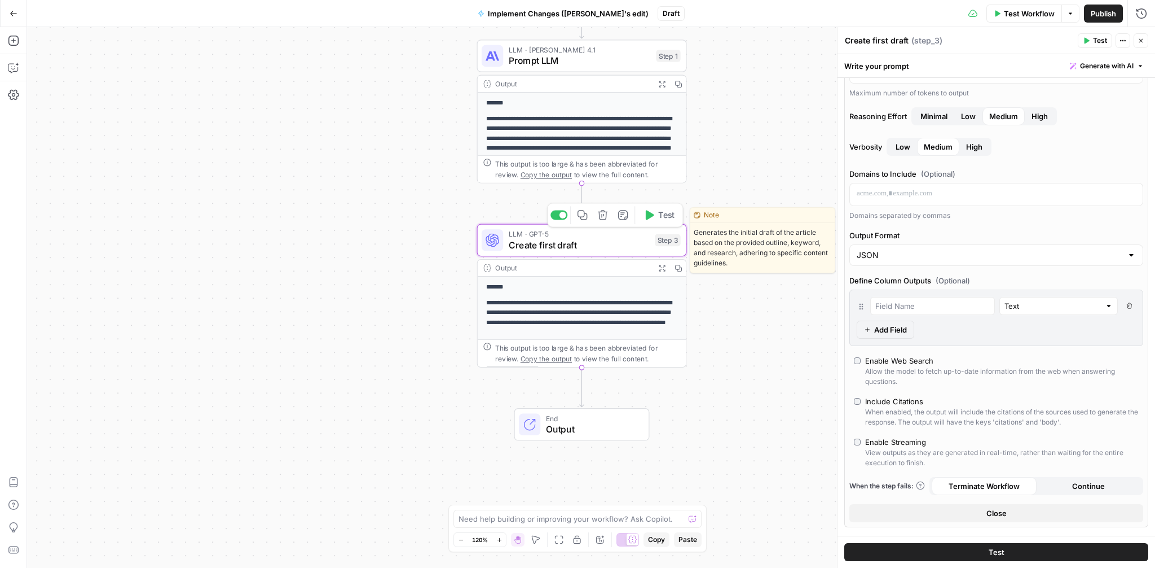
click at [605, 244] on span "Create first draft" at bounding box center [579, 245] width 141 height 14
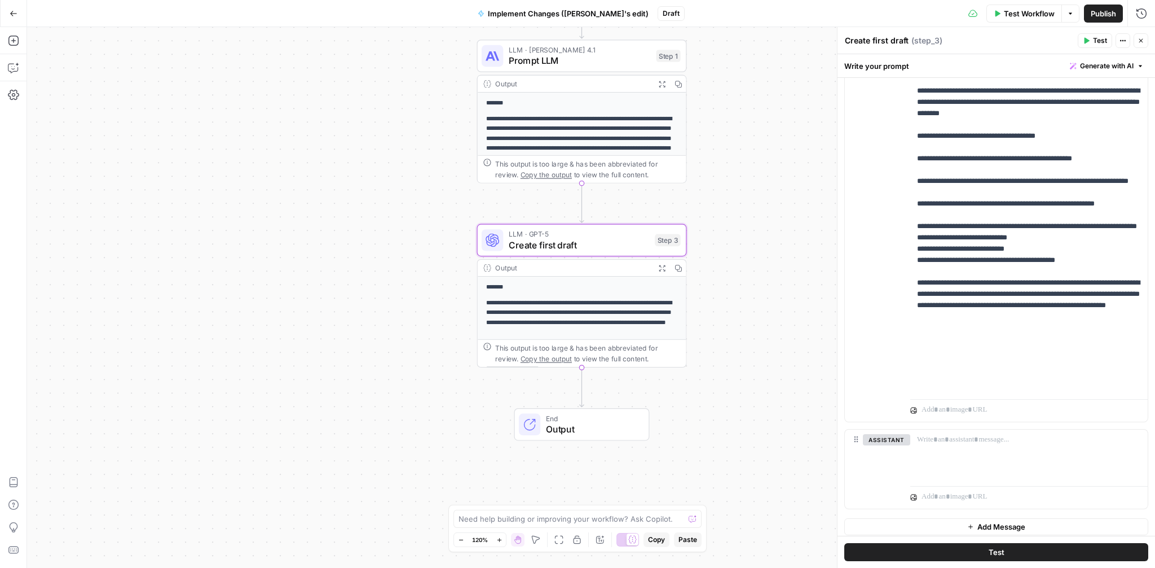
scroll to position [1322, 0]
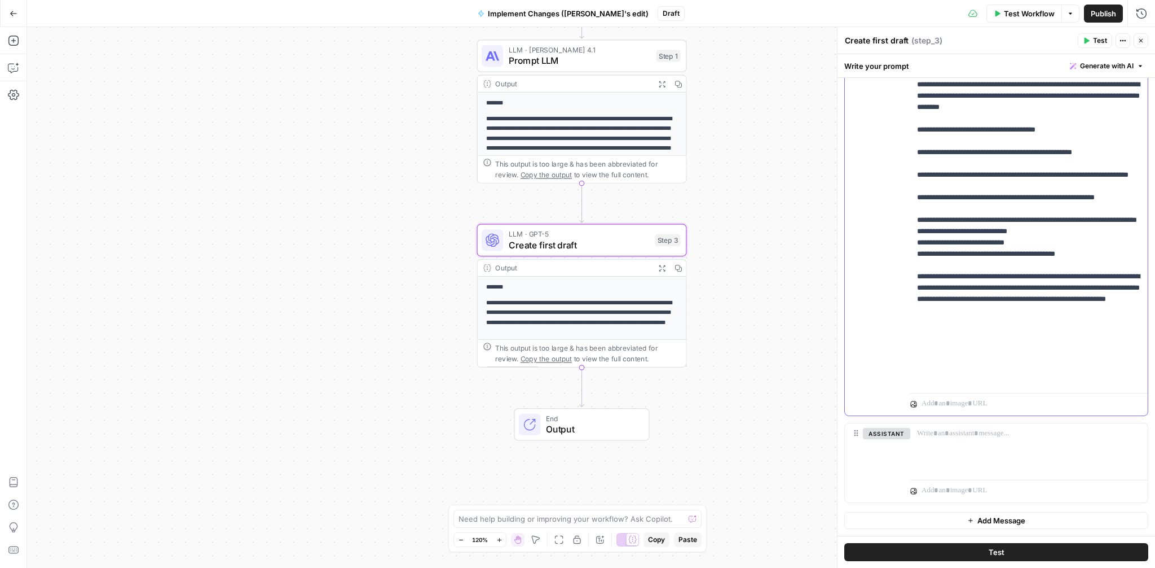
click at [1075, 379] on p "**********" at bounding box center [1029, 85] width 224 height 598
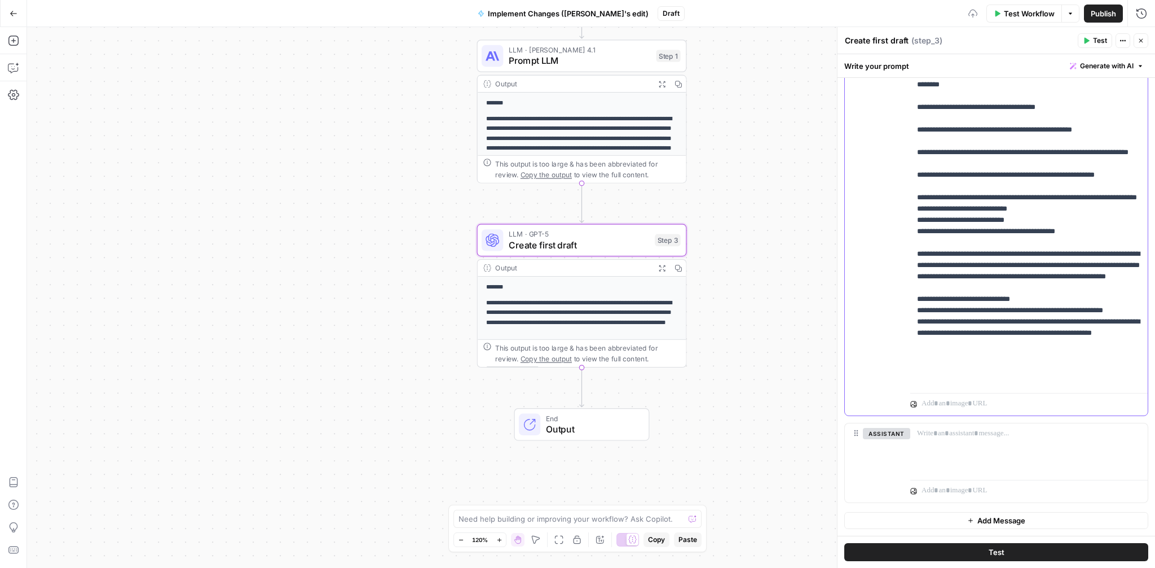
scroll to position [215, 0]
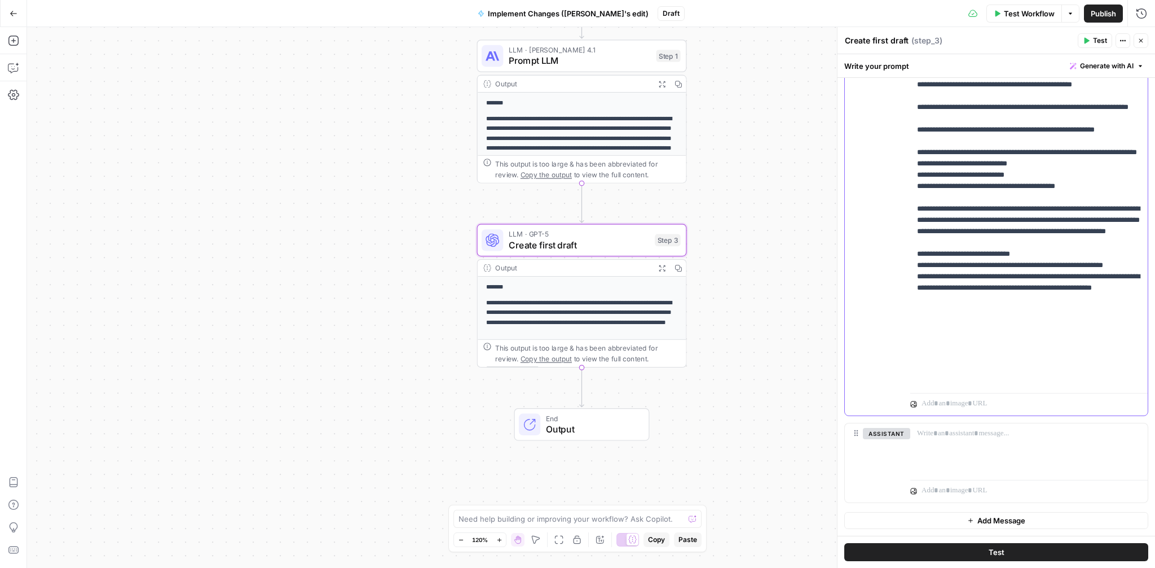
drag, startPoint x: 1031, startPoint y: 331, endPoint x: 917, endPoint y: 331, distance: 114.5
click at [917, 331] on div "**********" at bounding box center [1030, 158] width 238 height 460
drag, startPoint x: 998, startPoint y: 377, endPoint x: 916, endPoint y: 346, distance: 87.3
click at [916, 346] on div "**********" at bounding box center [1030, 158] width 238 height 460
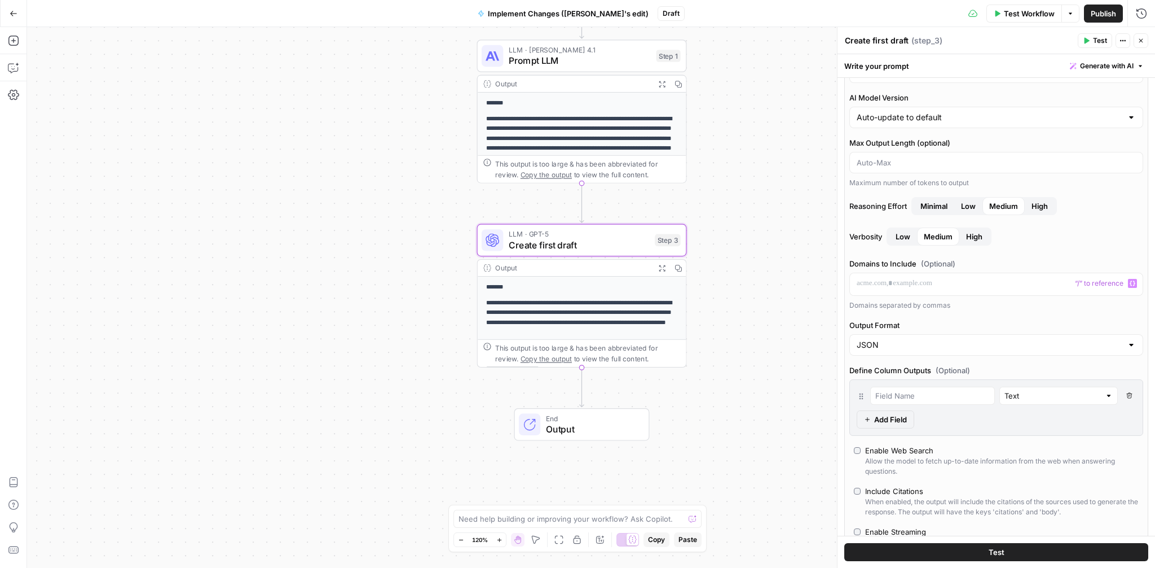
scroll to position [183, 0]
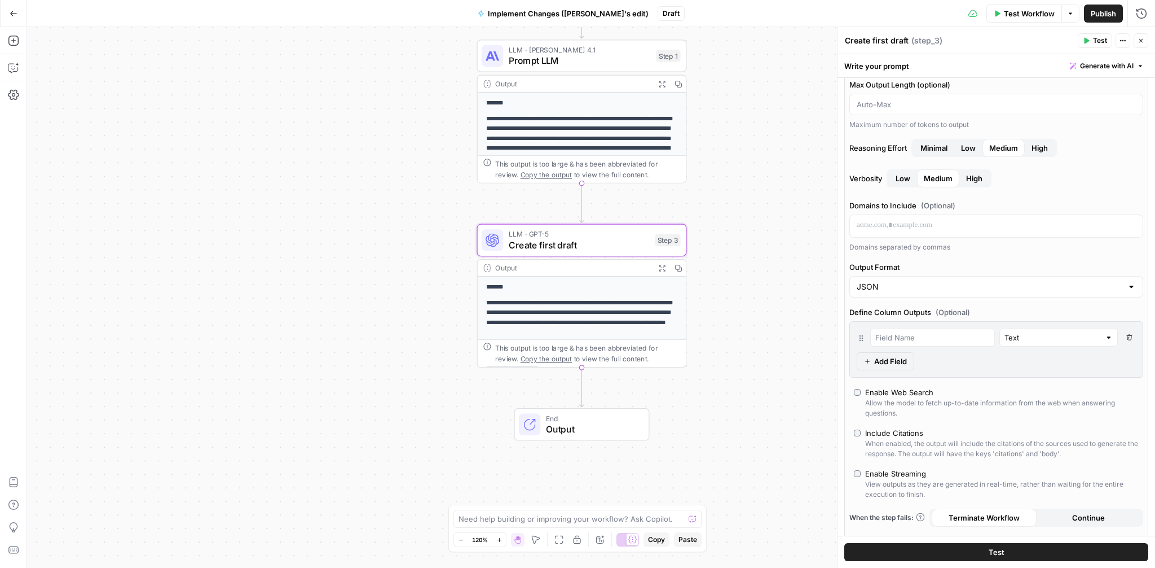
click at [907, 343] on div at bounding box center [933, 337] width 125 height 18
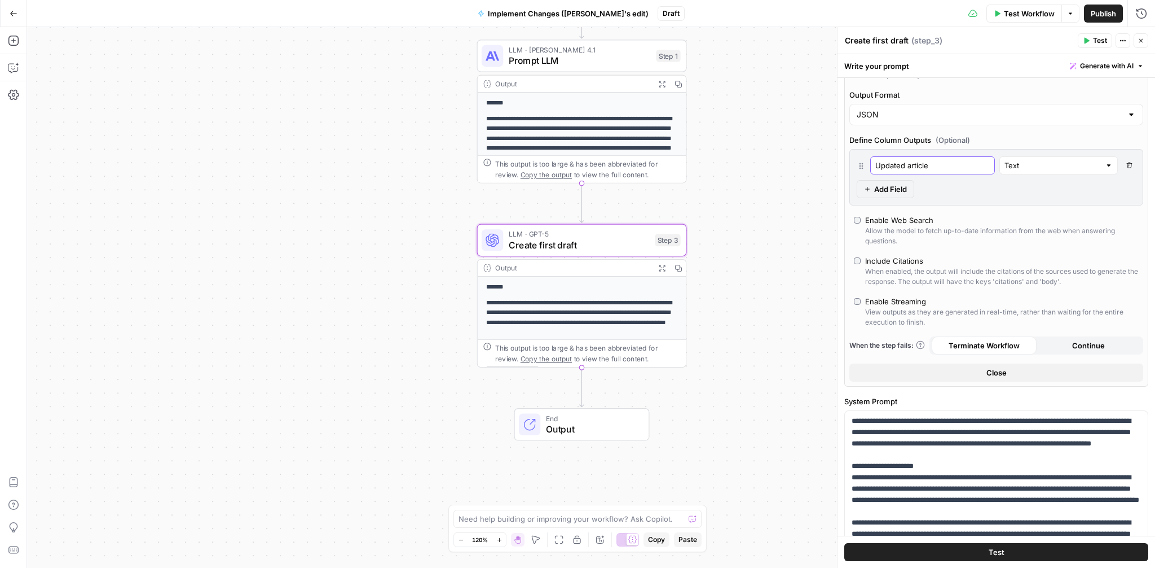
scroll to position [370, 0]
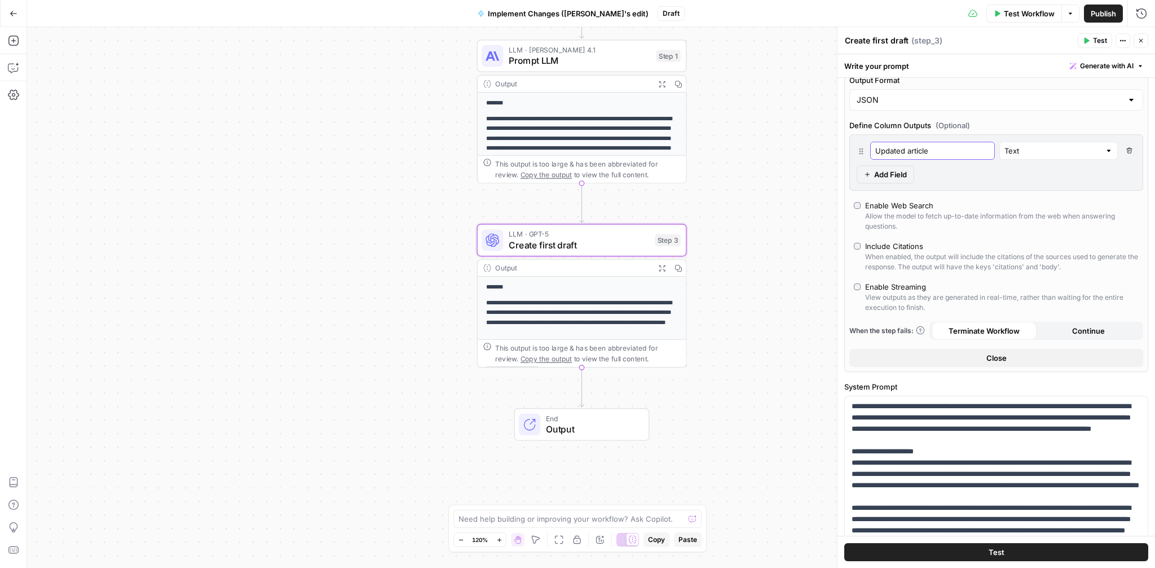
type input "Updated article"
drag, startPoint x: 733, startPoint y: 157, endPoint x: 733, endPoint y: 146, distance: 11.3
click at [733, 146] on div "**********" at bounding box center [591, 297] width 1128 height 540
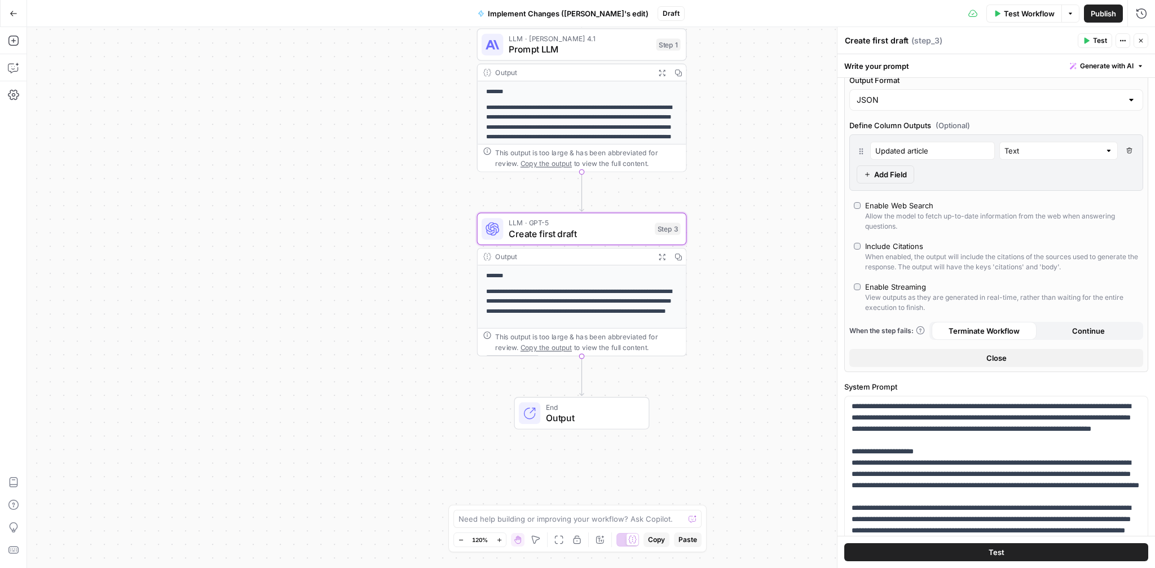
click at [1105, 19] on button "Publish" at bounding box center [1103, 14] width 39 height 18
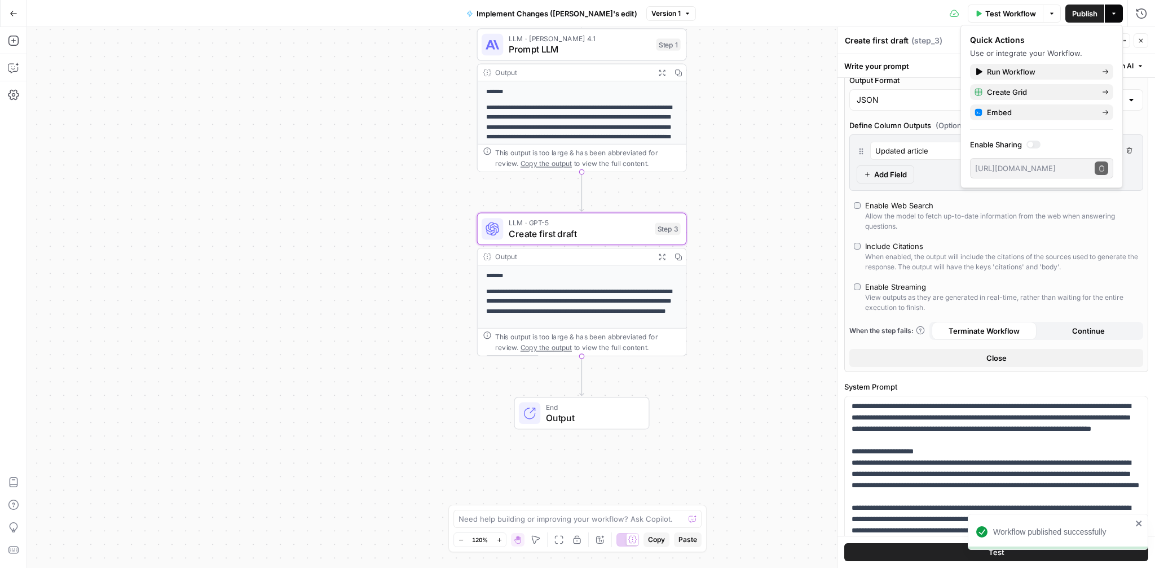
click at [10, 10] on icon "button" at bounding box center [14, 14] width 8 height 8
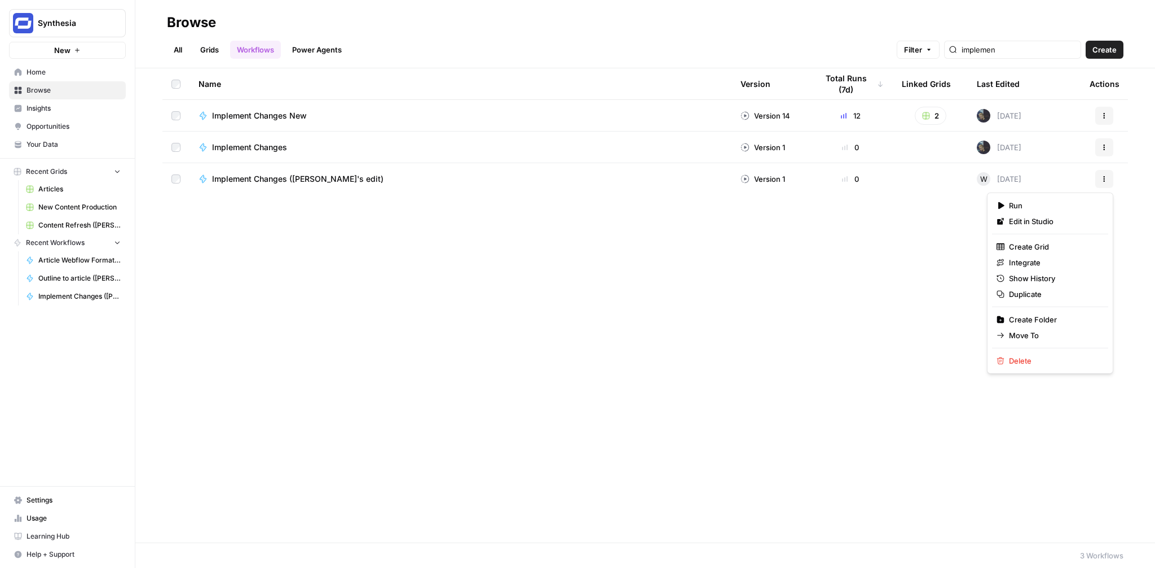
click at [1104, 180] on icon "button" at bounding box center [1104, 178] width 7 height 7
click at [1019, 332] on span "Move To" at bounding box center [1054, 334] width 90 height 11
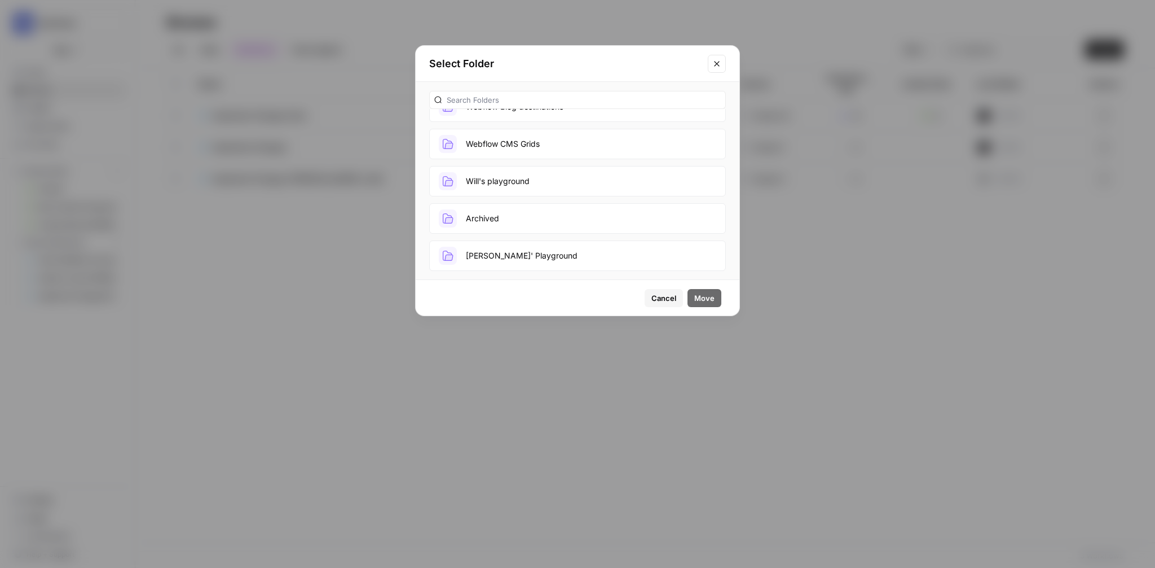
scroll to position [137, 0]
click at [527, 175] on button "Will's playground" at bounding box center [577, 180] width 297 height 30
click at [701, 296] on span "Move" at bounding box center [705, 297] width 20 height 11
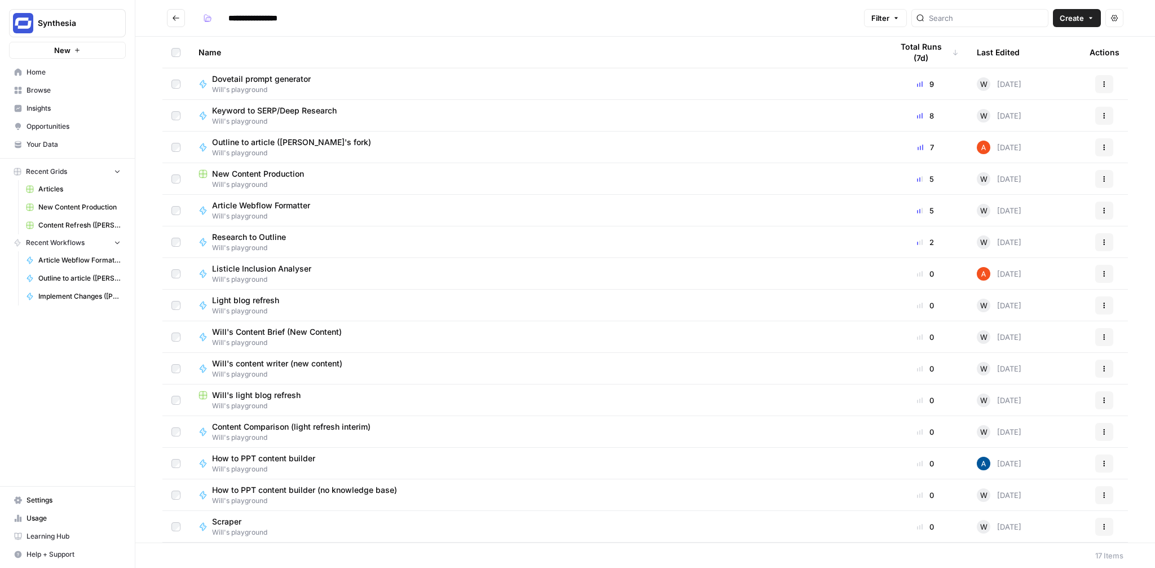
click at [173, 23] on button "Go back" at bounding box center [176, 18] width 18 height 18
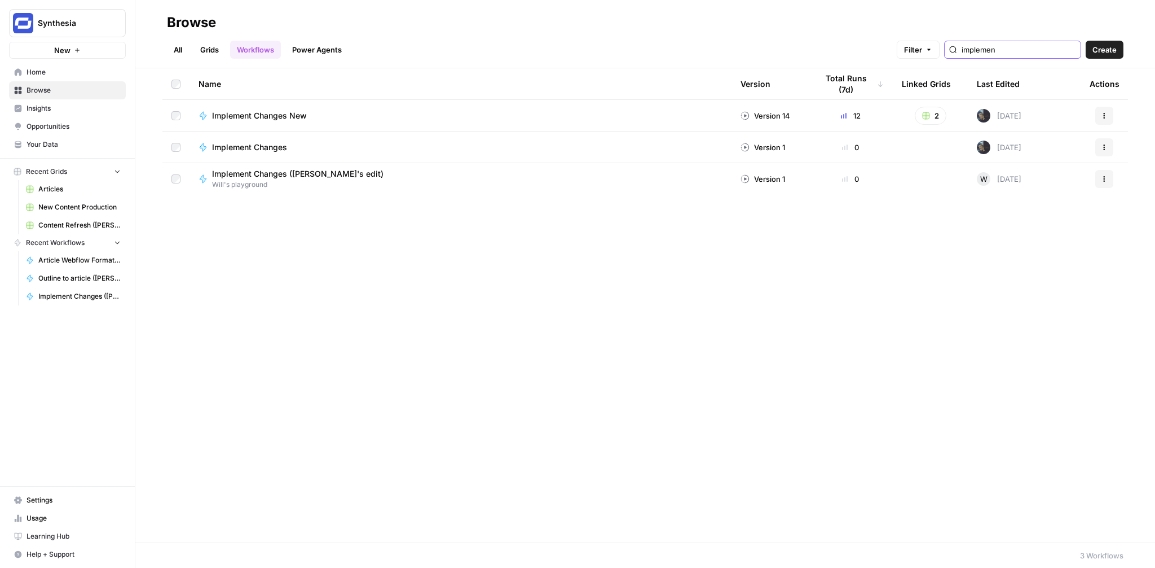
click at [1001, 55] on input "implemen" at bounding box center [1019, 49] width 115 height 11
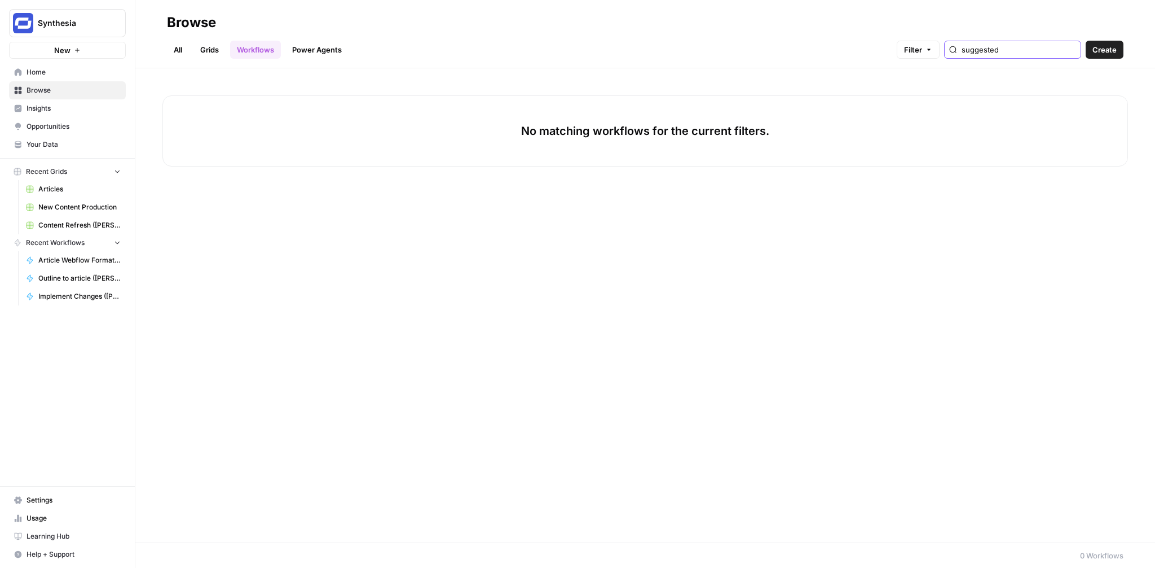
type input "suggested"
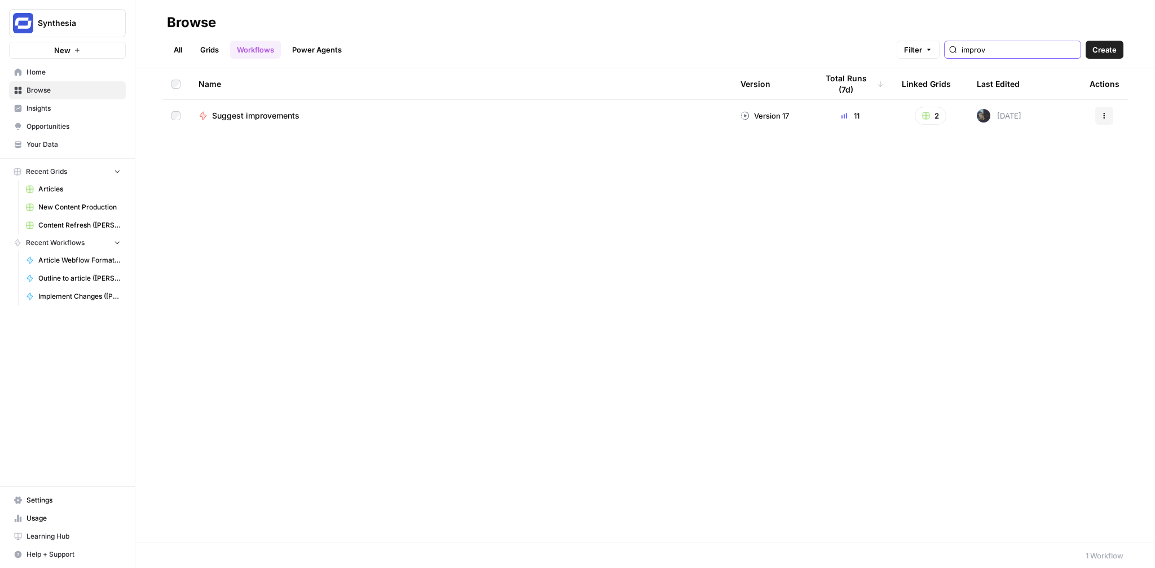
type input "improv"
click at [1104, 117] on icon "button" at bounding box center [1104, 115] width 7 height 7
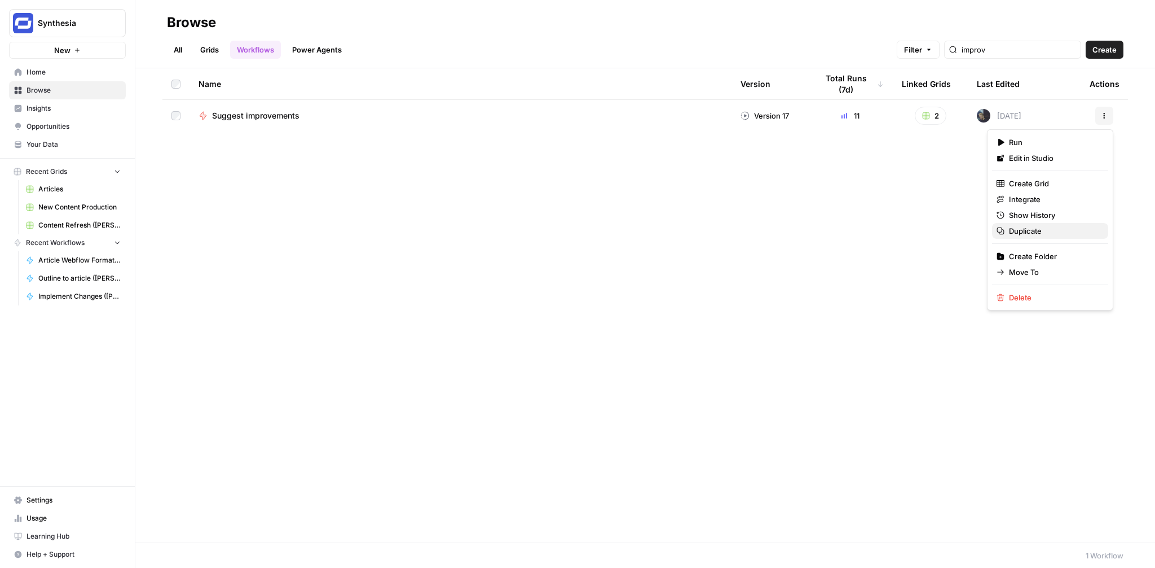
click at [1035, 235] on span "Duplicate" at bounding box center [1054, 230] width 90 height 11
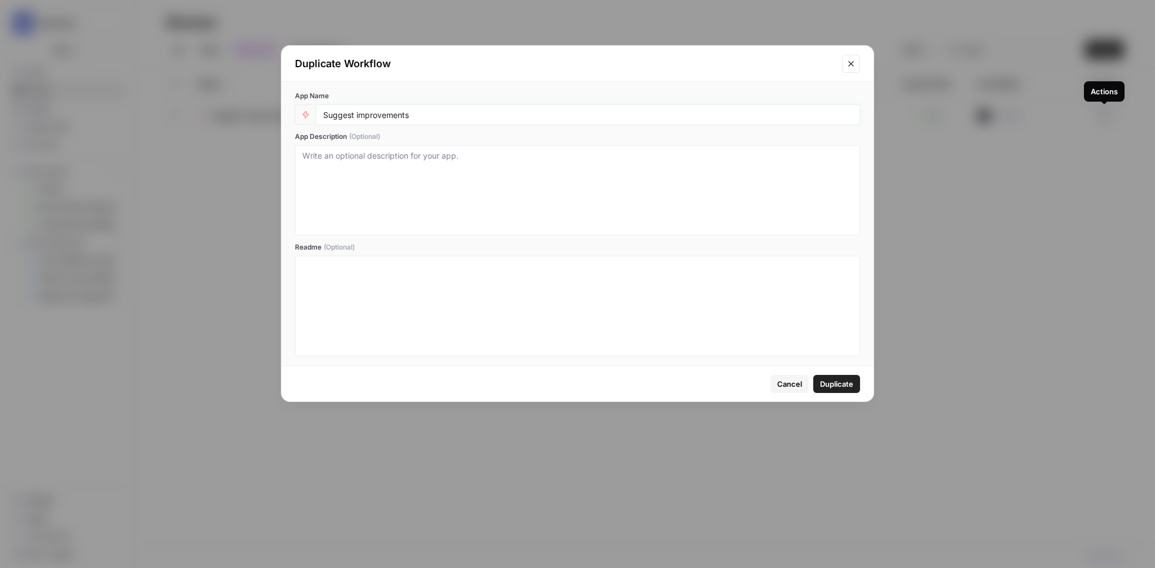
click at [476, 115] on input "Suggest improvements" at bounding box center [588, 114] width 530 height 10
type input "Suggest improvements ([PERSON_NAME]'s edit)"
click at [837, 384] on span "Duplicate" at bounding box center [836, 383] width 33 height 11
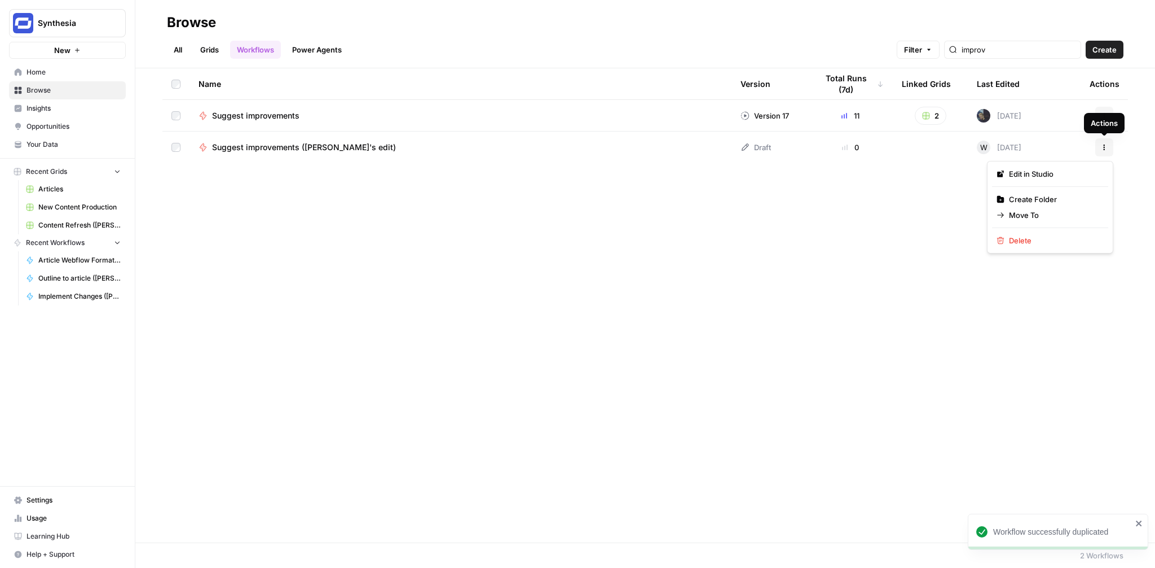
click at [1108, 144] on button "Actions" at bounding box center [1105, 147] width 18 height 18
click at [1042, 209] on span "Move To" at bounding box center [1054, 214] width 90 height 11
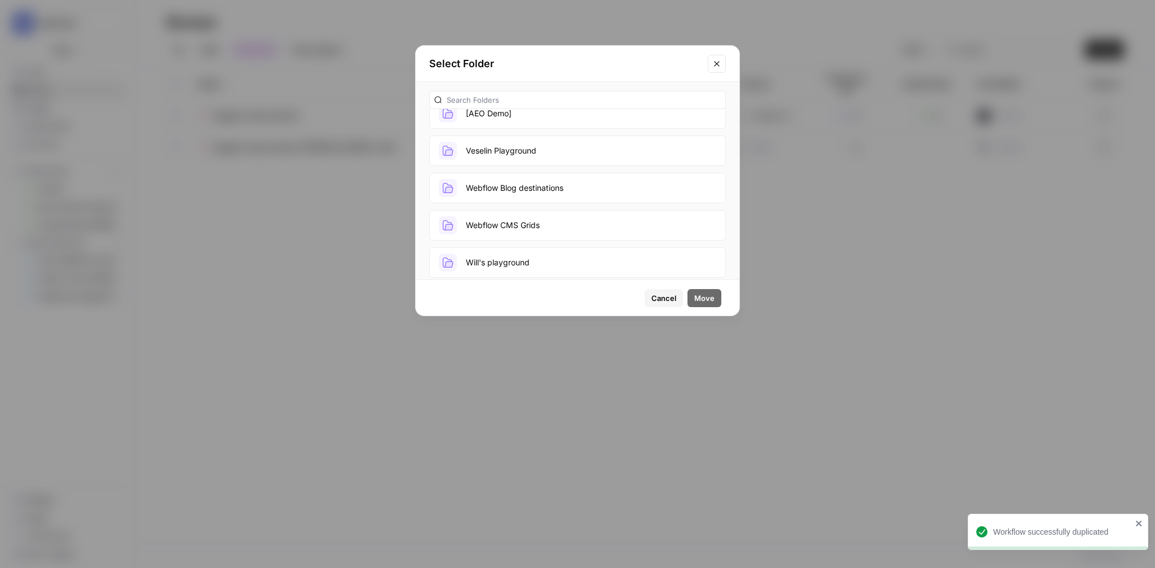
scroll to position [68, 0]
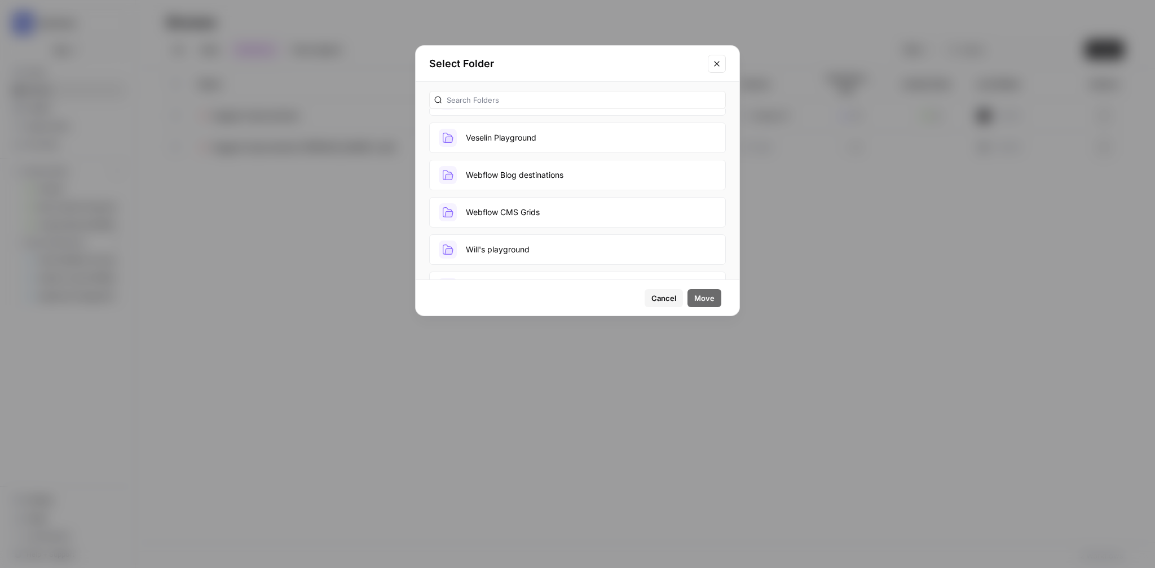
click at [527, 252] on button "Will's playground" at bounding box center [577, 249] width 297 height 30
click at [710, 293] on span "Move" at bounding box center [705, 297] width 20 height 11
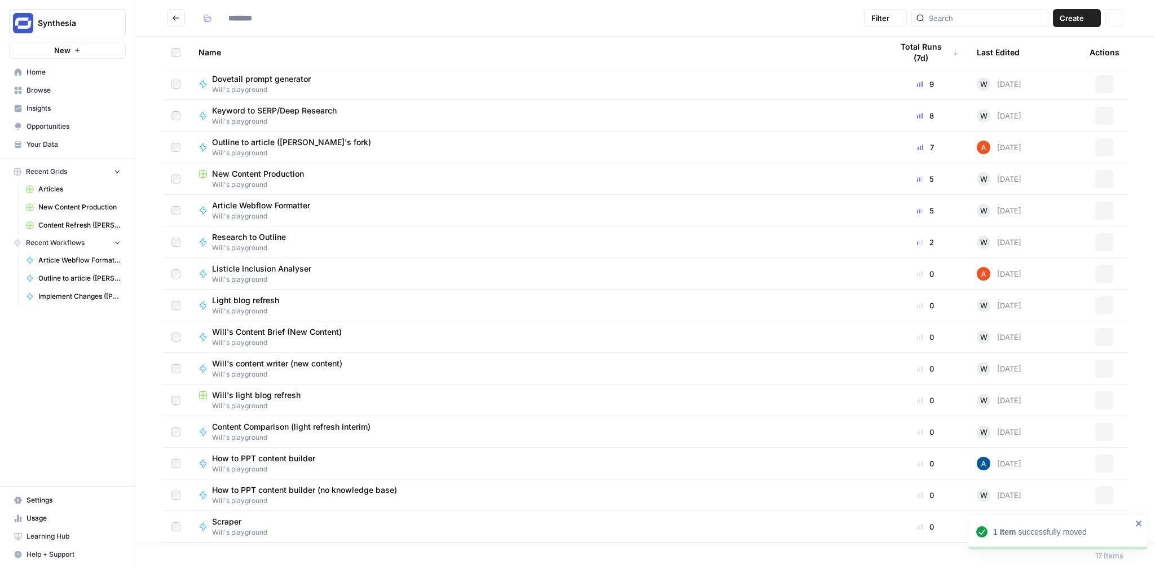
type input "**********"
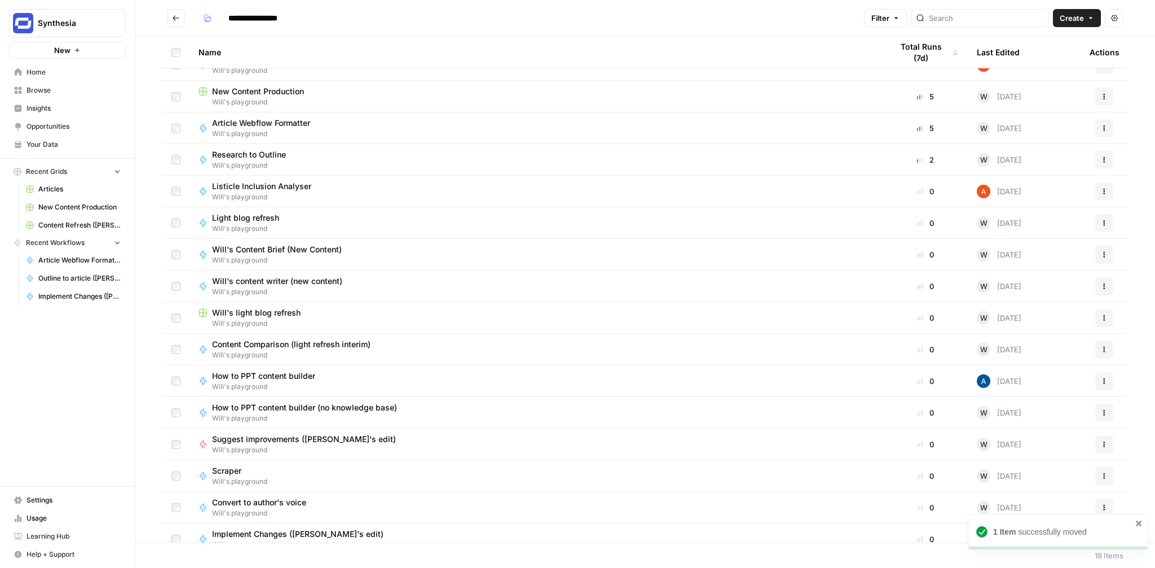
scroll to position [95, 0]
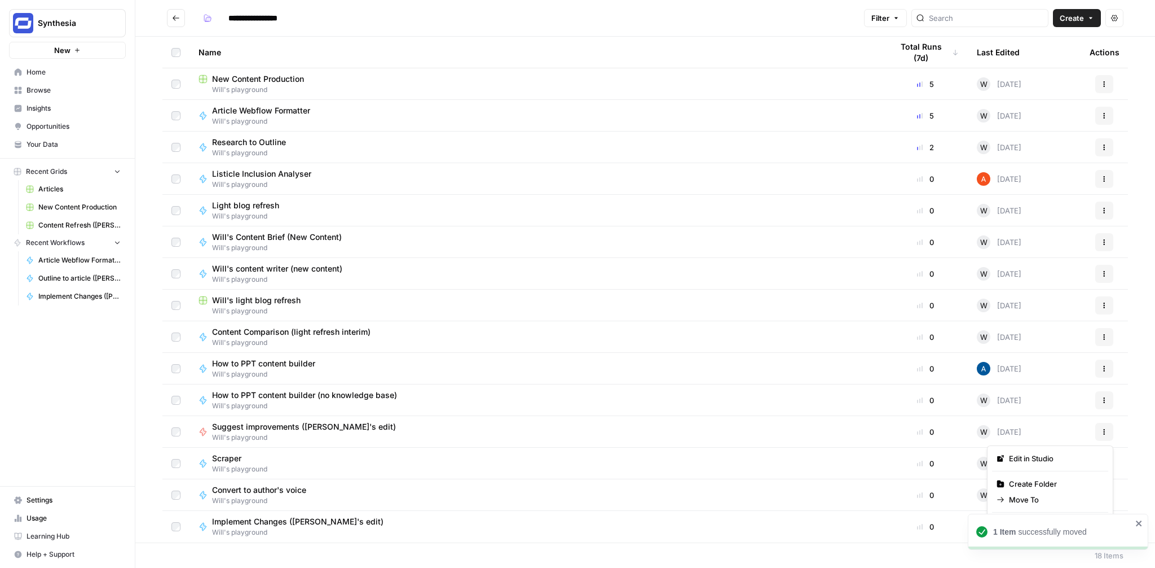
click at [1108, 430] on button "Actions" at bounding box center [1105, 432] width 18 height 18
click at [1047, 463] on span "Edit in Studio" at bounding box center [1054, 457] width 90 height 11
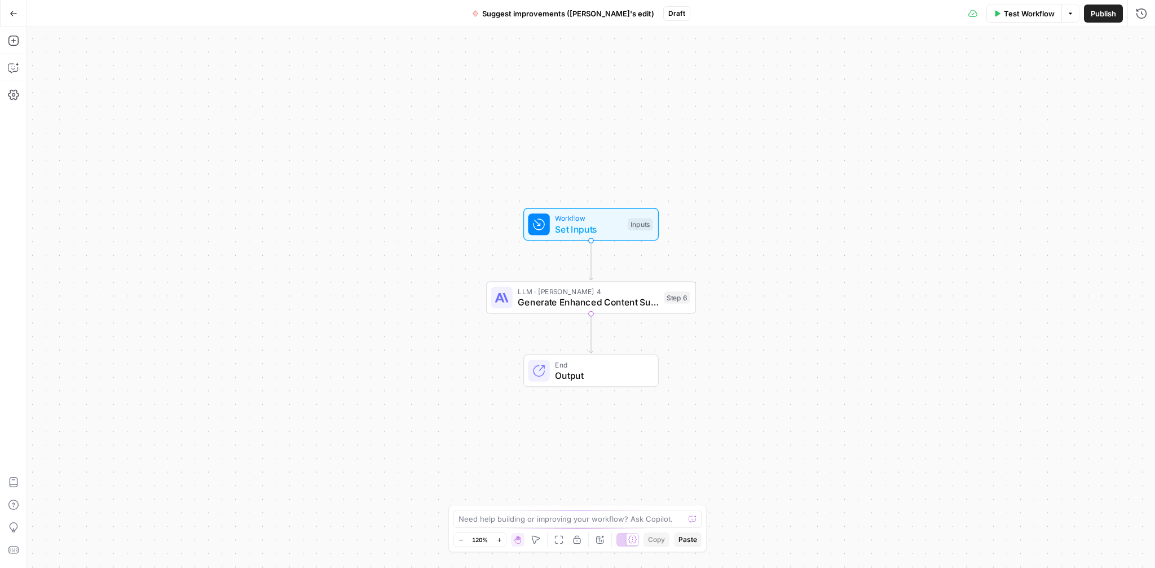
click at [1038, 20] on button "Test Workflow" at bounding box center [1025, 14] width 76 height 18
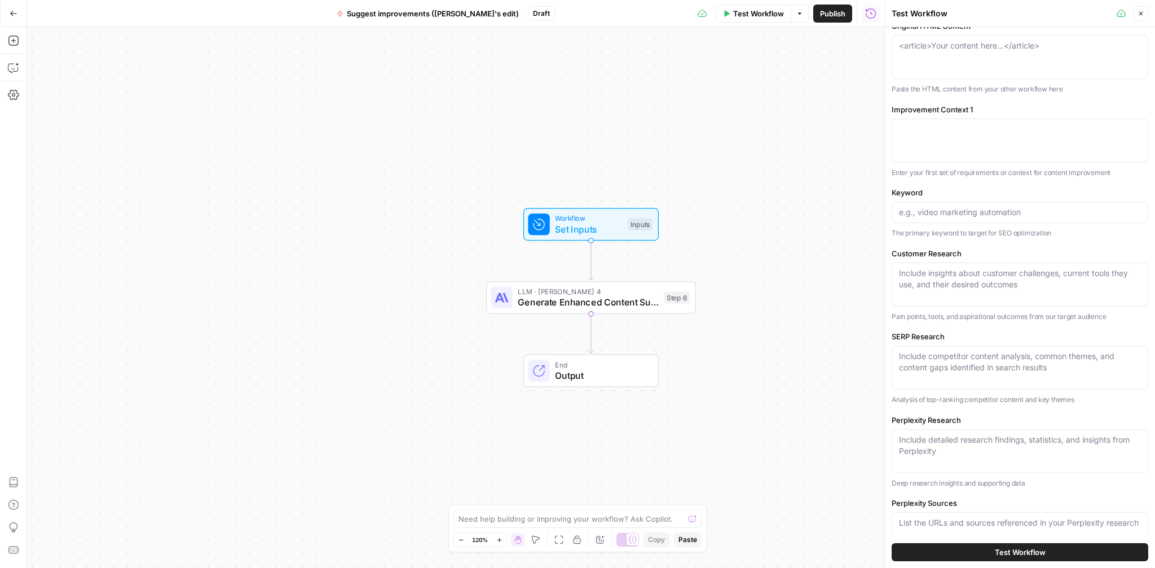
scroll to position [29, 0]
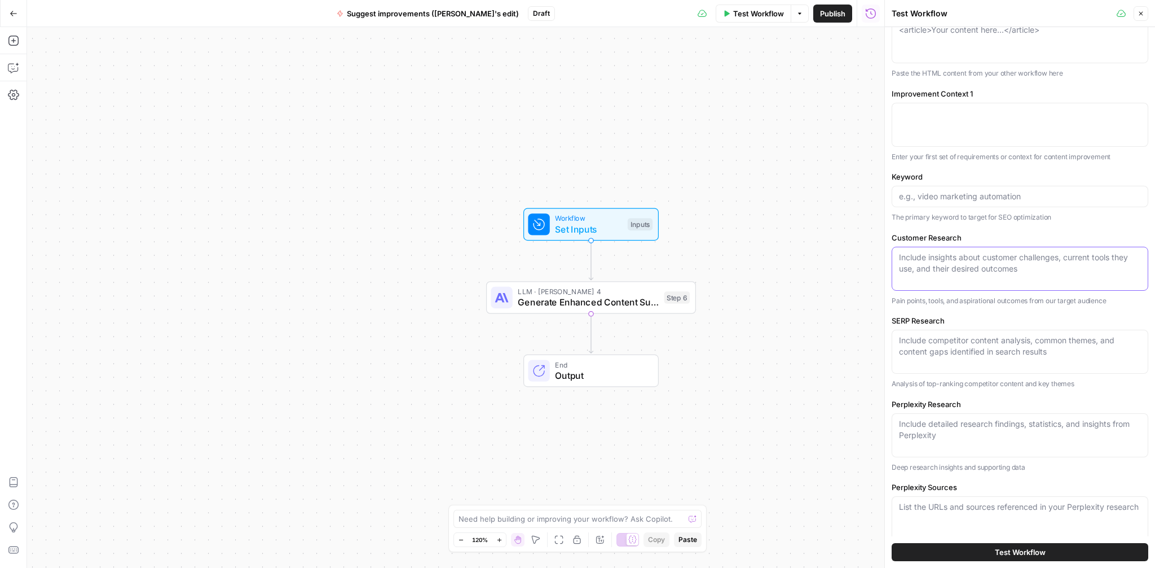
click at [933, 267] on textarea "Customer Research" at bounding box center [1020, 263] width 242 height 23
paste textarea "## What are the current methods or tools customers use for video content modera…"
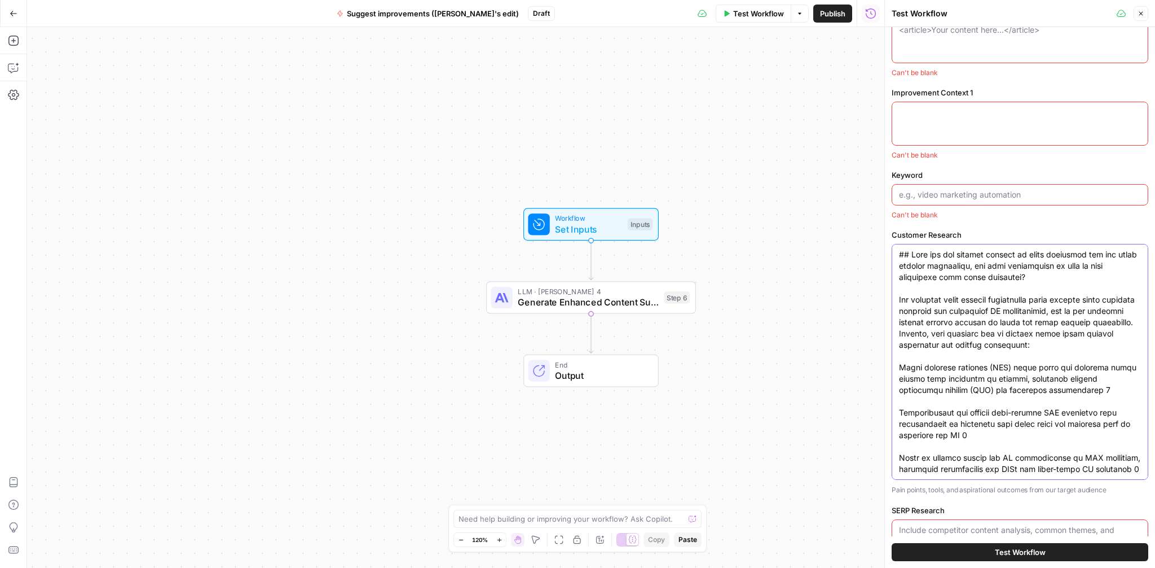
scroll to position [0, 0]
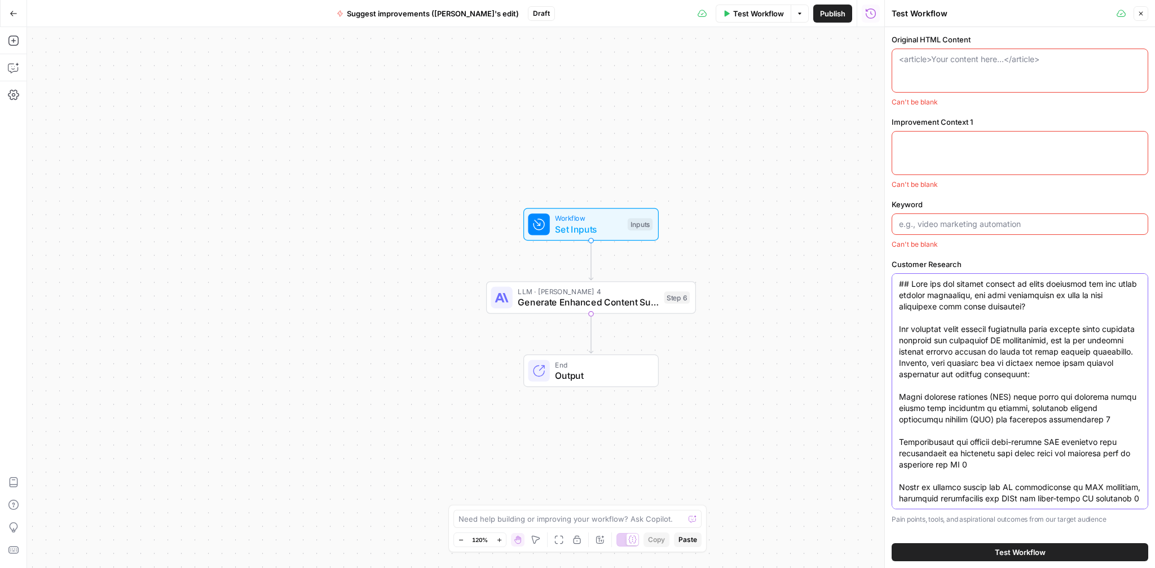
type textarea "## What are the current methods or tools customers use for video content modera…"
click at [949, 217] on div at bounding box center [1020, 223] width 257 height 21
paste input "video moderation"
type input "video moderation"
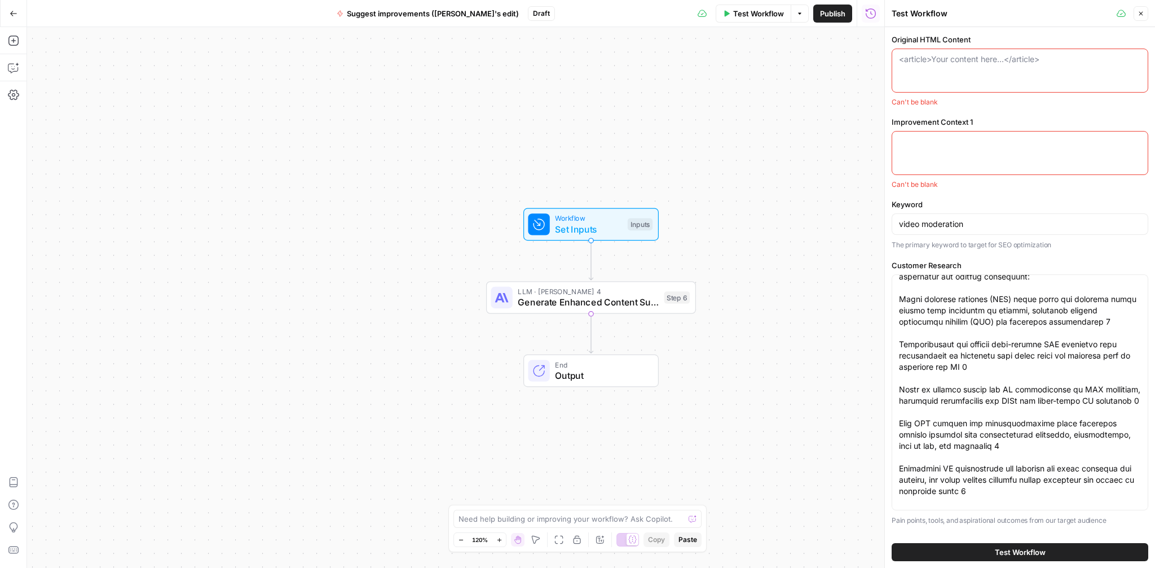
click at [924, 152] on div at bounding box center [1020, 153] width 257 height 44
paste textarea "### 1) Scope of video moderation Typical risk categories for video include: - I…"
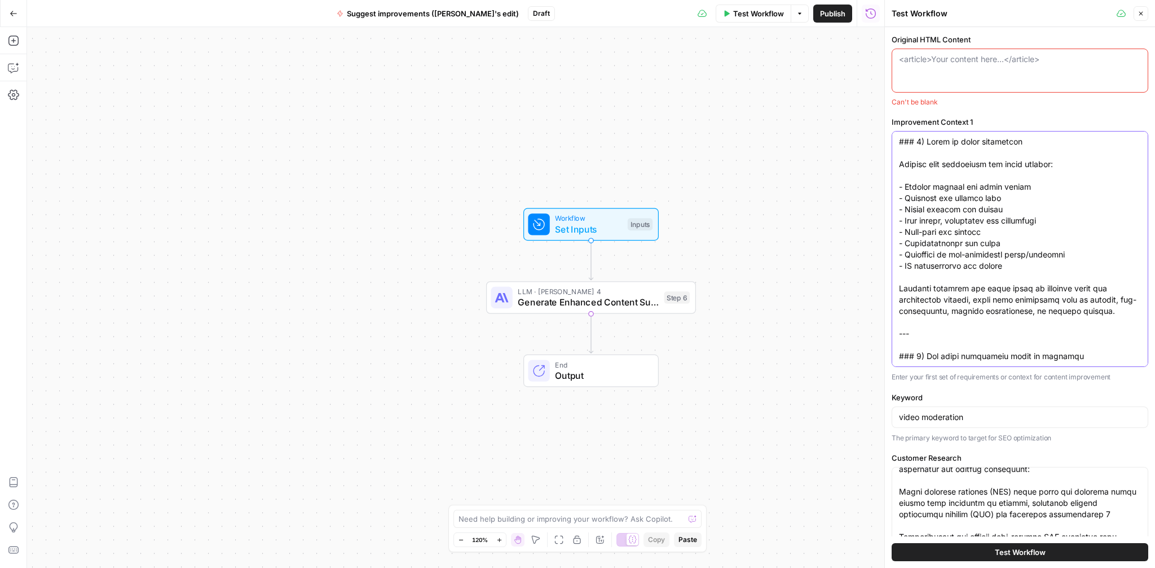
scroll to position [2386, 0]
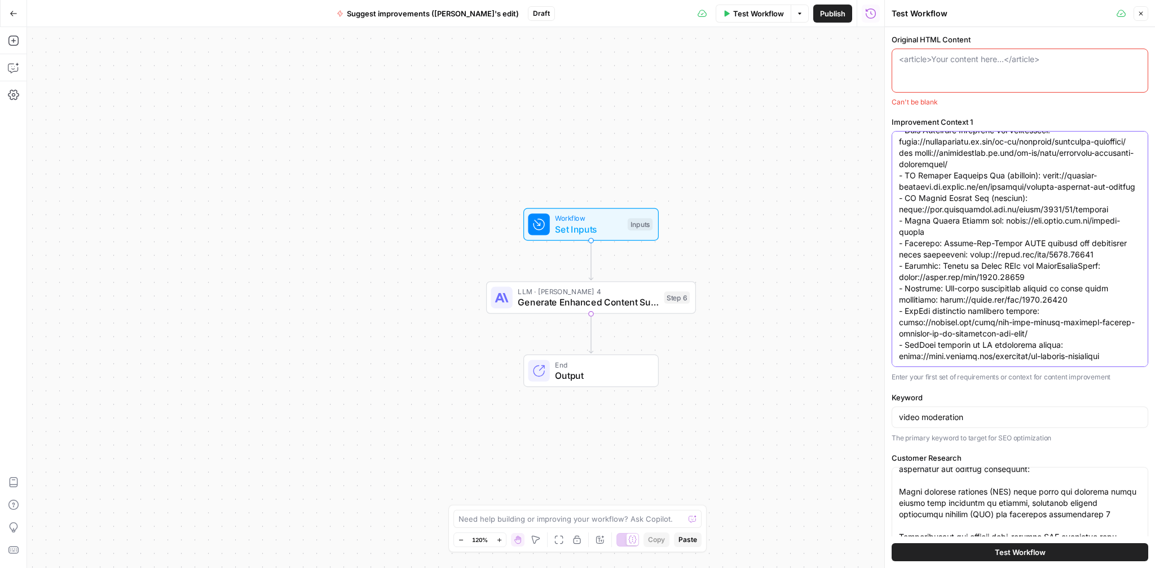
type textarea "### 1) Scope of video moderation Typical risk categories for video include: - I…"
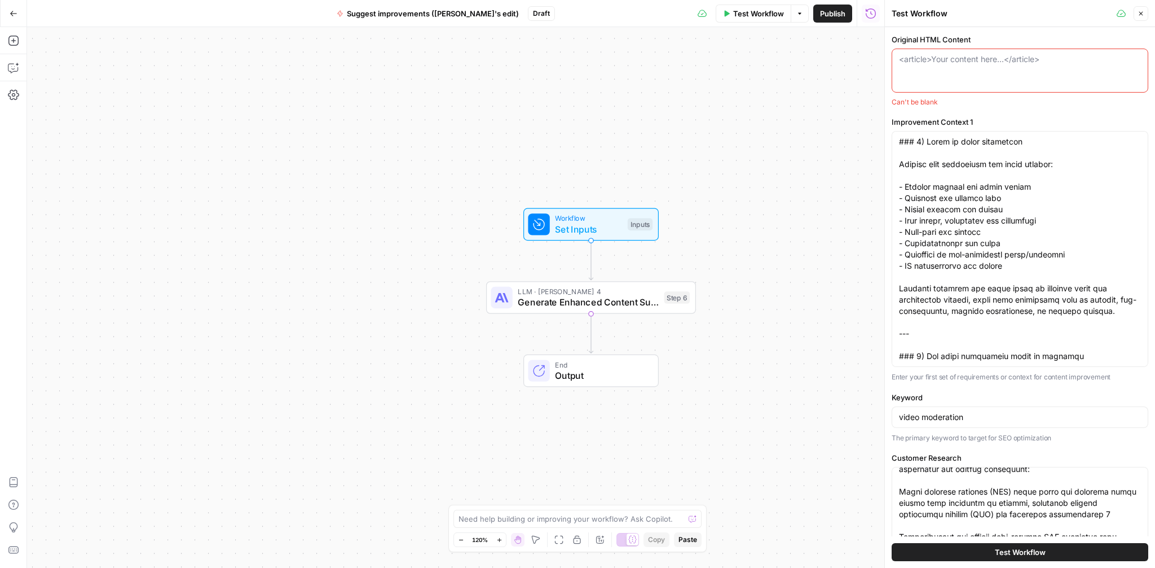
click at [937, 60] on textarea "Original HTML Content" at bounding box center [1020, 59] width 242 height 11
paste textarea "Videos are meant to inform, engage, and entertain. But all that needs to happen…"
type textarea "Videos are meant to inform, engage, and entertain. But all that needs to happen…"
click at [931, 68] on div "<article>Your content here...</article>" at bounding box center [1020, 71] width 257 height 44
paste textarea "<p id="">Videos are meant to inform, engage, and entertain. But all that needs …"
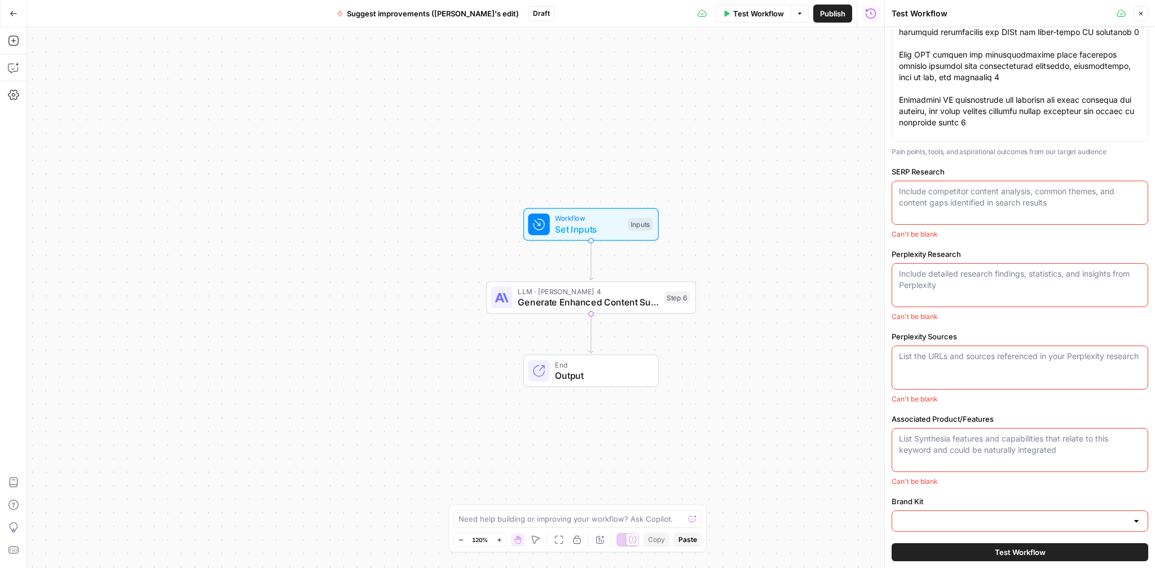
scroll to position [769, 0]
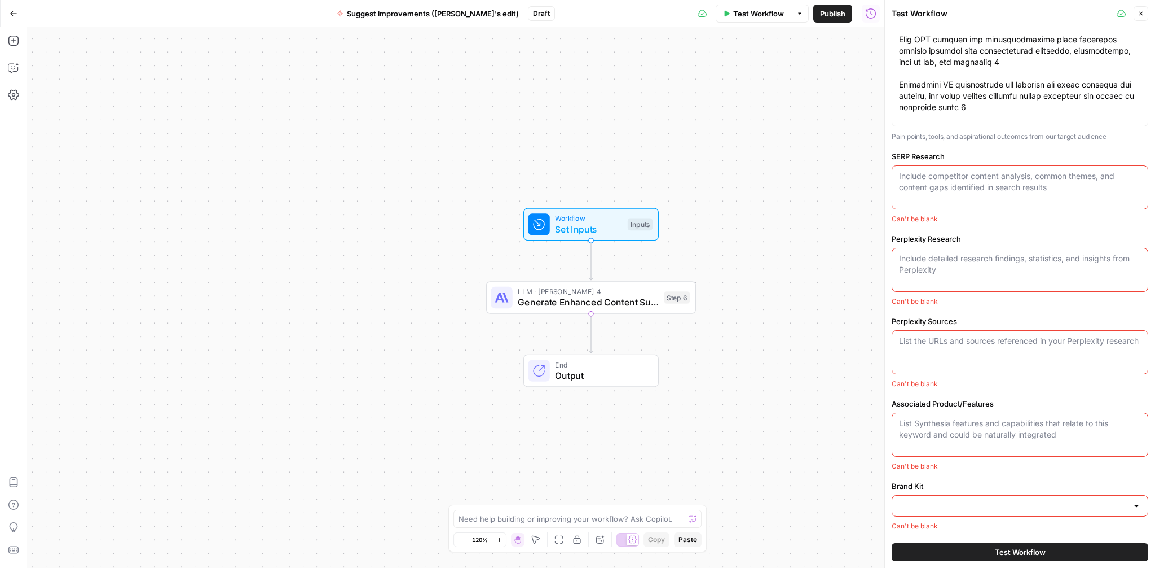
type textarea "<p id="">Videos are meant to inform, engage, and entertain. But all that needs …"
click at [952, 425] on textarea "Associated Product/Features" at bounding box center [1020, 427] width 242 height 23
paste textarea "Workspaces, Live Collaboration, Commenting, Version Control, Admin Insights"
type textarea "Workspaces, Live Collaboration, Commenting, Version Control, Admin Insights"
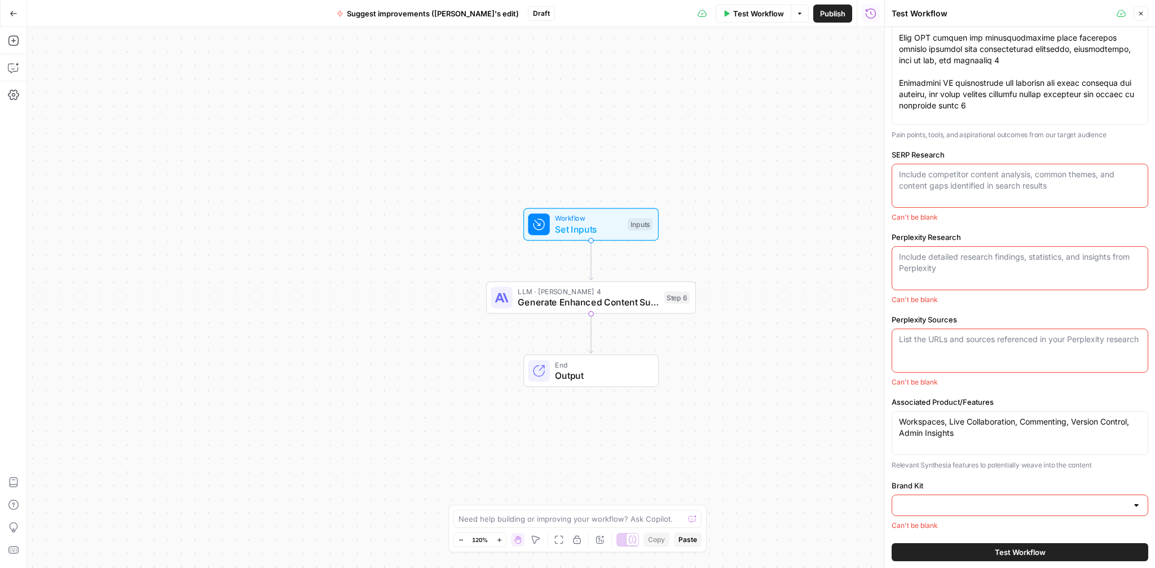
click at [932, 179] on textarea "SERP Research" at bounding box center [1020, 180] width 242 height 23
paste textarea "Targeted Keyword: video content moderation Secondary Keywords: video moderation…"
type textarea "Targeted Keyword: video content moderation Secondary Keywords: video moderation…"
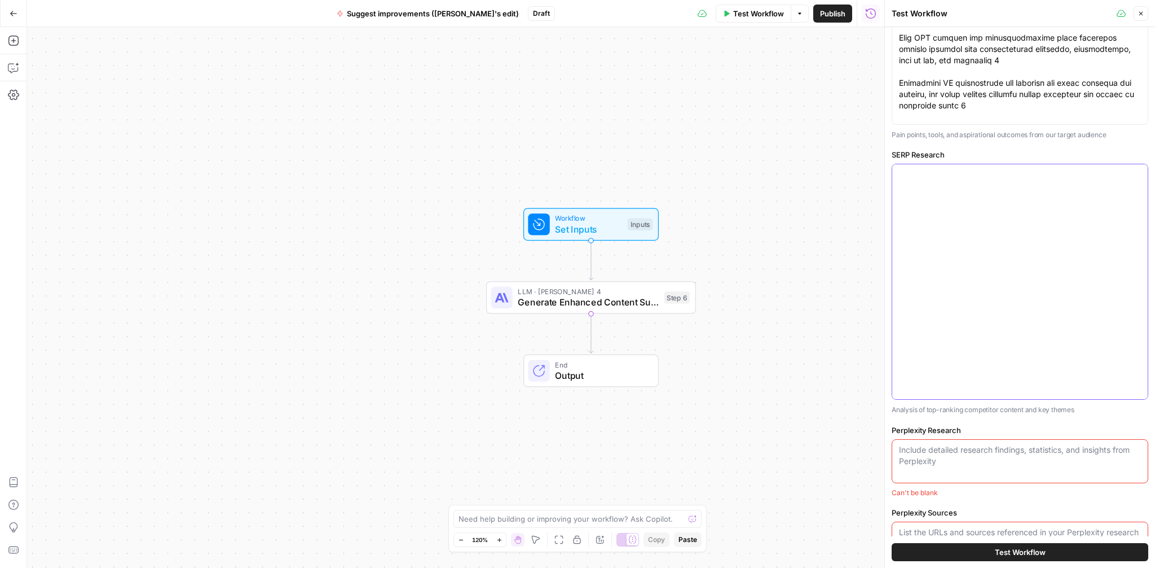
scroll to position [0, 0]
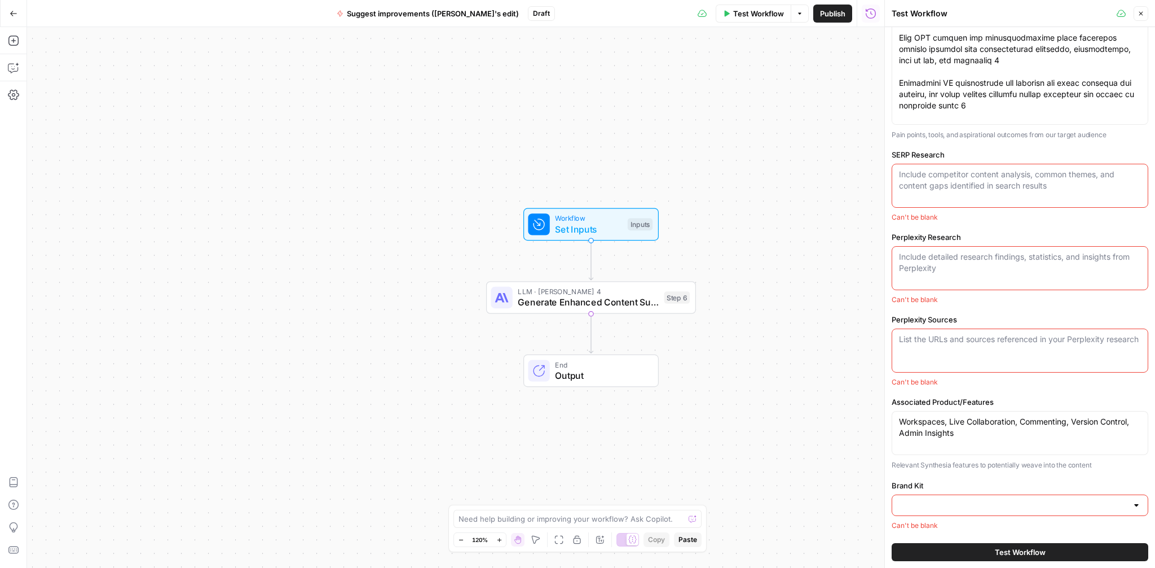
paste textarea "**Targeted Keyword:** video content moderation **Secondary Keywords:** - video …"
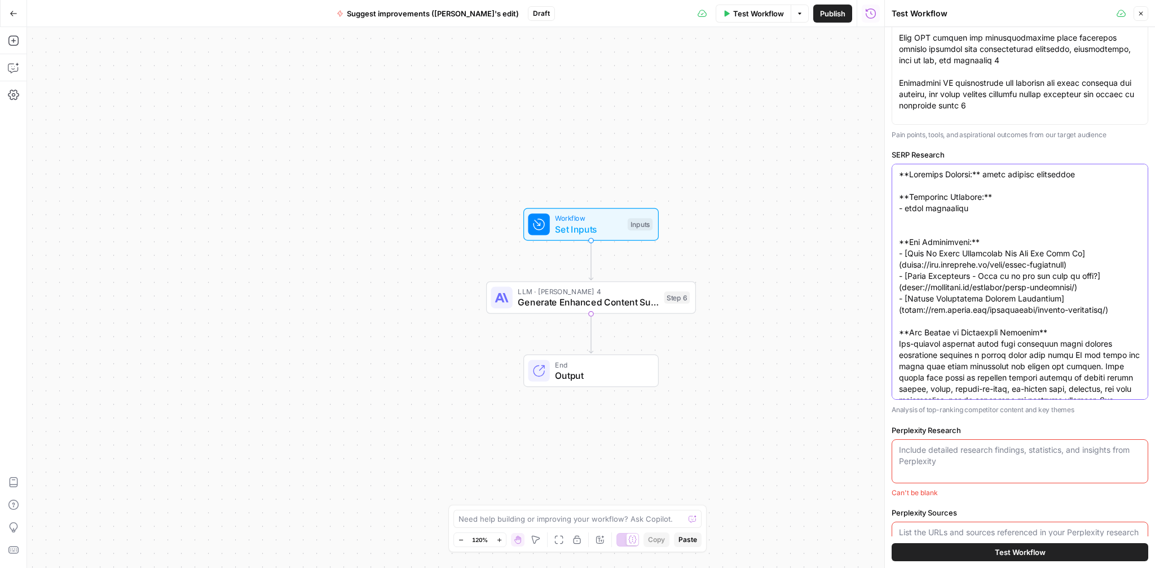
scroll to position [920, 0]
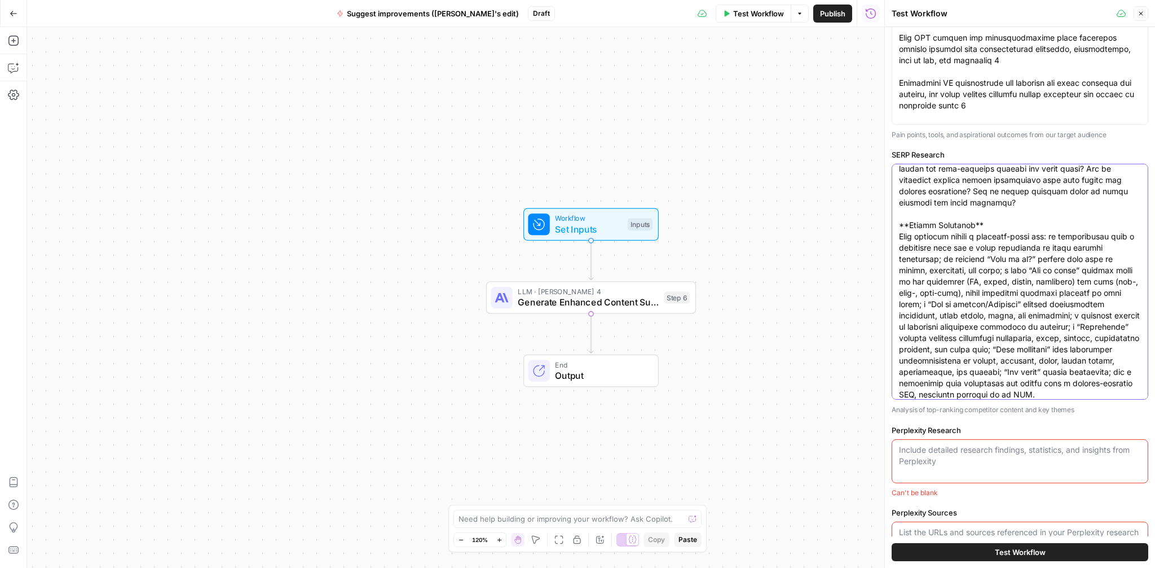
type textarea "**Targeted Keyword:** video content moderation **Secondary Keywords:** - video …"
click at [918, 451] on textarea "Perplexity Research" at bounding box center [1020, 455] width 242 height 23
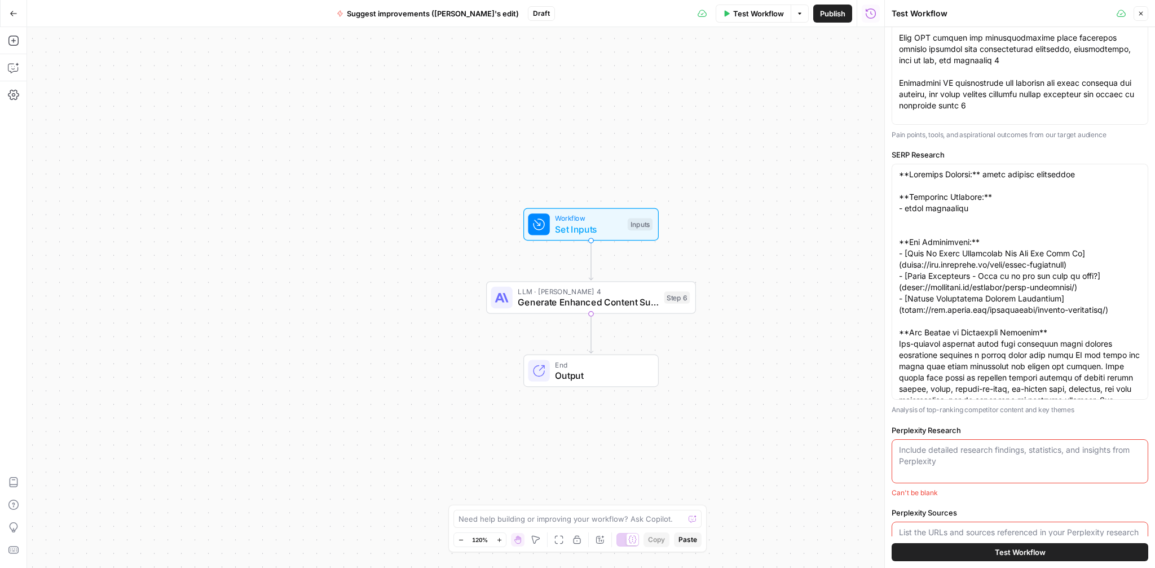
paste textarea "**Video content moderation** refers to the processes and systems used to identi…"
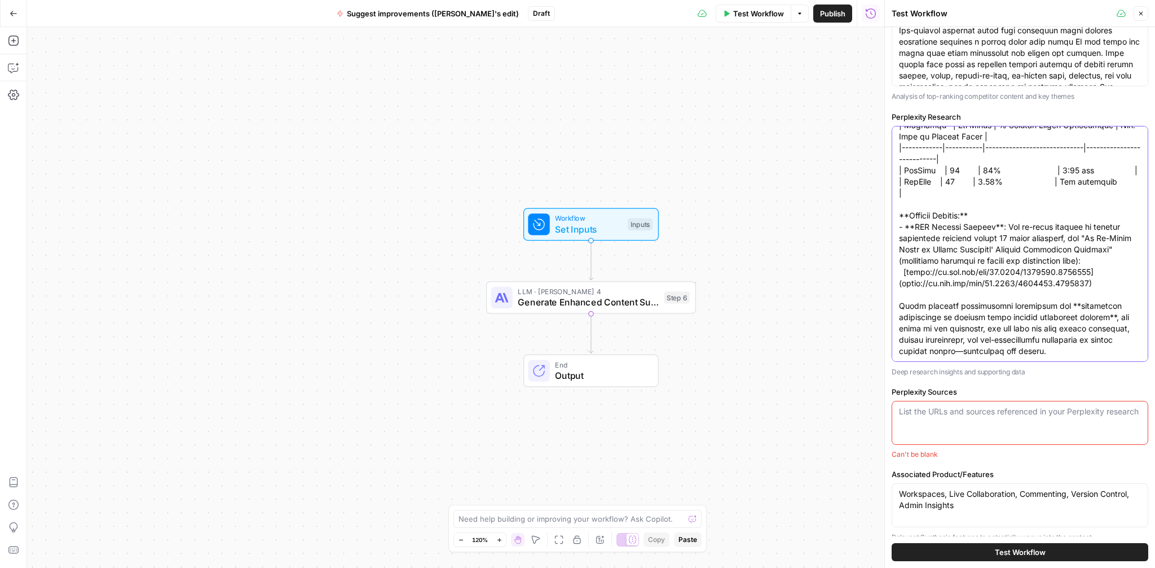
scroll to position [1168, 0]
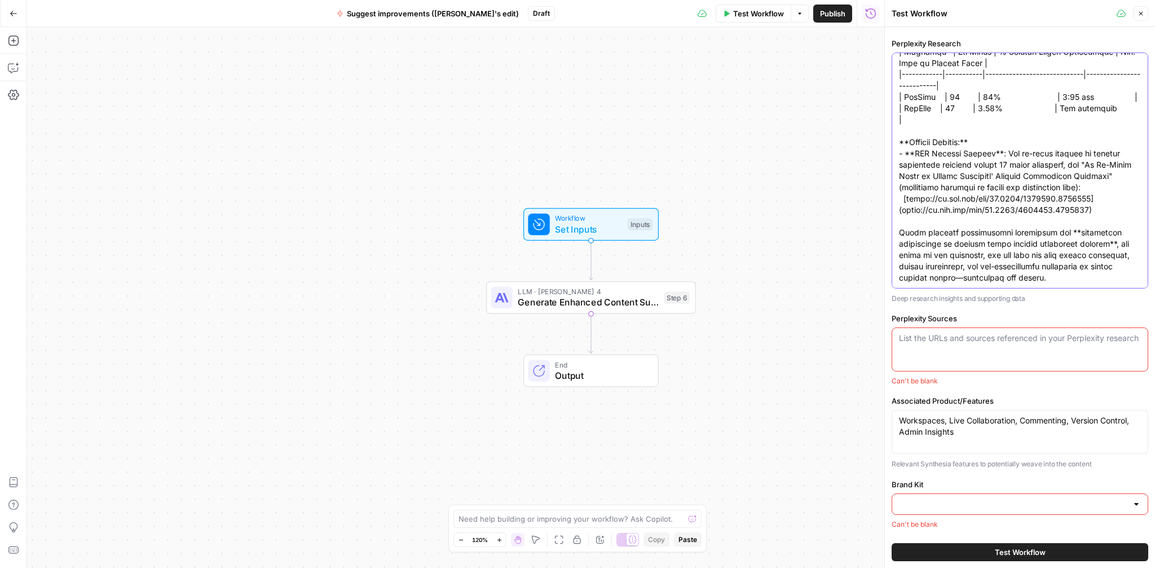
type textarea "**Video content moderation** refers to the processes and systems used to identi…"
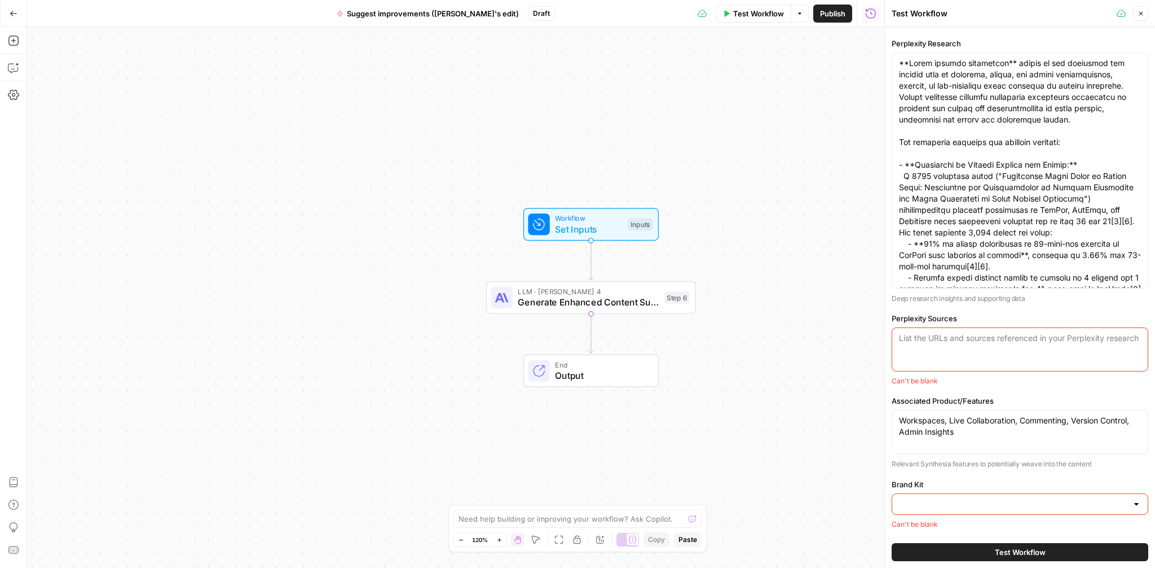
click at [938, 332] on textarea "Perplexity Sources" at bounding box center [1020, 337] width 242 height 11
paste textarea "[ "https://arxiv.org/abs/2505.11160", "https://vidizmo.ai/blog/what-is-video-co…"
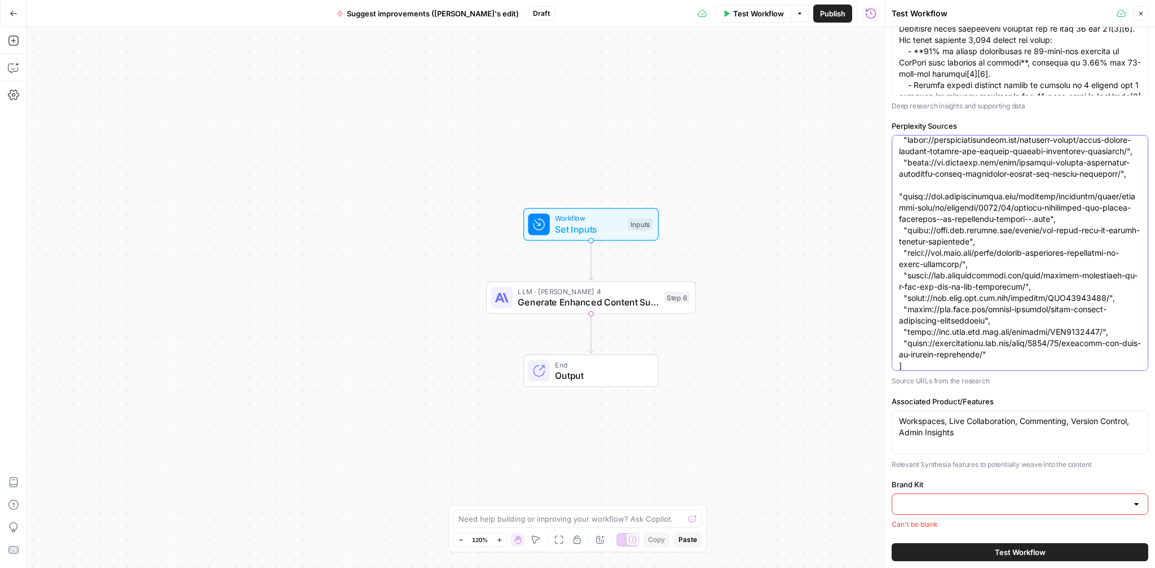
scroll to position [113, 0]
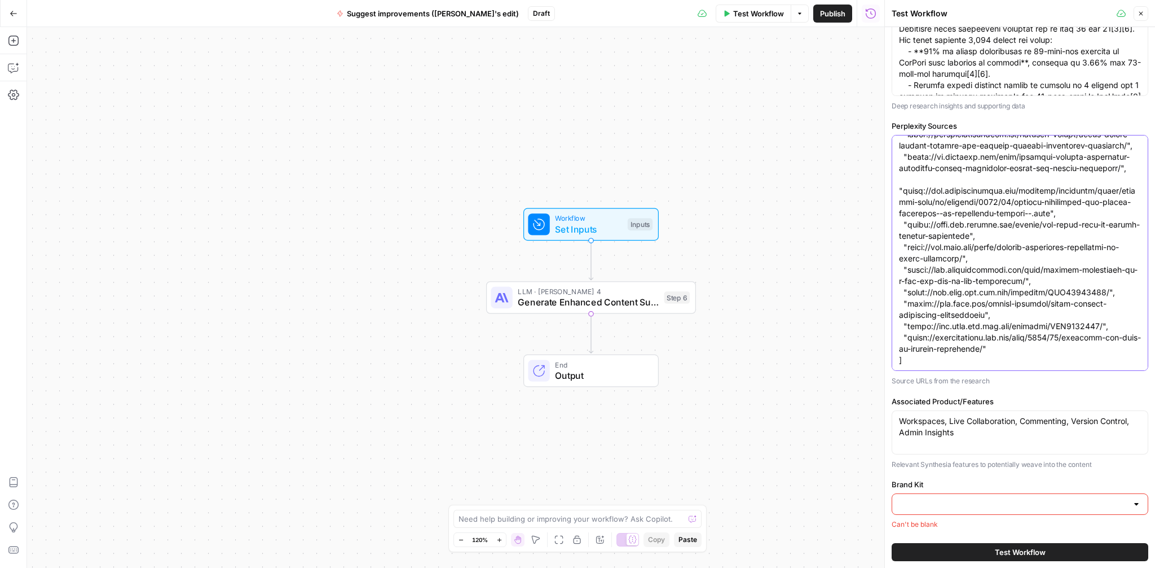
type textarea "[ "https://arxiv.org/abs/2505.11160", "https://vidizmo.ai/blog/what-is-video-co…"
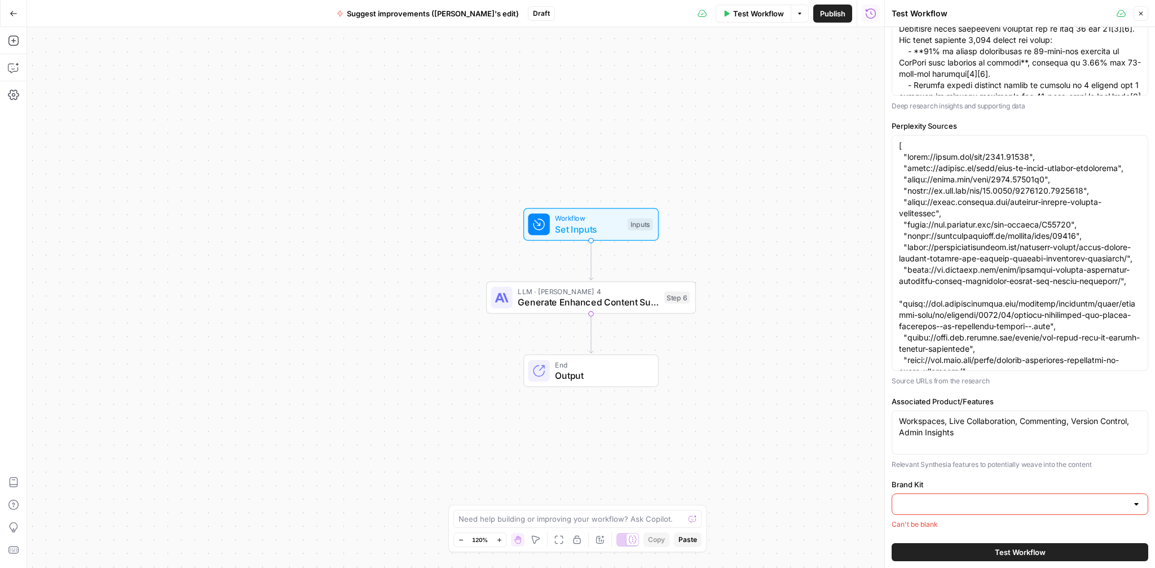
click at [925, 496] on div at bounding box center [1020, 503] width 257 height 21
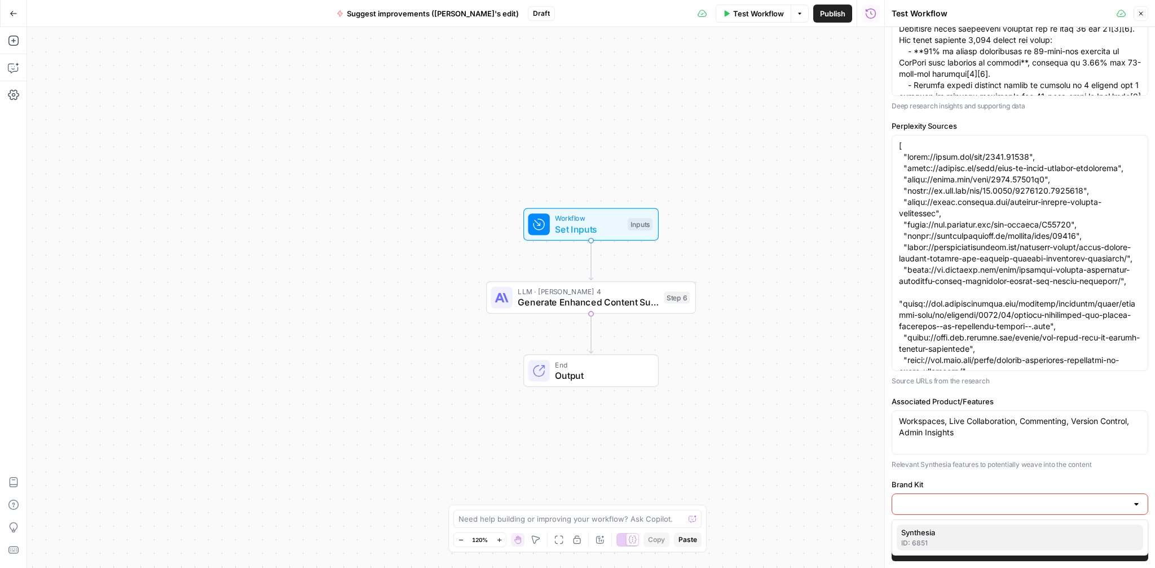
click at [930, 530] on span "Synthesia" at bounding box center [1018, 531] width 233 height 11
type input "Synthesia"
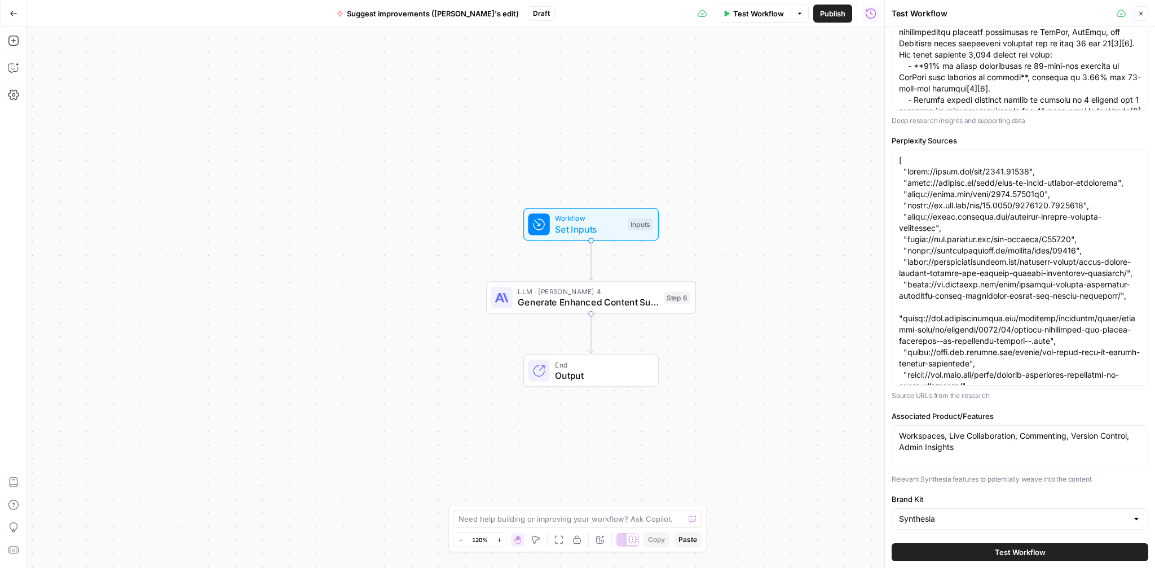
click at [999, 547] on span "Test Workflow" at bounding box center [1020, 551] width 51 height 11
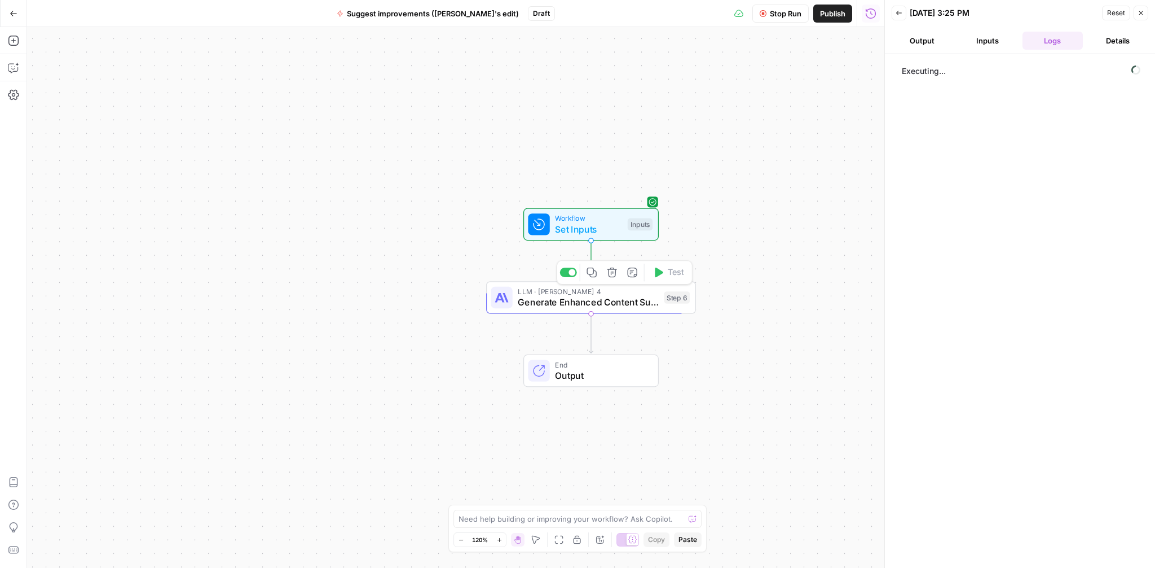
click at [572, 302] on span "Generate Enhanced Content Suggestions" at bounding box center [588, 302] width 141 height 14
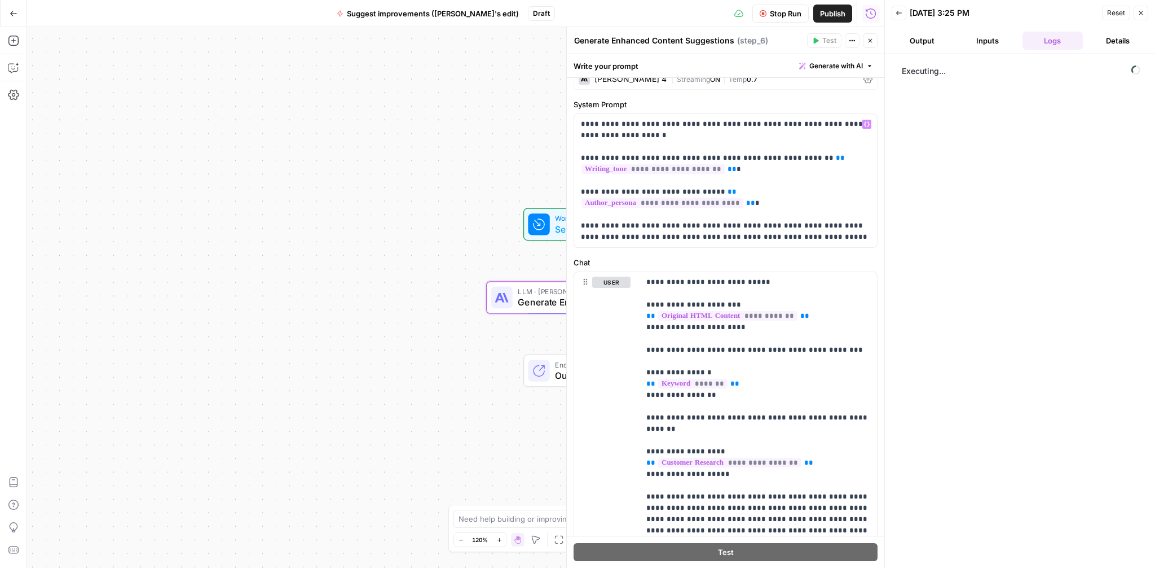
scroll to position [17, 0]
click at [1142, 13] on icon "button" at bounding box center [1141, 13] width 7 height 7
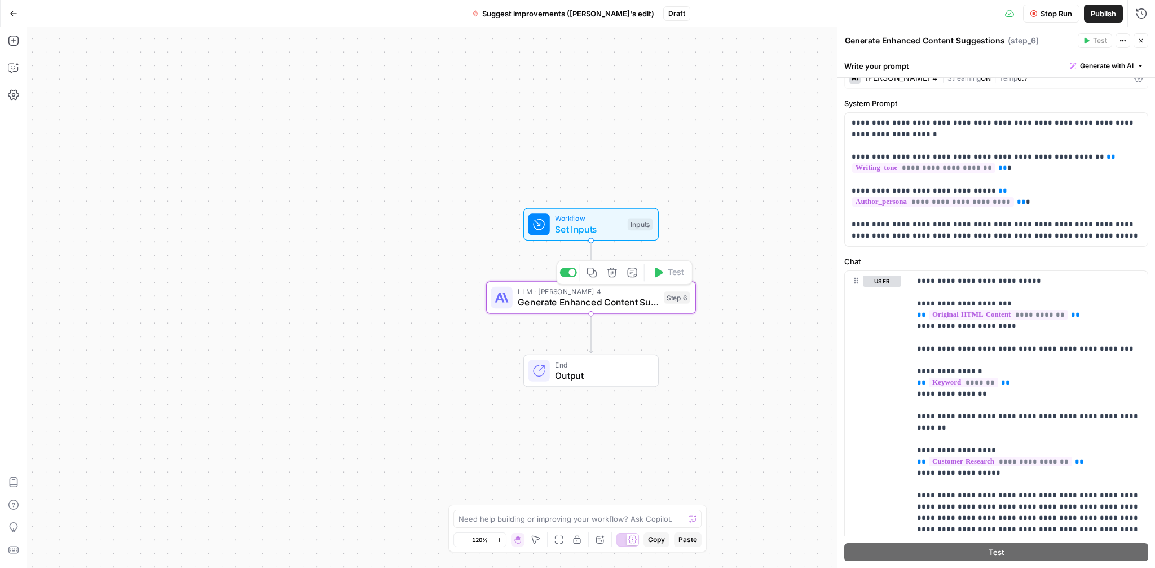
click at [589, 275] on icon "button" at bounding box center [592, 272] width 10 height 10
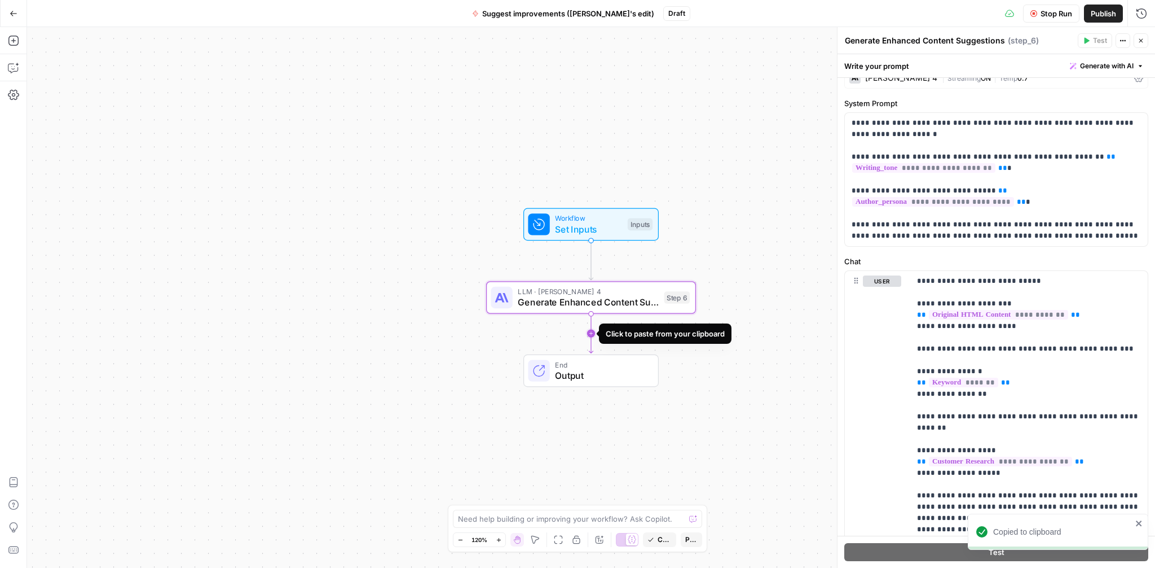
click at [591, 337] on icon "Edge from step_6 to end" at bounding box center [591, 333] width 4 height 39
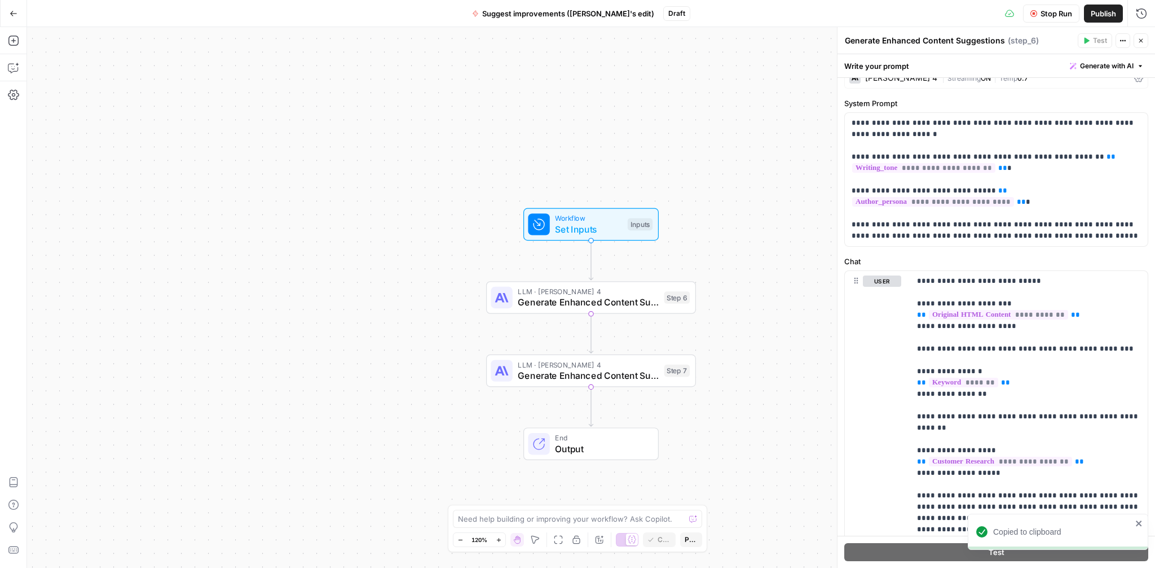
click at [592, 373] on span "Generate Enhanced Content Suggestions" at bounding box center [588, 375] width 141 height 14
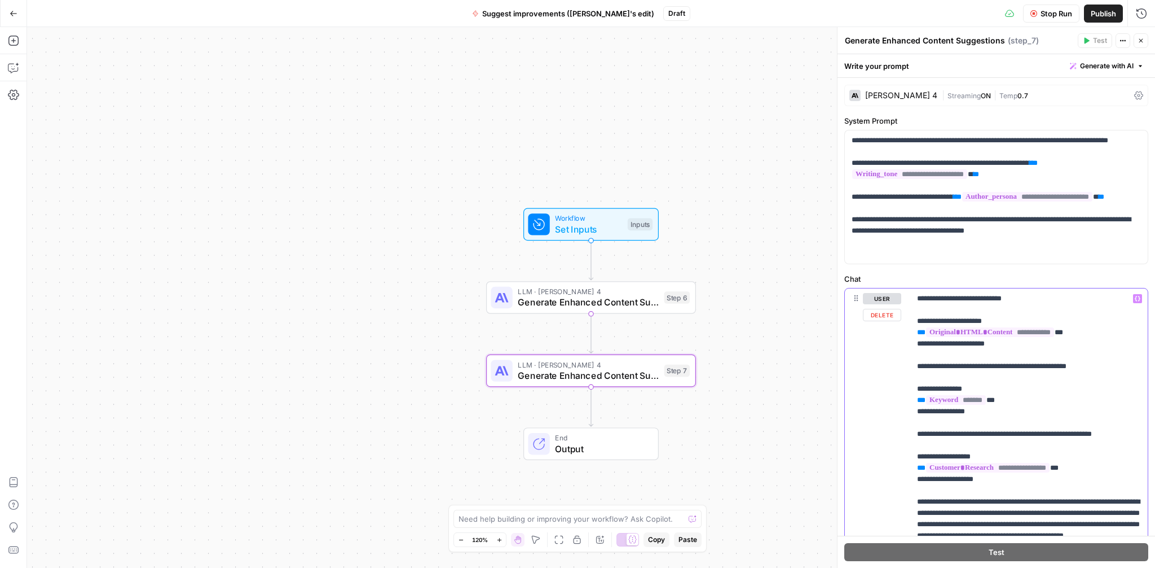
drag, startPoint x: 995, startPoint y: 298, endPoint x: 859, endPoint y: 298, distance: 136.5
click at [859, 298] on div "**********" at bounding box center [996, 531] width 303 height 486
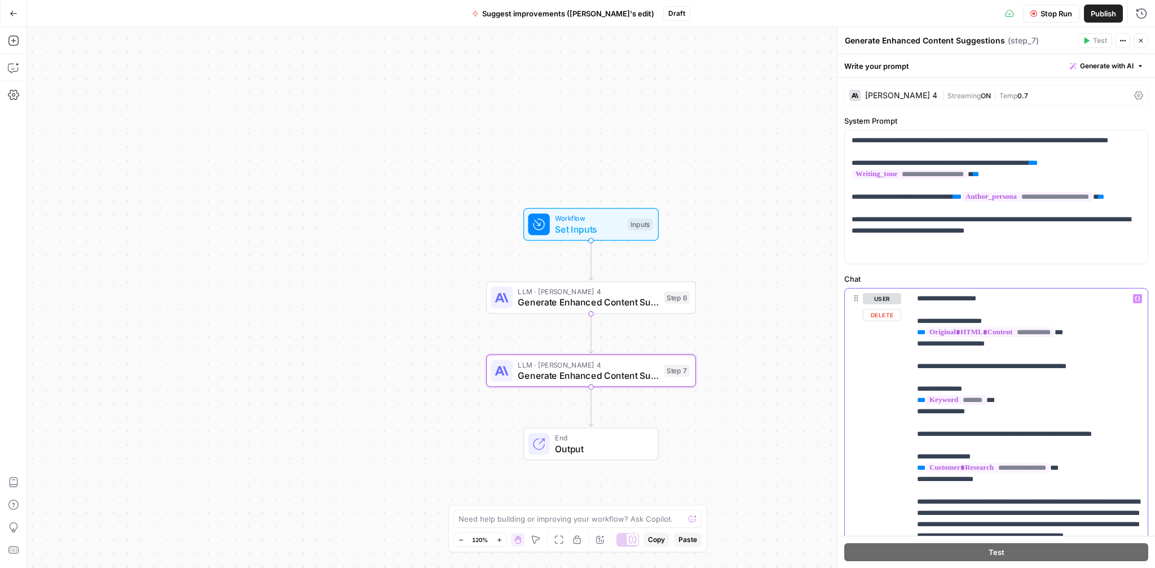
drag, startPoint x: 1097, startPoint y: 368, endPoint x: 919, endPoint y: 366, distance: 177.7
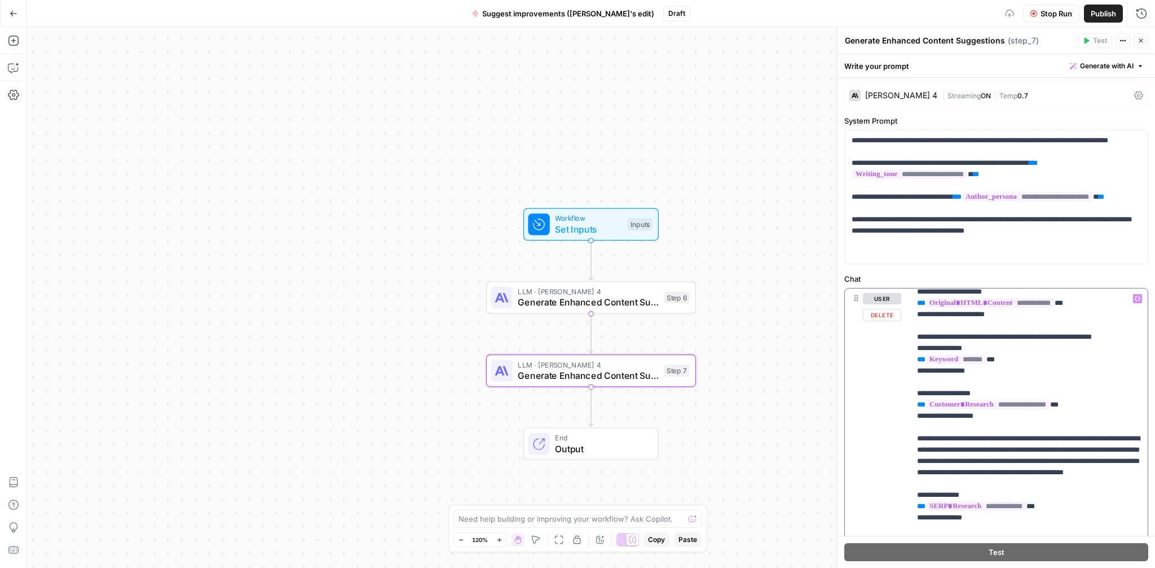
scroll to position [46, 0]
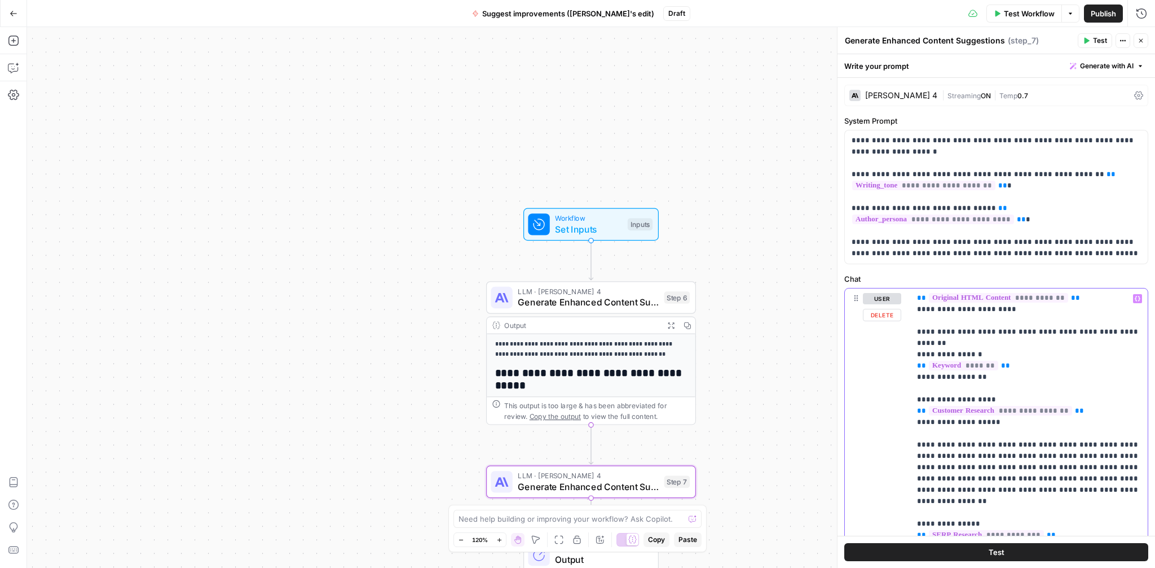
drag, startPoint x: 1076, startPoint y: 482, endPoint x: 914, endPoint y: 436, distance: 168.6
click at [914, 436] on div "**********" at bounding box center [1030, 518] width 238 height 460
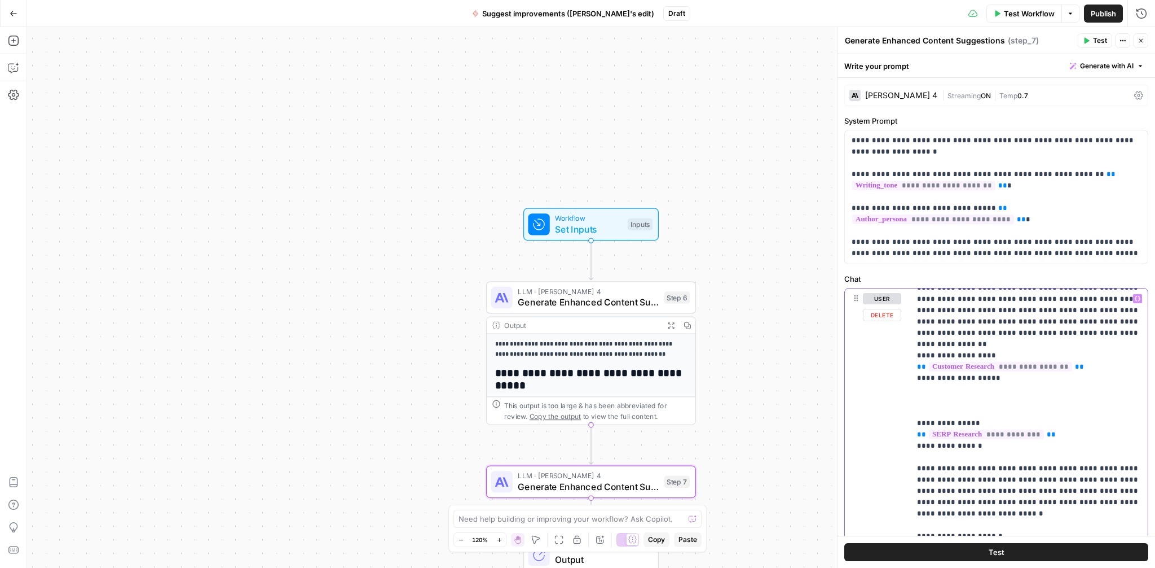
scroll to position [159, 0]
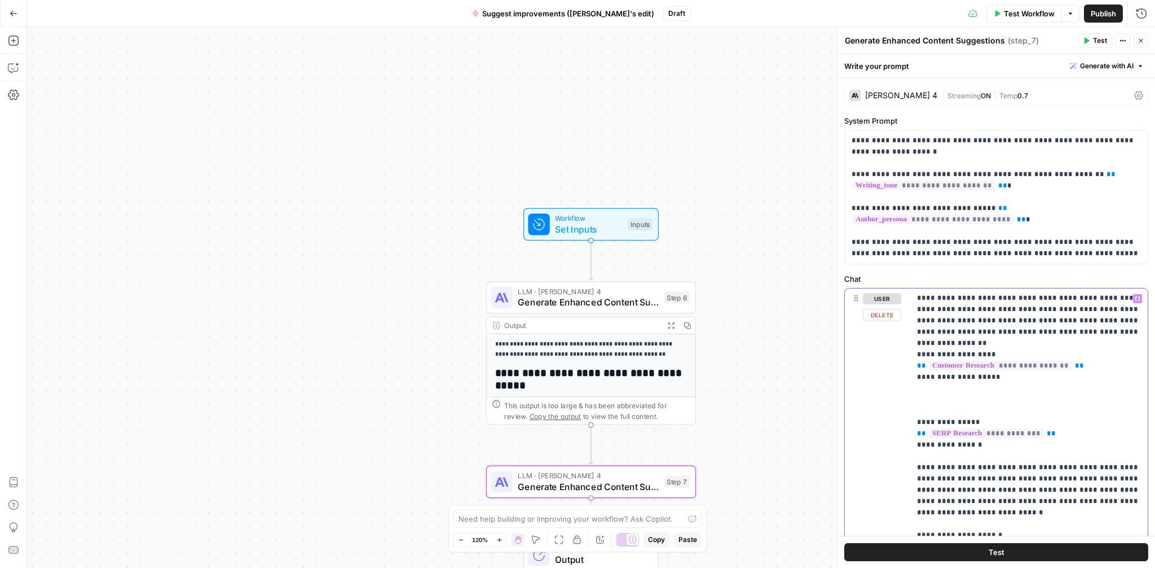
drag, startPoint x: 1135, startPoint y: 478, endPoint x: 912, endPoint y: 447, distance: 224.5
click at [912, 447] on div "**********" at bounding box center [1030, 518] width 238 height 460
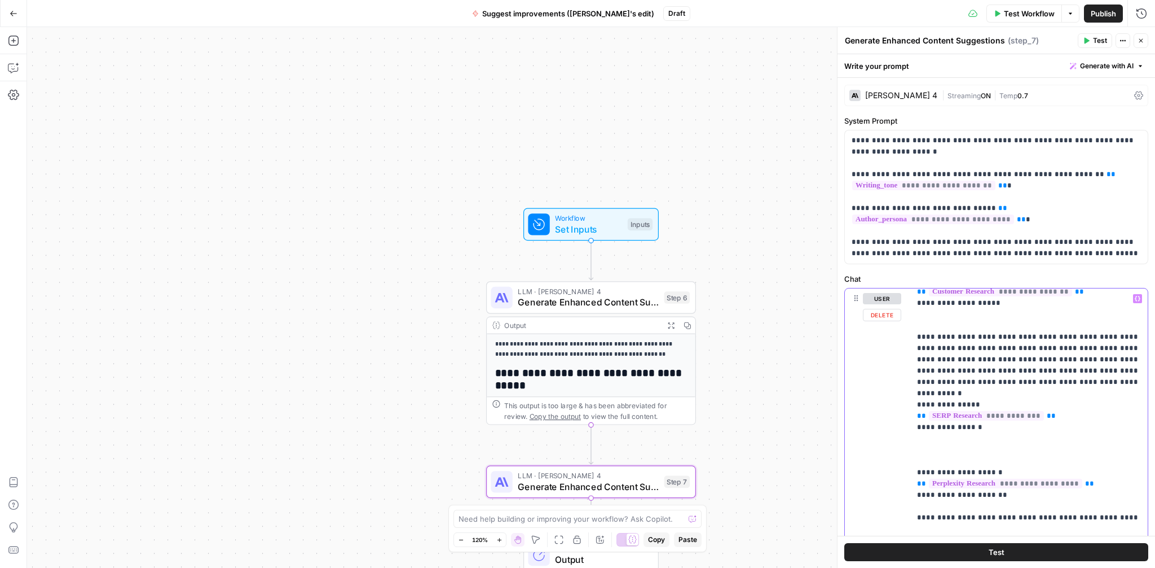
scroll to position [237, 0]
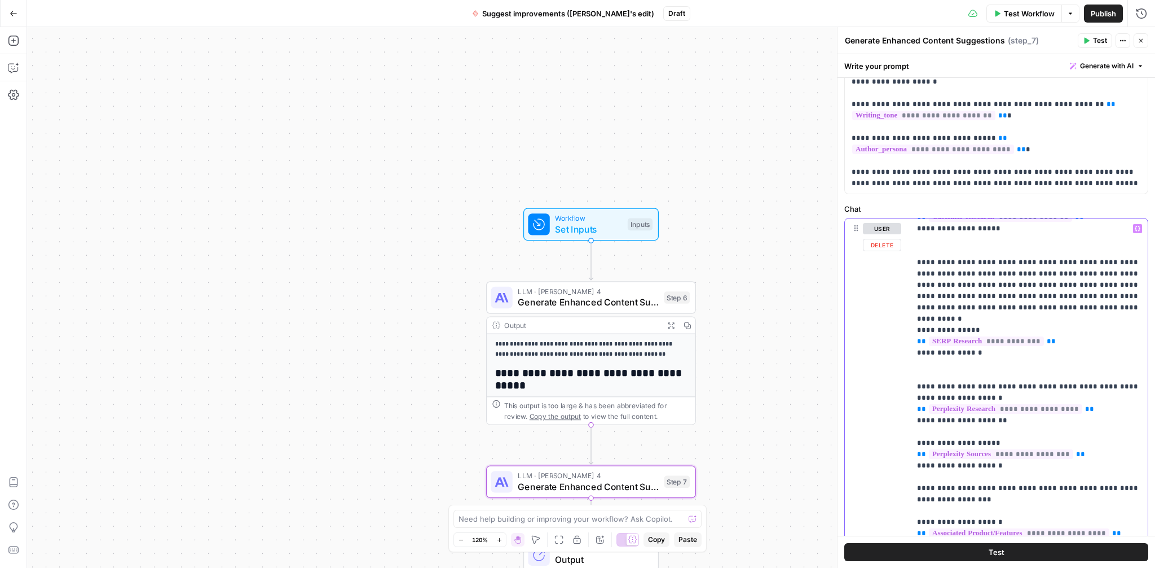
scroll to position [71, 0]
drag, startPoint x: 978, startPoint y: 468, endPoint x: 916, endPoint y: 455, distance: 62.7
click at [916, 455] on div "**********" at bounding box center [1030, 448] width 238 height 460
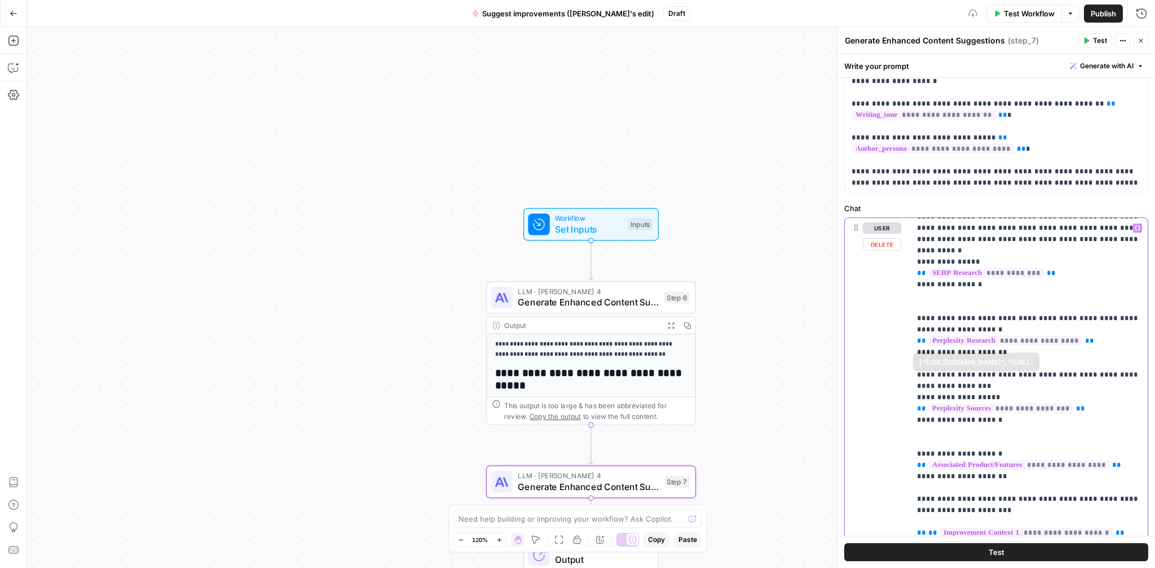
scroll to position [311, 0]
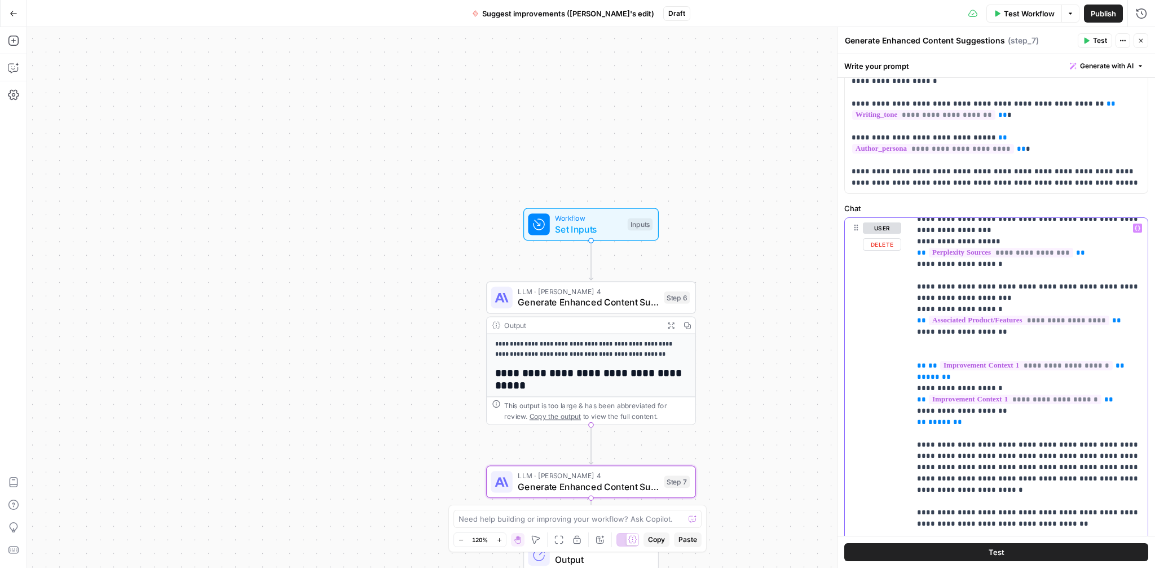
scroll to position [461, 0]
drag, startPoint x: 1111, startPoint y: 443, endPoint x: 915, endPoint y: 414, distance: 198.5
click at [915, 414] on div "**********" at bounding box center [1030, 448] width 238 height 460
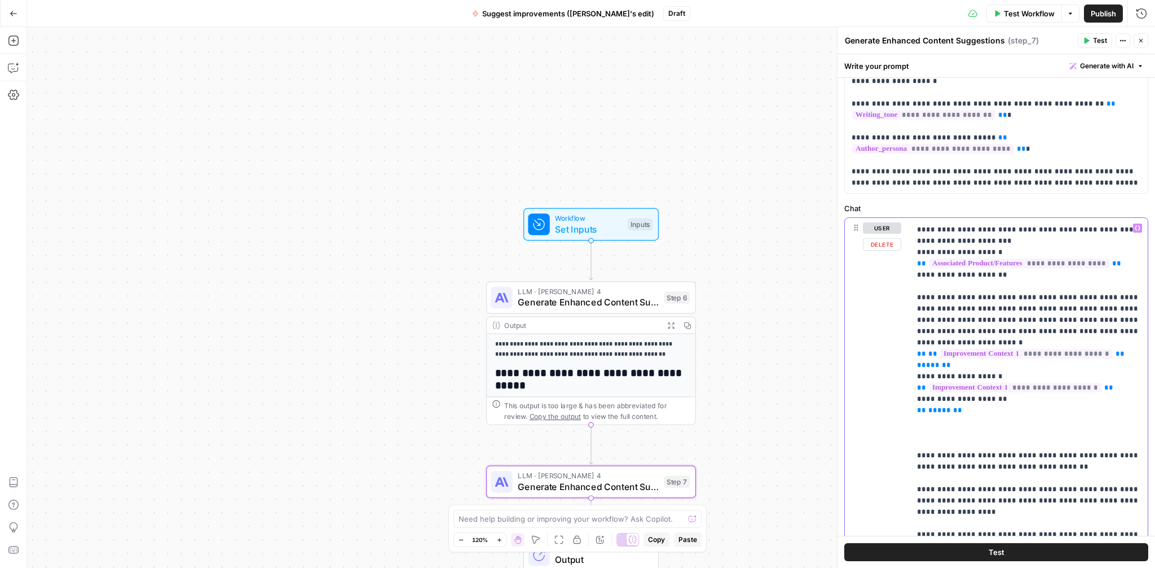
scroll to position [523, 0]
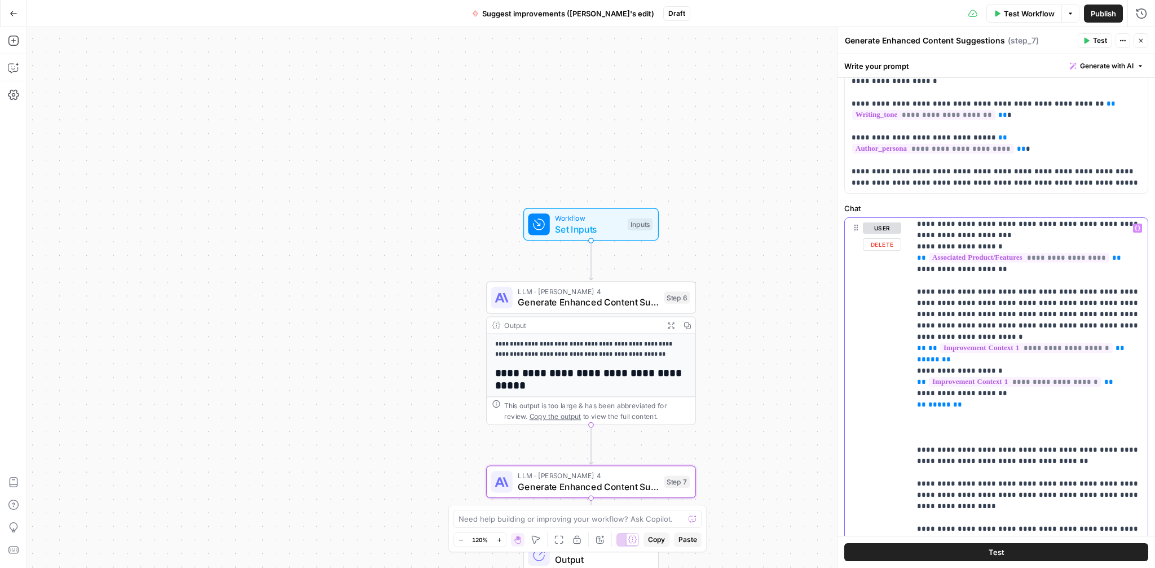
drag, startPoint x: 997, startPoint y: 405, endPoint x: 914, endPoint y: 405, distance: 83.5
click at [914, 405] on div "**********" at bounding box center [1030, 448] width 238 height 460
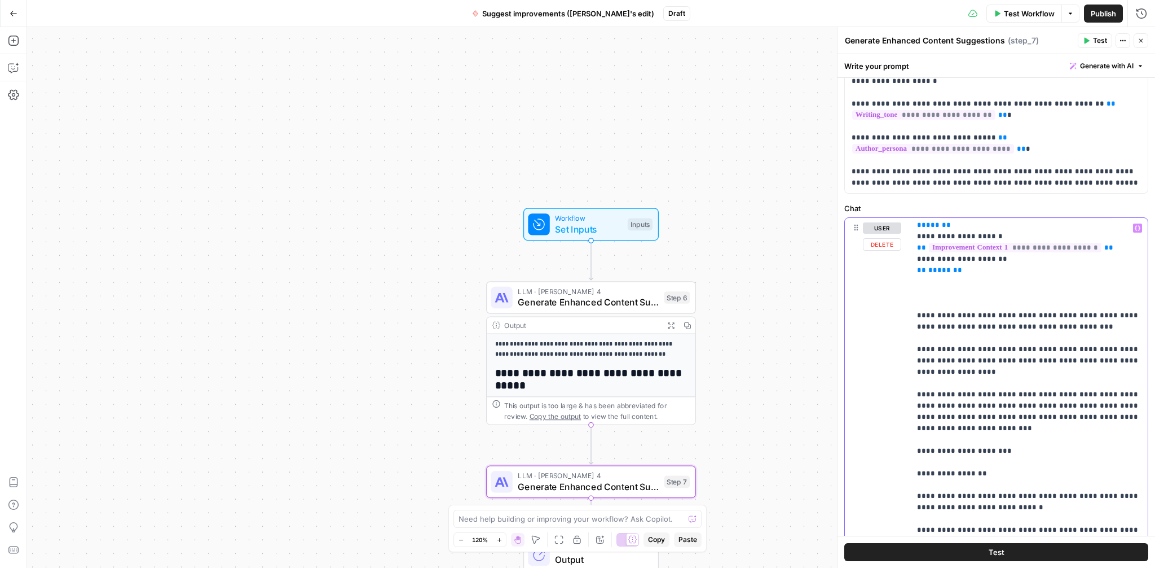
scroll to position [658, 0]
click at [993, 383] on p "**********" at bounding box center [1029, 427] width 224 height 1726
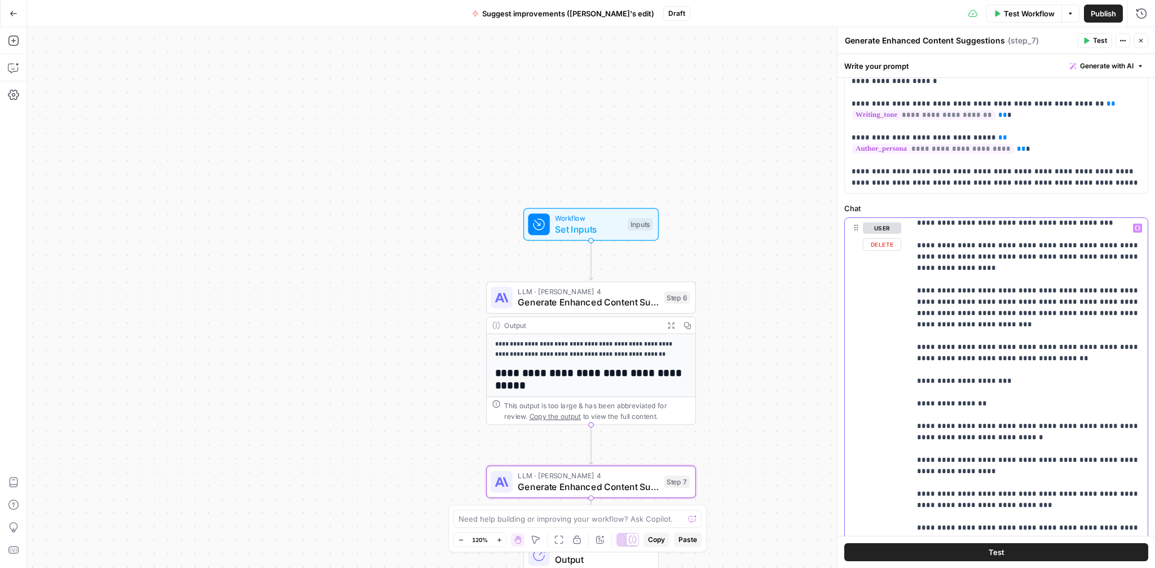
scroll to position [777, 0]
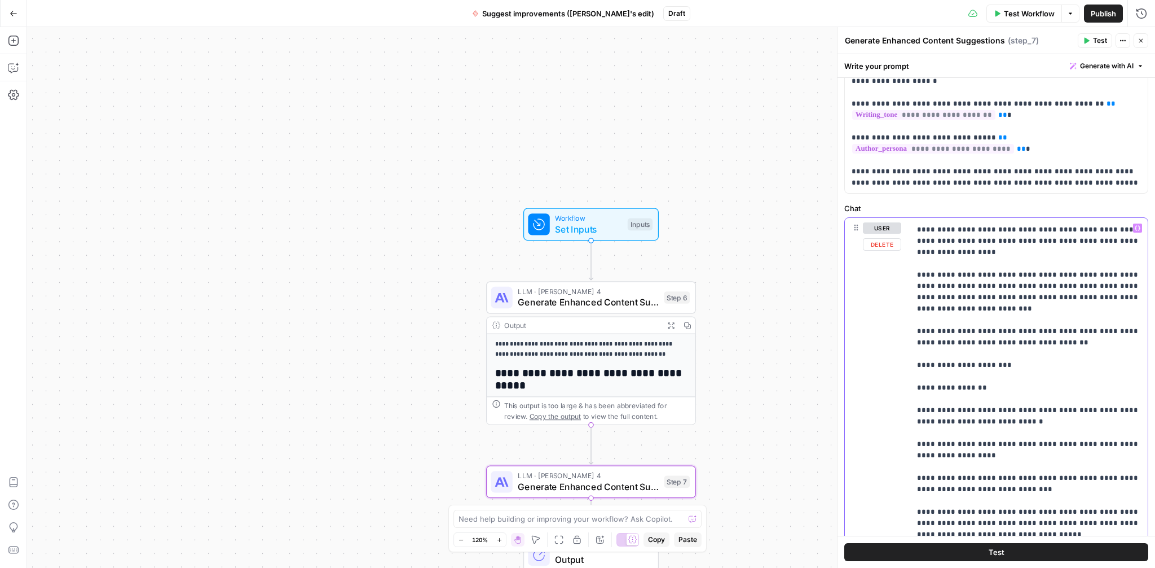
click at [918, 344] on p "**********" at bounding box center [1029, 325] width 224 height 1760
click at [999, 345] on p "**********" at bounding box center [1029, 325] width 224 height 1760
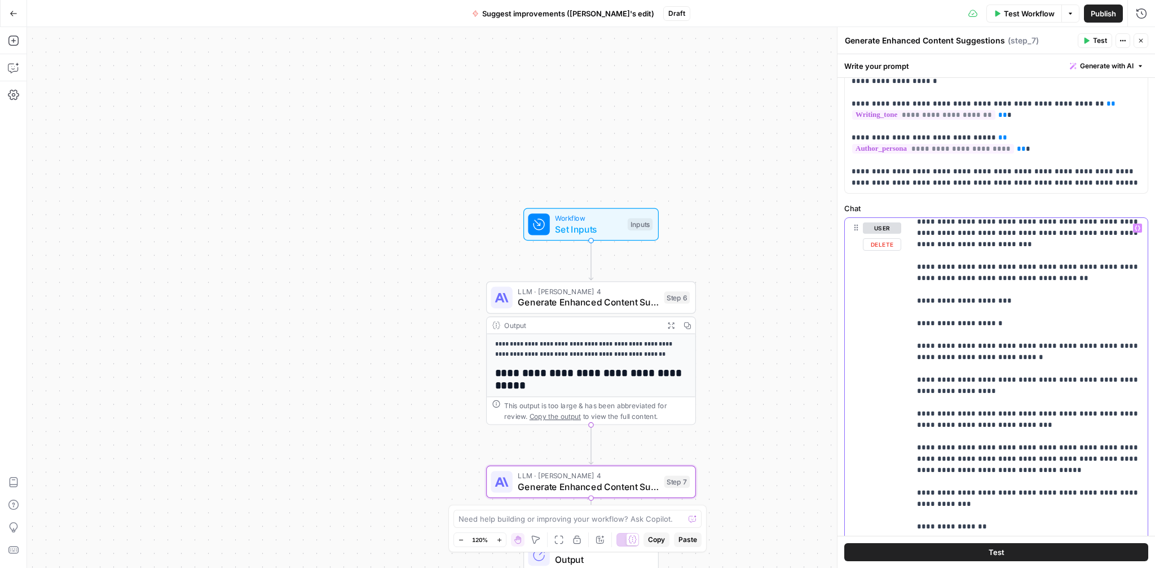
scroll to position [869, 0]
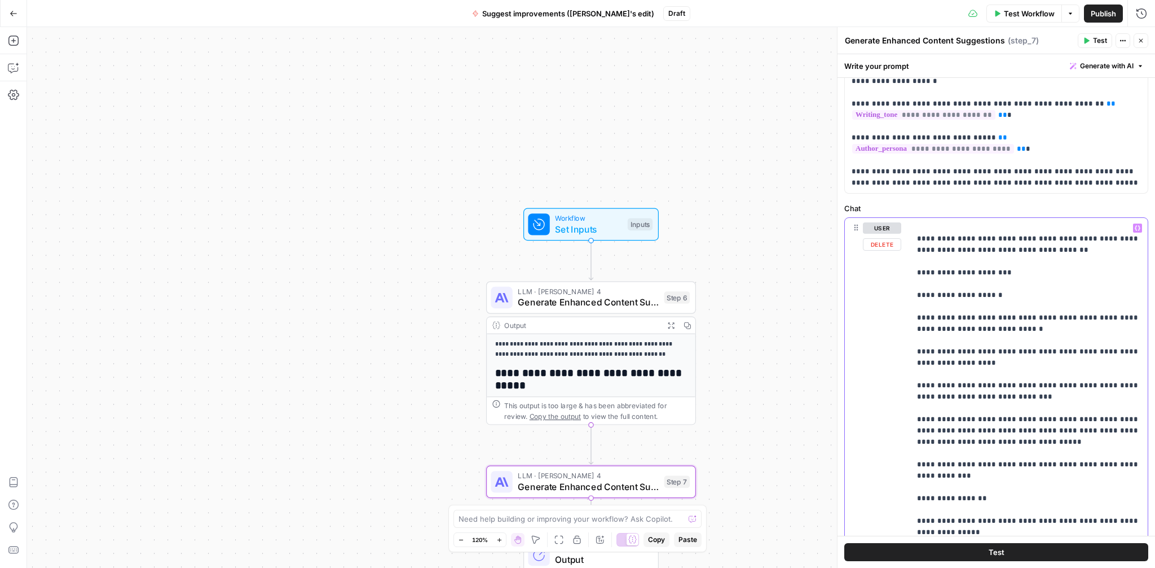
click at [916, 441] on div "**********" at bounding box center [1030, 448] width 238 height 460
click at [990, 445] on p "**********" at bounding box center [1029, 233] width 224 height 1760
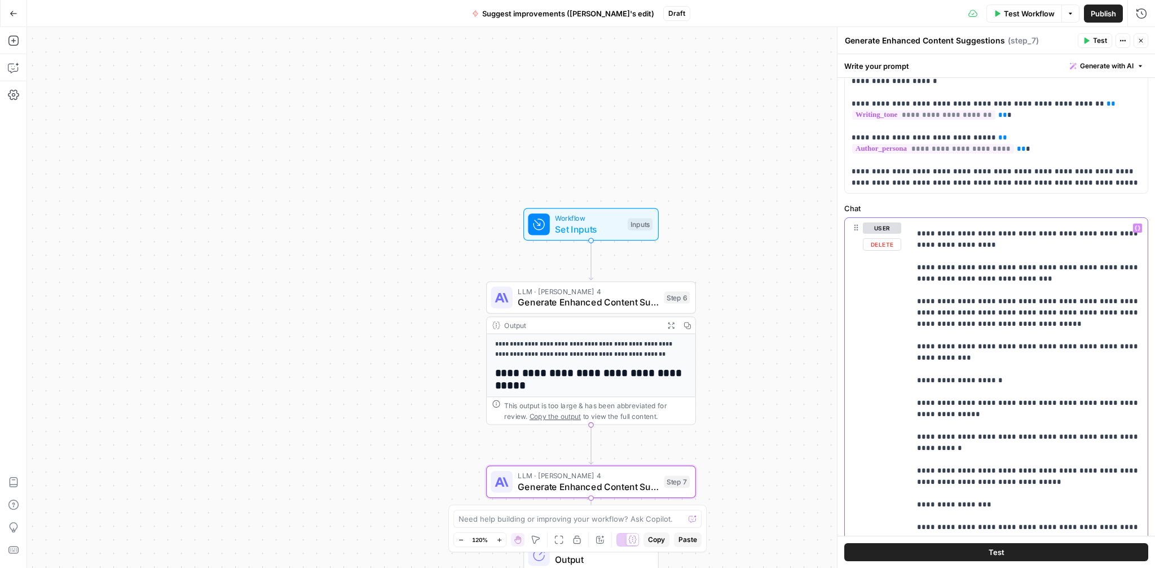
scroll to position [999, 0]
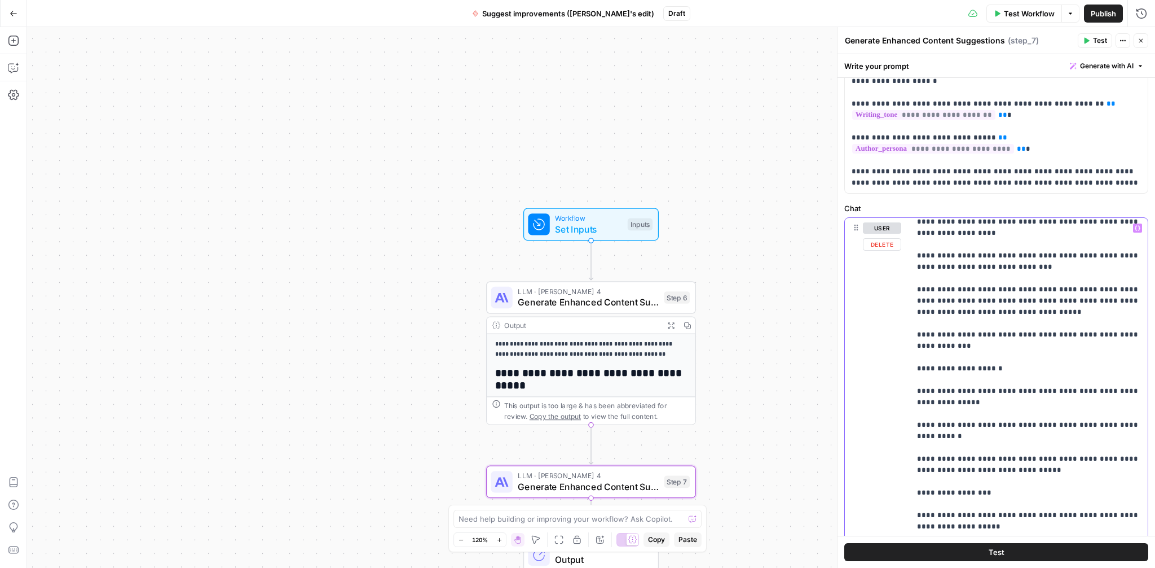
click at [918, 434] on p "**********" at bounding box center [1029, 103] width 224 height 1760
click at [1003, 439] on p "**********" at bounding box center [1029, 103] width 224 height 1760
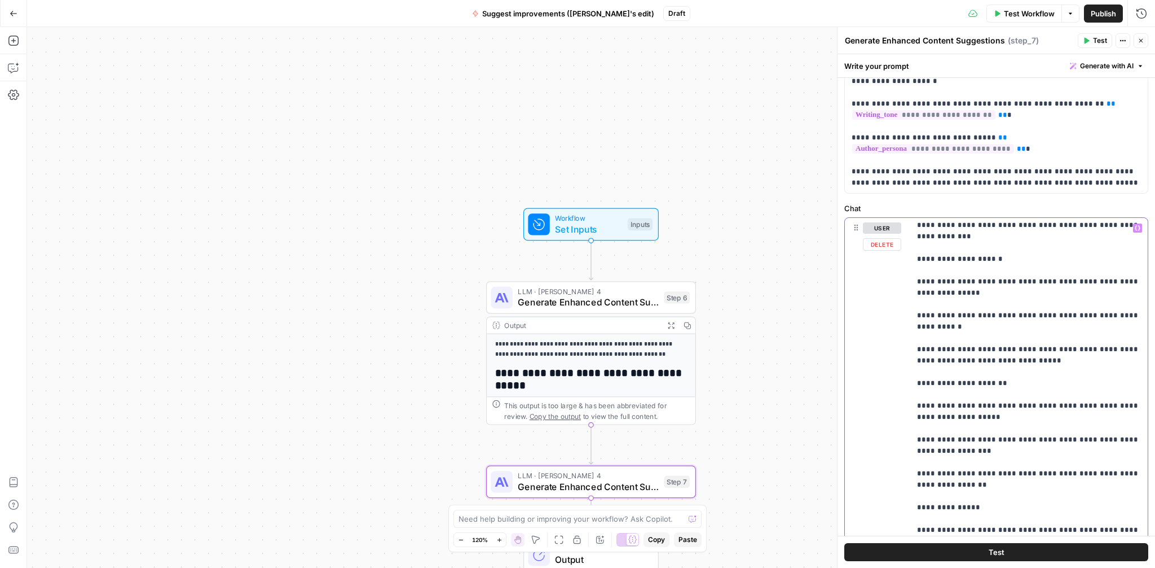
scroll to position [1113, 0]
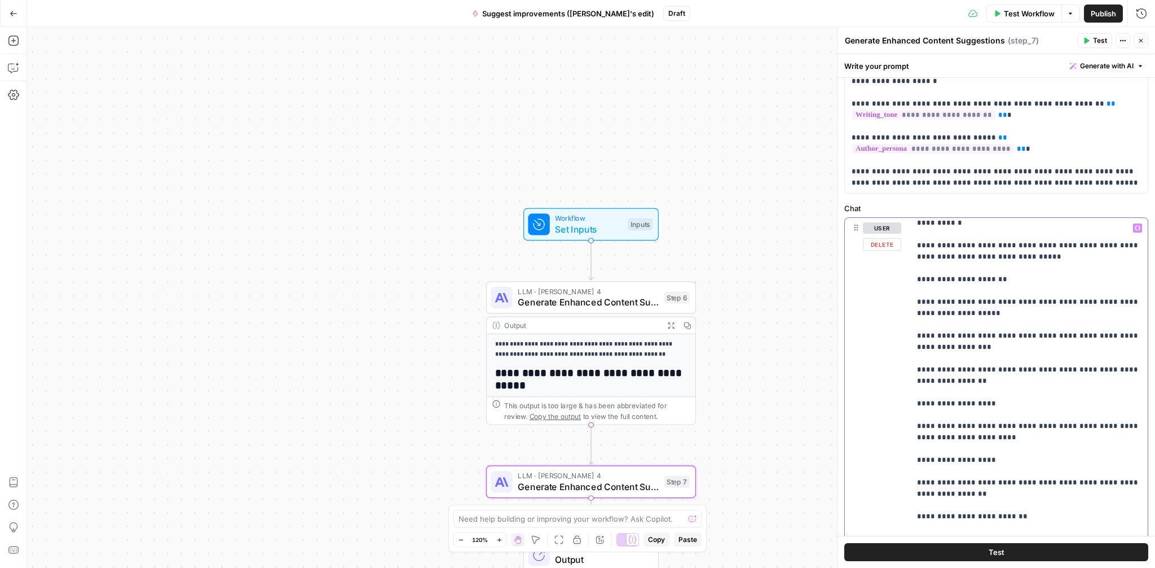
scroll to position [1233, 0]
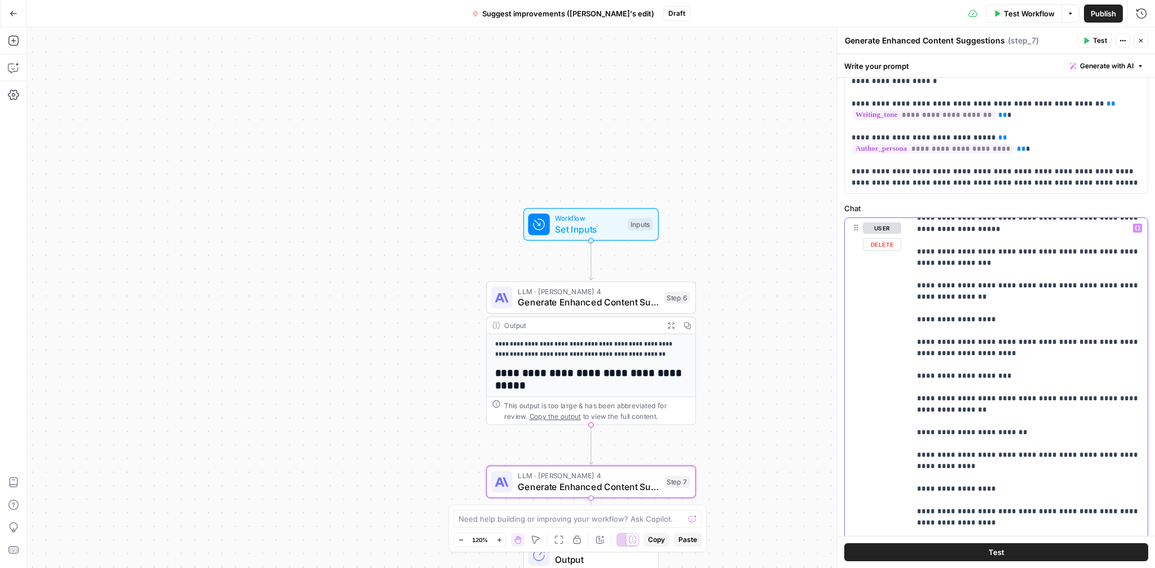
scroll to position [1309, 0]
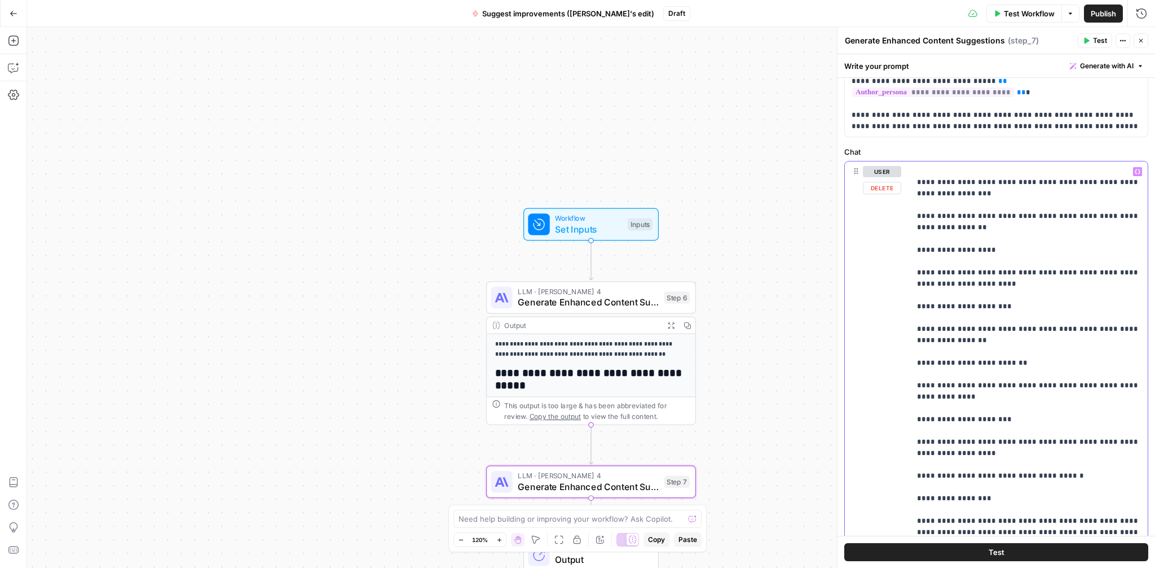
scroll to position [128, 0]
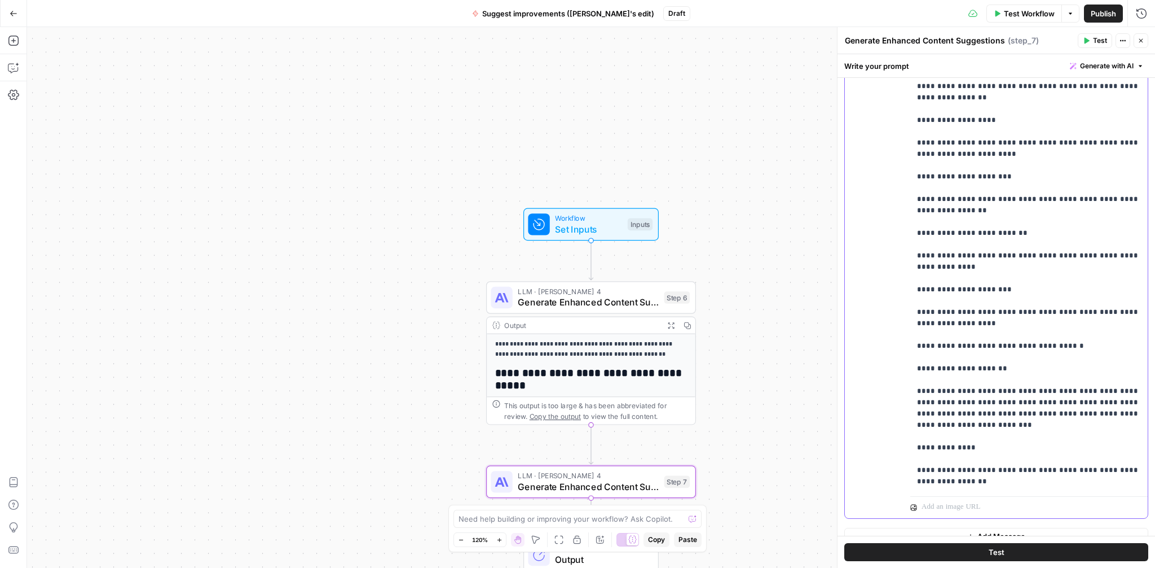
scroll to position [263, 0]
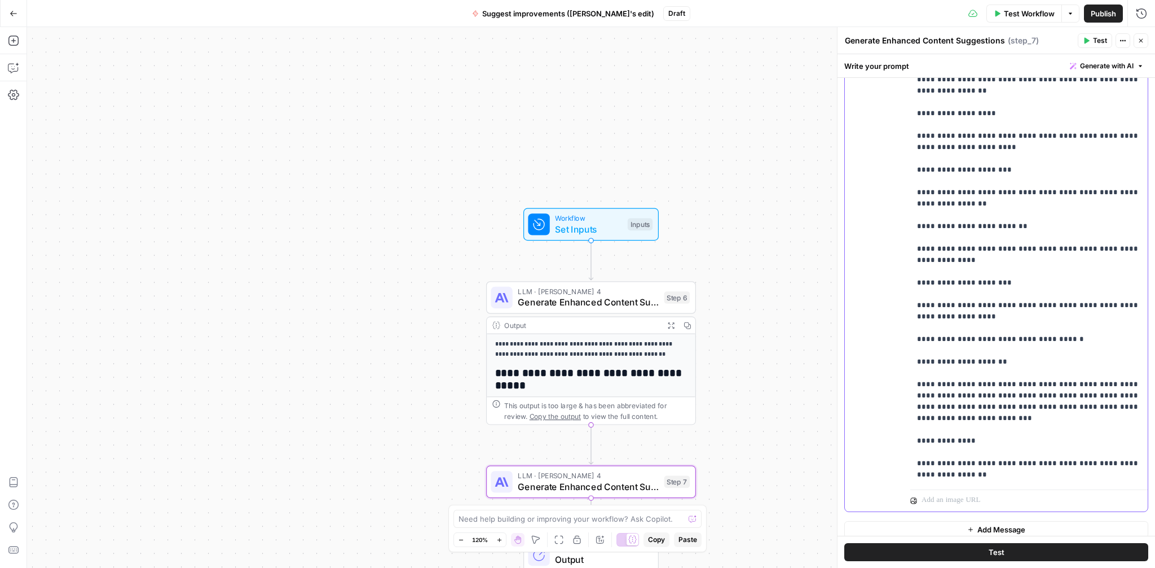
click at [916, 384] on div "**********" at bounding box center [1030, 255] width 238 height 460
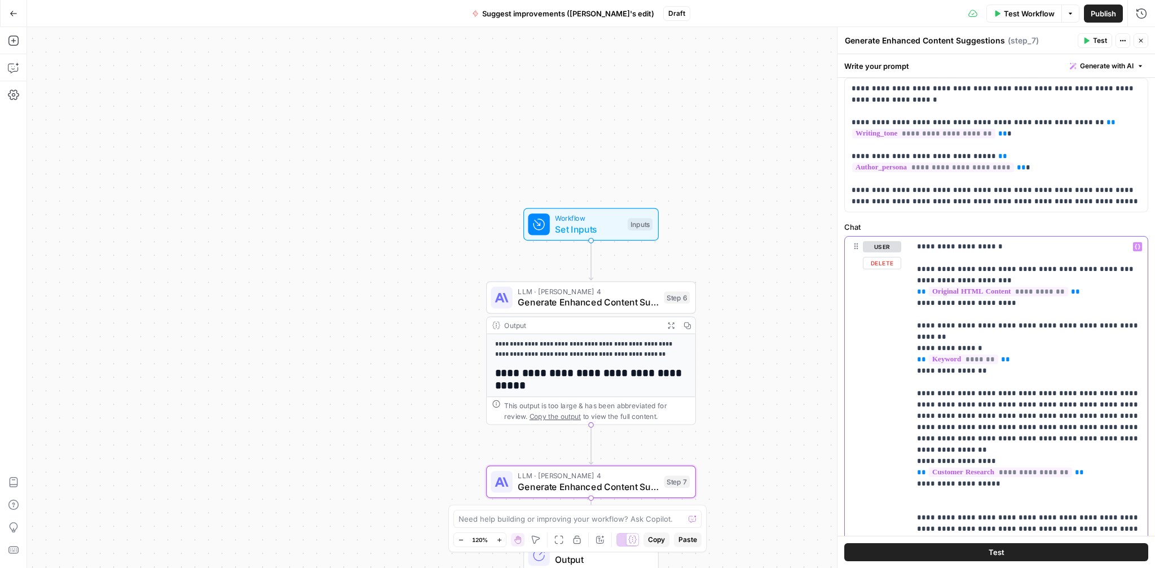
scroll to position [0, 0]
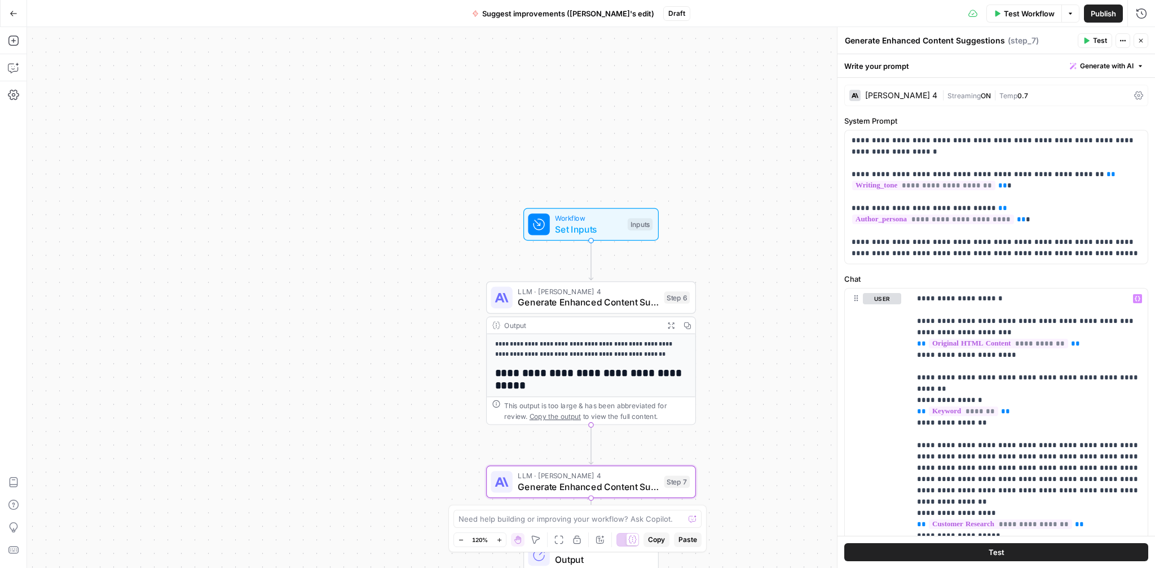
click at [904, 93] on div "Claude Sonnet 4" at bounding box center [901, 95] width 72 height 8
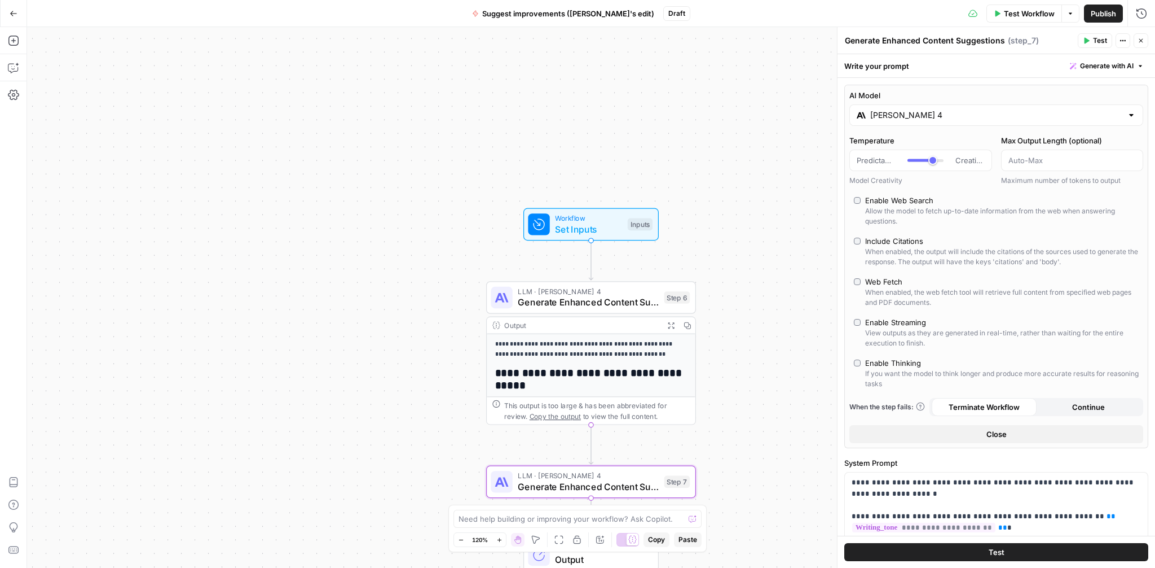
click at [918, 113] on input "Claude Sonnet 4" at bounding box center [997, 114] width 252 height 11
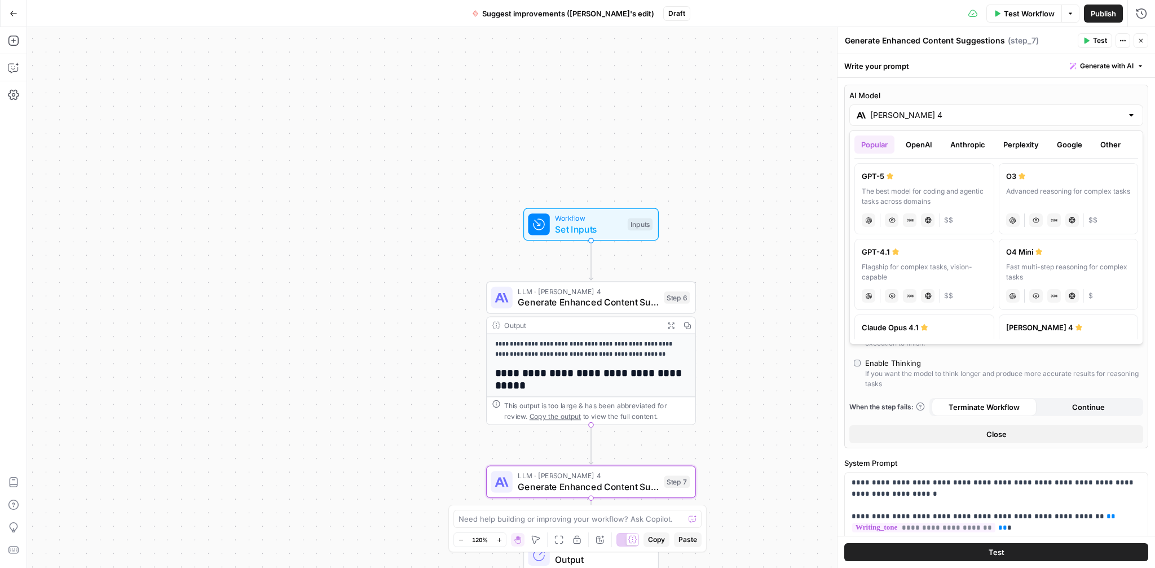
click at [898, 168] on label "GPT-5 The best model for coding and agentic tasks across domains chat Vision Ca…" at bounding box center [925, 198] width 140 height 71
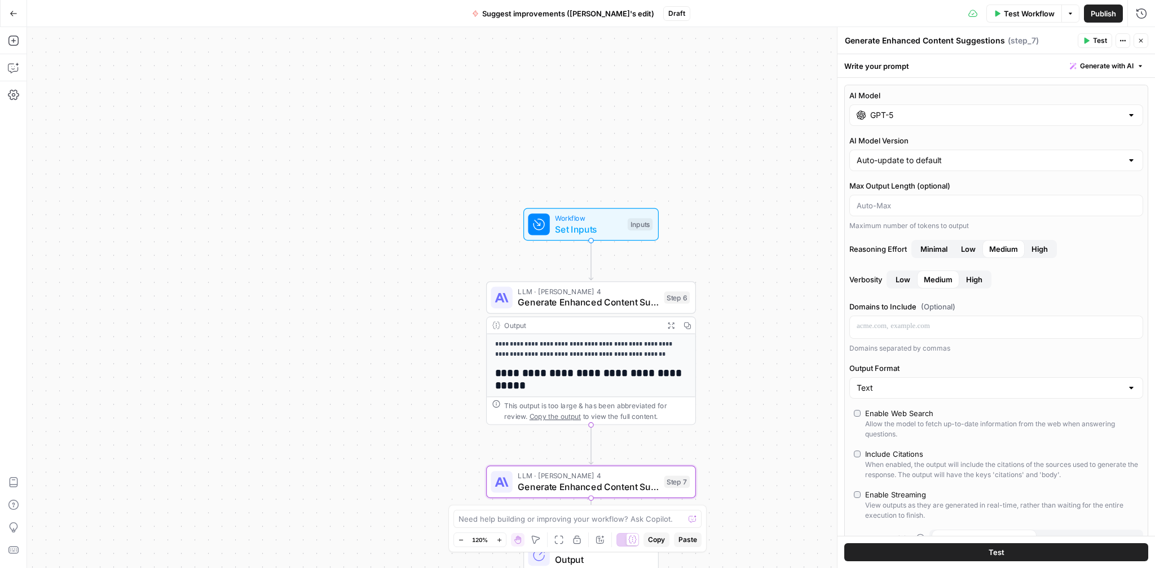
type input "GPT-5"
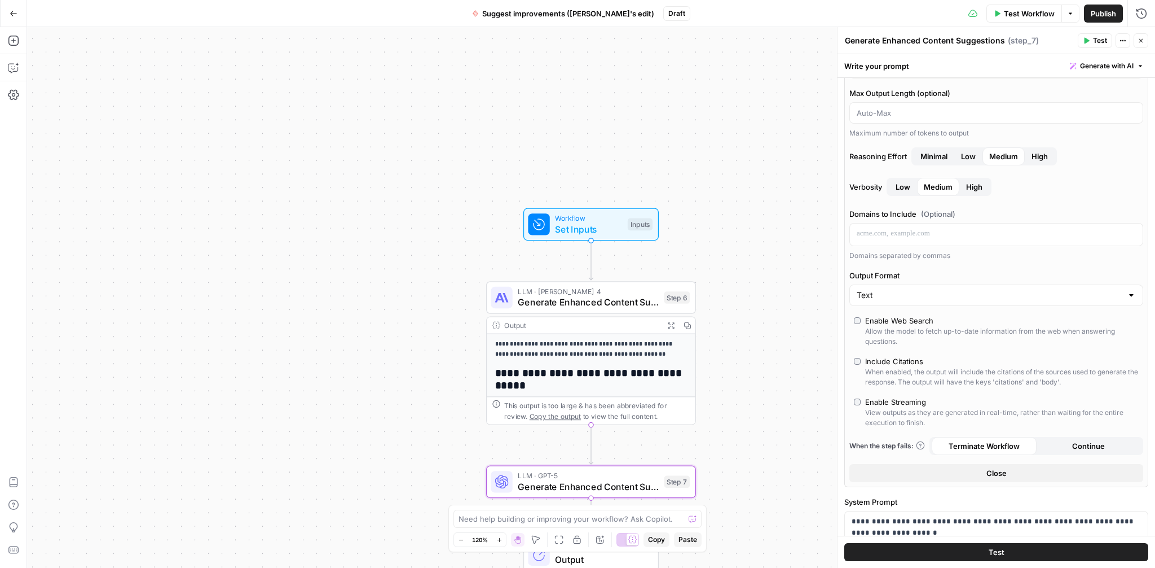
scroll to position [101, 0]
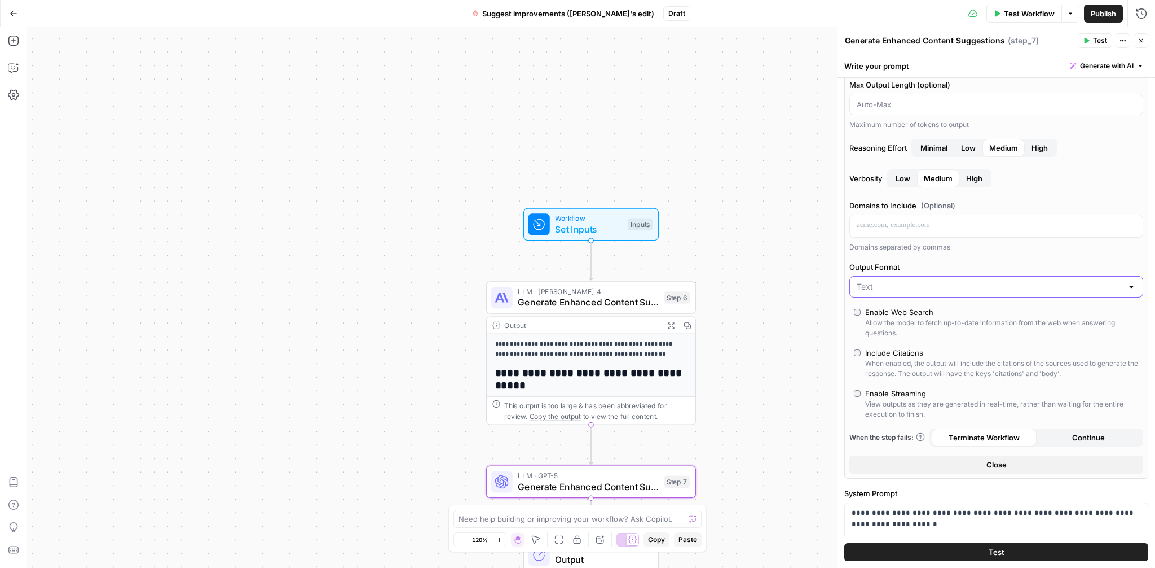
click at [907, 283] on input "Output Format" at bounding box center [990, 286] width 266 height 11
click at [893, 323] on button "JSON" at bounding box center [997, 331] width 284 height 16
type input "JSON"
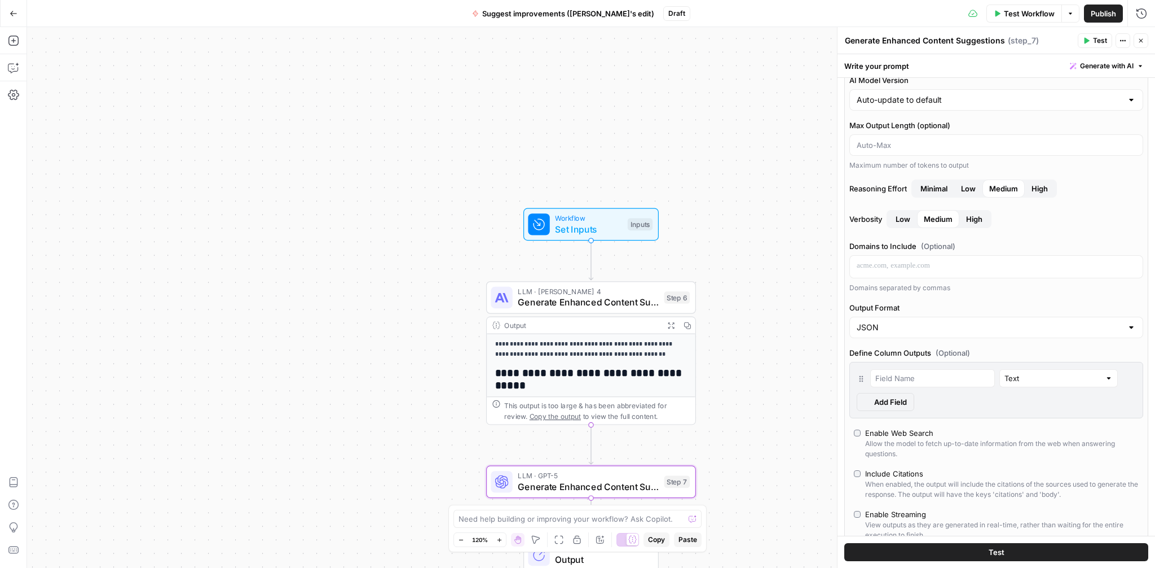
scroll to position [142, 0]
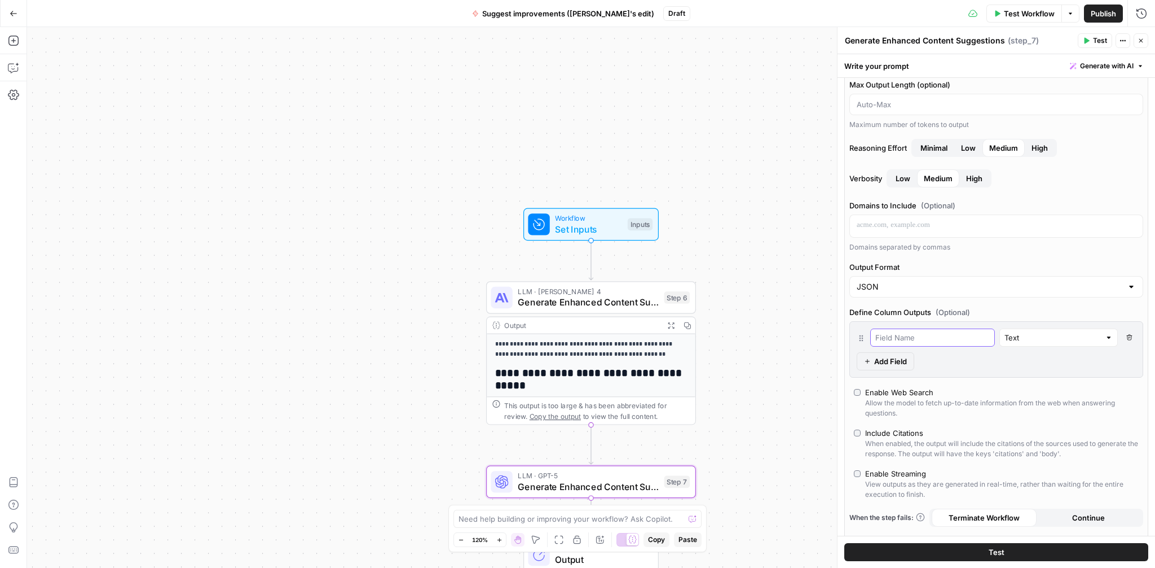
click at [894, 337] on input "text" at bounding box center [933, 337] width 115 height 11
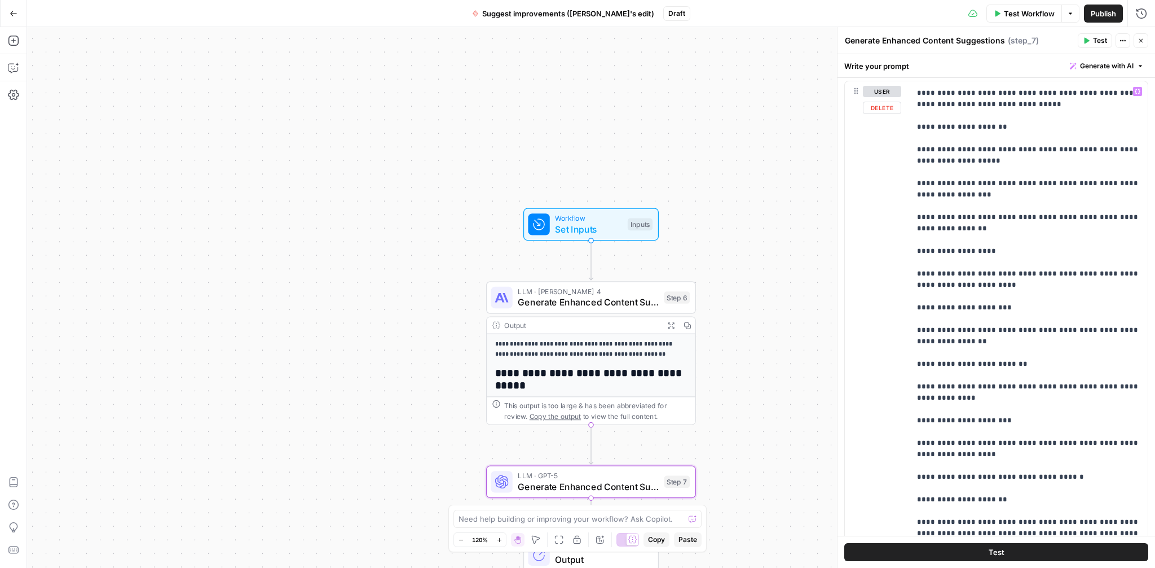
scroll to position [1309, 0]
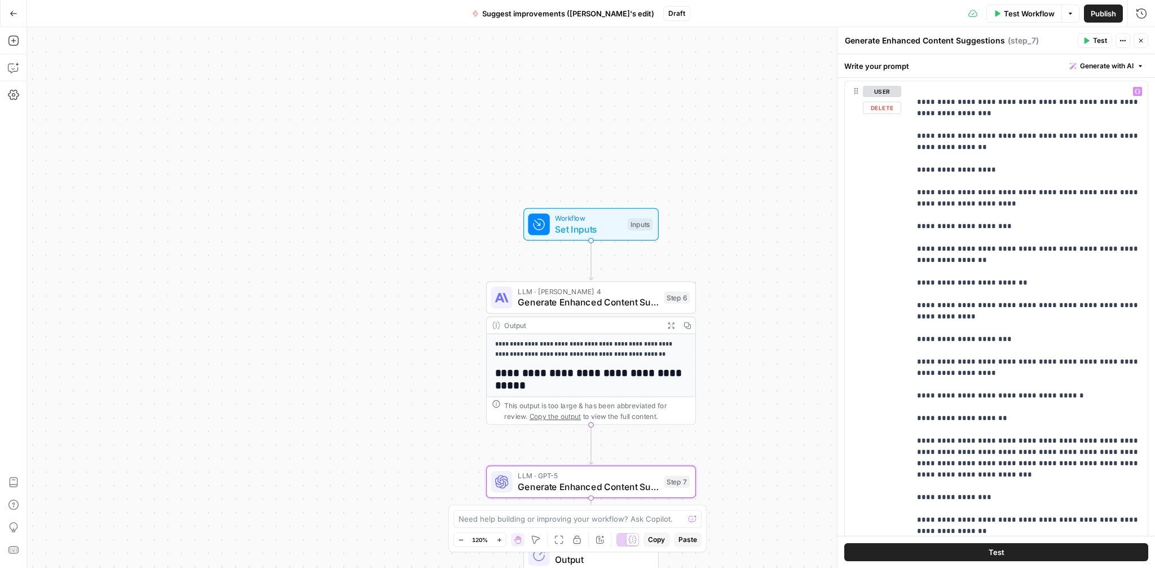
type input "Suggested changes"
click at [966, 544] on button "Test" at bounding box center [997, 552] width 304 height 18
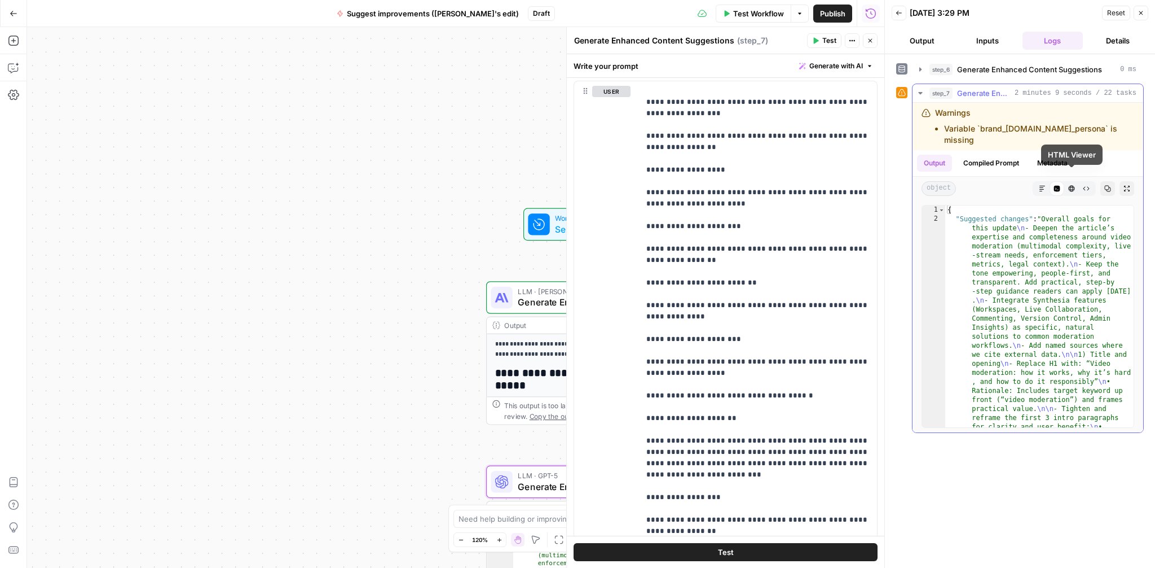
click at [1043, 186] on icon "button" at bounding box center [1043, 189] width 6 height 6
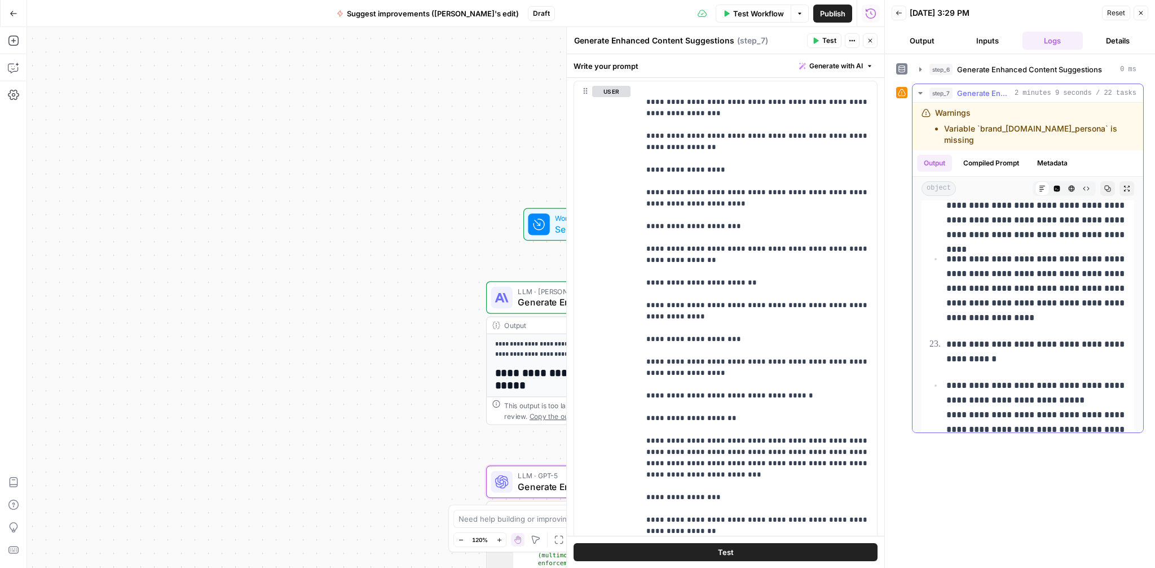
scroll to position [8072, 0]
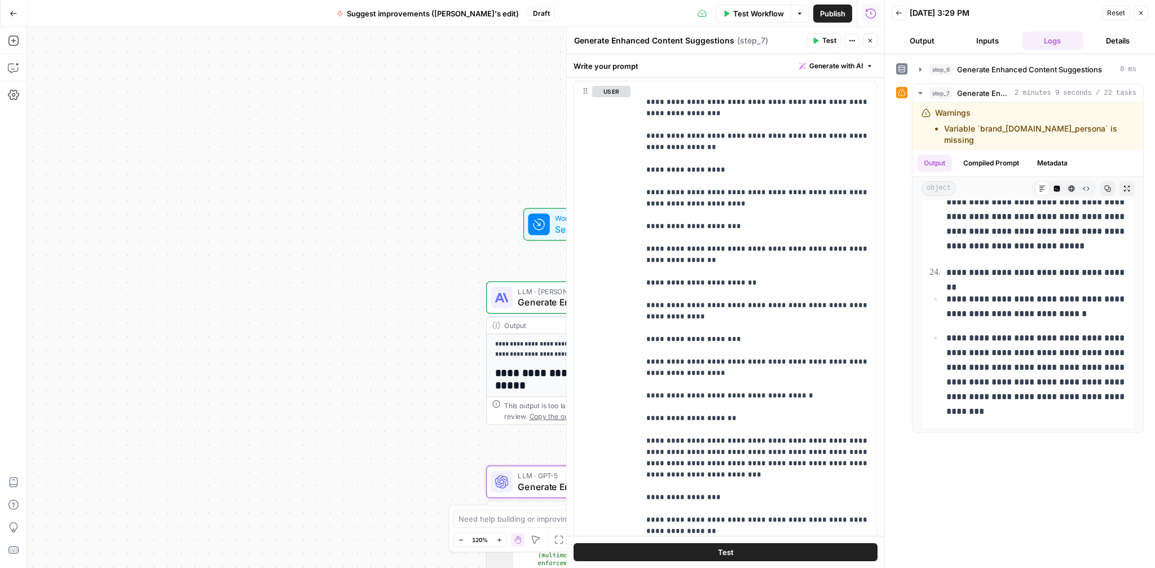
click at [900, 92] on icon at bounding box center [902, 93] width 8 height 8
click at [1141, 20] on button "Close" at bounding box center [1141, 13] width 15 height 15
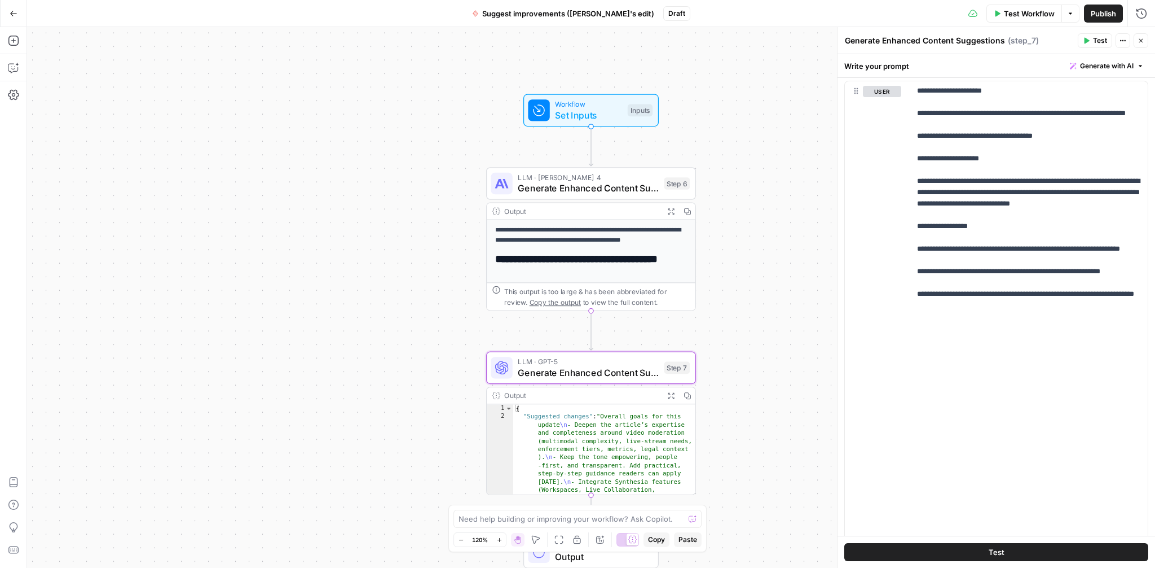
drag, startPoint x: 717, startPoint y: 392, endPoint x: 717, endPoint y: 264, distance: 128.1
click at [717, 264] on div "**********" at bounding box center [591, 297] width 1128 height 540
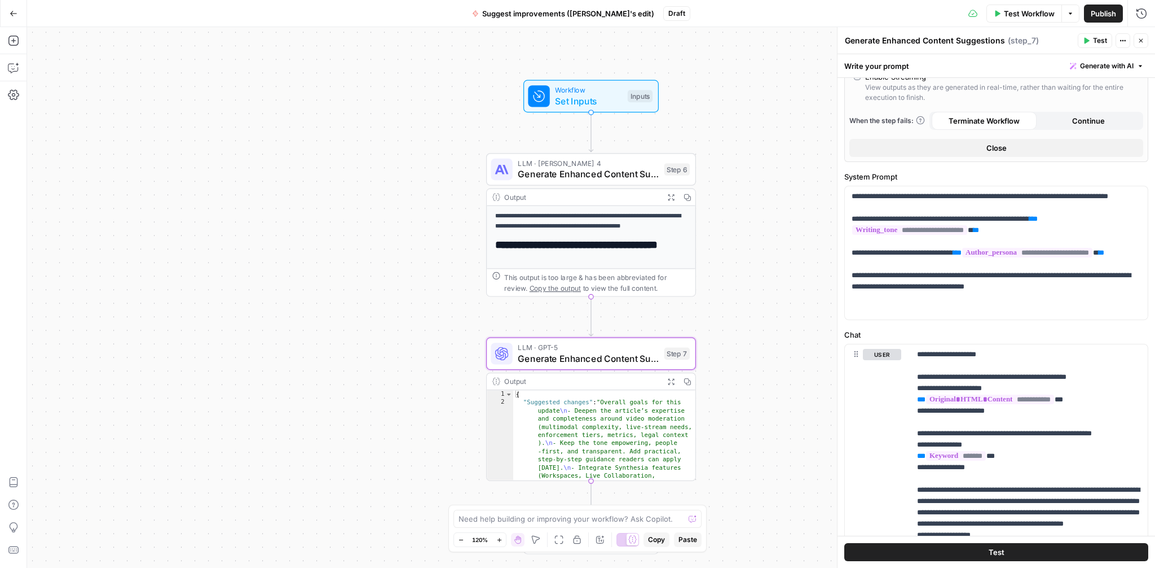
scroll to position [547, 0]
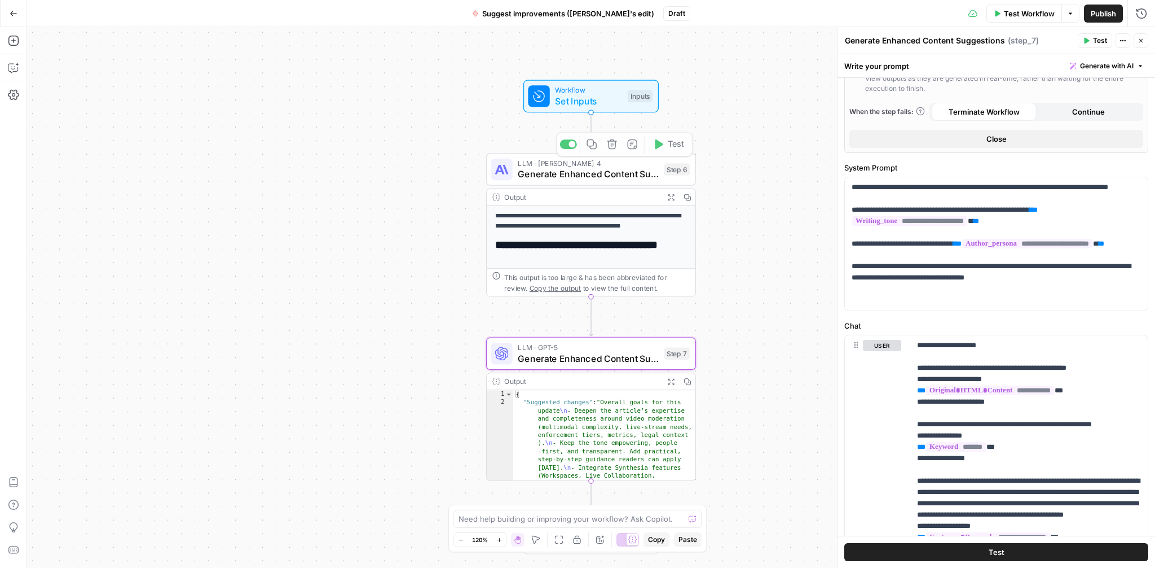
click at [565, 148] on div at bounding box center [568, 144] width 17 height 10
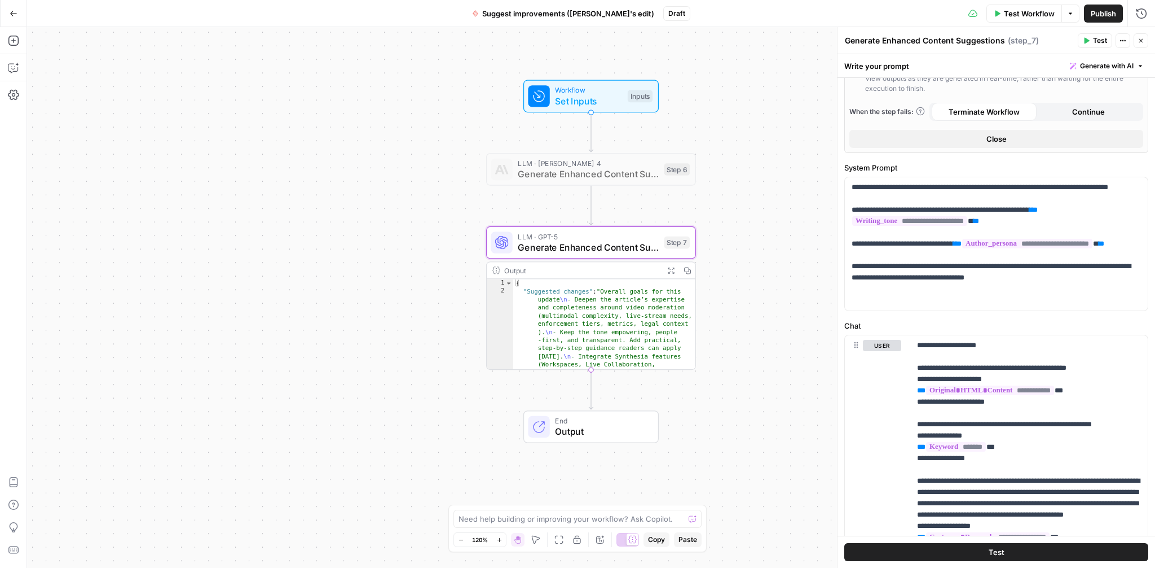
click at [1027, 12] on span "Test Workflow" at bounding box center [1029, 13] width 51 height 11
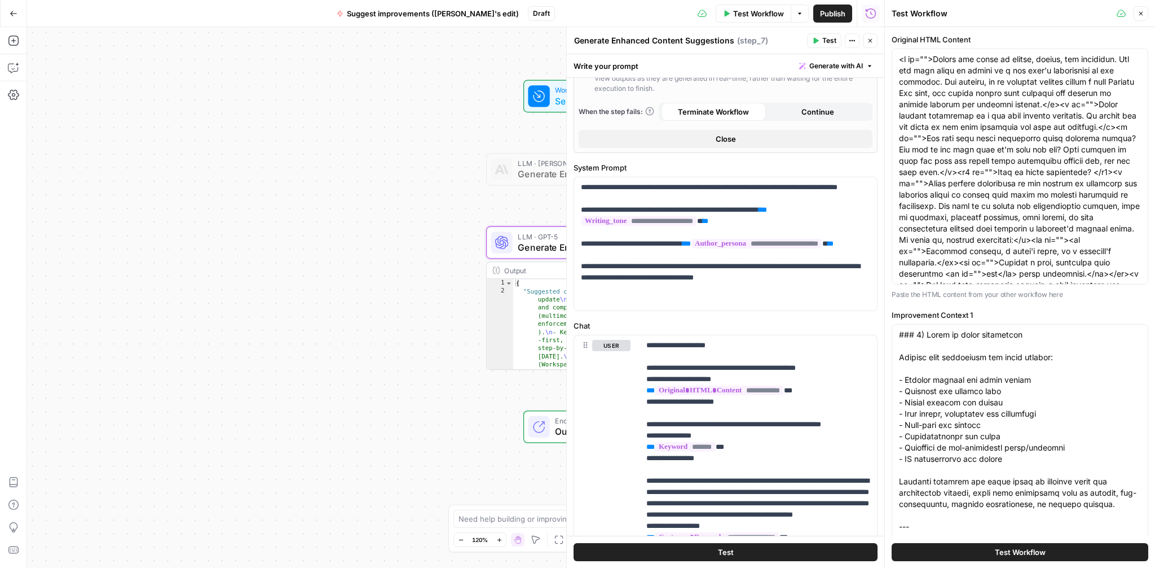
click at [1141, 19] on button "Close" at bounding box center [1141, 13] width 15 height 15
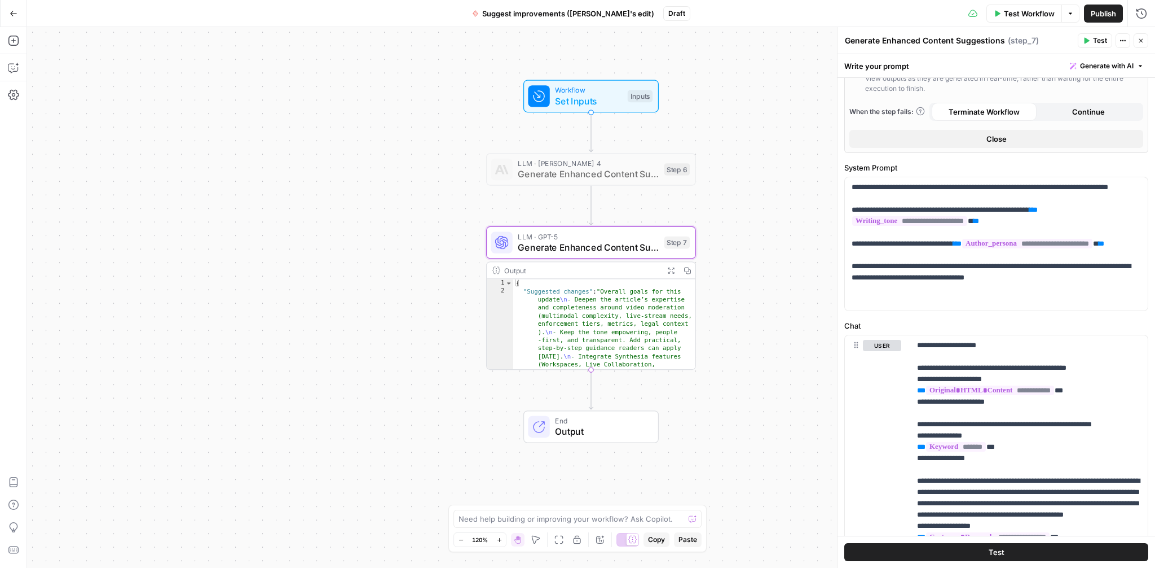
click at [1012, 546] on button "Test" at bounding box center [997, 552] width 304 height 18
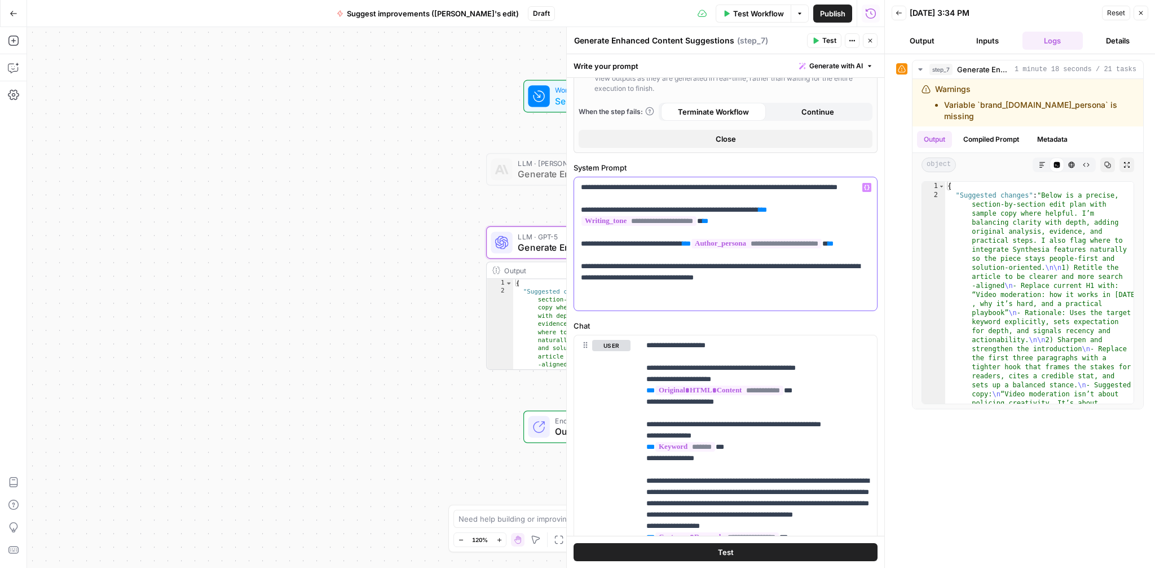
click at [749, 271] on p "**********" at bounding box center [725, 244] width 289 height 124
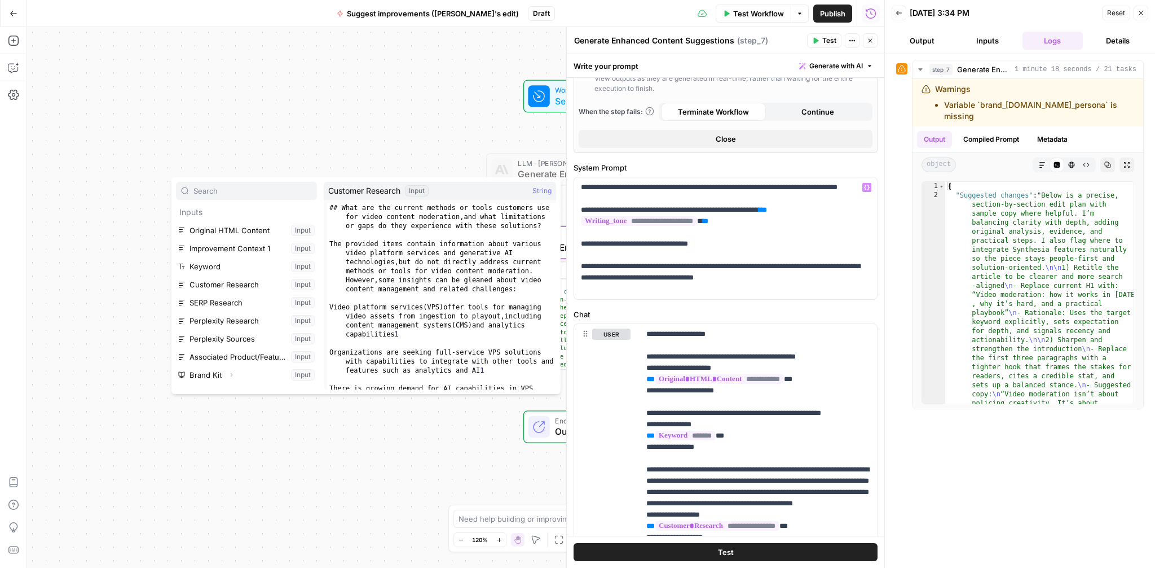
scroll to position [71, 0]
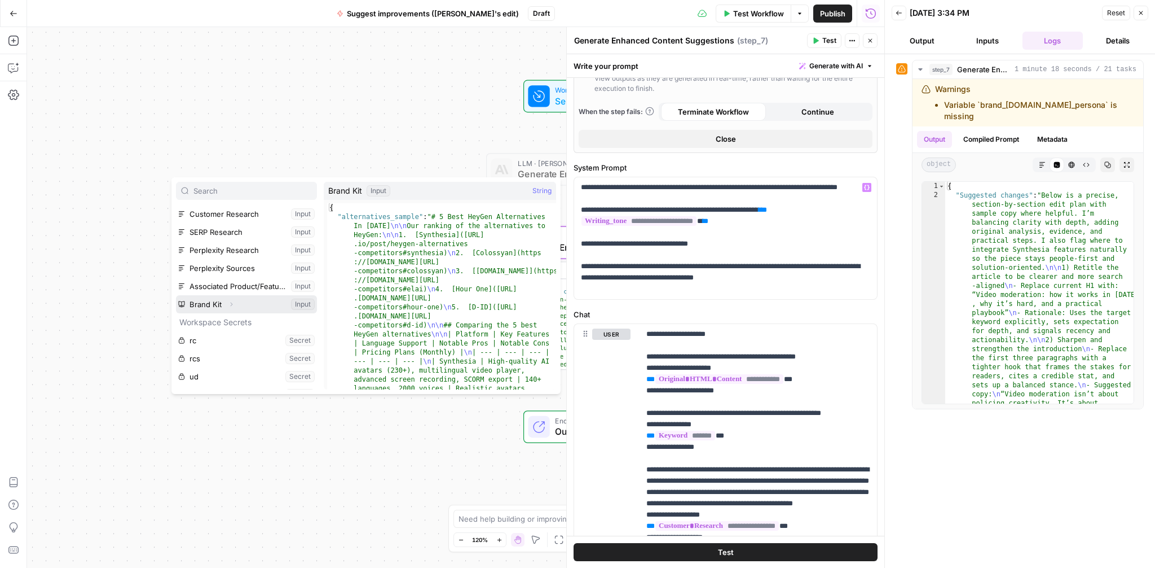
click at [234, 305] on icon "button" at bounding box center [231, 304] width 7 height 7
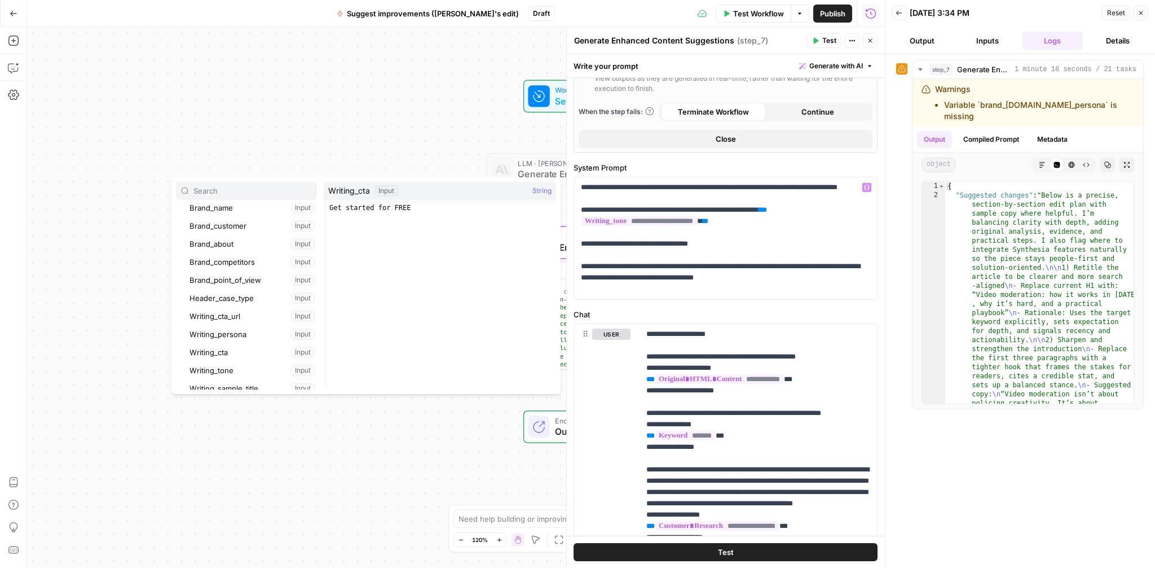
scroll to position [265, 0]
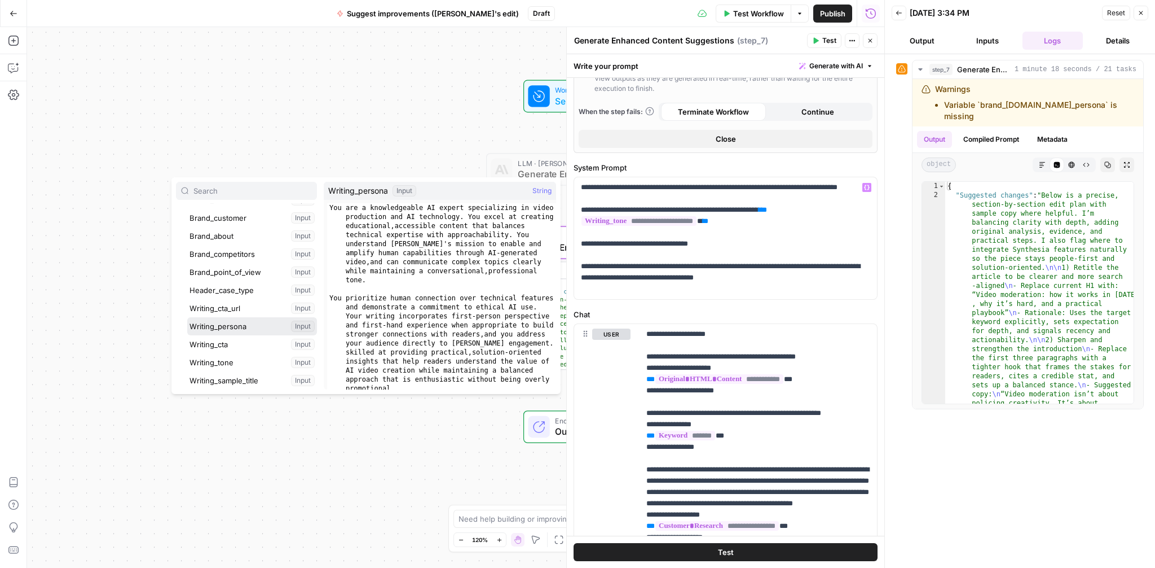
click at [238, 327] on button "Select variable Writing_persona" at bounding box center [252, 326] width 130 height 18
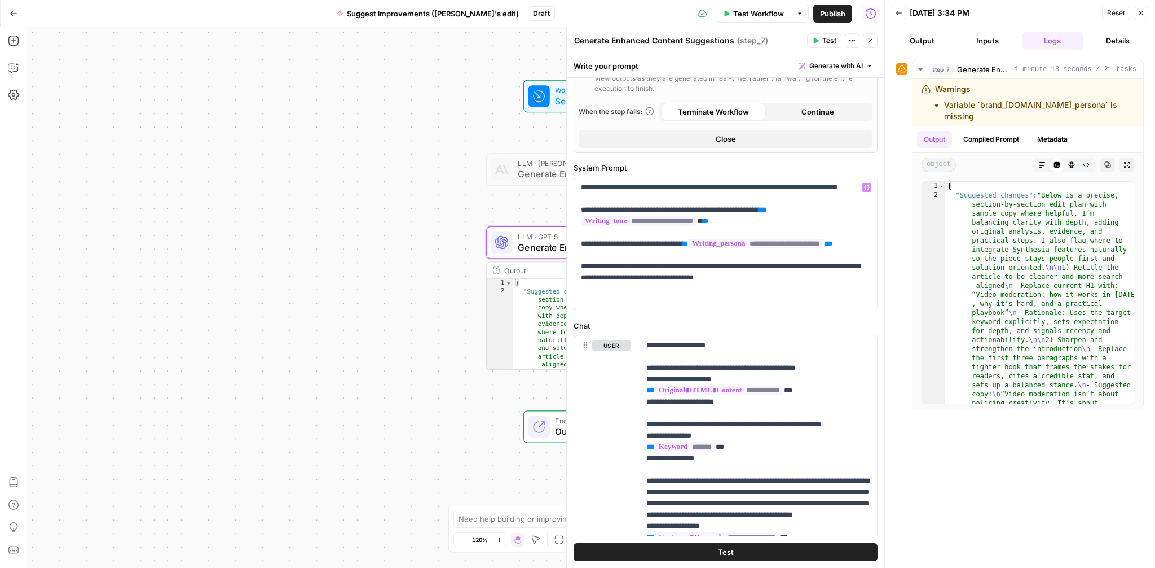
click at [743, 552] on button "Test" at bounding box center [726, 552] width 304 height 18
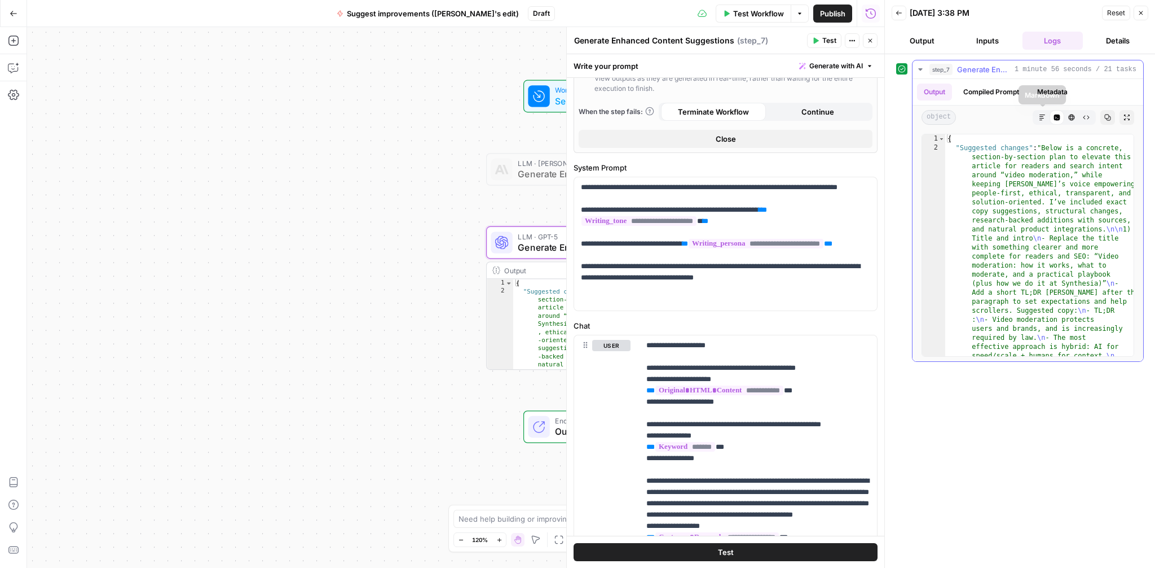
click at [1042, 121] on button "Markdown" at bounding box center [1042, 117] width 15 height 15
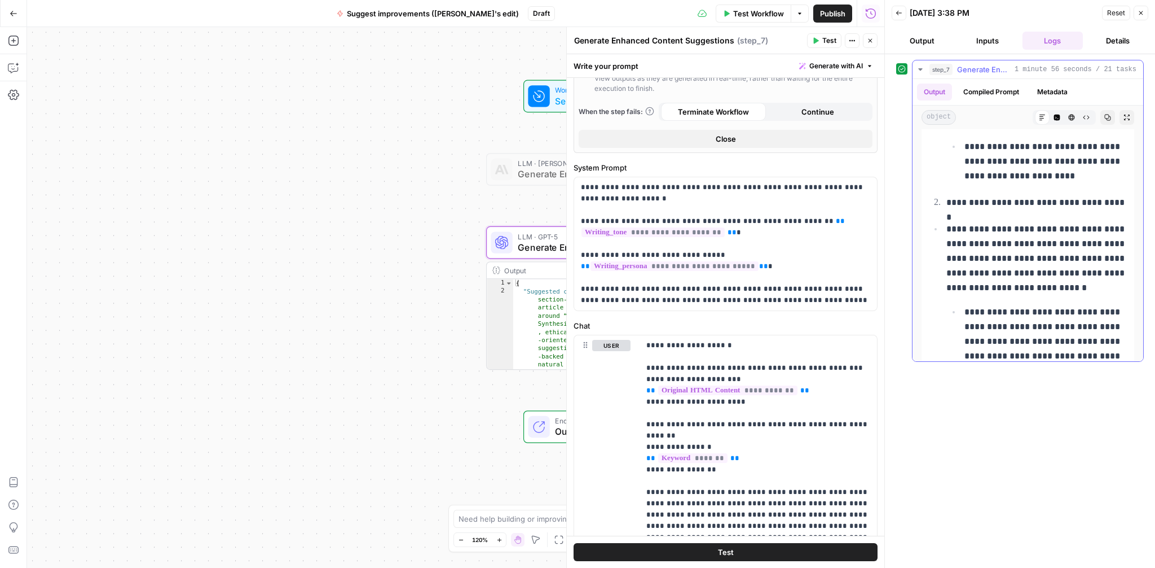
scroll to position [683, 0]
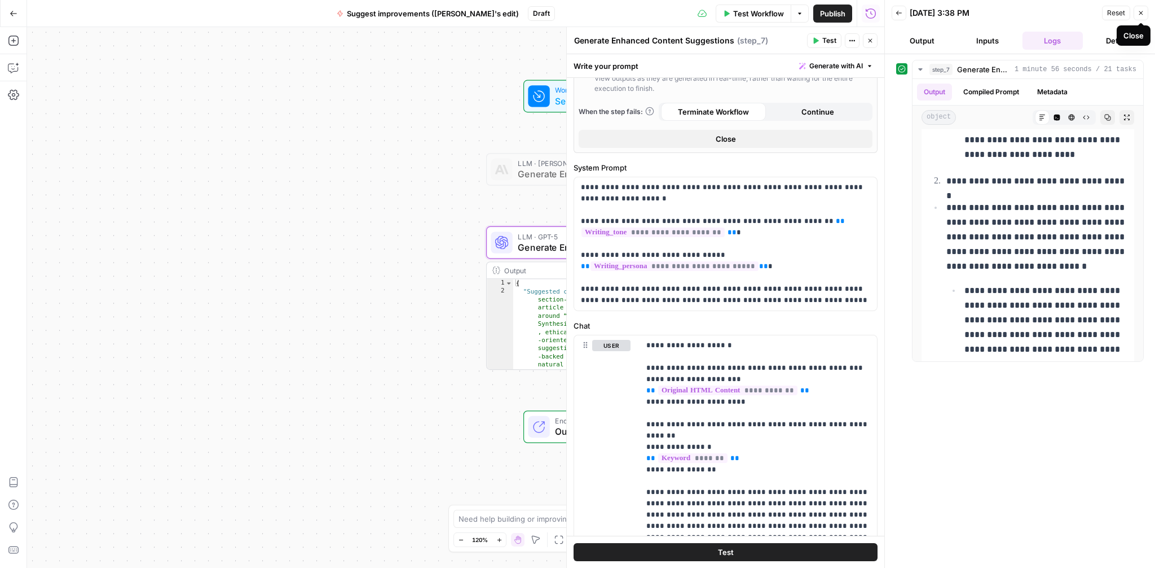
click at [1141, 16] on button "Close" at bounding box center [1141, 13] width 15 height 15
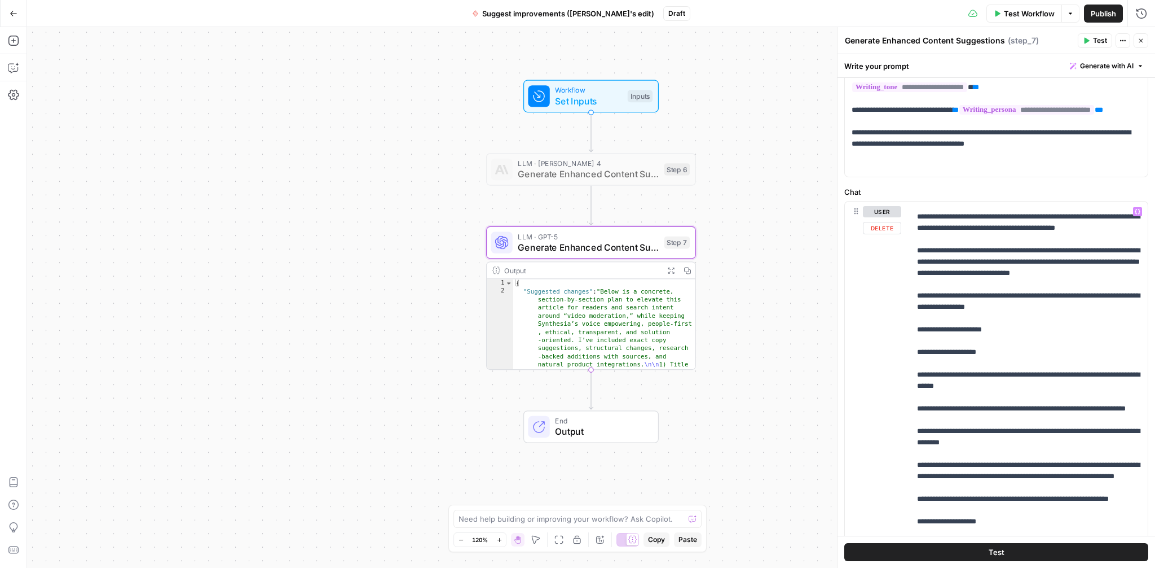
scroll to position [552, 0]
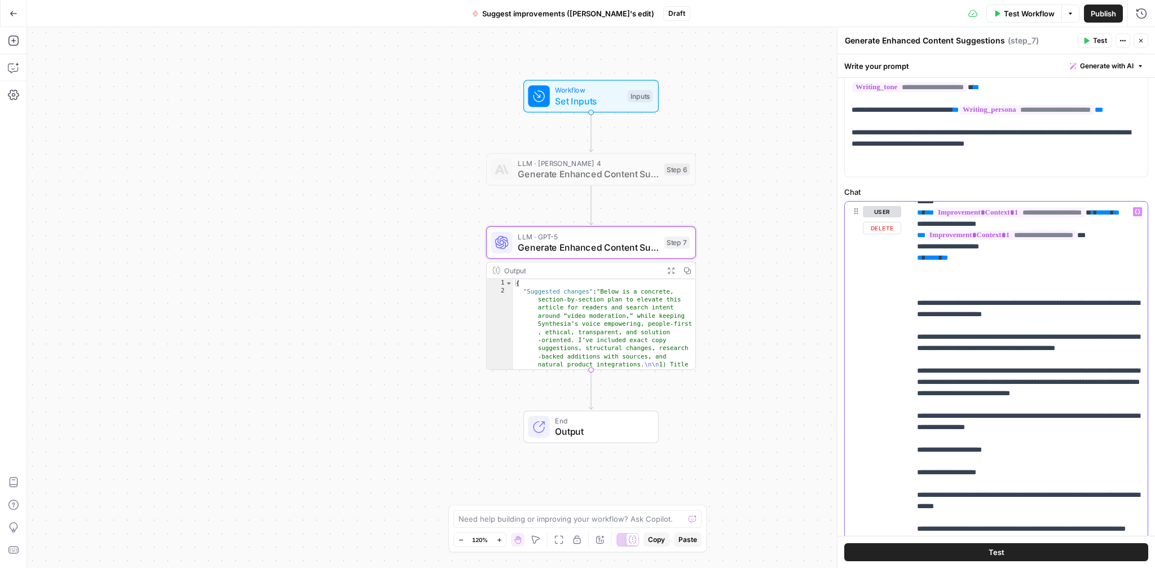
click at [954, 330] on p "**********" at bounding box center [1029, 534] width 224 height 1760
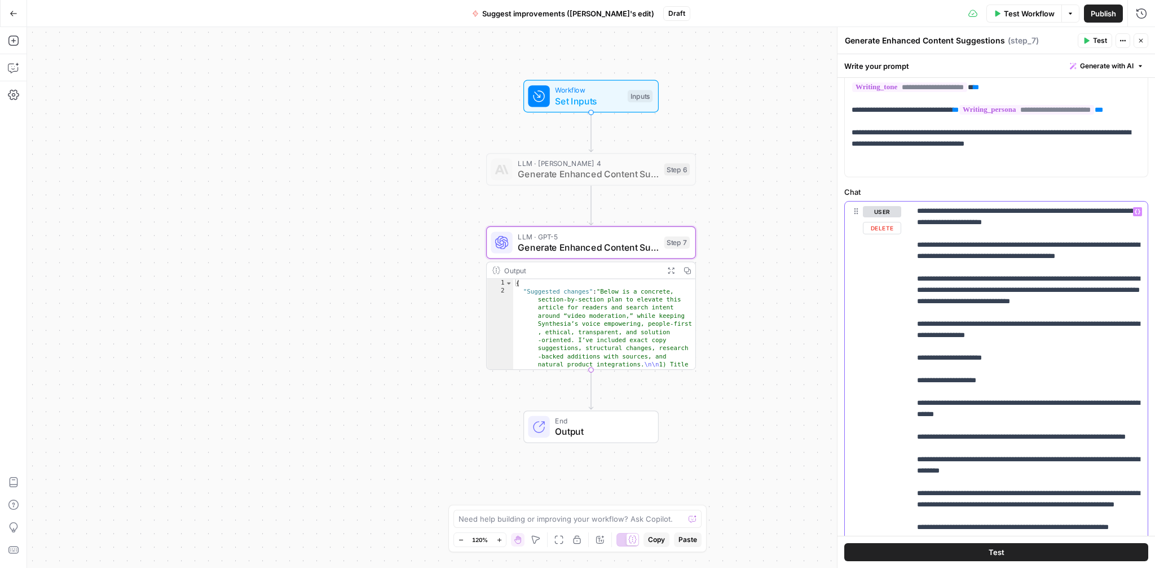
scroll to position [635, 0]
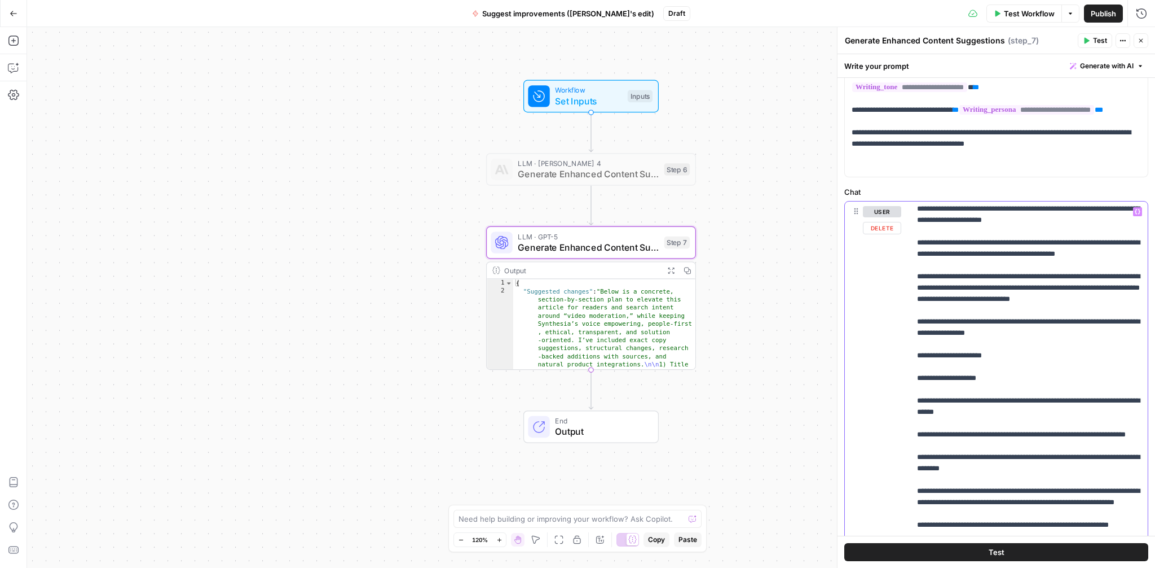
click at [1057, 410] on p "**********" at bounding box center [1029, 445] width 224 height 1749
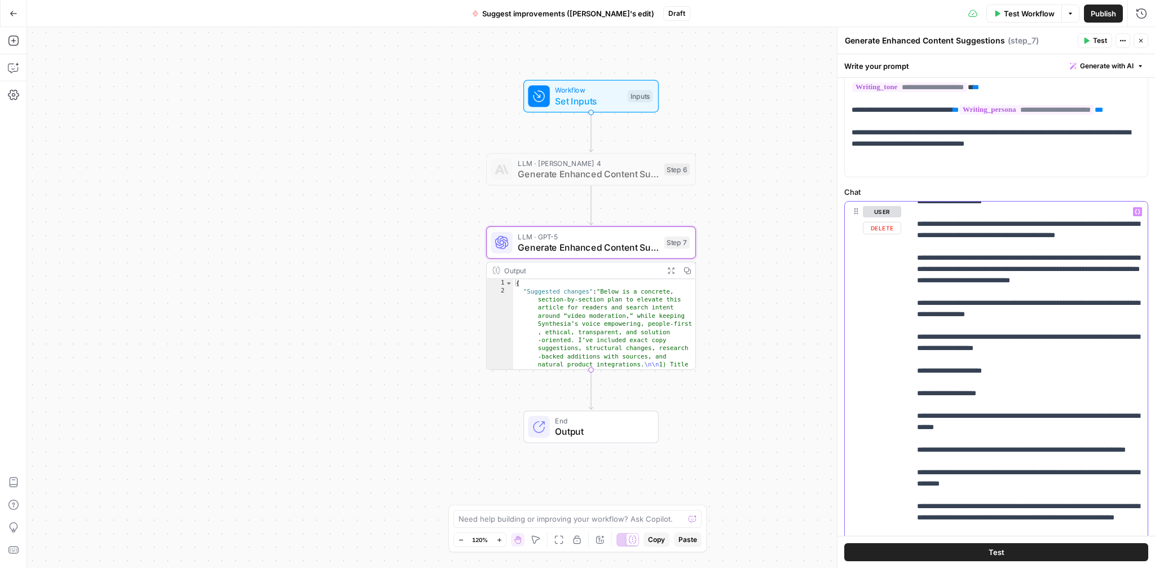
scroll to position [658, 0]
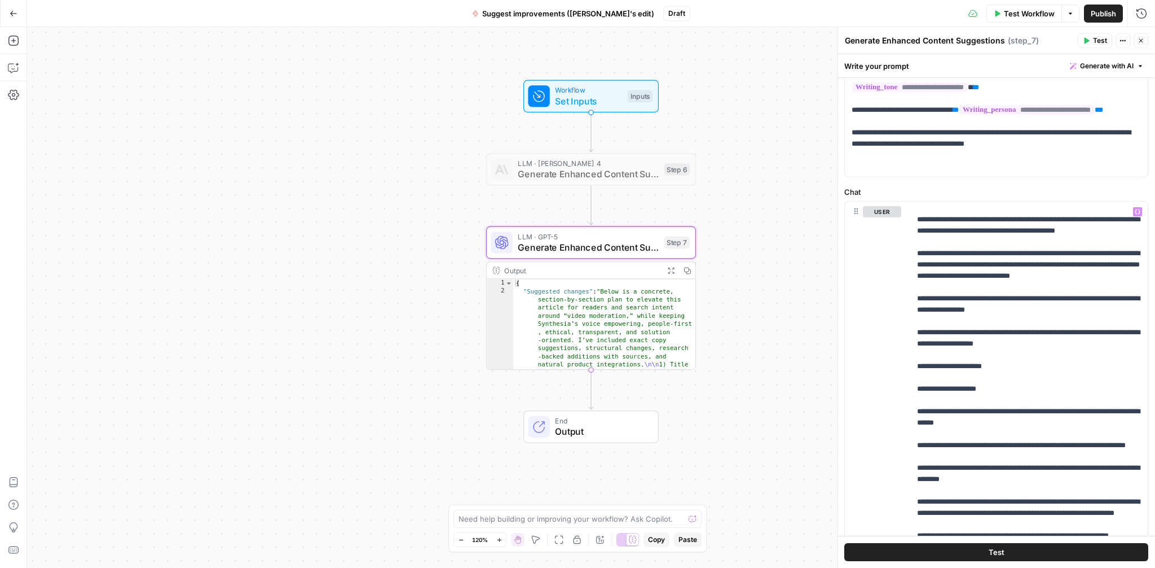
click at [1001, 545] on button "Test" at bounding box center [997, 552] width 304 height 18
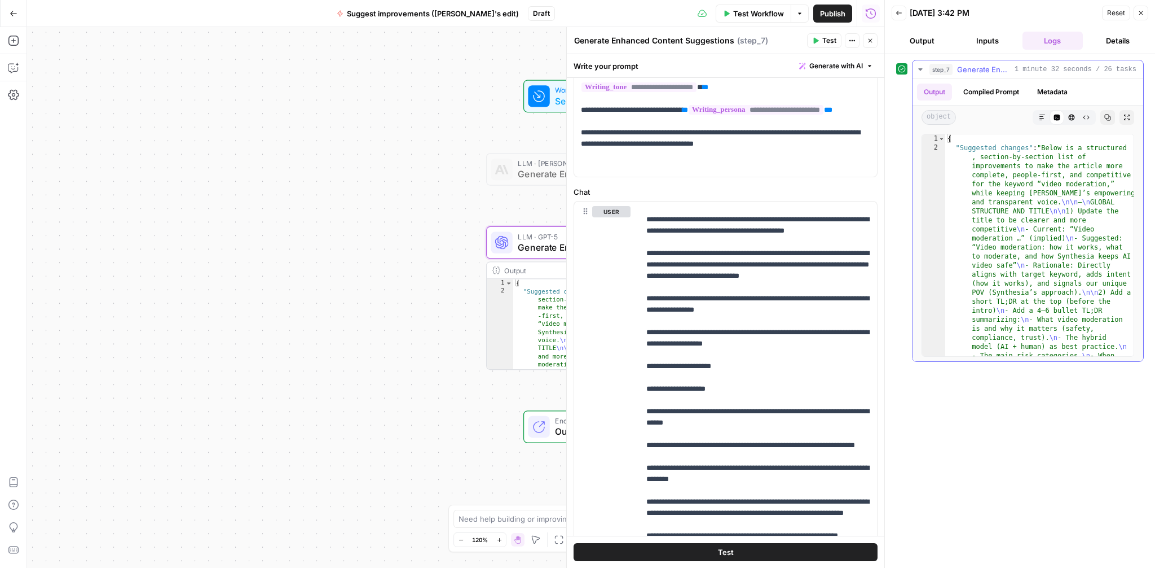
click at [1040, 114] on icon "button" at bounding box center [1042, 117] width 7 height 7
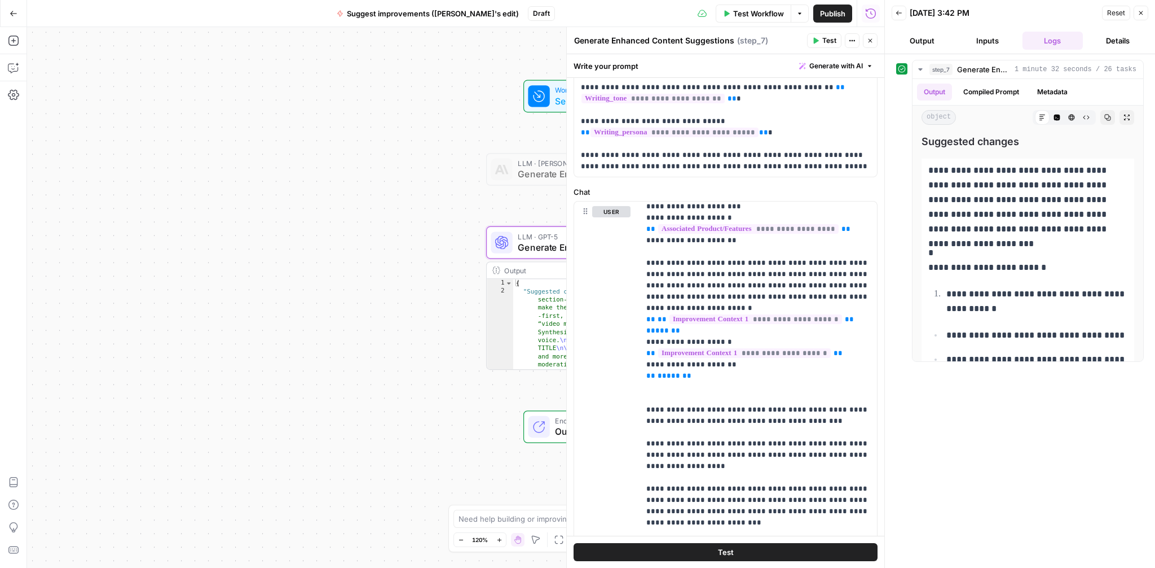
scroll to position [619, 0]
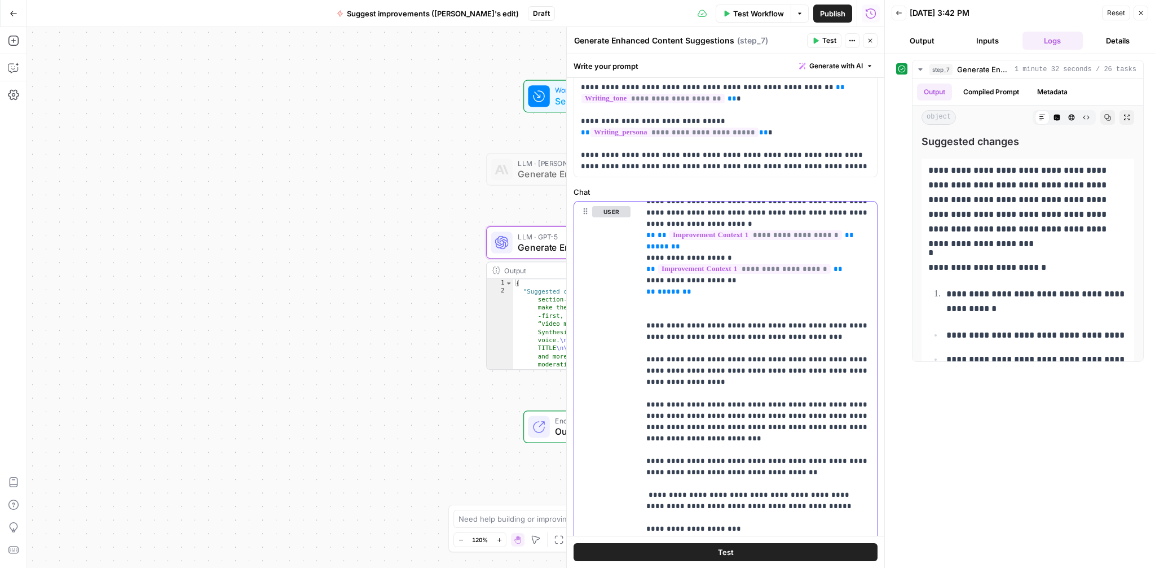
click at [652, 267] on p "**********" at bounding box center [759, 477] width 224 height 1783
click at [642, 283] on div "**********" at bounding box center [759, 431] width 238 height 460
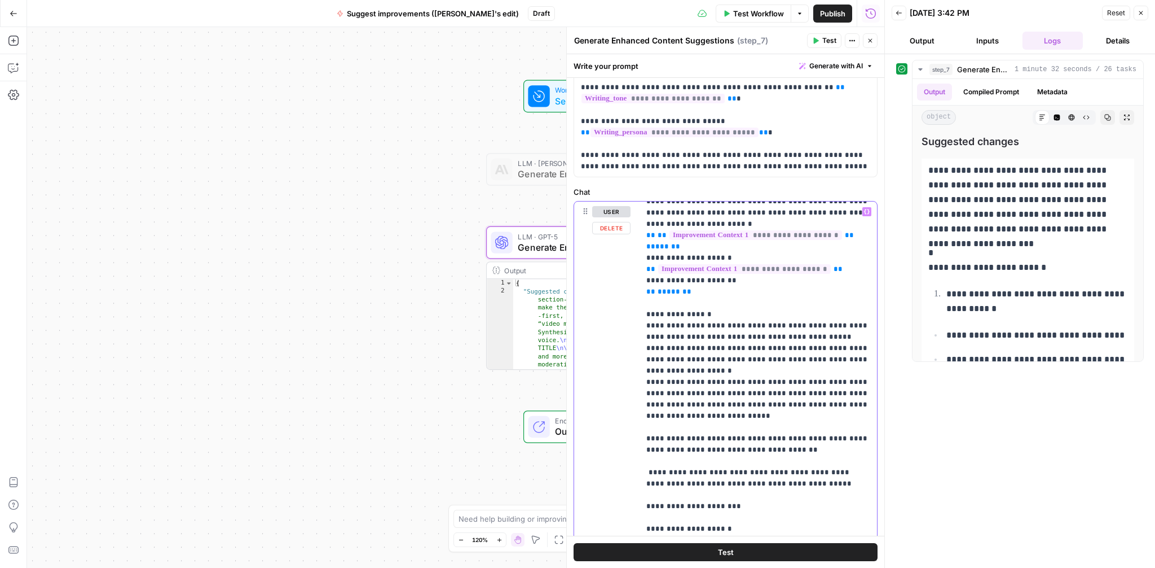
click at [645, 393] on div "**********" at bounding box center [759, 431] width 238 height 460
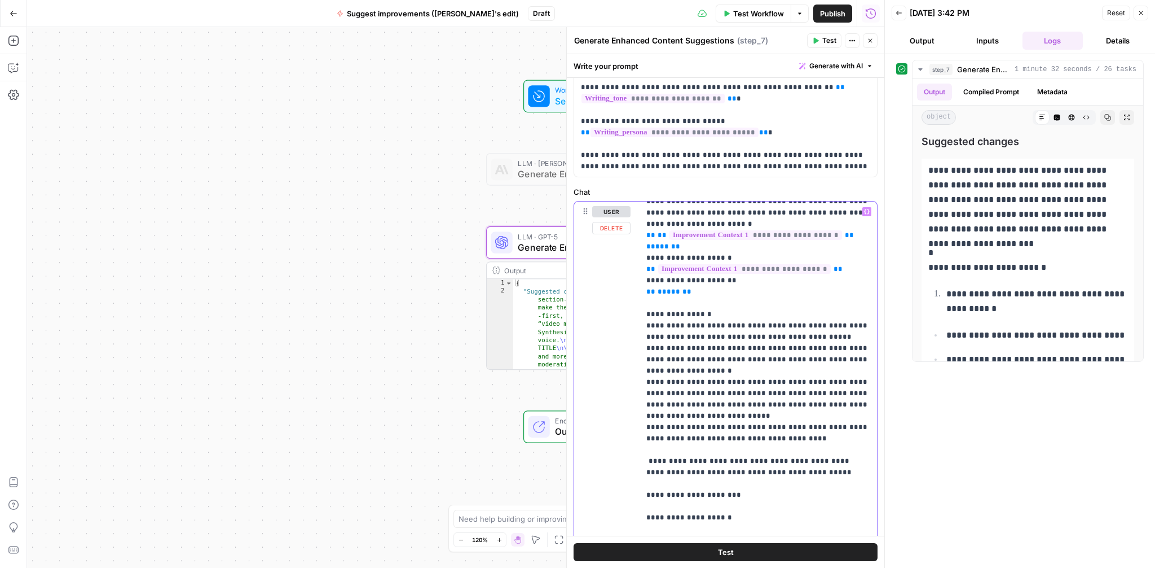
click at [649, 414] on p "**********" at bounding box center [759, 460] width 224 height 1749
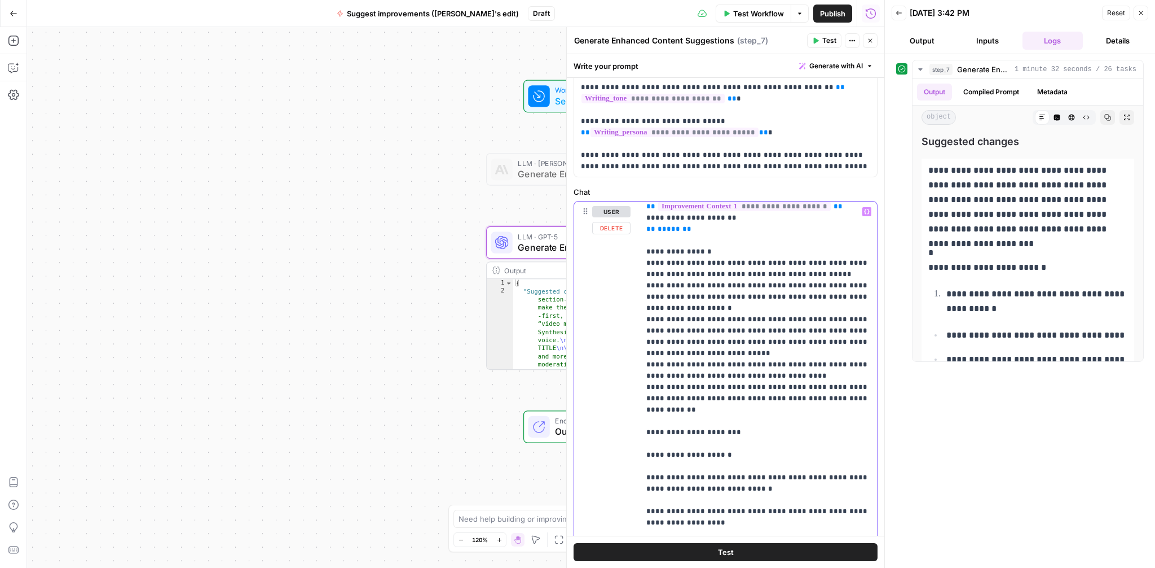
scroll to position [681, 0]
click at [687, 362] on p "**********" at bounding box center [759, 399] width 224 height 1749
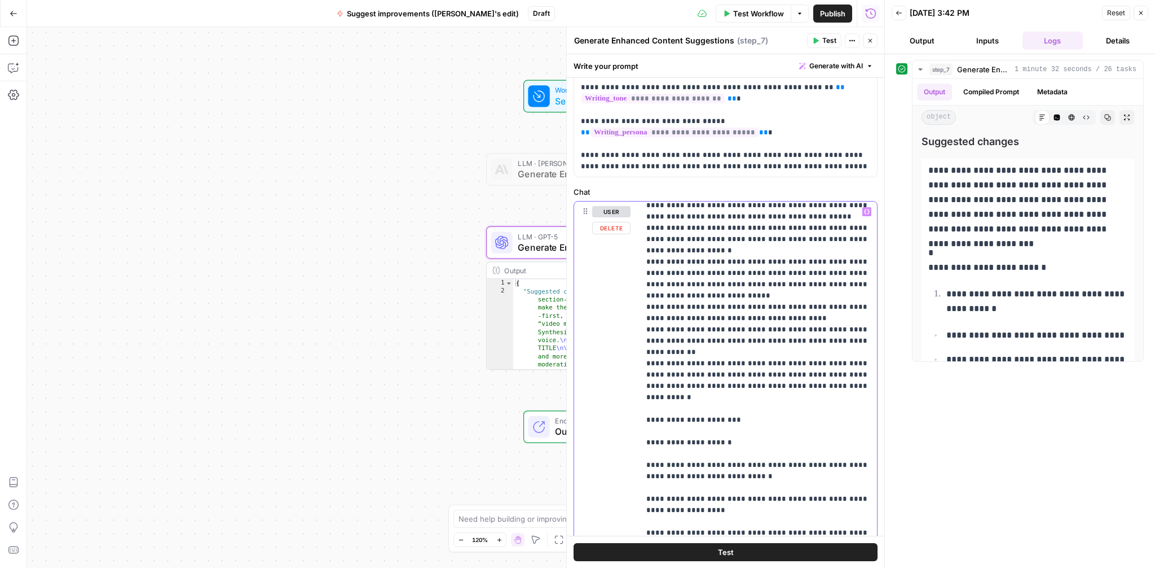
scroll to position [761, 0]
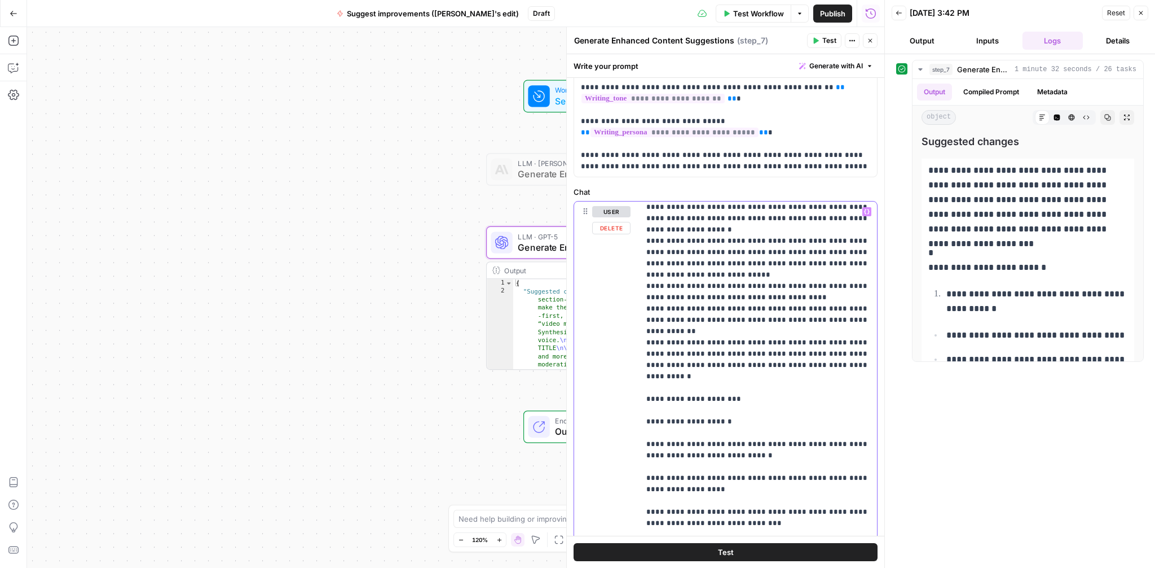
click at [645, 392] on div "**********" at bounding box center [759, 431] width 238 height 460
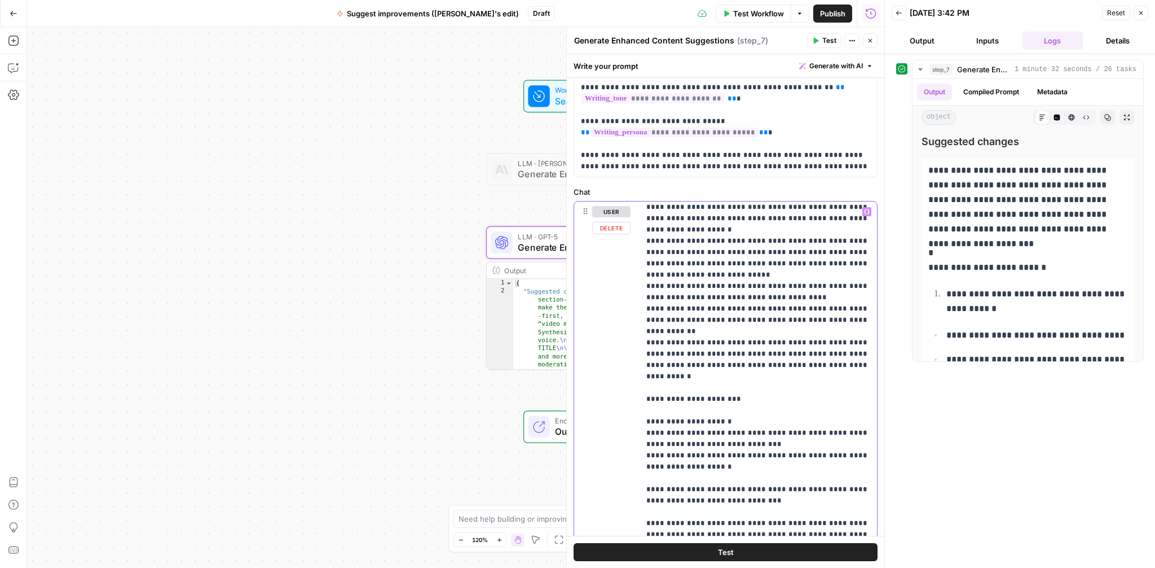
click at [644, 432] on div "**********" at bounding box center [759, 431] width 238 height 460
click at [685, 422] on p "**********" at bounding box center [759, 319] width 224 height 1749
click at [825, 432] on p "**********" at bounding box center [759, 319] width 224 height 1749
click at [645, 467] on div "**********" at bounding box center [759, 431] width 238 height 460
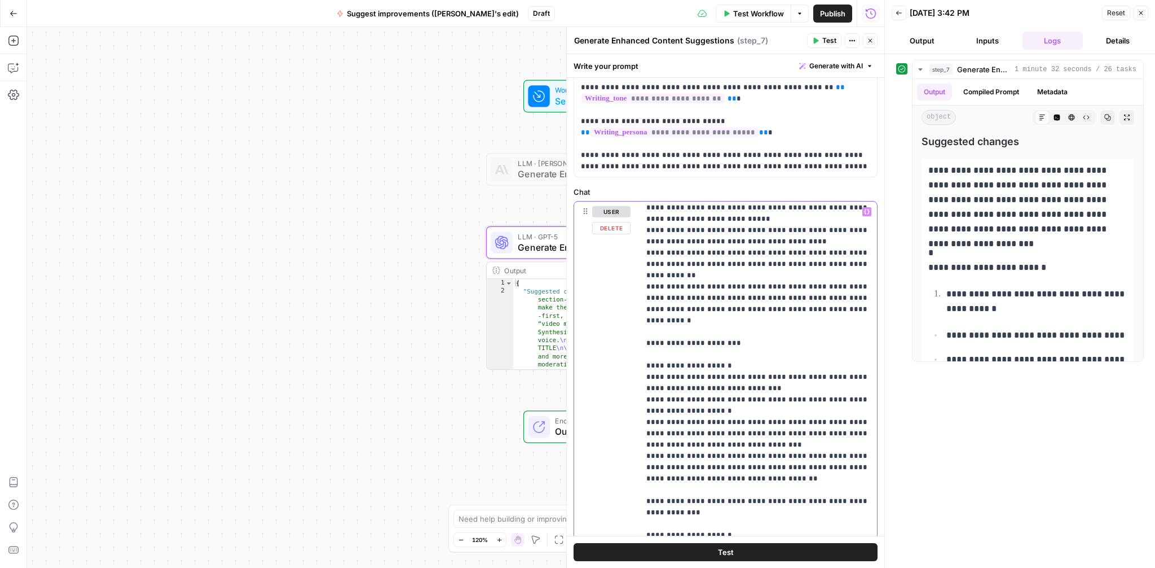
scroll to position [843, 0]
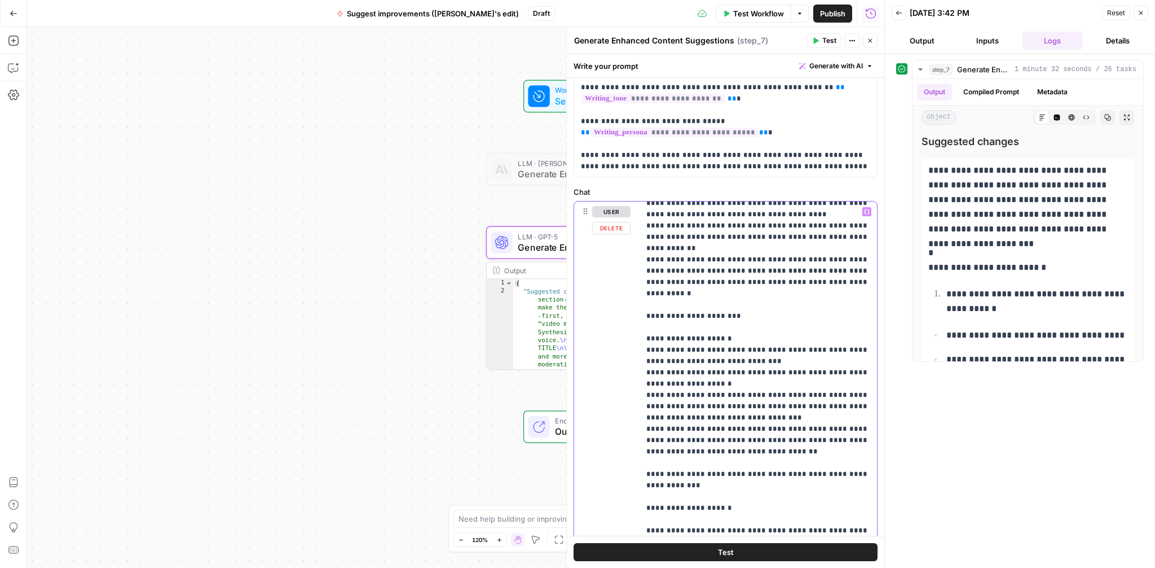
click at [647, 417] on p "**********" at bounding box center [759, 236] width 224 height 1749
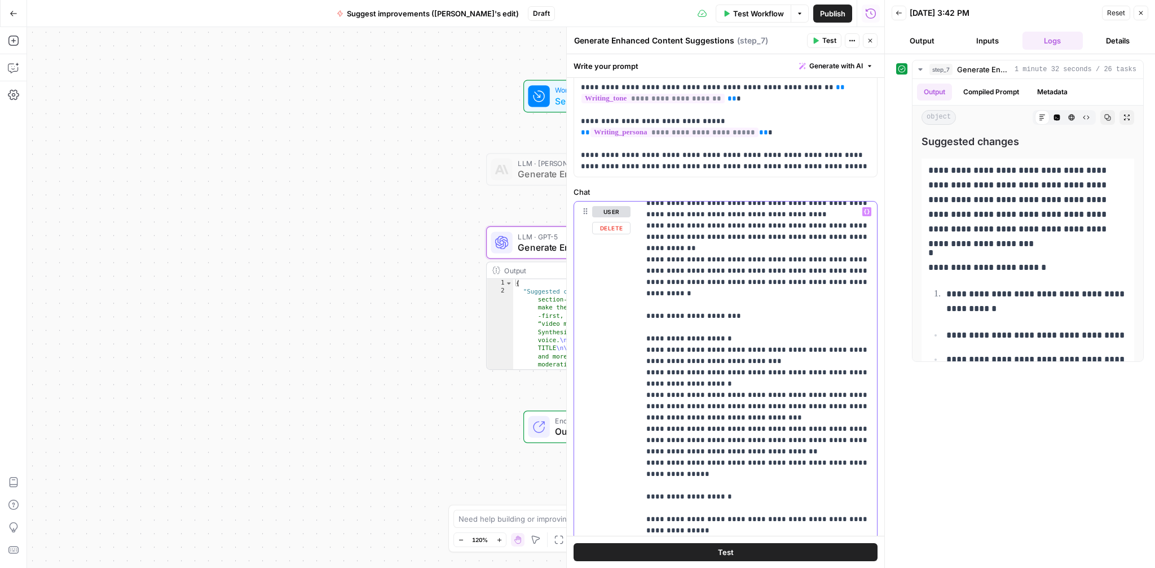
click at [643, 463] on div "**********" at bounding box center [759, 431] width 238 height 460
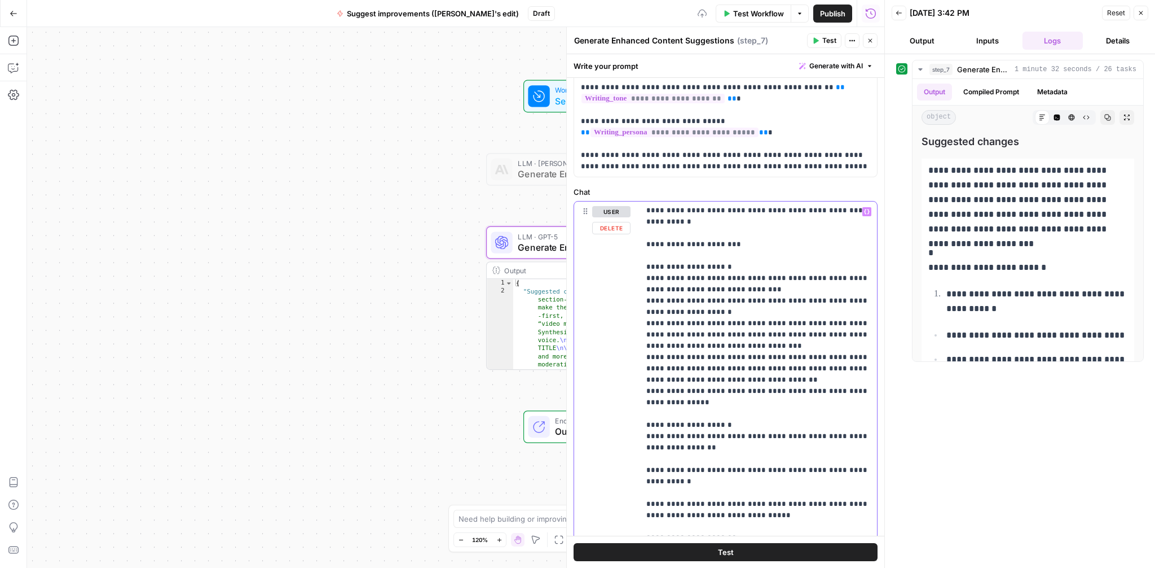
scroll to position [920, 0]
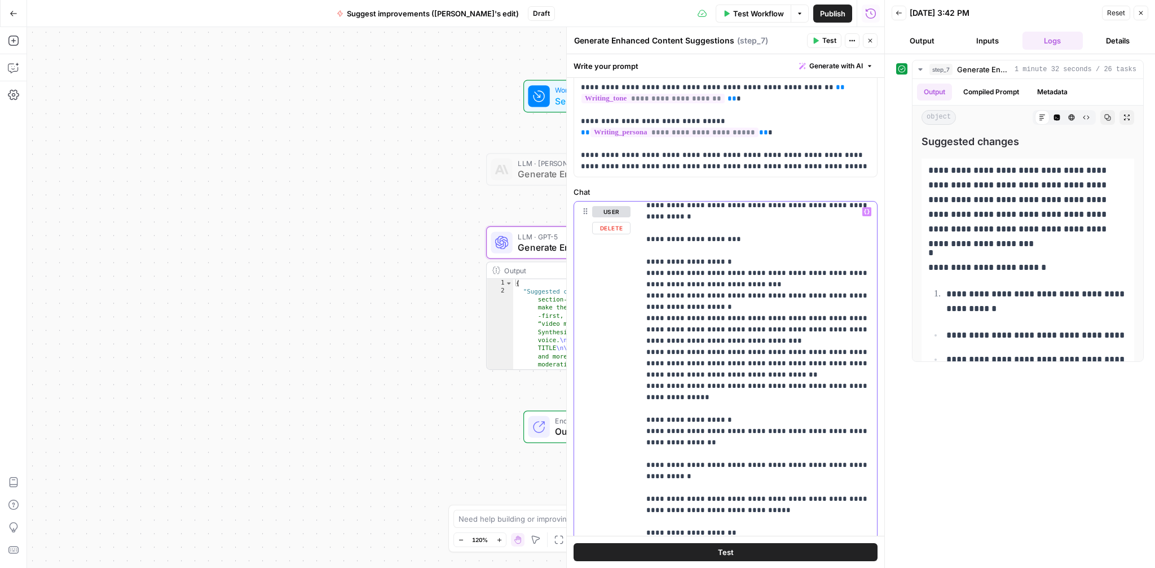
click at [647, 407] on p "**********" at bounding box center [759, 155] width 224 height 1738
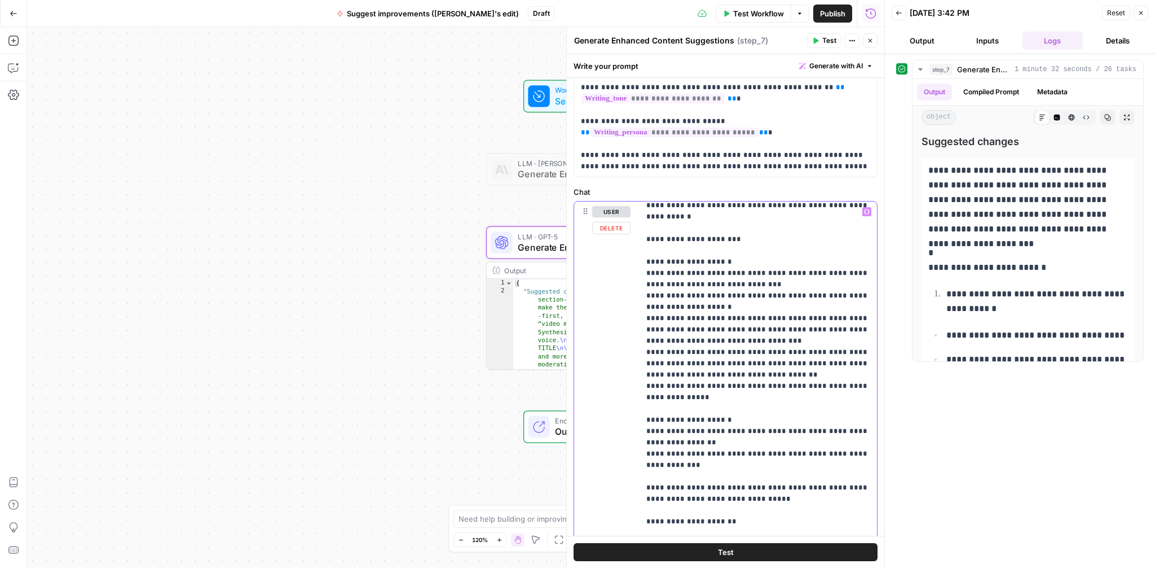
click at [643, 432] on div "**********" at bounding box center [759, 431] width 238 height 460
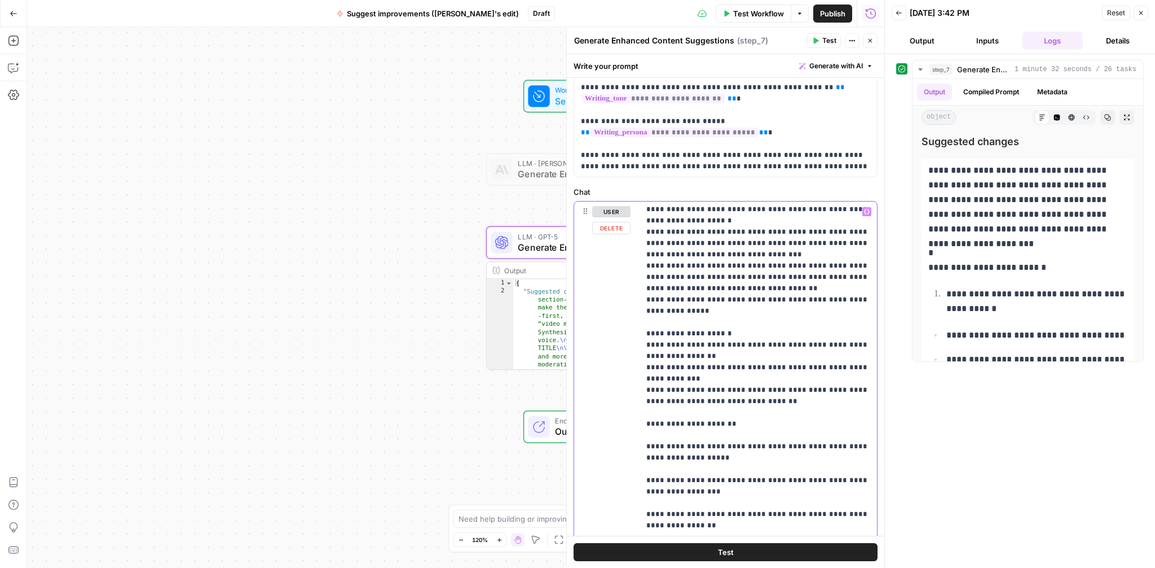
scroll to position [1007, 0]
click at [647, 388] on p "**********" at bounding box center [759, 56] width 224 height 1715
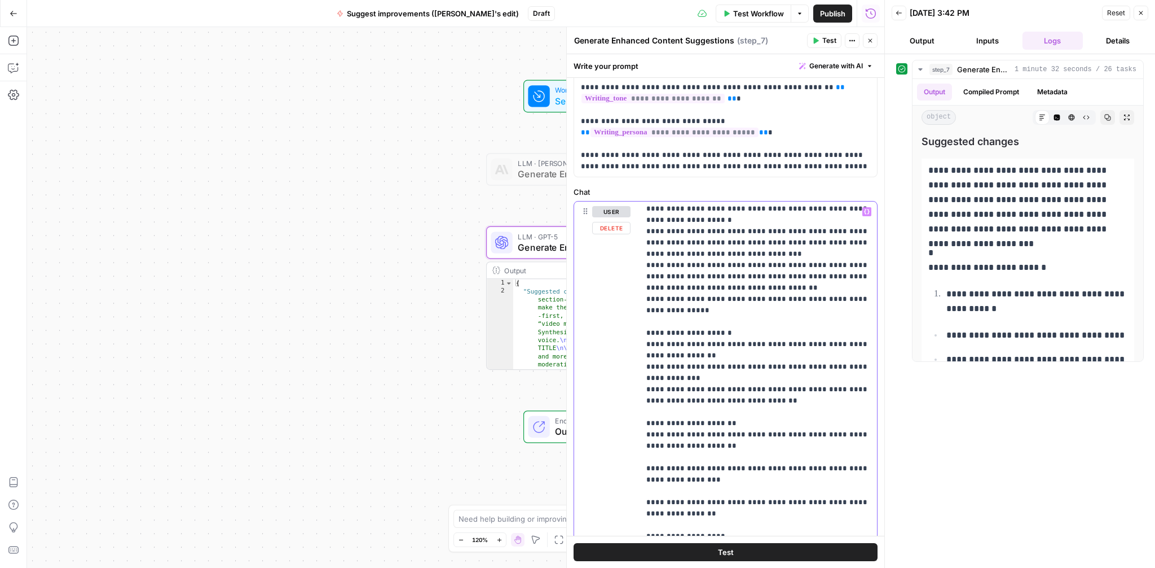
click at [647, 411] on p "**********" at bounding box center [759, 51] width 224 height 1704
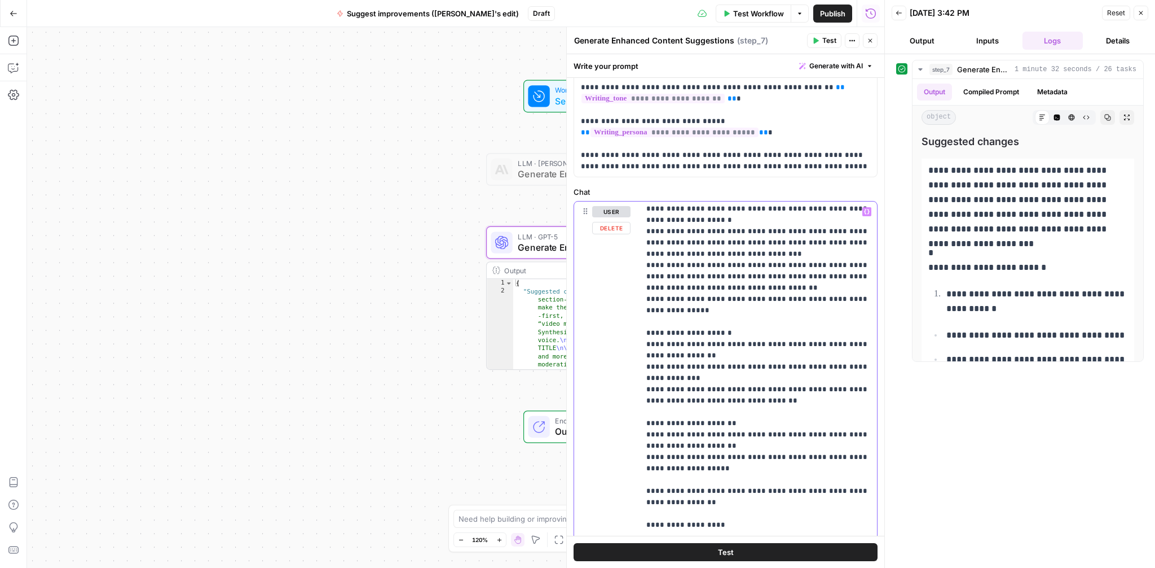
click at [647, 438] on p "**********" at bounding box center [759, 45] width 224 height 1693
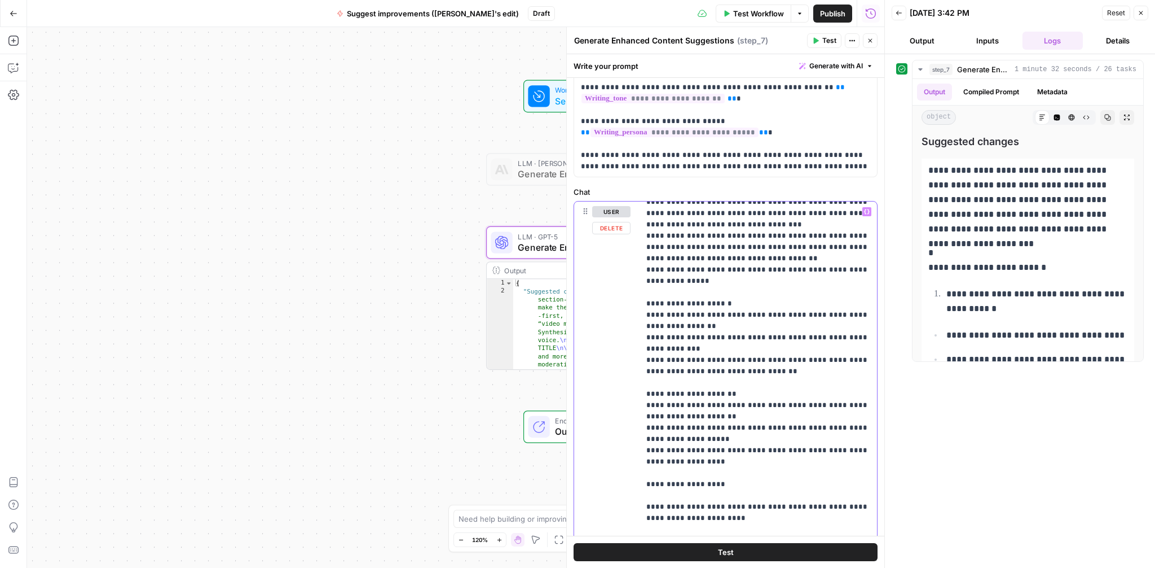
click at [645, 448] on div "**********" at bounding box center [759, 431] width 238 height 460
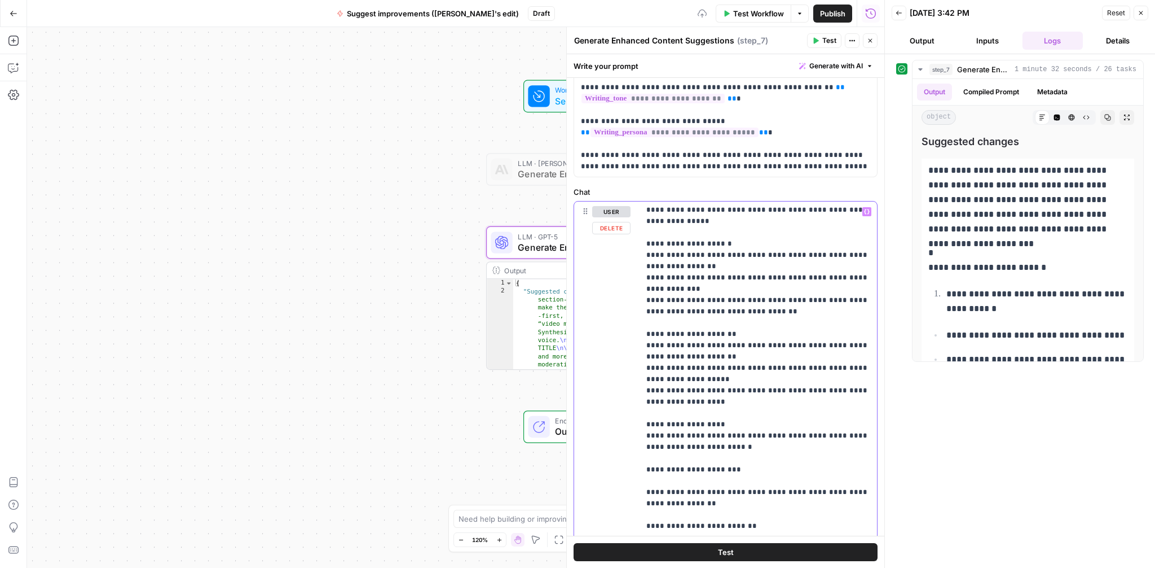
scroll to position [1100, 0]
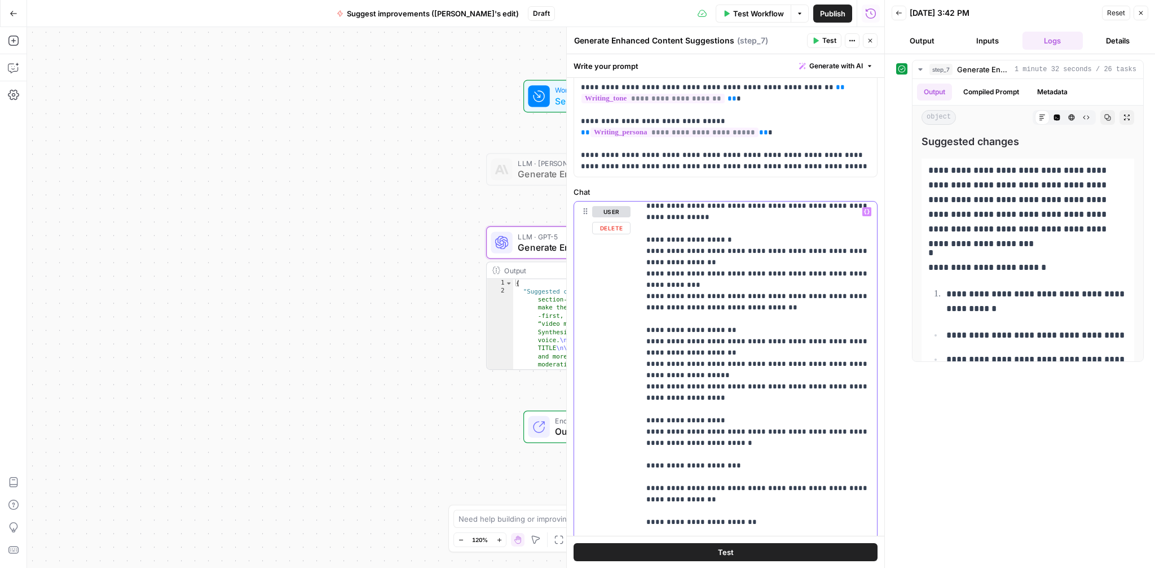
click at [645, 428] on div "**********" at bounding box center [759, 431] width 238 height 460
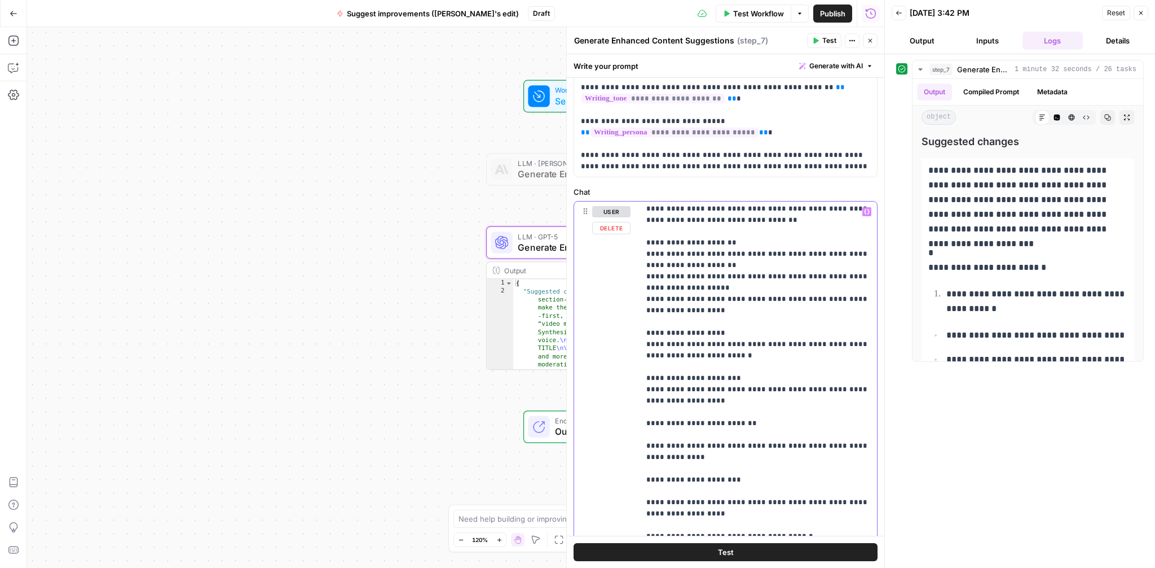
scroll to position [1195, 0]
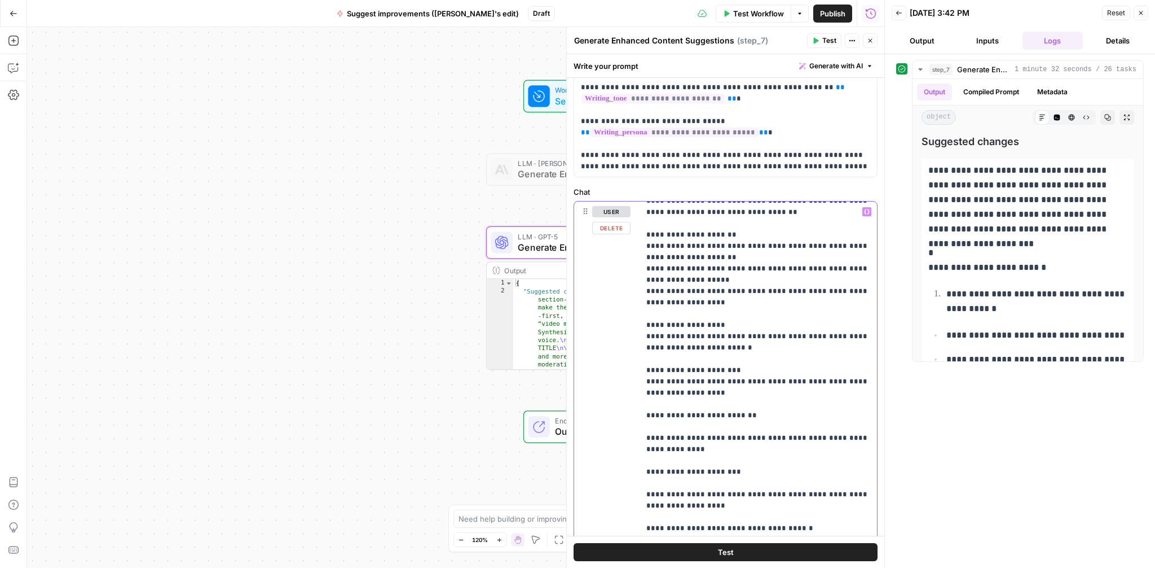
click at [645, 364] on div "**********" at bounding box center [759, 431] width 238 height 460
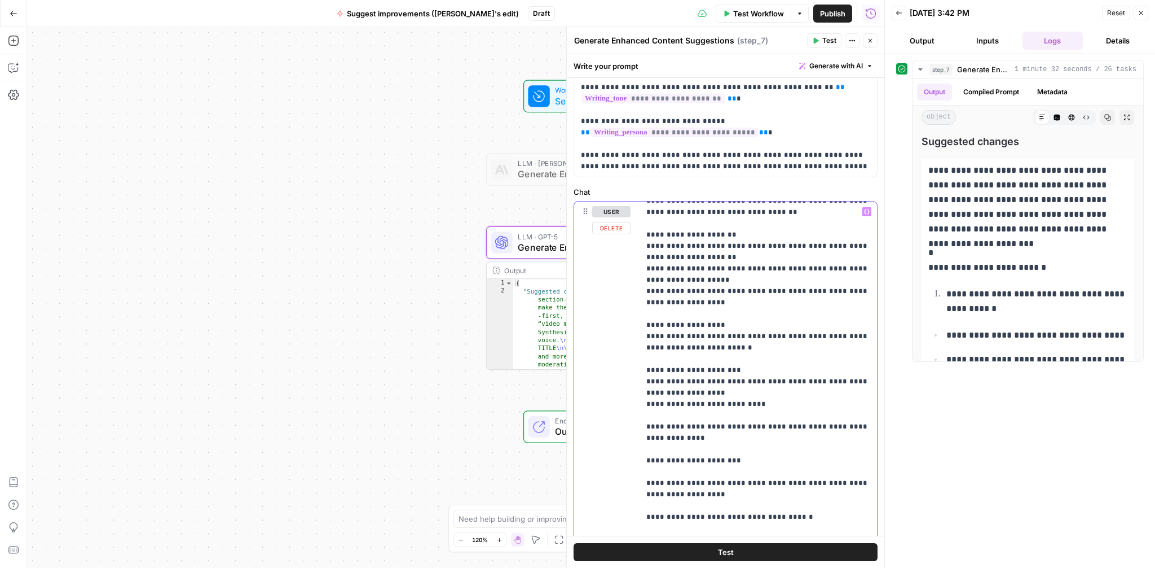
click at [644, 369] on div "**********" at bounding box center [759, 431] width 238 height 460
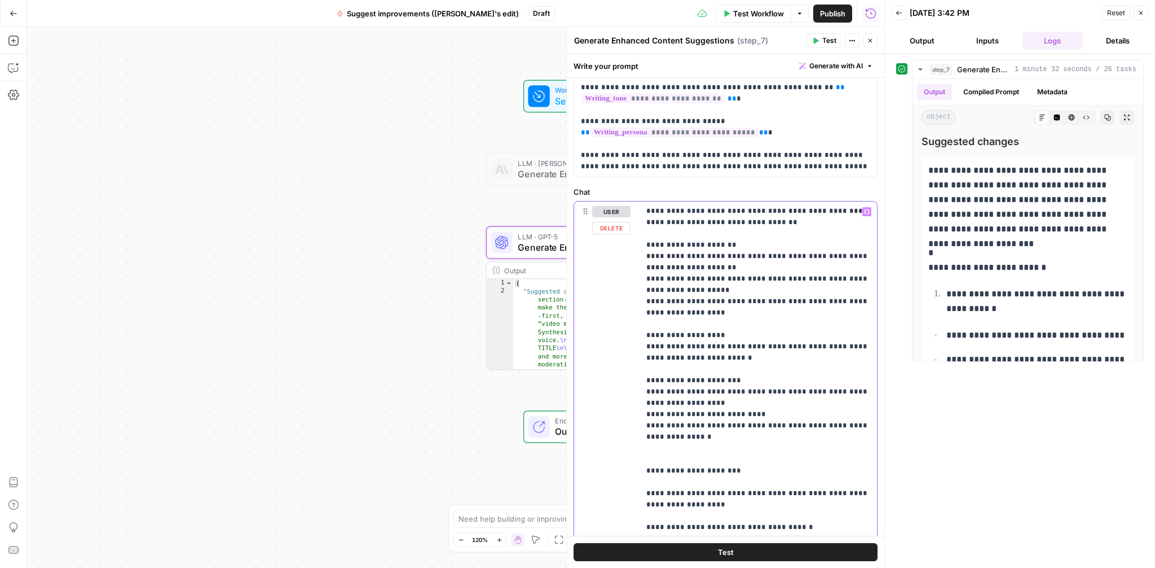
scroll to position [1195, 0]
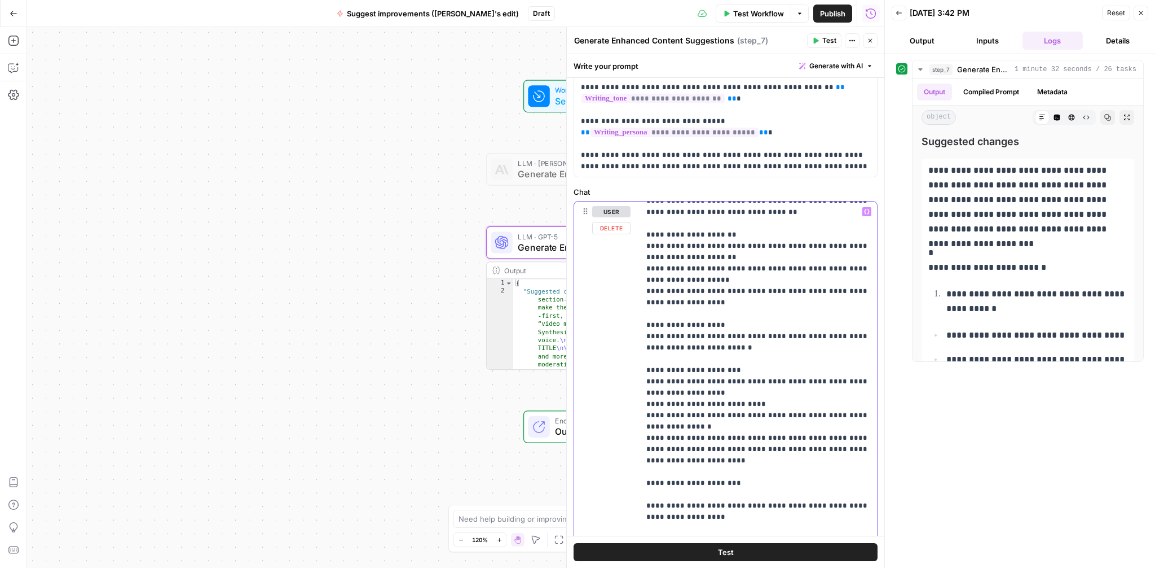
click at [642, 447] on div "**********" at bounding box center [759, 431] width 238 height 460
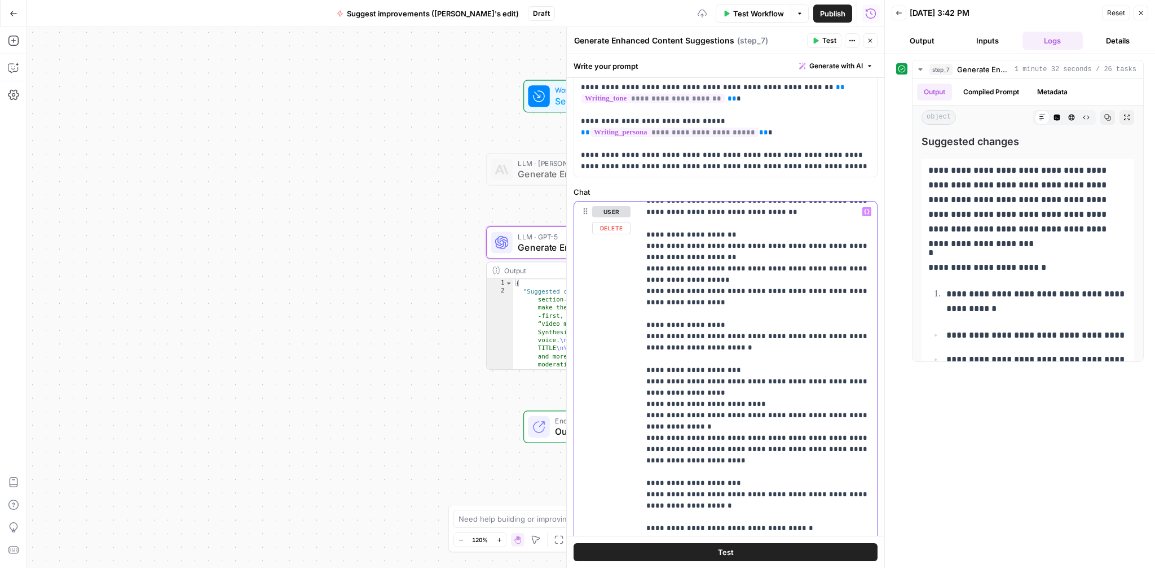
scroll to position [1208, 0]
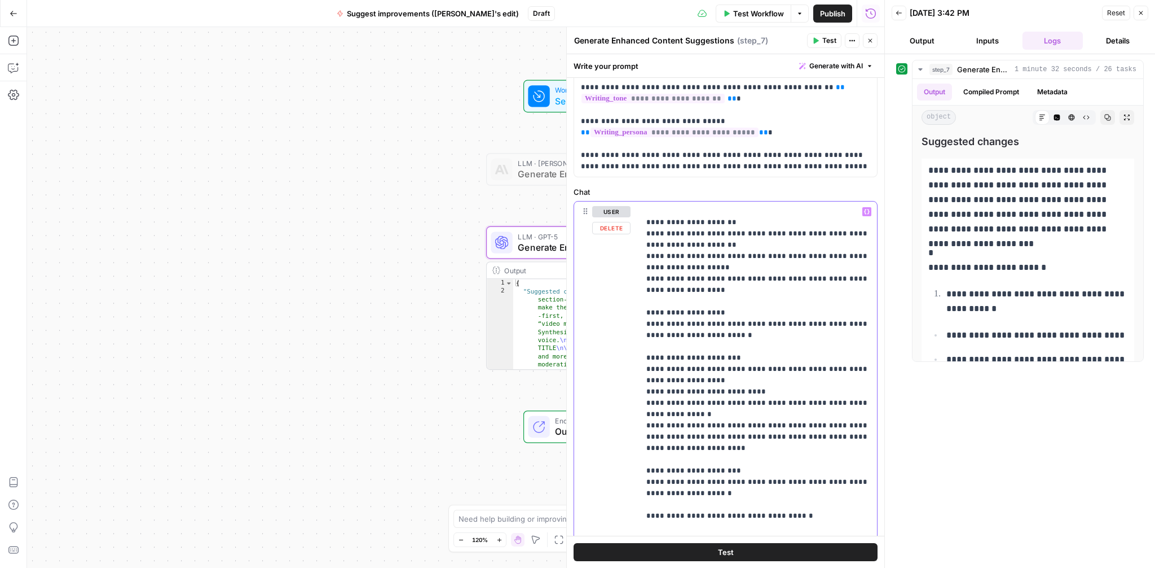
click at [645, 457] on div "**********" at bounding box center [759, 431] width 238 height 460
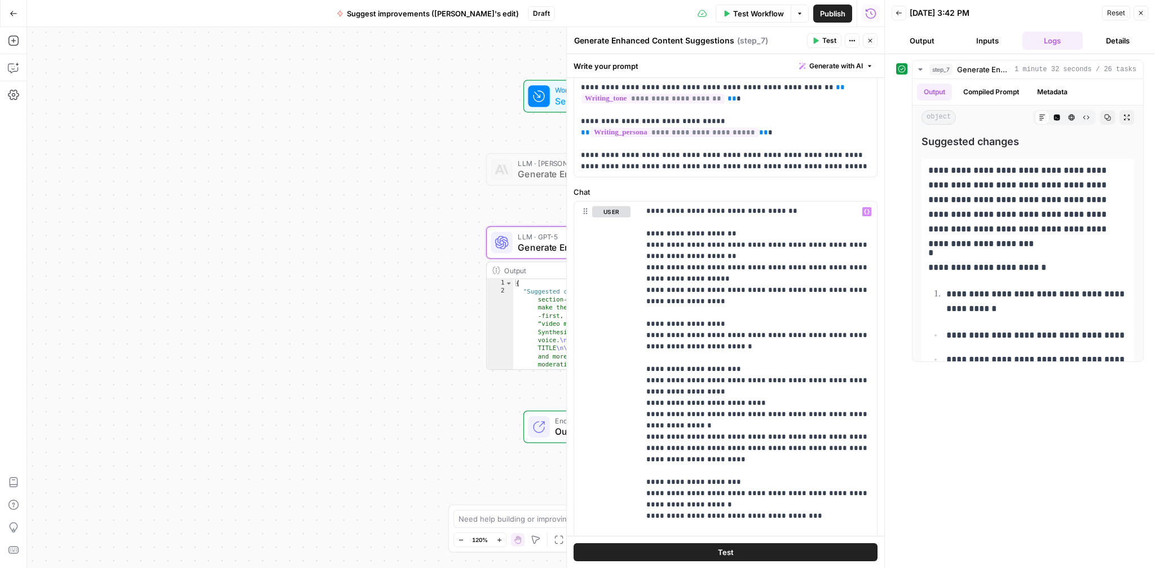
click at [716, 551] on button "Test" at bounding box center [726, 552] width 304 height 18
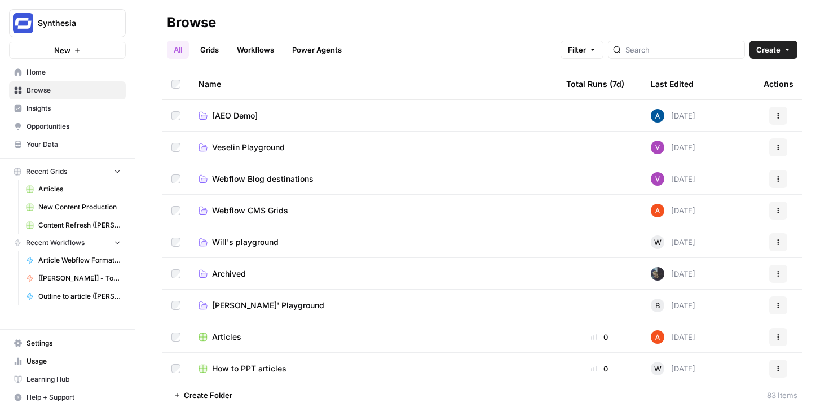
click at [45, 358] on span "Usage" at bounding box center [74, 361] width 94 height 10
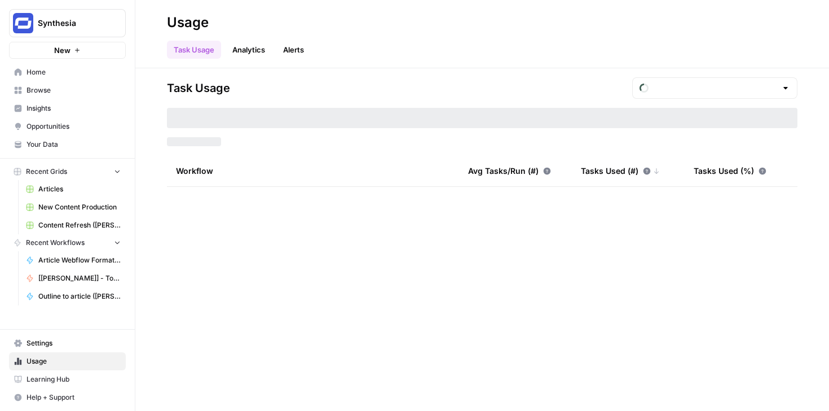
type input "September Tasks"
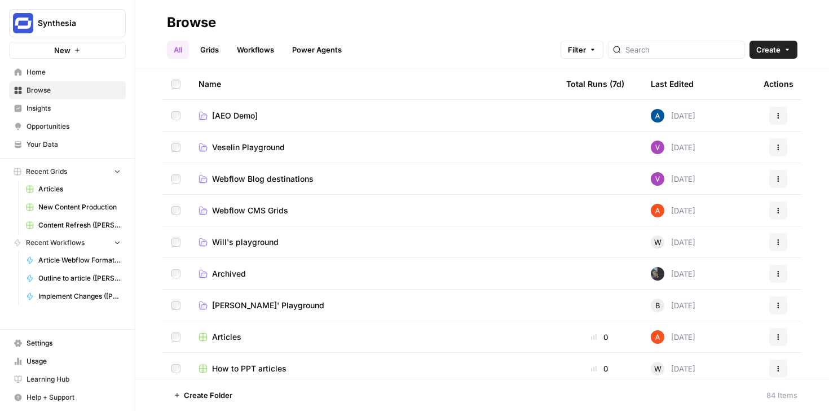
click at [253, 44] on link "Workflows" at bounding box center [255, 50] width 51 height 18
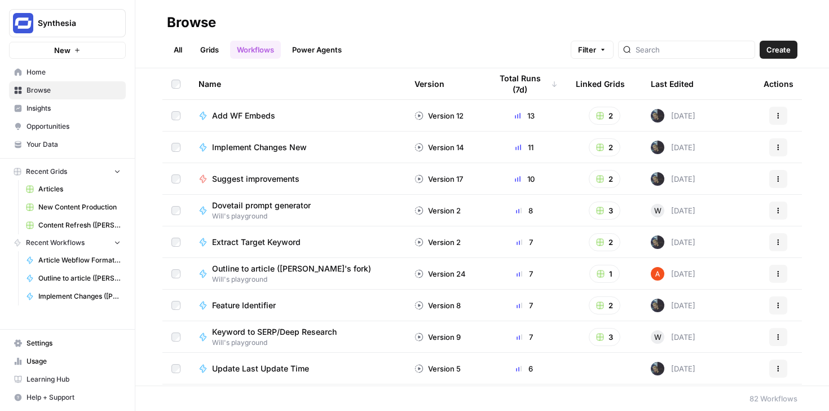
click at [306, 267] on span "Outline to article ([PERSON_NAME]'s fork)" at bounding box center [291, 268] width 159 height 11
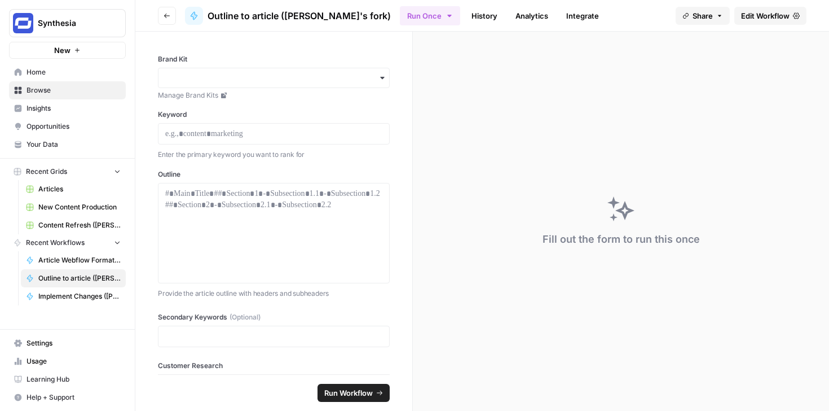
click at [750, 16] on span "Edit Workflow" at bounding box center [765, 15] width 49 height 11
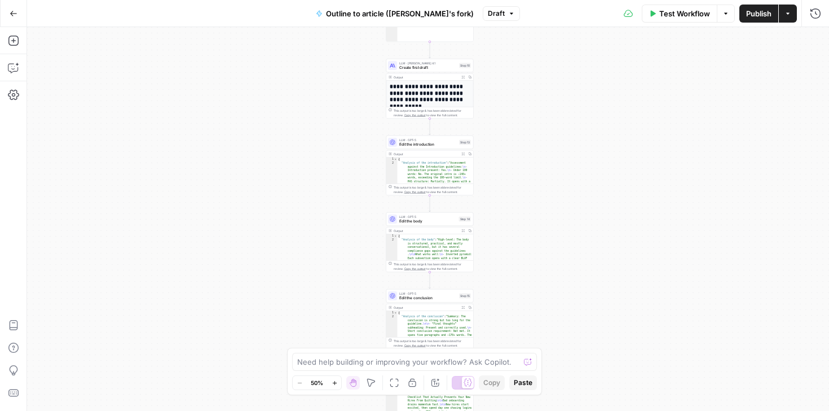
drag, startPoint x: 560, startPoint y: 153, endPoint x: 562, endPoint y: 284, distance: 130.3
click at [562, 284] on div "**********" at bounding box center [428, 219] width 802 height 384
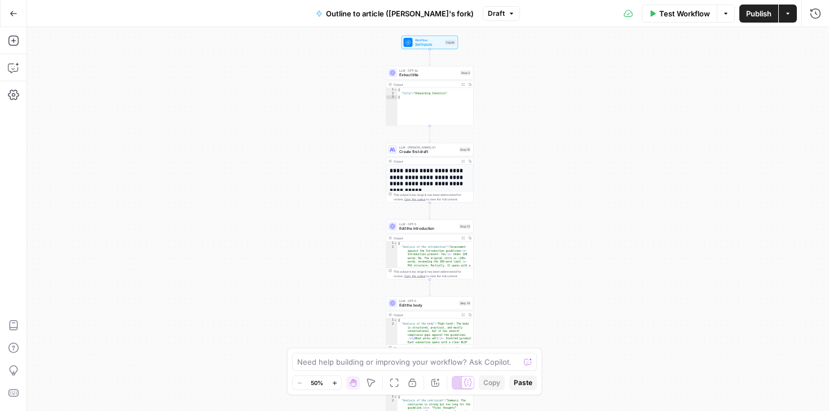
drag, startPoint x: 555, startPoint y: 172, endPoint x: 555, endPoint y: 288, distance: 115.7
click at [555, 288] on div "**********" at bounding box center [428, 219] width 802 height 384
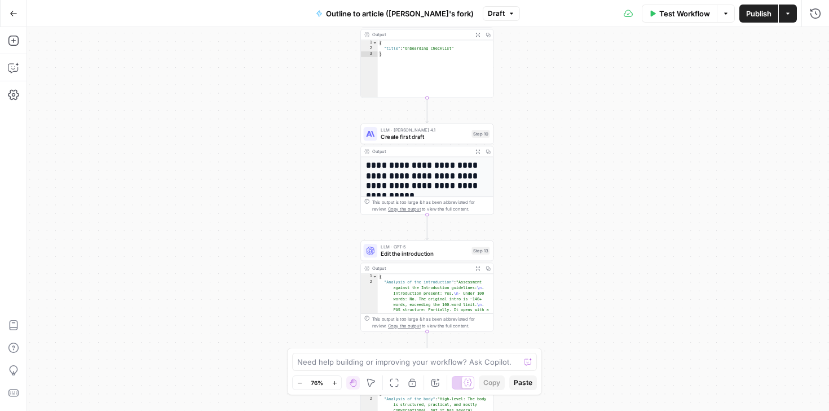
drag, startPoint x: 491, startPoint y: 248, endPoint x: 536, endPoint y: 180, distance: 81.5
click at [536, 180] on div "**********" at bounding box center [428, 219] width 802 height 384
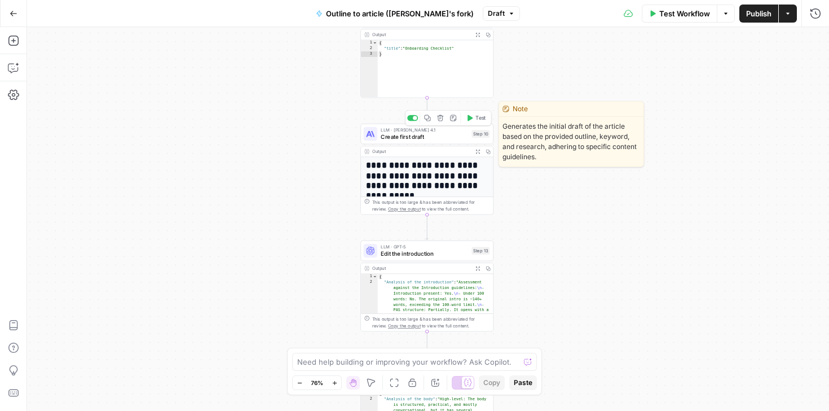
click at [424, 135] on span "Create first draft" at bounding box center [424, 137] width 87 height 8
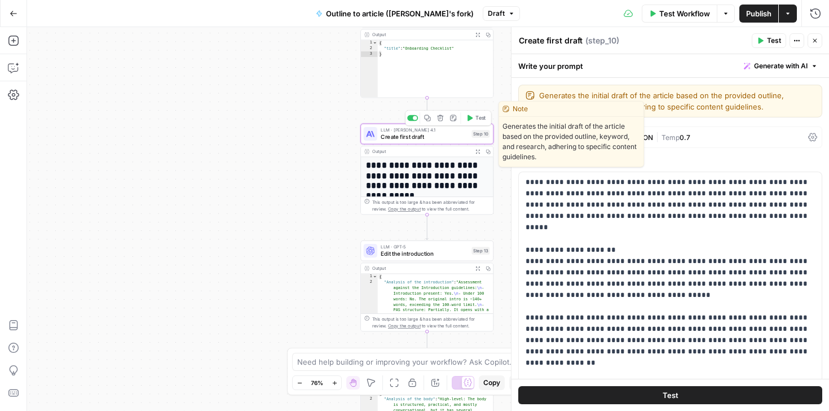
click at [428, 121] on button "Copy step" at bounding box center [427, 117] width 11 height 11
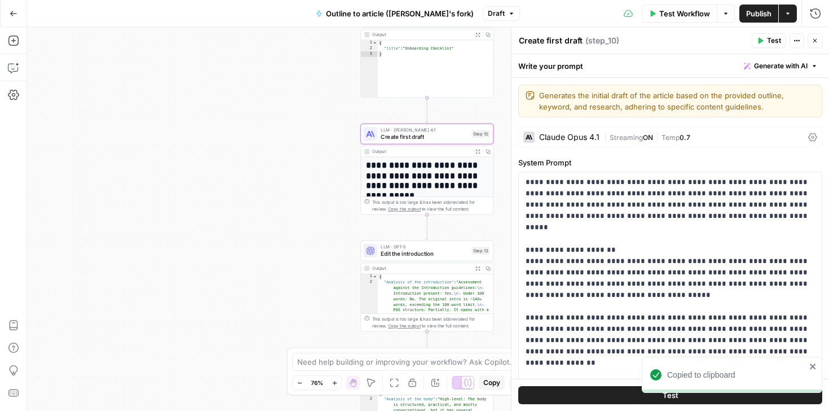
click at [684, 12] on span "Test Workflow" at bounding box center [685, 13] width 51 height 11
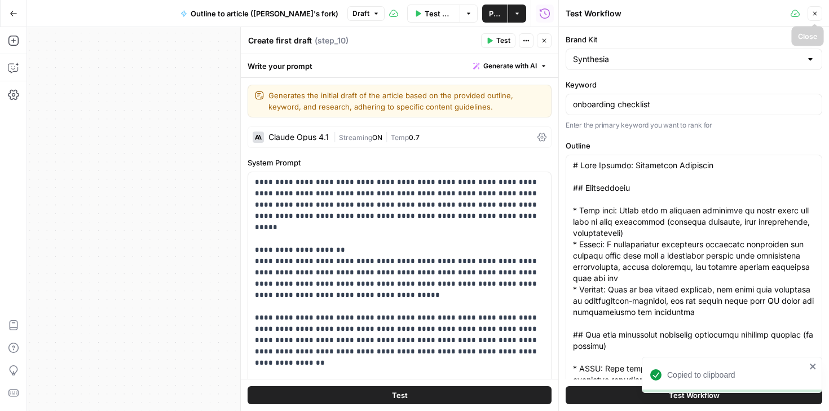
click at [815, 16] on icon "button" at bounding box center [815, 13] width 7 height 7
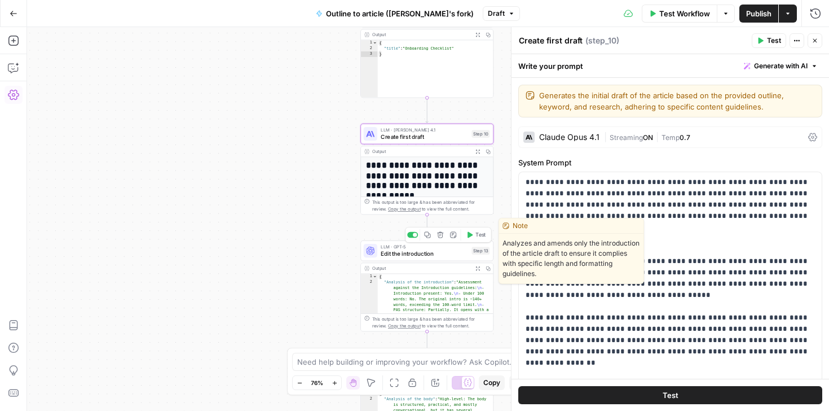
click at [409, 254] on span "Edit the introduction" at bounding box center [424, 253] width 87 height 8
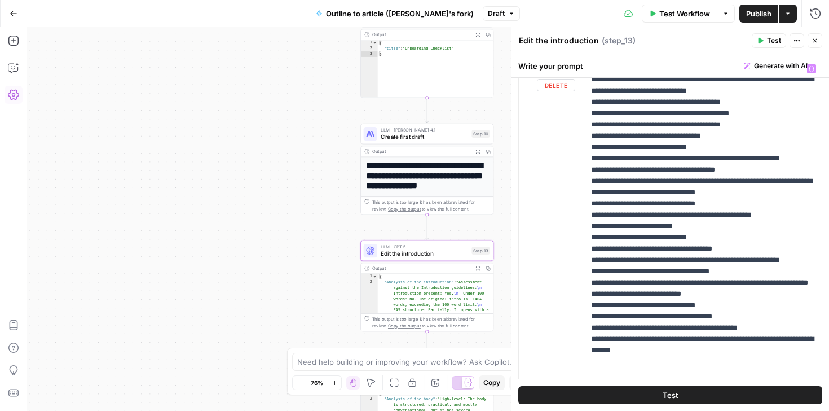
scroll to position [1115, 0]
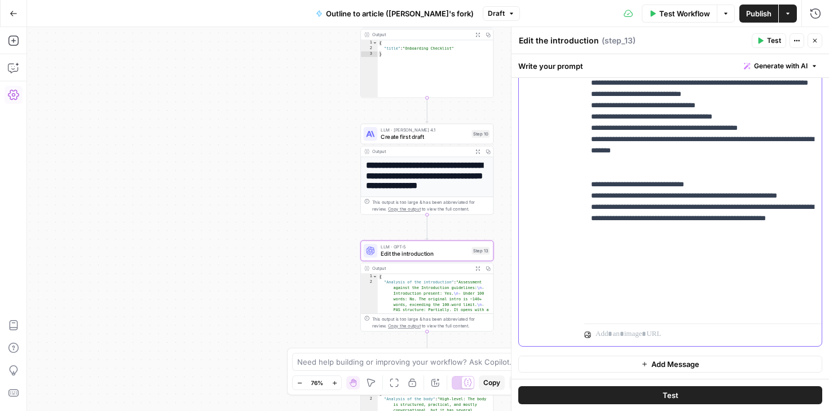
drag, startPoint x: 667, startPoint y: 308, endPoint x: 589, endPoint y: 262, distance: 90.3
click at [589, 262] on div "**********" at bounding box center [703, 89] width 238 height 460
copy p "**********"
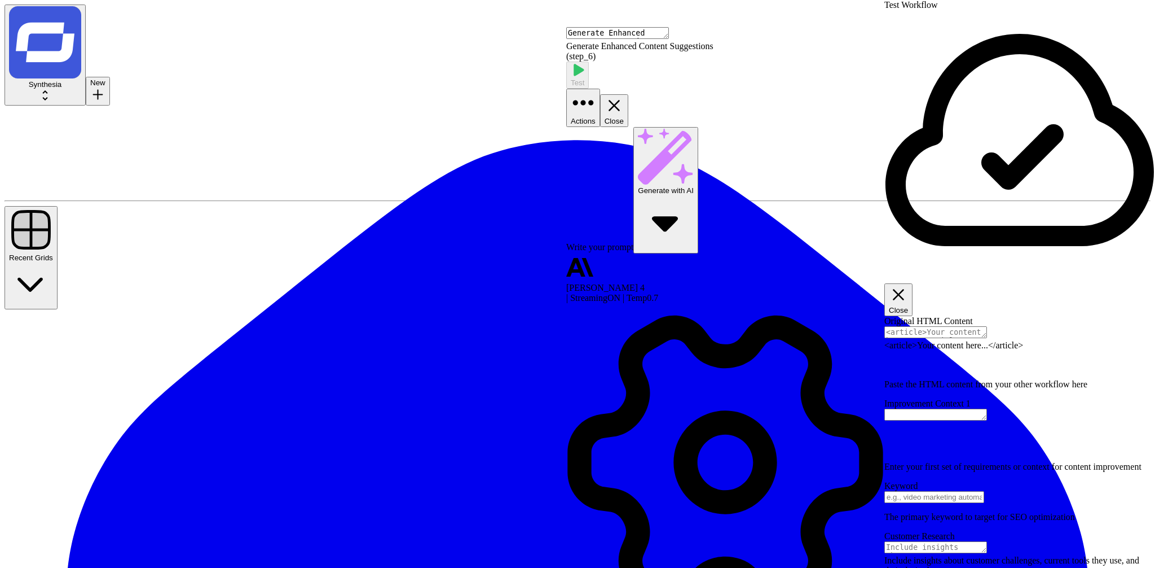
click at [913, 283] on button "Close" at bounding box center [899, 299] width 28 height 33
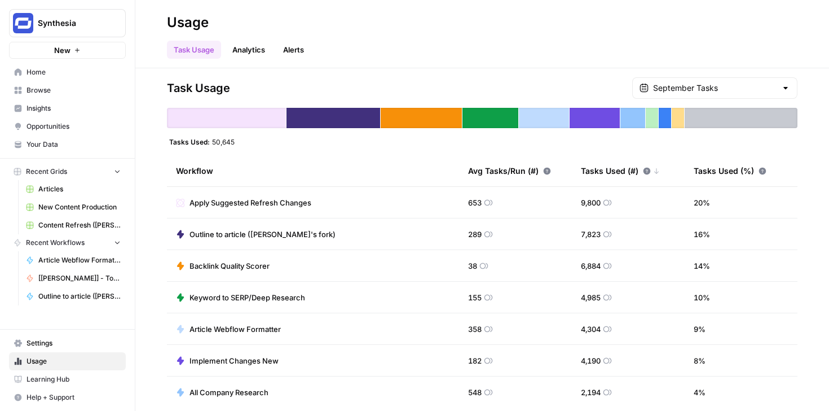
click at [46, 76] on span "Home" at bounding box center [74, 72] width 94 height 10
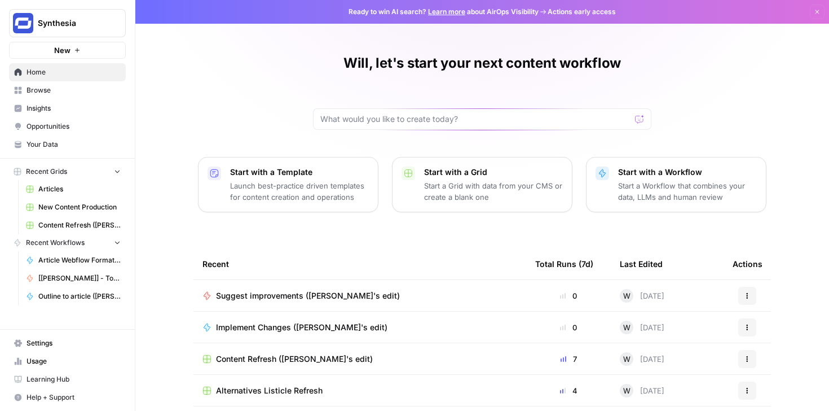
click at [57, 98] on link "Browse" at bounding box center [67, 90] width 117 height 18
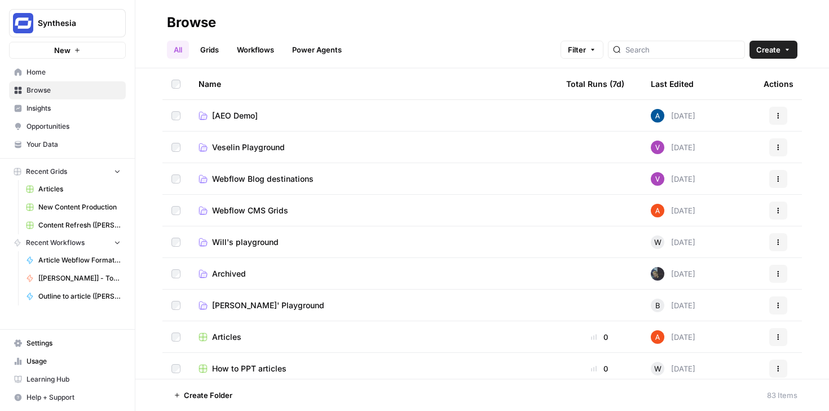
click at [55, 348] on link "Settings" at bounding box center [67, 343] width 117 height 18
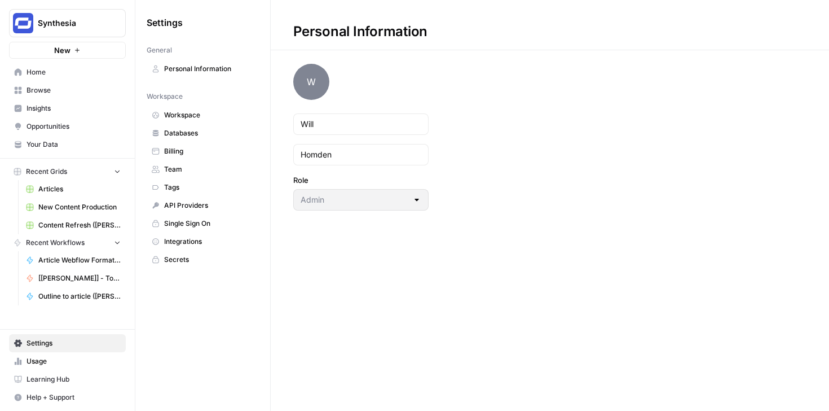
click at [56, 141] on span "Your Data" at bounding box center [74, 144] width 94 height 10
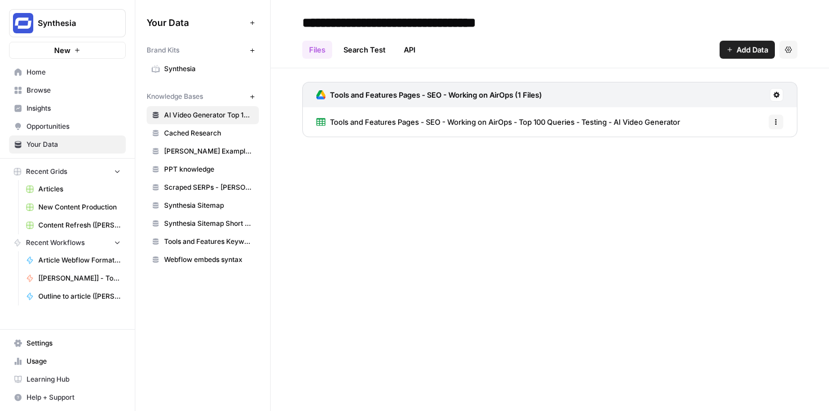
click at [191, 69] on span "Synthesia" at bounding box center [209, 69] width 90 height 10
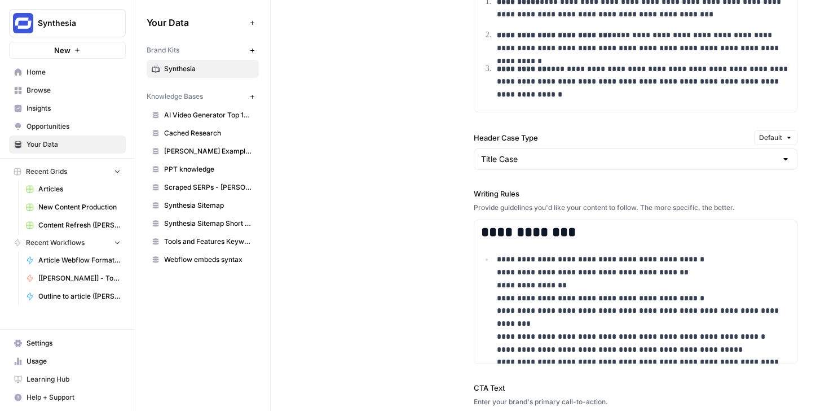
scroll to position [1044, 0]
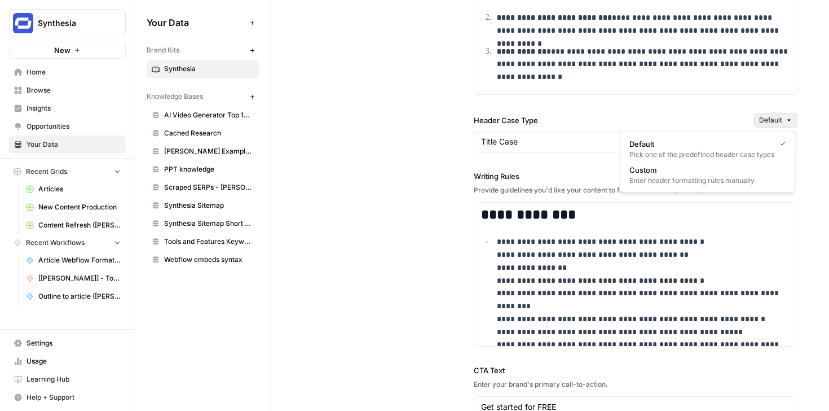
click at [776, 118] on span "Default" at bounding box center [770, 120] width 23 height 10
click at [397, 225] on div "**********" at bounding box center [549, 102] width 495 height 820
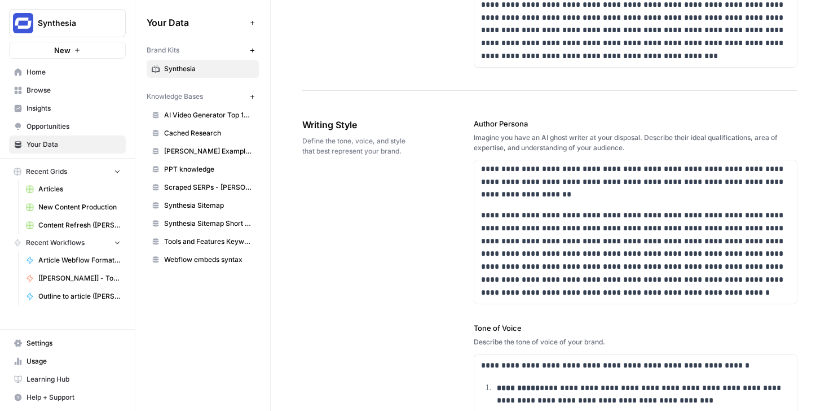
scroll to position [648, 0]
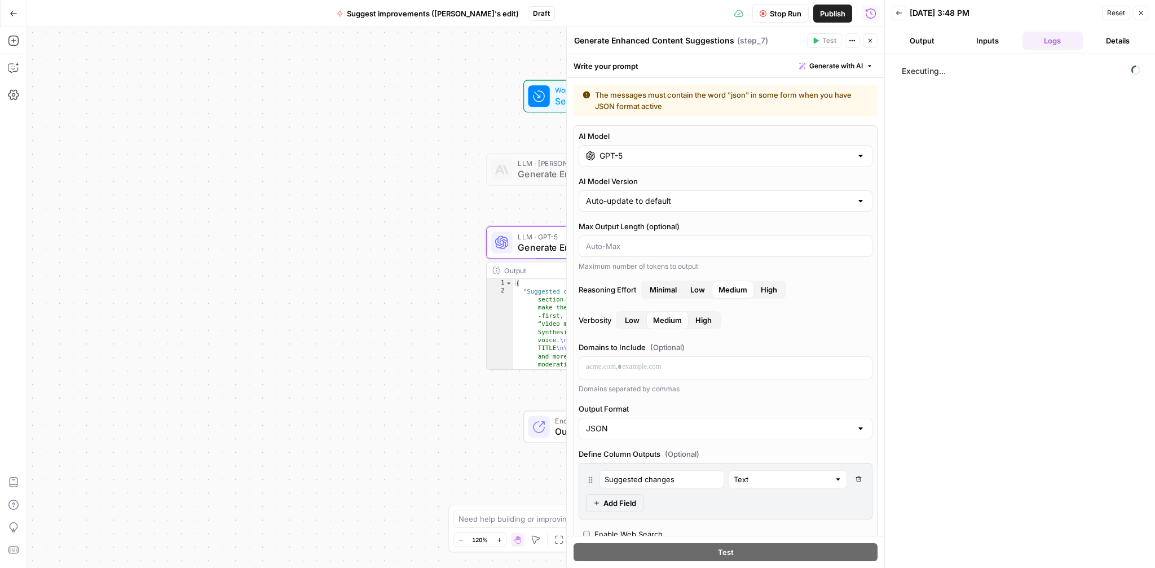
scroll to position [1197, 0]
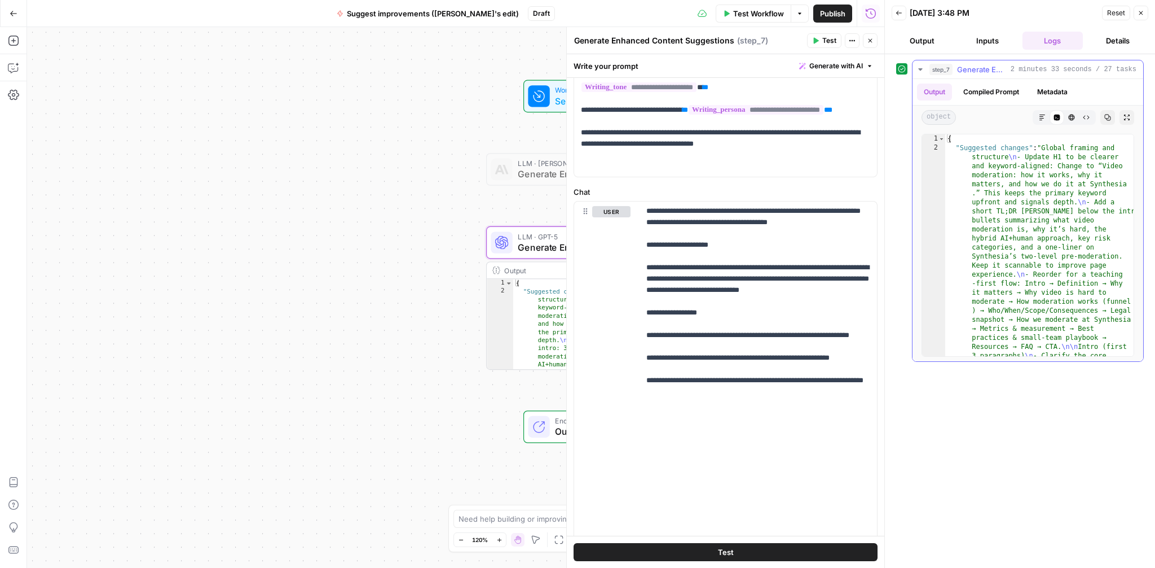
click at [1044, 115] on icon "button" at bounding box center [1043, 118] width 6 height 6
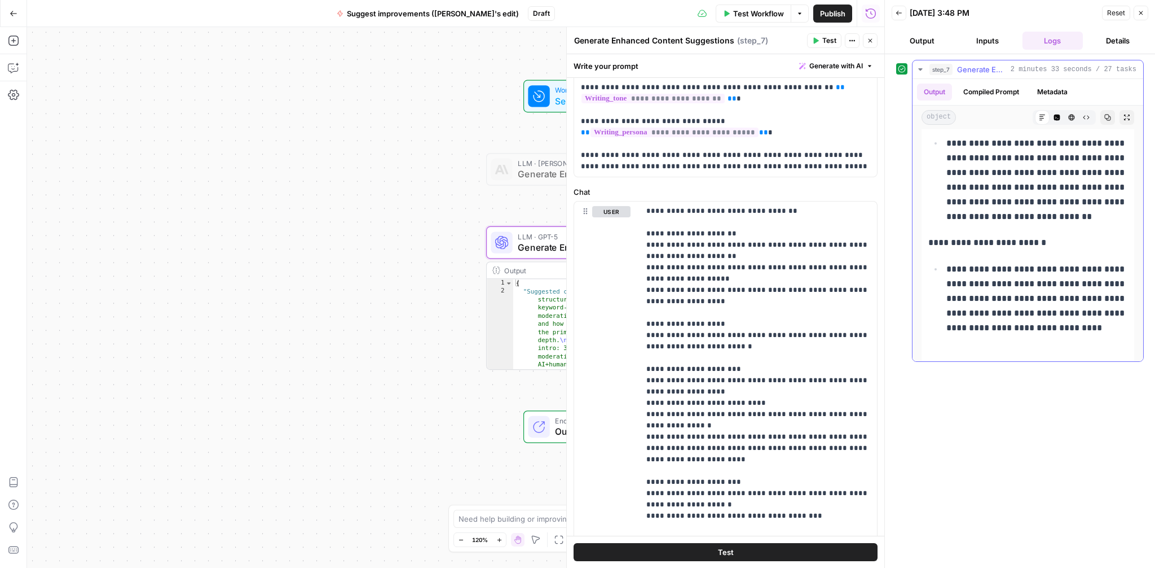
scroll to position [9154, 0]
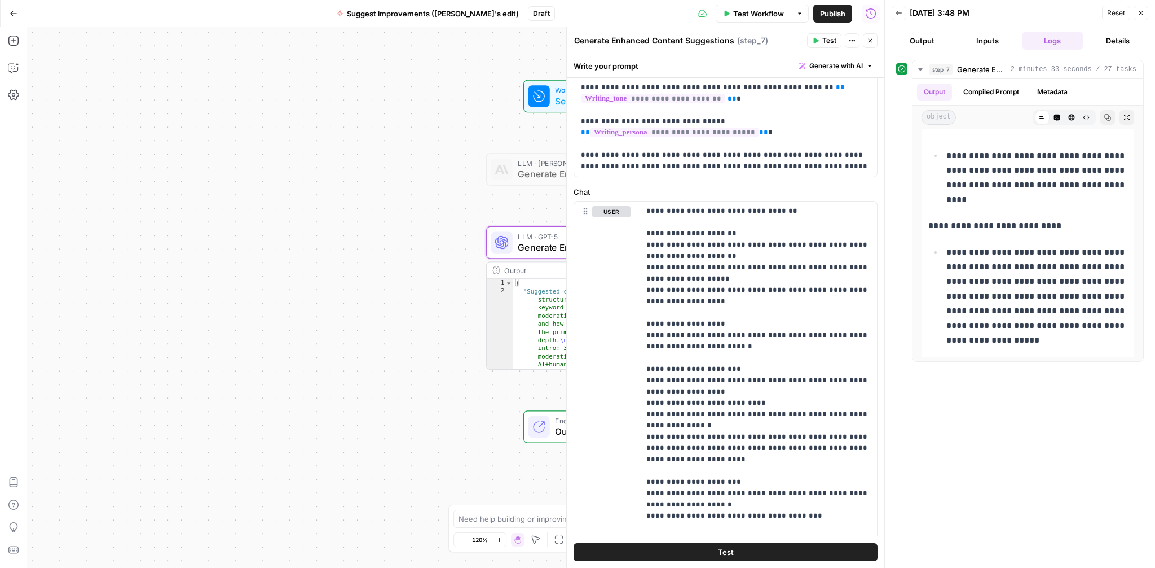
click at [1141, 10] on icon "button" at bounding box center [1141, 13] width 7 height 7
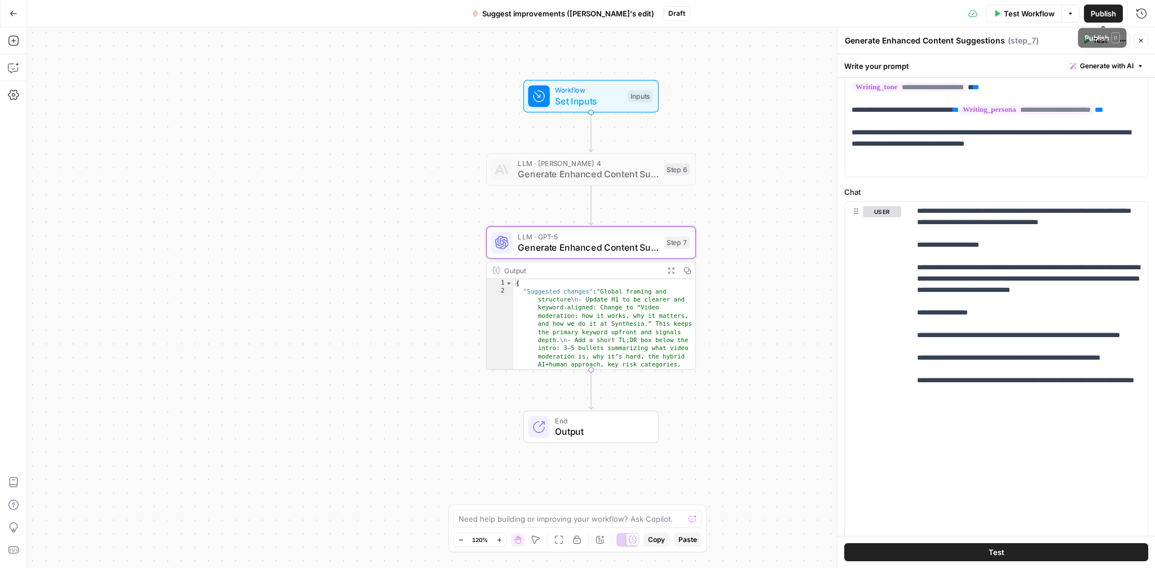
click at [1105, 15] on span "Publish" at bounding box center [1103, 13] width 25 height 11
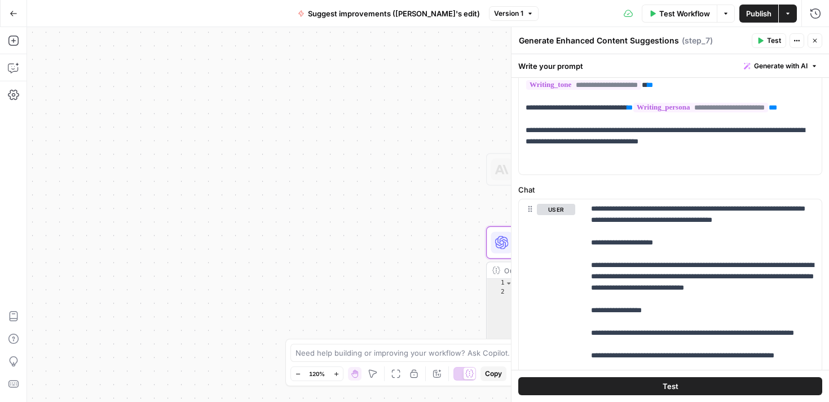
scroll to position [1197, 0]
click at [742, 8] on button "Publish" at bounding box center [759, 14] width 39 height 18
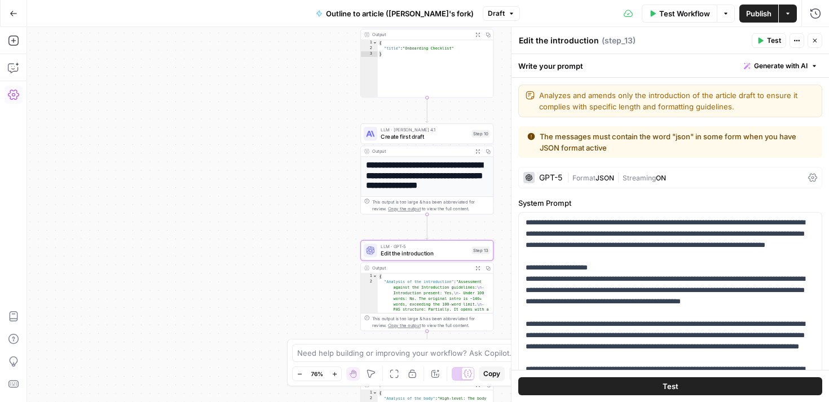
scroll to position [238, 0]
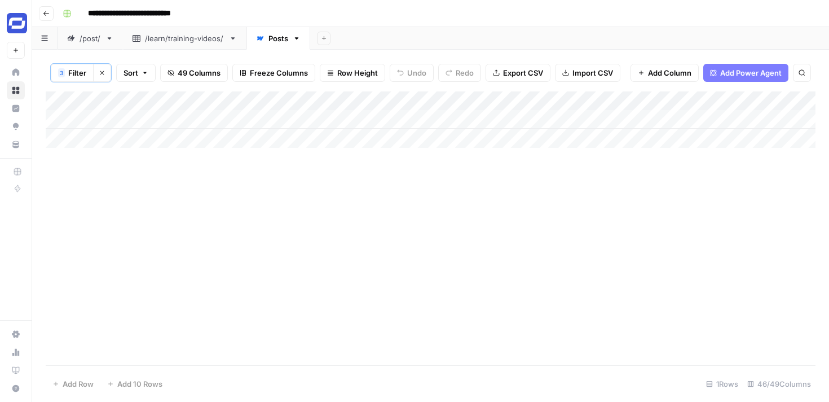
click at [781, 387] on div "46/49 Columns" at bounding box center [779, 384] width 73 height 18
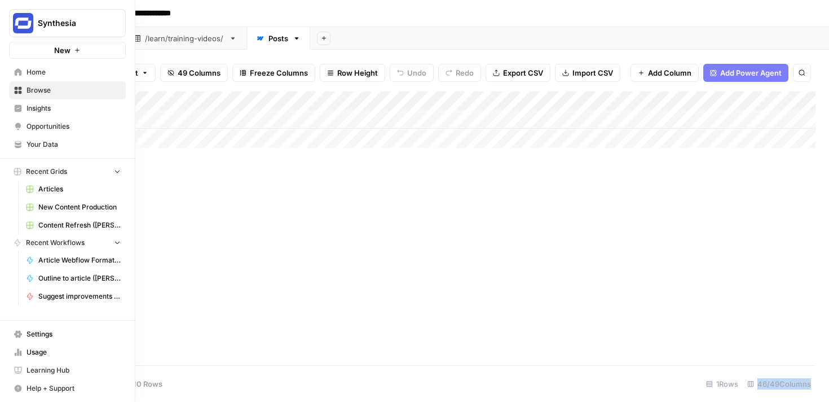
click at [49, 78] on link "Home" at bounding box center [67, 72] width 117 height 18
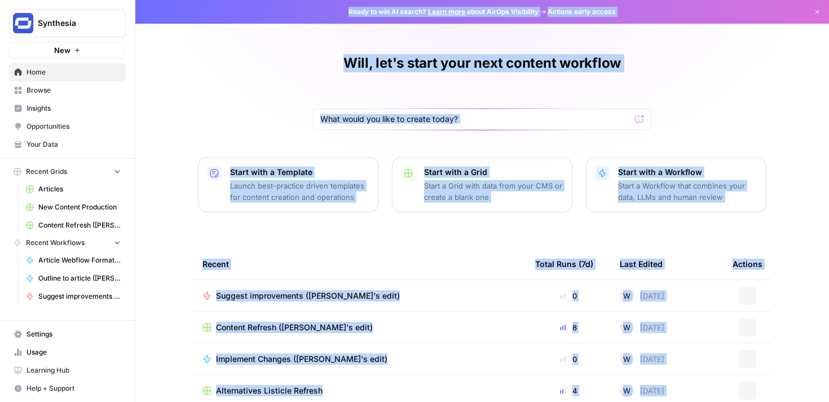
click at [223, 125] on div "Will, let's start your next content workflow Start with a Template Launch best-…" at bounding box center [482, 259] width 694 height 519
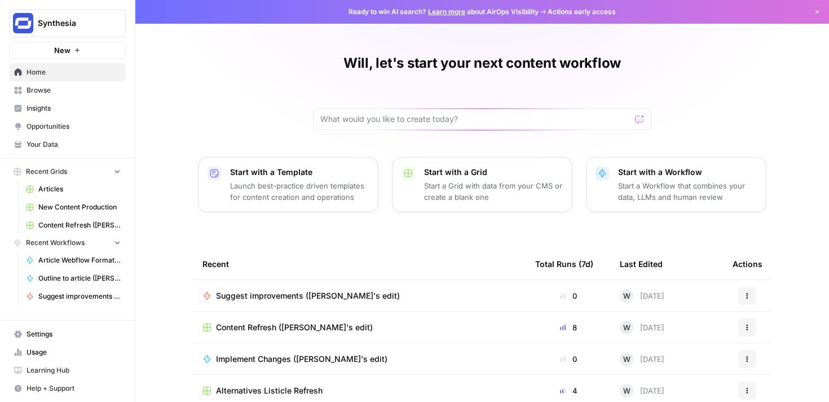
click at [60, 89] on span "Browse" at bounding box center [74, 90] width 94 height 10
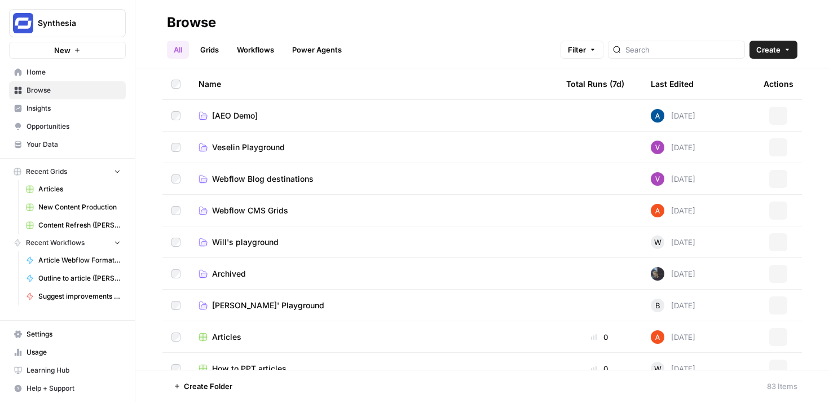
click at [221, 51] on link "Grids" at bounding box center [210, 50] width 32 height 18
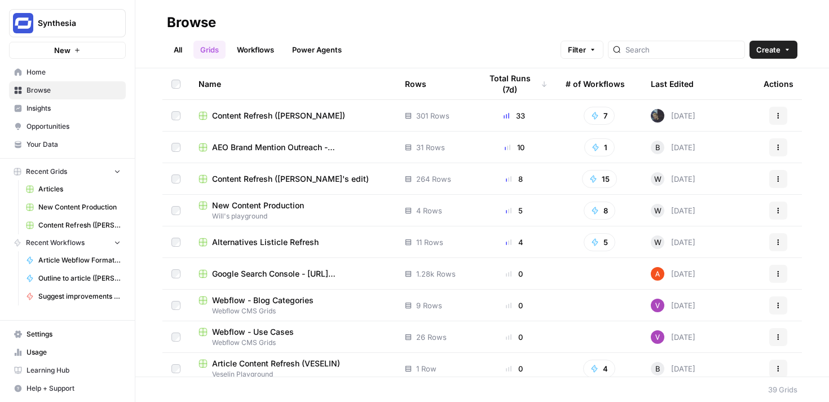
click at [290, 177] on span "Content Refresh (Will's edit)" at bounding box center [290, 178] width 157 height 11
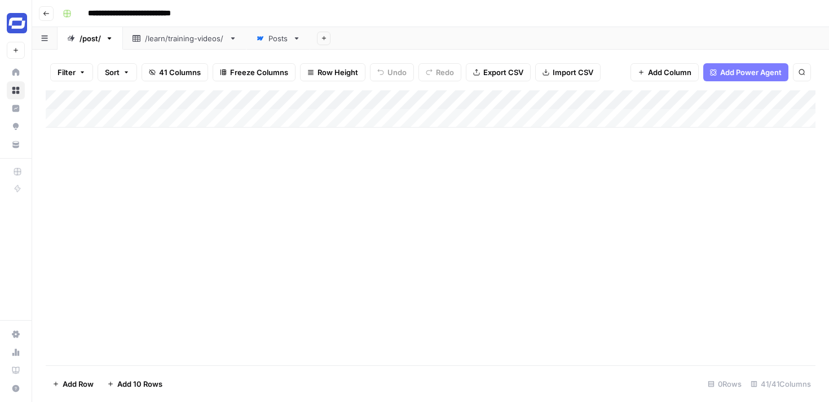
click at [269, 42] on div "Posts" at bounding box center [279, 38] width 20 height 11
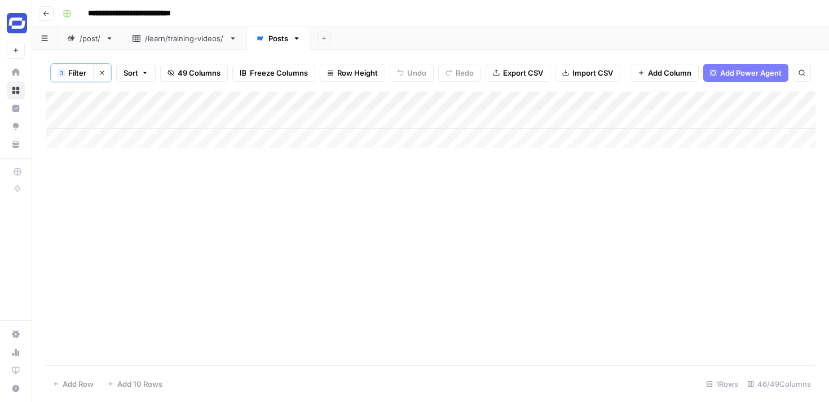
click at [772, 383] on div "46/49 Columns" at bounding box center [779, 384] width 73 height 18
click at [774, 382] on div "46/49 Columns" at bounding box center [779, 384] width 73 height 18
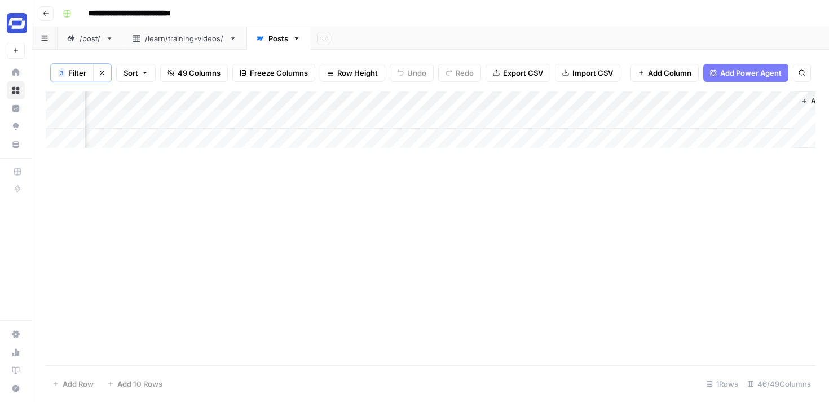
scroll to position [0, 5337]
click at [776, 96] on span "Add Column" at bounding box center [789, 101] width 39 height 10
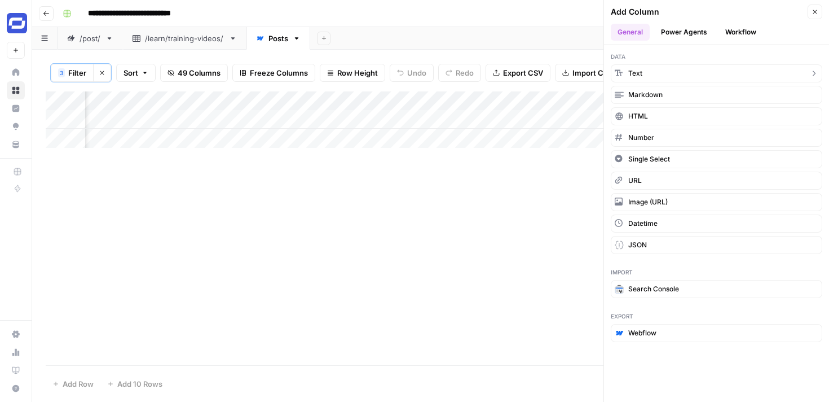
click at [656, 69] on button "Text" at bounding box center [717, 73] width 212 height 18
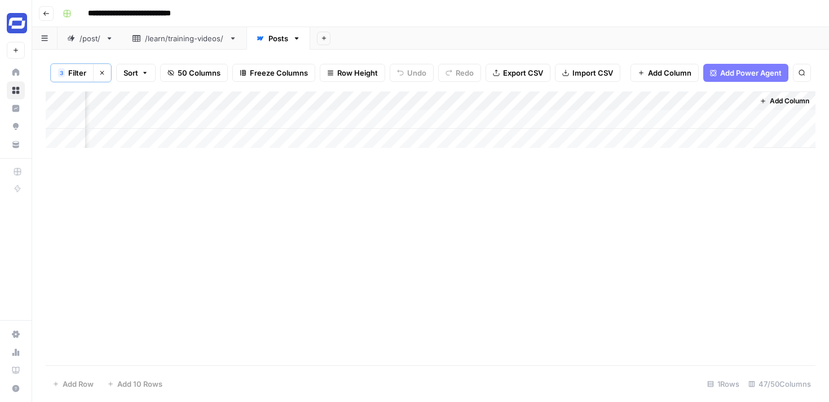
scroll to position [0, 5499]
click at [772, 100] on span "Add Column" at bounding box center [789, 101] width 39 height 10
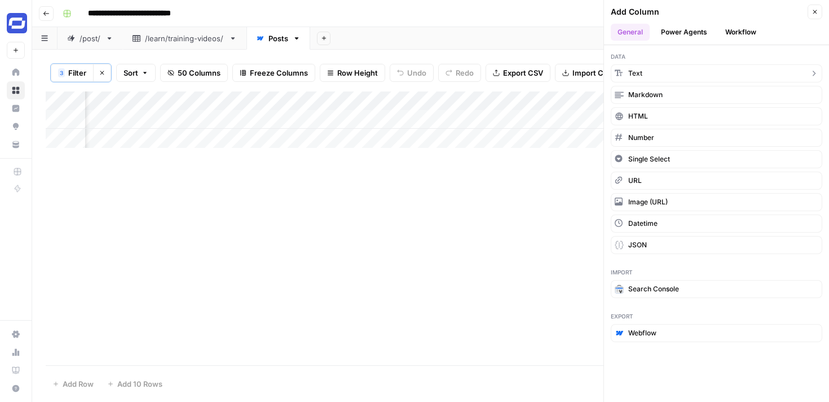
click at [653, 68] on button "Text" at bounding box center [717, 73] width 212 height 18
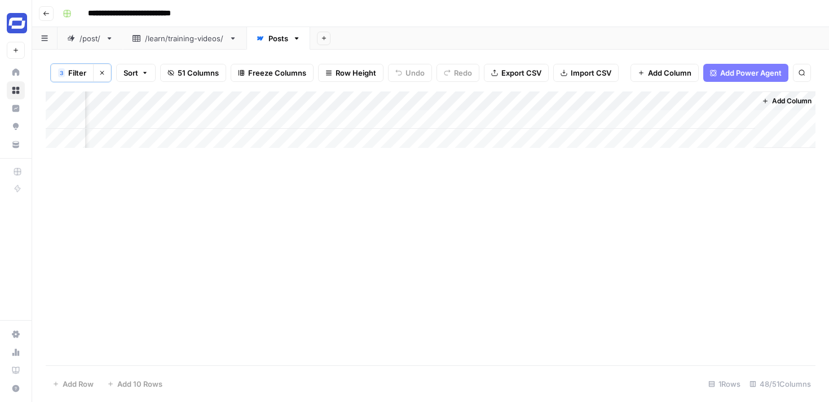
scroll to position [0, 5662]
click at [777, 106] on button "Add Column" at bounding box center [784, 101] width 59 height 15
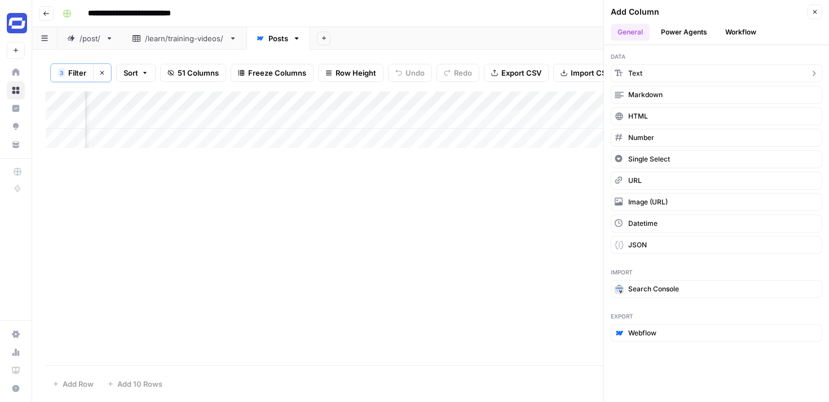
click at [675, 73] on button "Text" at bounding box center [717, 73] width 212 height 18
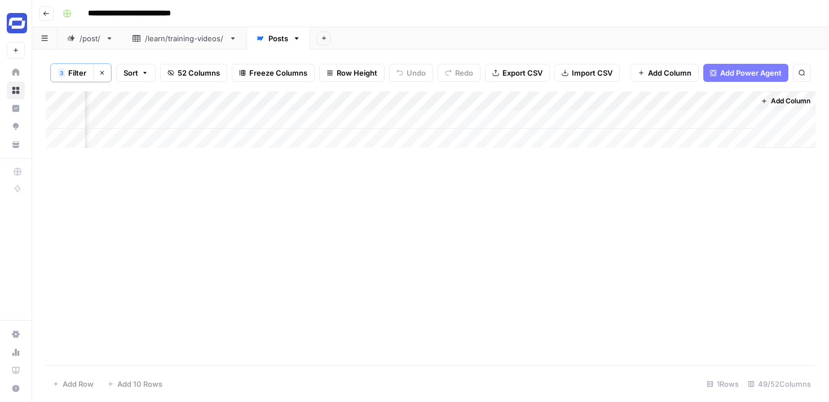
scroll to position [0, 5824]
click at [418, 100] on div "Add Column" at bounding box center [431, 119] width 770 height 56
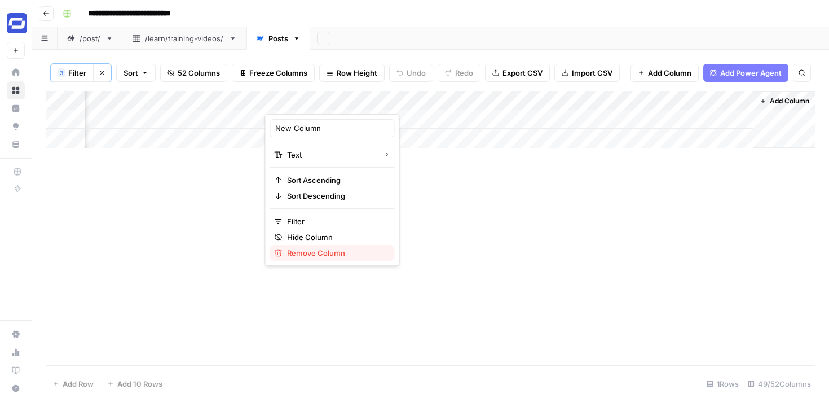
click at [302, 249] on span "Remove Column" at bounding box center [336, 252] width 99 height 11
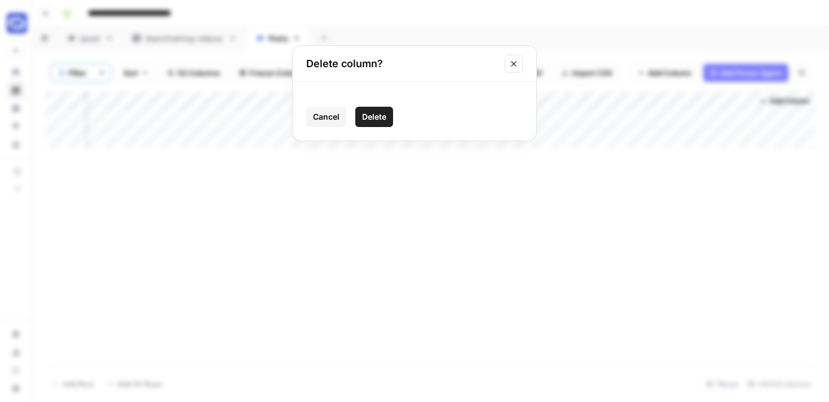
click at [373, 115] on span "Delete" at bounding box center [374, 116] width 24 height 11
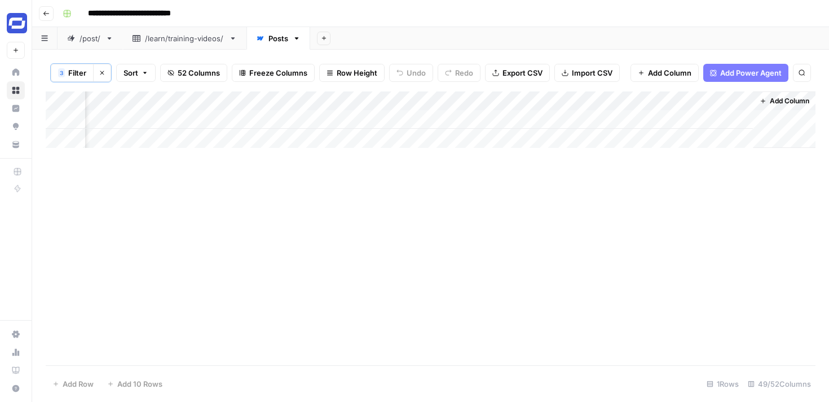
scroll to position [0, 5662]
click at [579, 100] on div "Add Column" at bounding box center [431, 119] width 770 height 56
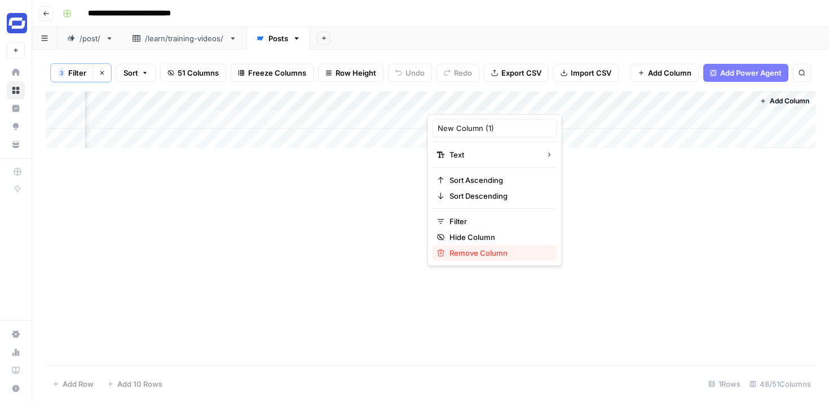
click at [472, 251] on span "Remove Column" at bounding box center [499, 252] width 99 height 11
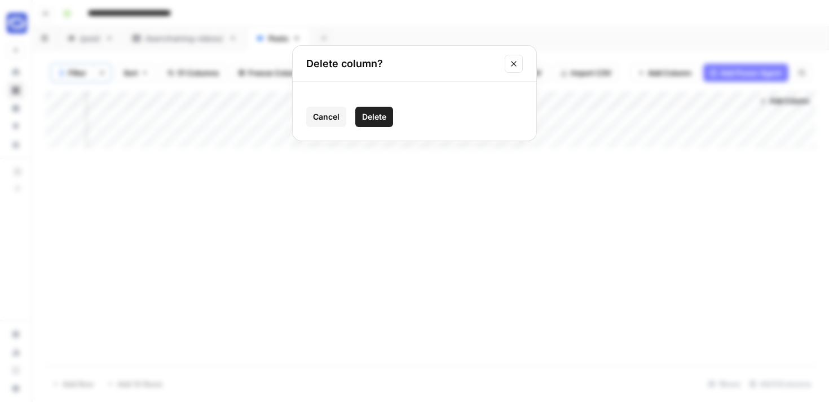
click at [367, 118] on span "Delete" at bounding box center [374, 116] width 24 height 11
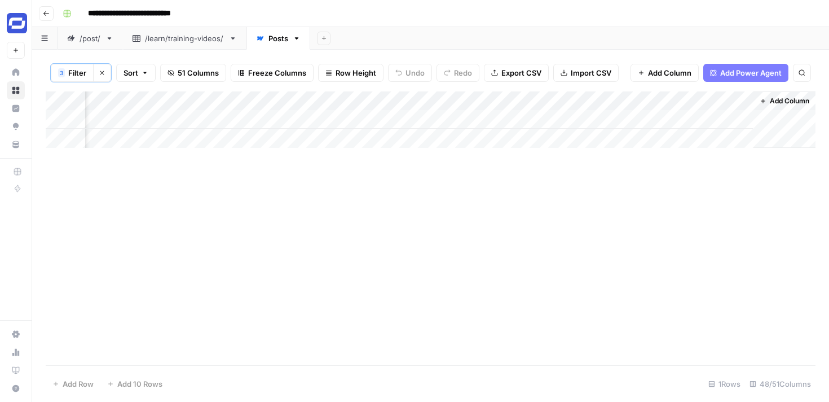
scroll to position [0, 5499]
click at [743, 102] on div "Add Column" at bounding box center [431, 119] width 770 height 56
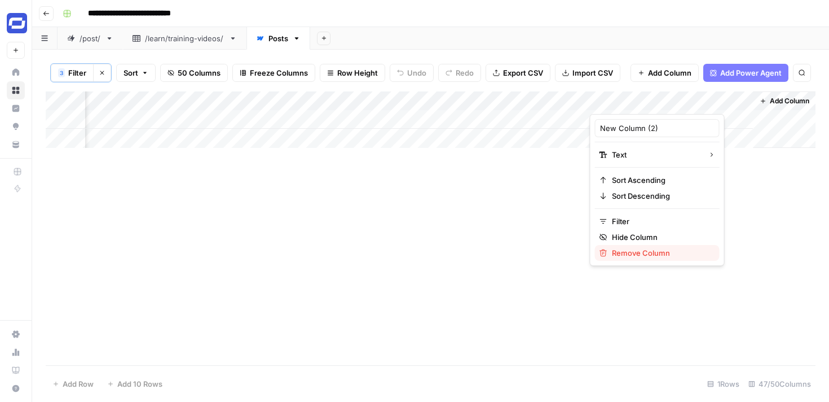
click at [640, 256] on span "Remove Column" at bounding box center [661, 252] width 99 height 11
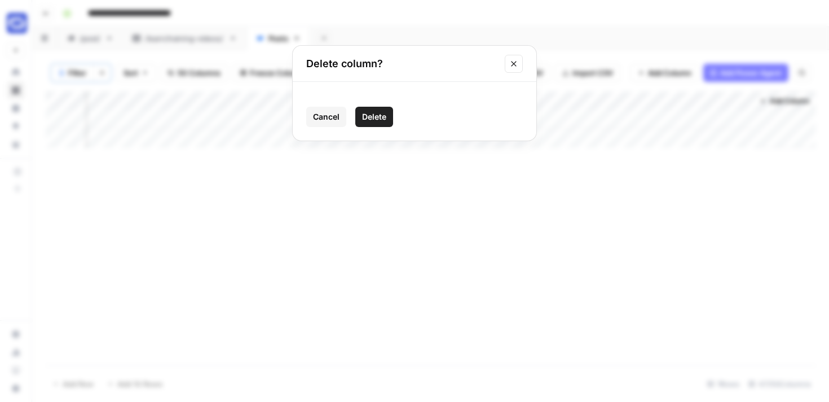
click at [372, 113] on span "Delete" at bounding box center [374, 116] width 24 height 11
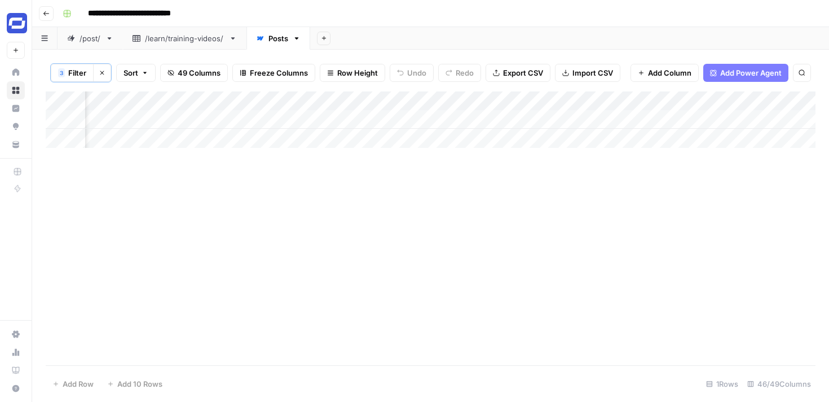
scroll to position [0, 3931]
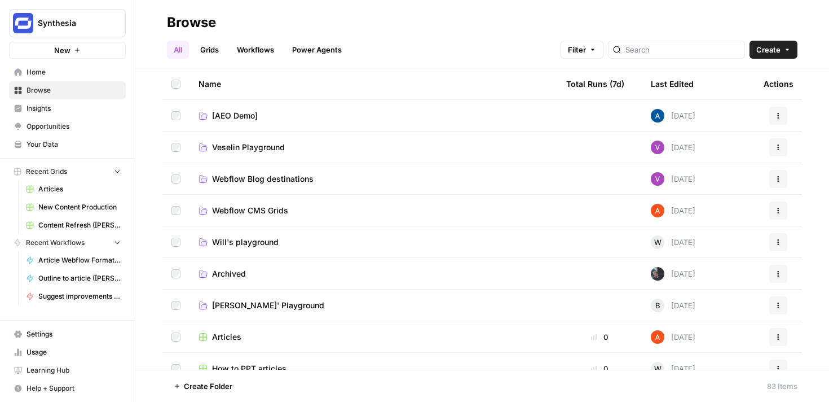
click at [238, 300] on span "[PERSON_NAME]' Playground" at bounding box center [268, 305] width 112 height 11
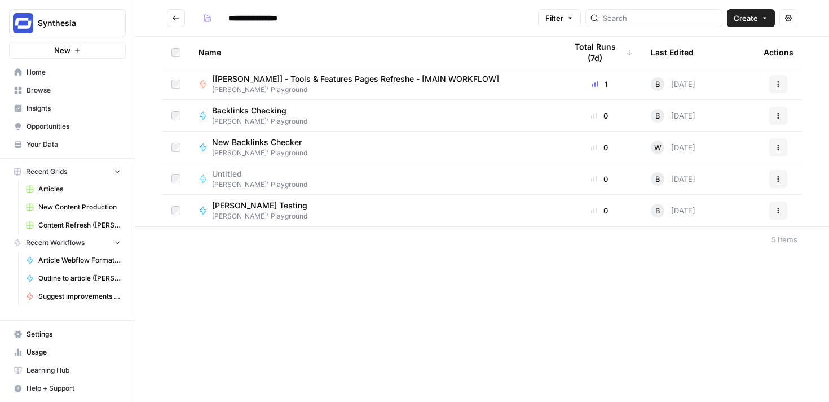
click at [778, 83] on icon "button" at bounding box center [779, 84] width 2 height 2
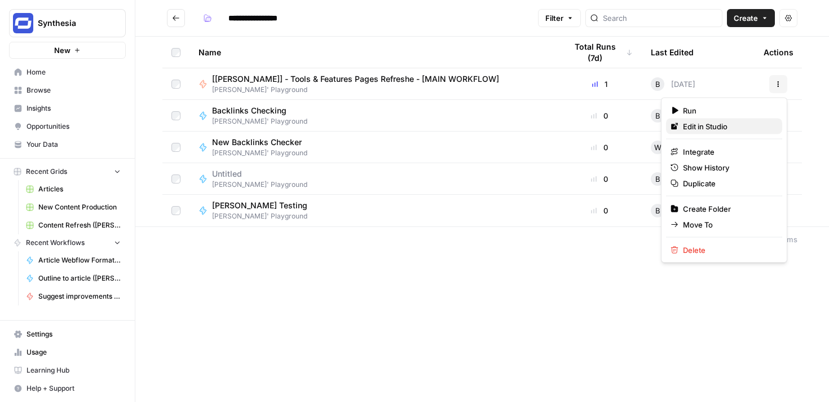
click at [715, 129] on span "Edit in Studio" at bounding box center [728, 126] width 90 height 11
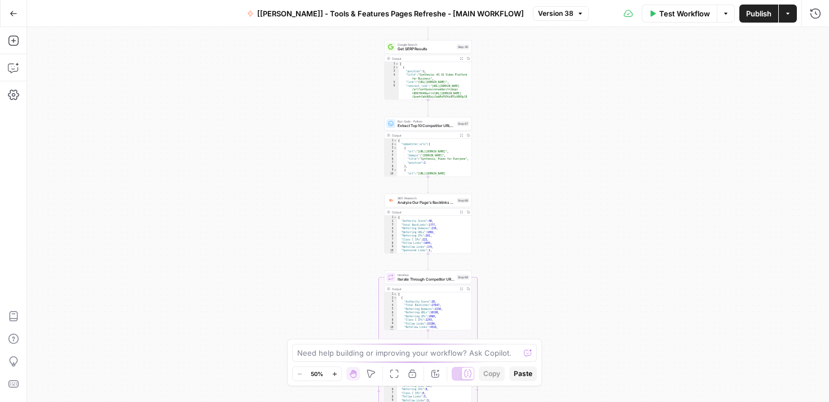
drag, startPoint x: 563, startPoint y: 118, endPoint x: 563, endPoint y: 305, distance: 186.7
click at [563, 305] on div "**********" at bounding box center [428, 214] width 802 height 375
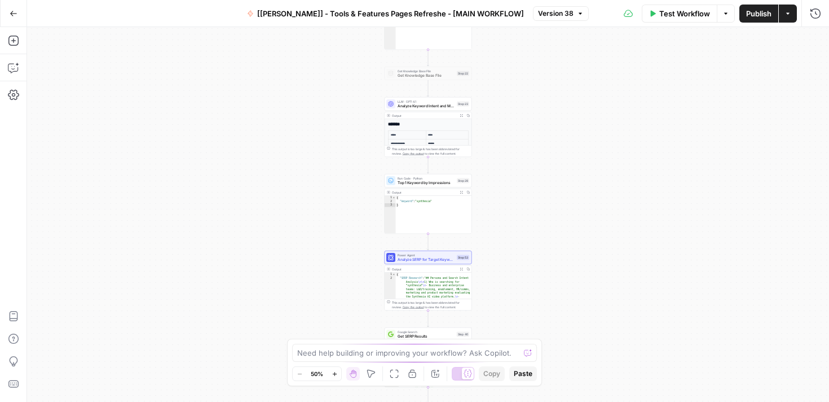
drag, startPoint x: 603, startPoint y: 130, endPoint x: 603, endPoint y: 384, distance: 254.4
click at [603, 384] on div "**********" at bounding box center [428, 214] width 802 height 375
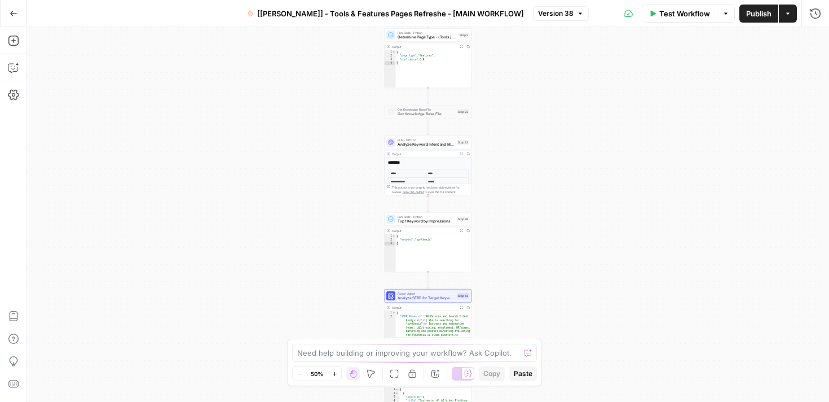
drag, startPoint x: 605, startPoint y: 95, endPoint x: 605, endPoint y: 259, distance: 164.2
click at [605, 259] on div "**********" at bounding box center [428, 214] width 802 height 375
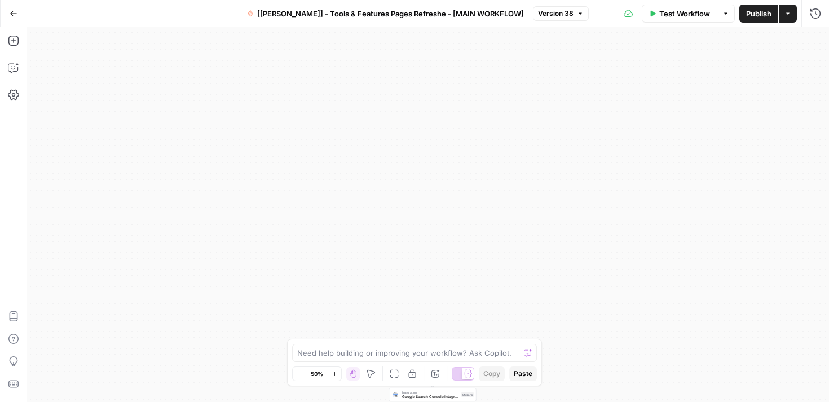
drag, startPoint x: 640, startPoint y: 100, endPoint x: 644, endPoint y: 449, distance: 348.7
click at [644, 401] on html "Synthesia New Home Browse Insights Opportunities Your Data Recent Grids Article…" at bounding box center [414, 201] width 829 height 402
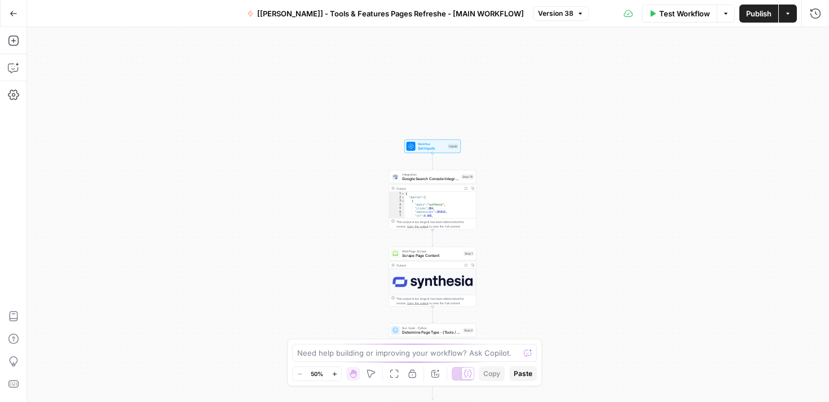
drag, startPoint x: 609, startPoint y: 330, endPoint x: 609, endPoint y: 131, distance: 198.6
click at [609, 131] on div "**********" at bounding box center [428, 214] width 802 height 375
click at [428, 152] on div "Workflow Set Inputs Inputs Test Step" at bounding box center [432, 146] width 56 height 14
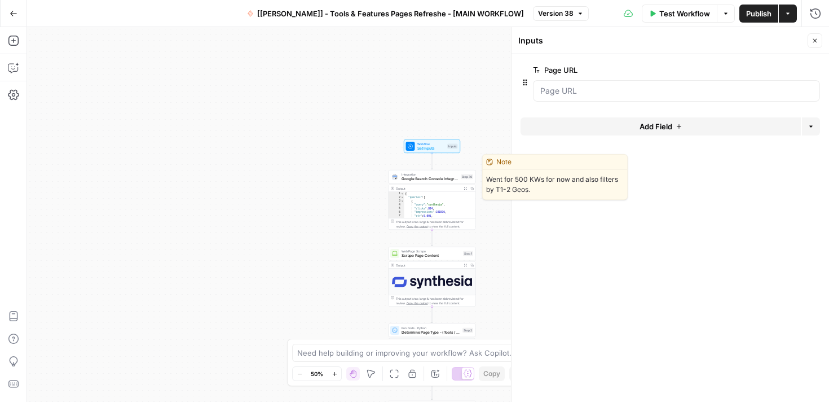
click at [436, 179] on span "Google Search Console Integration" at bounding box center [430, 179] width 57 height 6
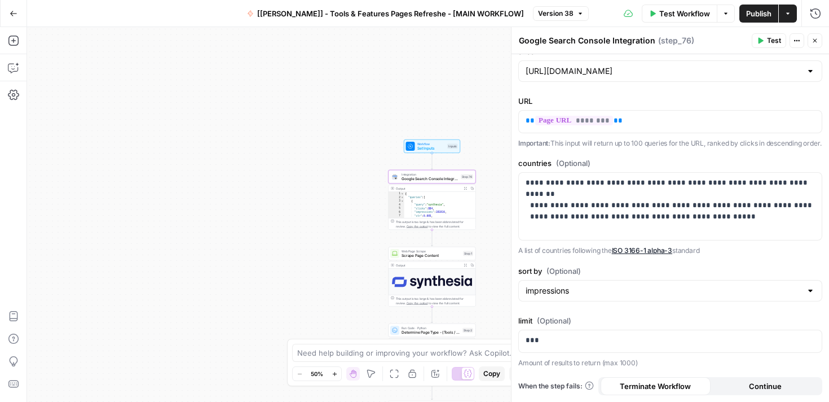
scroll to position [147, 0]
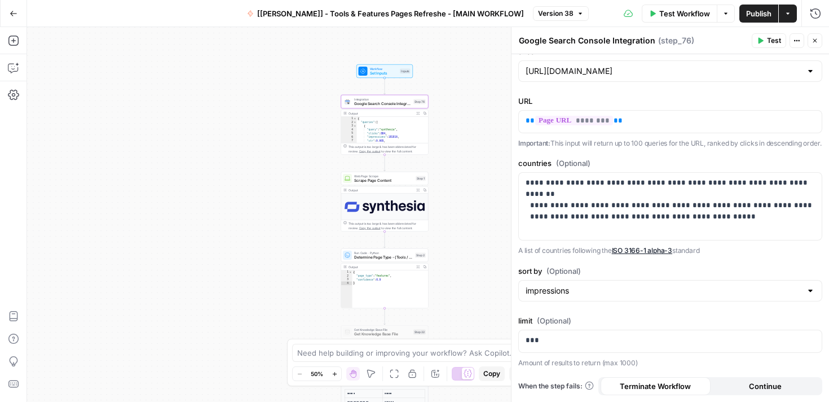
drag, startPoint x: 340, startPoint y: 242, endPoint x: 293, endPoint y: 167, distance: 88.7
click at [293, 167] on div "**********" at bounding box center [428, 214] width 802 height 375
click at [355, 183] on div "Web Page Scrape Scrape Page Content Step 1 Copy step Delete step Add Note Test" at bounding box center [384, 179] width 87 height 14
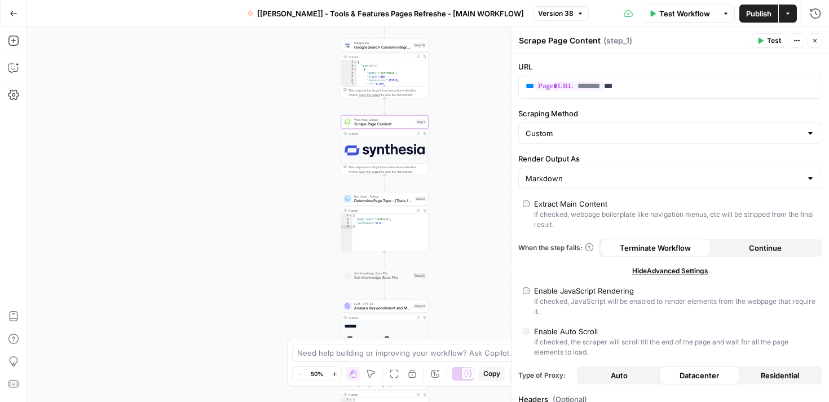
drag, startPoint x: 263, startPoint y: 241, endPoint x: 263, endPoint y: 184, distance: 56.4
click at [263, 184] on div "**********" at bounding box center [428, 214] width 802 height 375
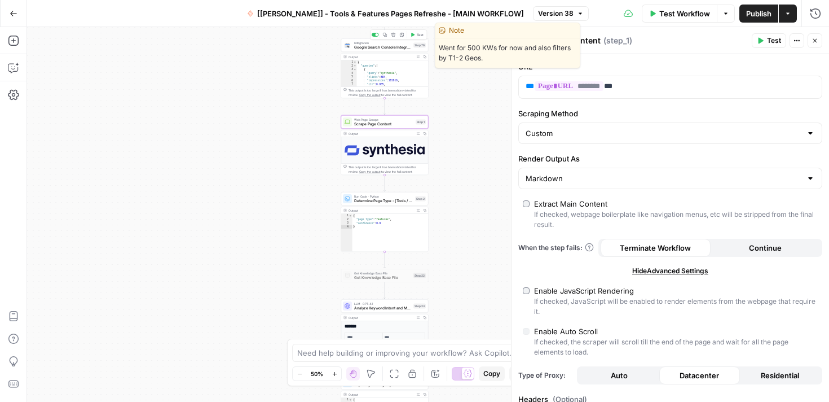
click at [378, 46] on span "Google Search Console Integration" at bounding box center [382, 48] width 57 height 6
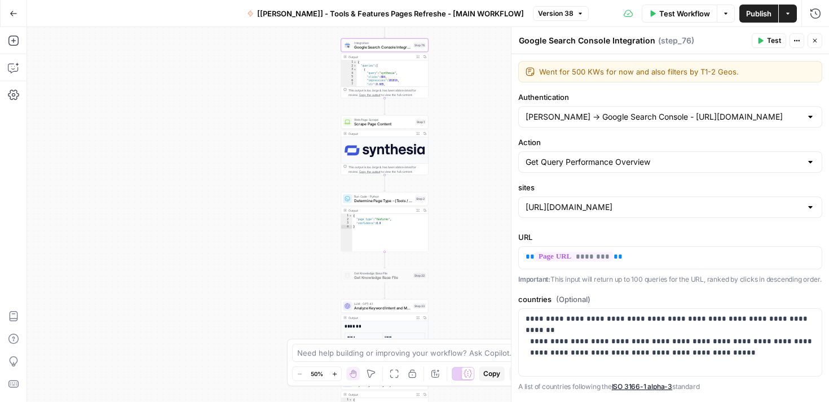
click at [700, 171] on div "Get Query Performance Overview" at bounding box center [670, 161] width 304 height 21
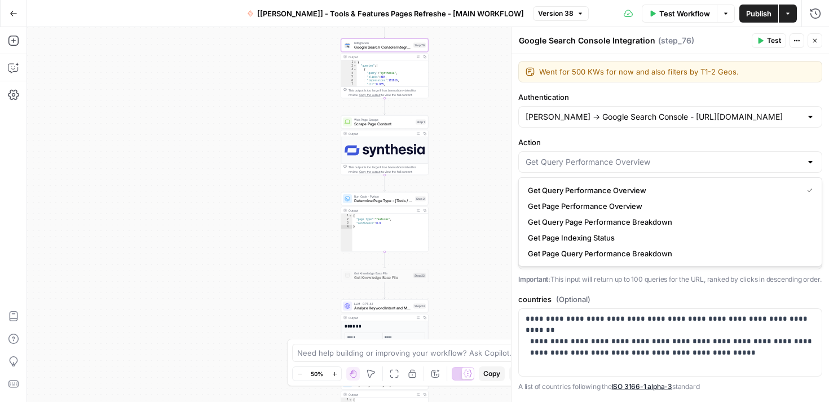
type input "Get Query Performance Overview"
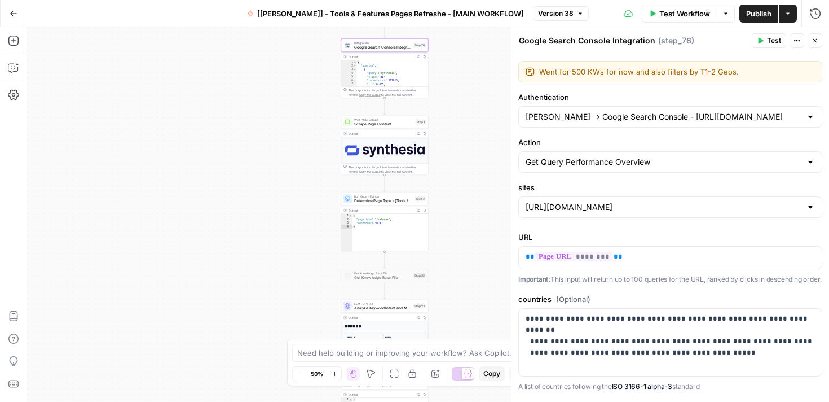
click at [321, 179] on div "**********" at bounding box center [428, 214] width 802 height 375
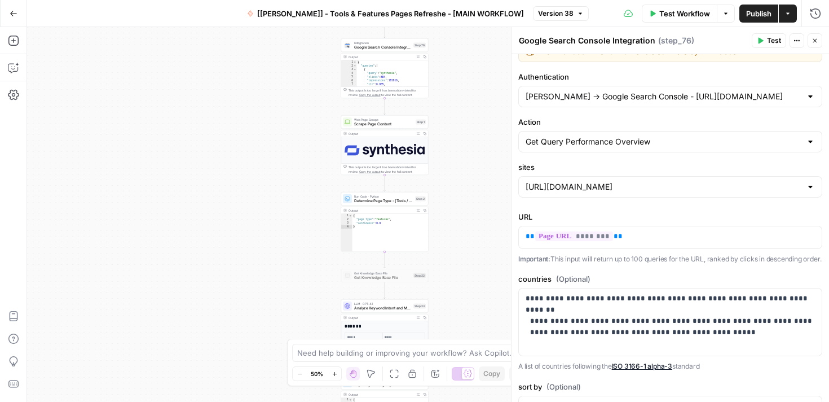
scroll to position [0, 0]
